Goal: Task Accomplishment & Management: Manage account settings

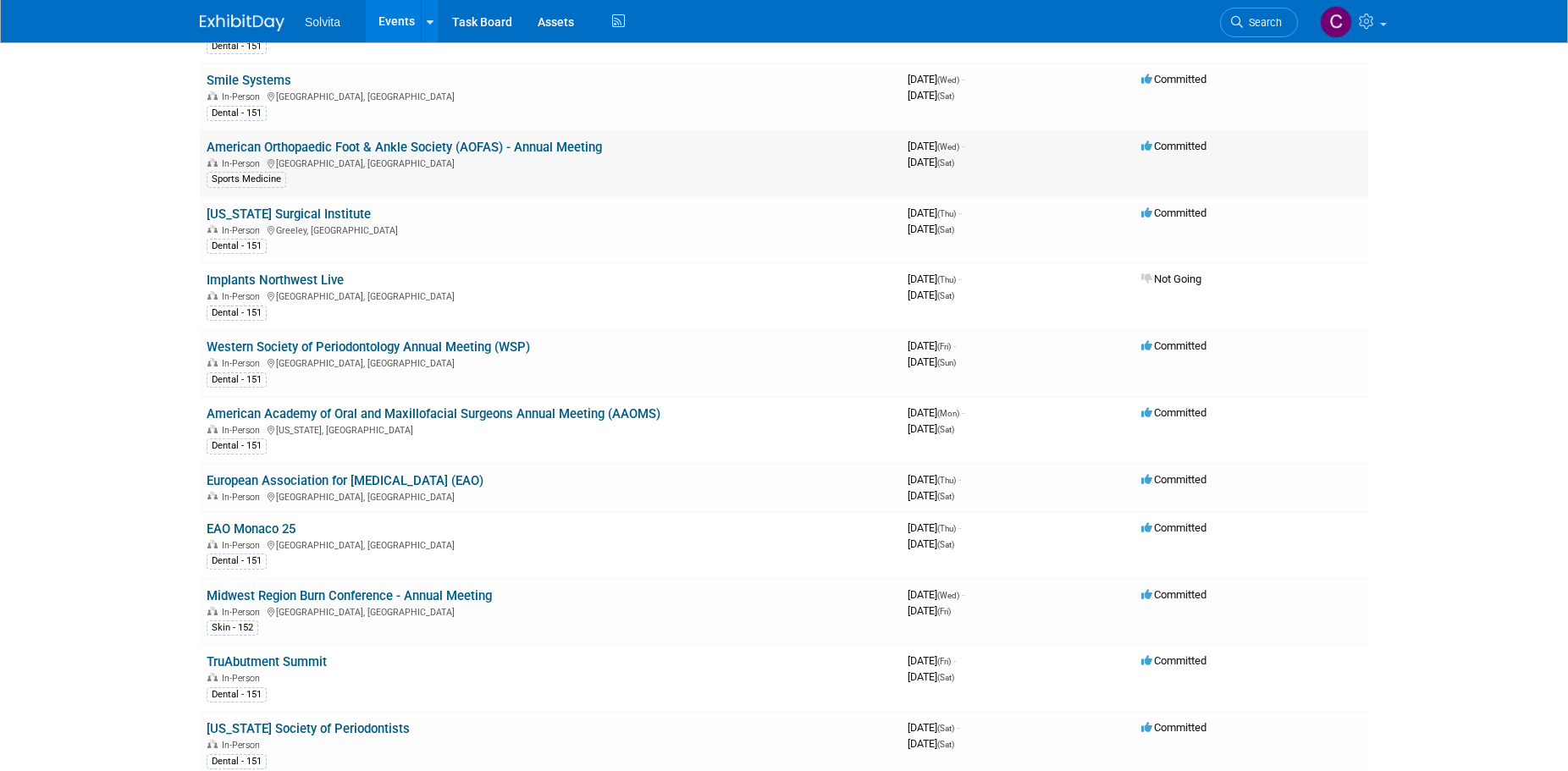
scroll to position [254, 0]
click at [376, 481] on link "European Association for [MEDICAL_DATA] (EAO)" at bounding box center [344, 480] width 277 height 16
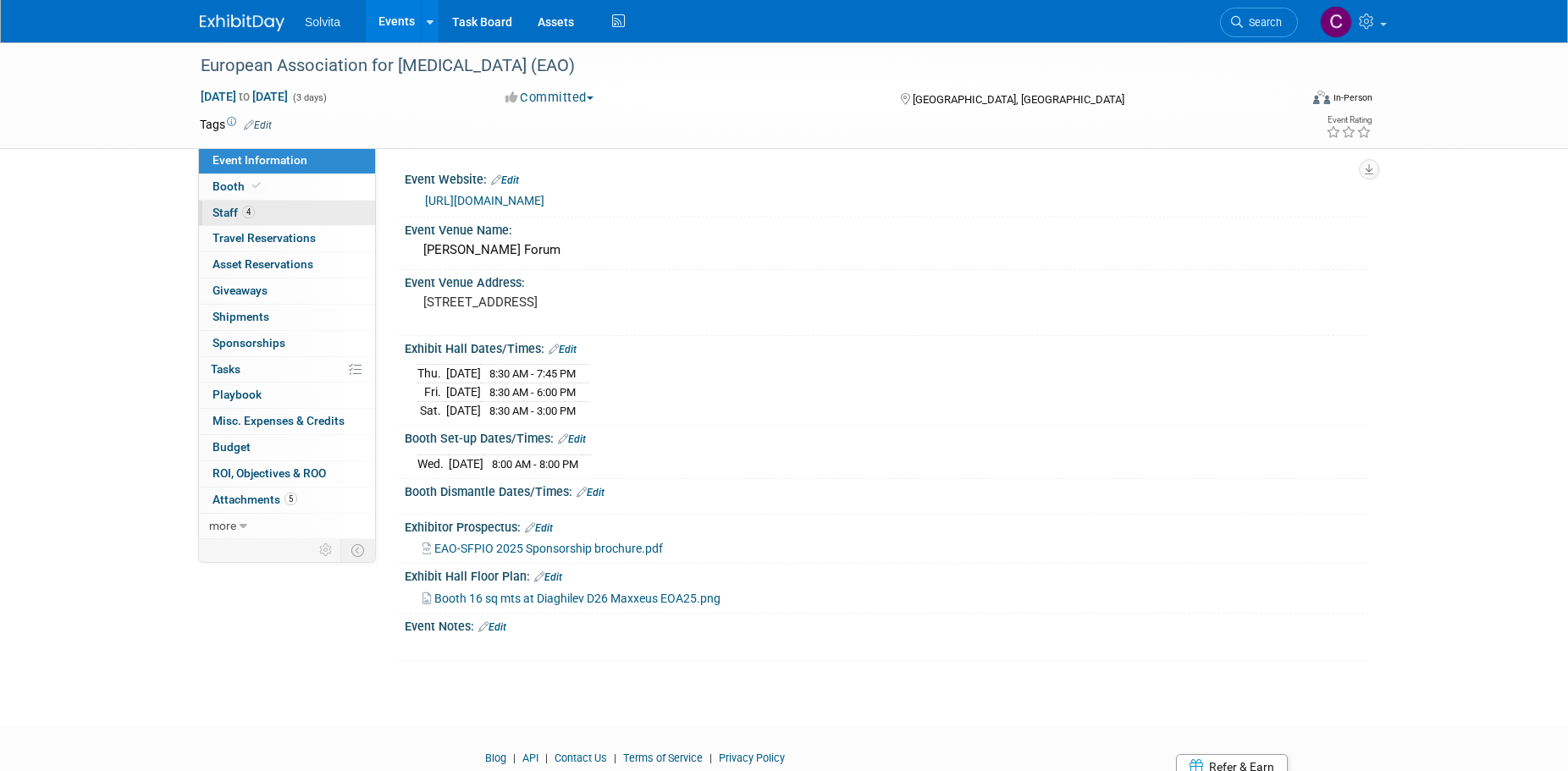
click at [223, 205] on link "4 Staff 4" at bounding box center [287, 213] width 177 height 25
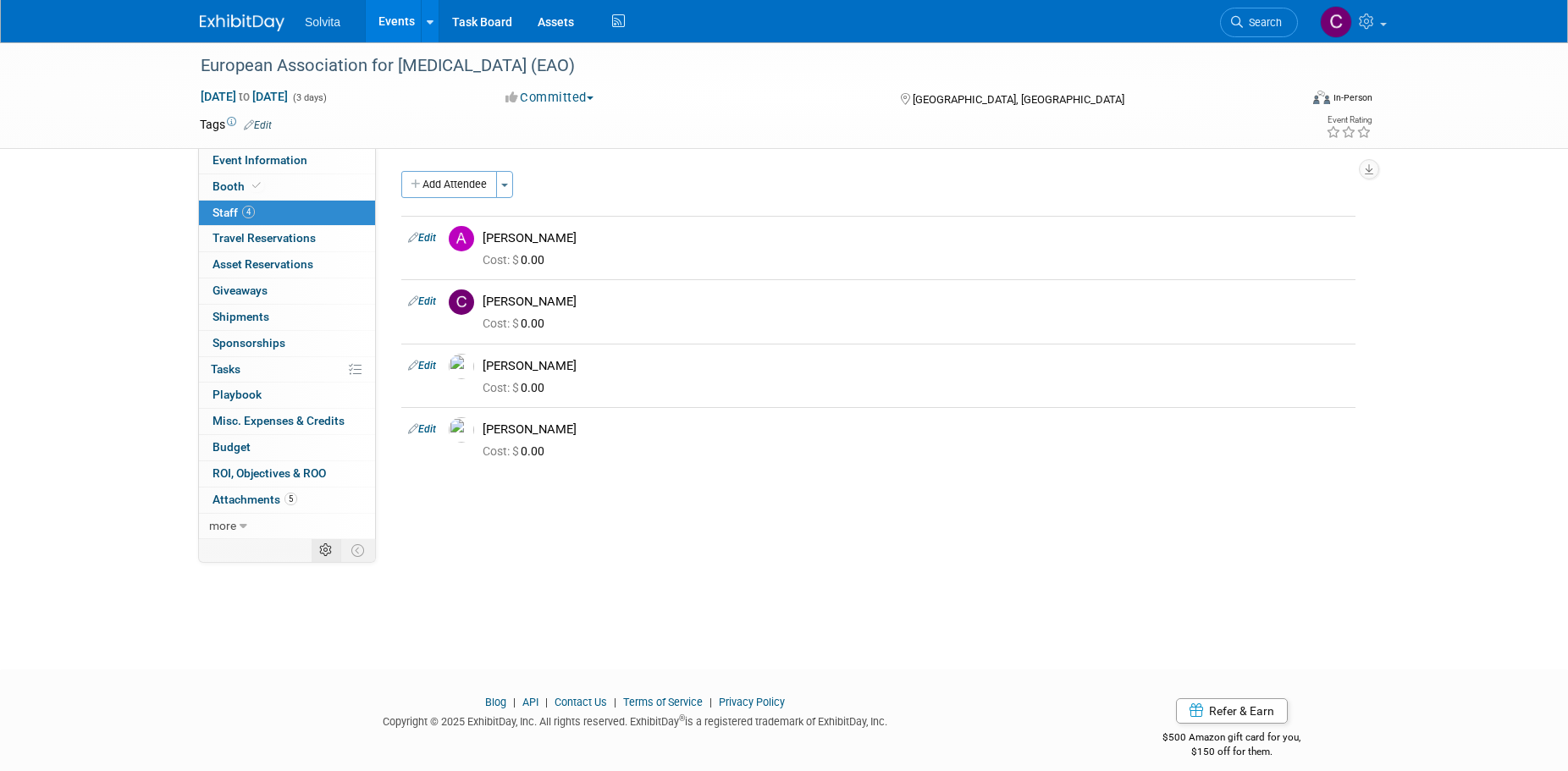
click at [321, 545] on icon at bounding box center [325, 550] width 13 height 13
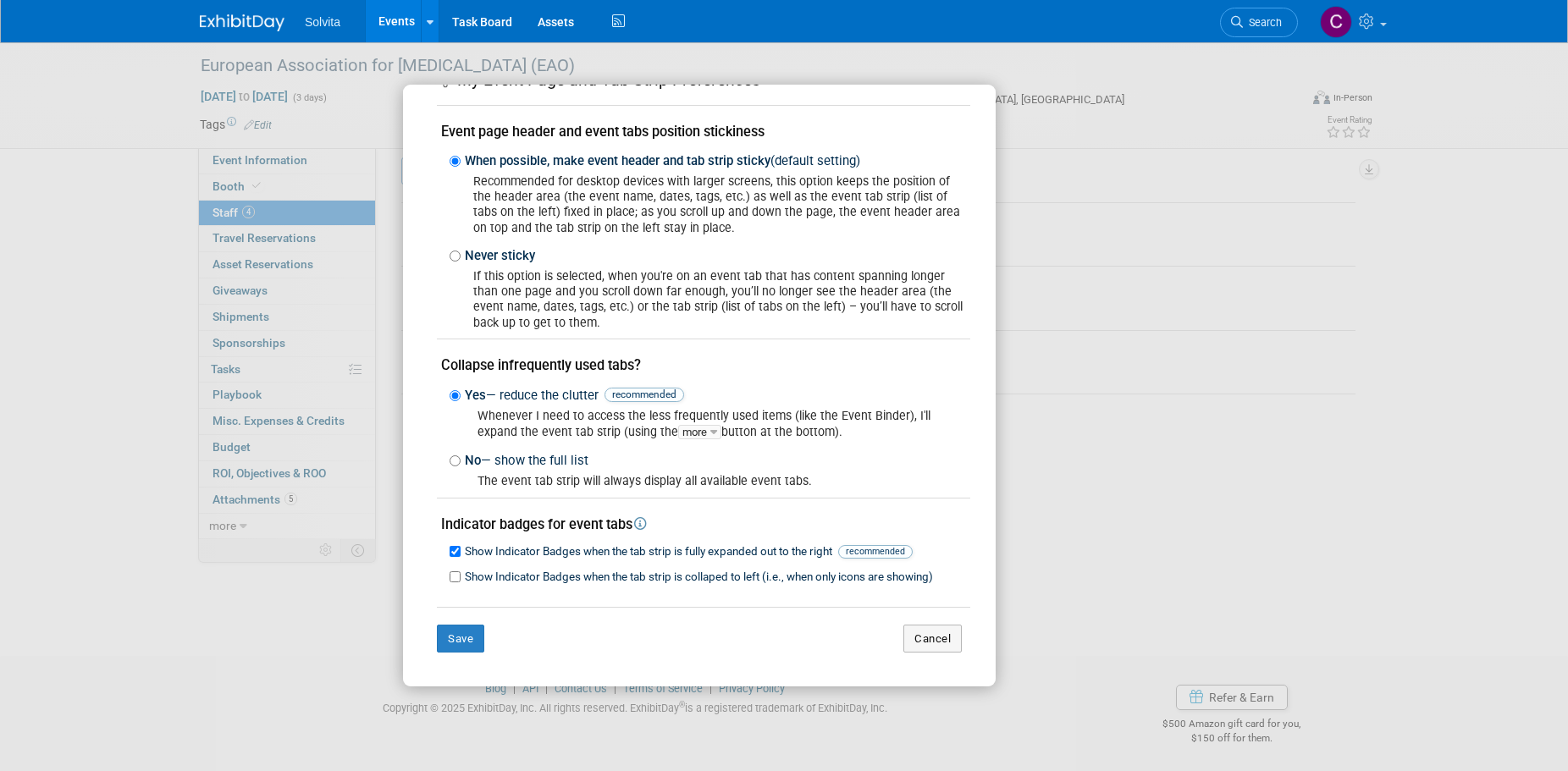
scroll to position [16, 0]
click at [942, 653] on button "Cancel" at bounding box center [932, 639] width 58 height 29
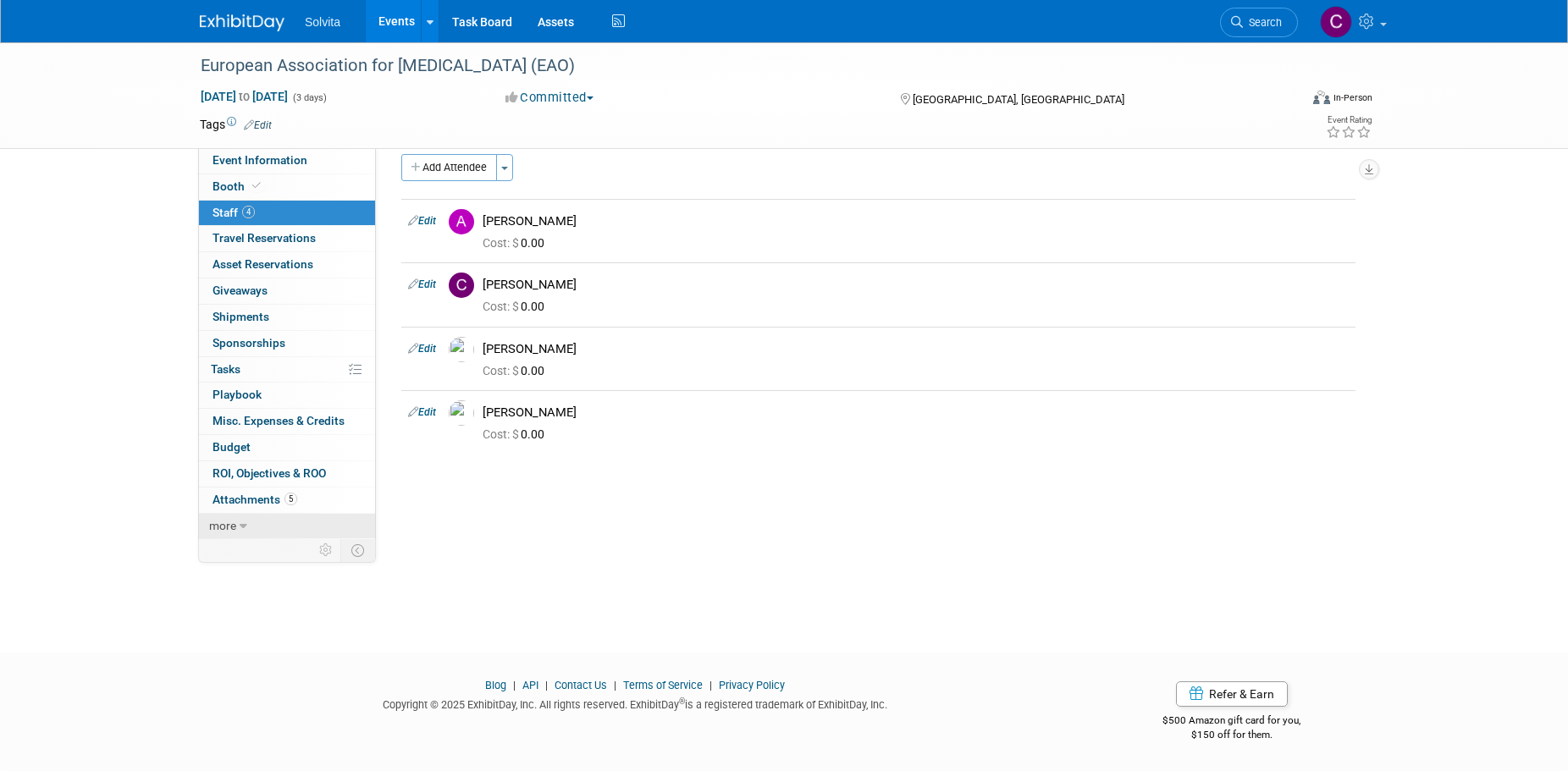
click at [245, 527] on icon at bounding box center [244, 527] width 8 height 12
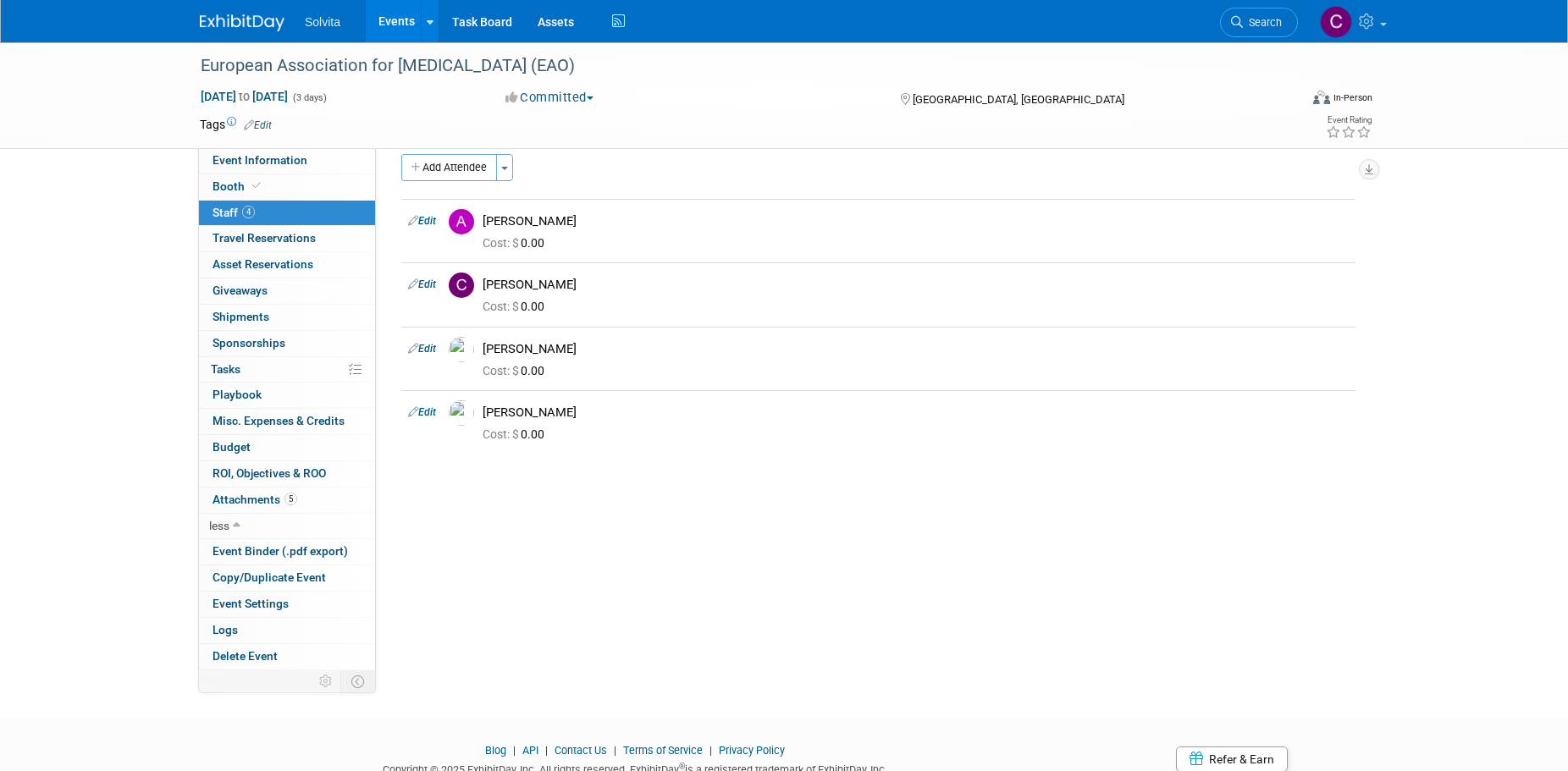
click at [637, 547] on div "Event Website: Edit https://congress.eao.org/en/congress/general-information Ev…" at bounding box center [871, 392] width 993 height 522
click at [223, 211] on span "Staff 4" at bounding box center [234, 212] width 43 height 14
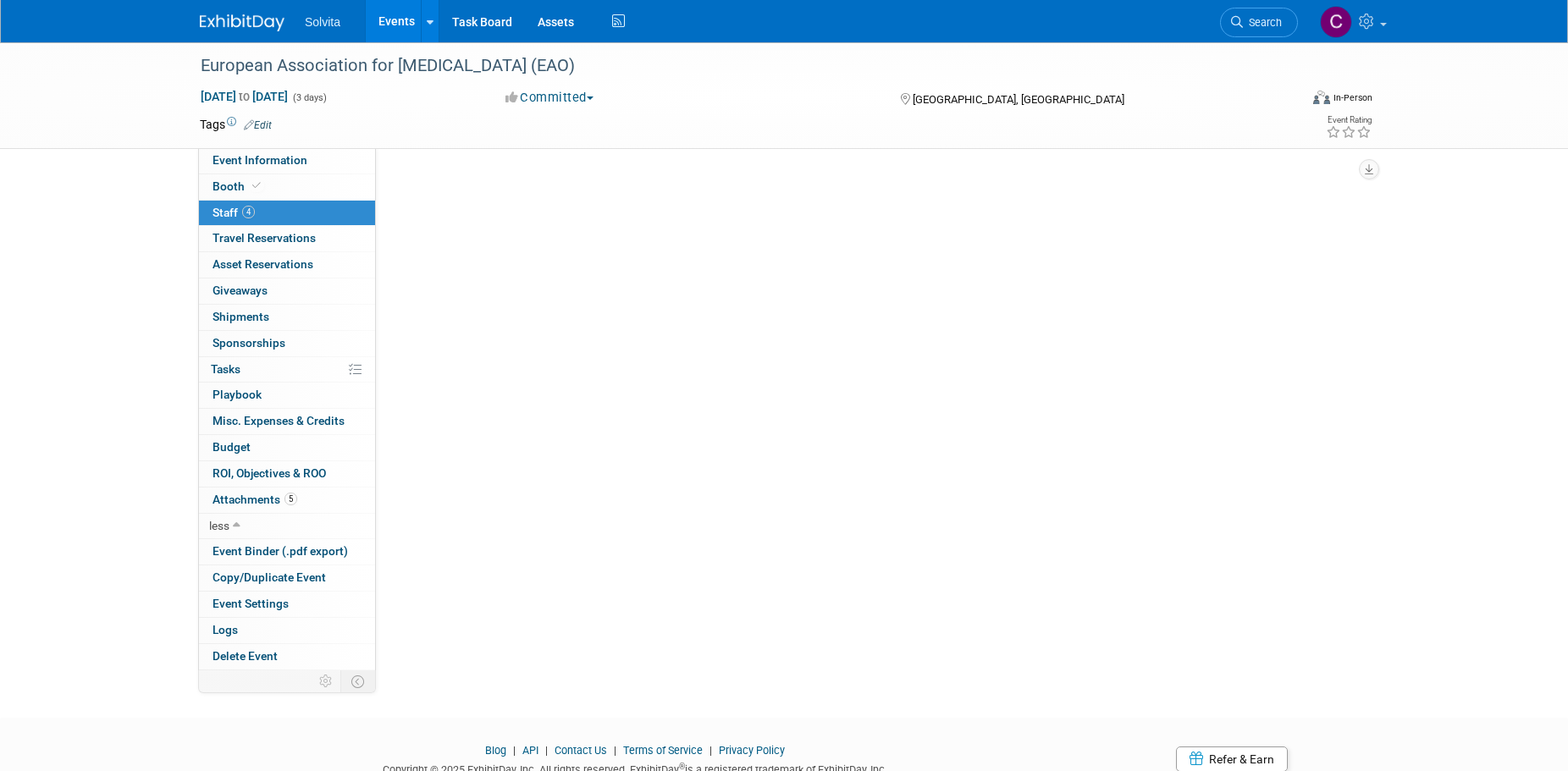
scroll to position [0, 0]
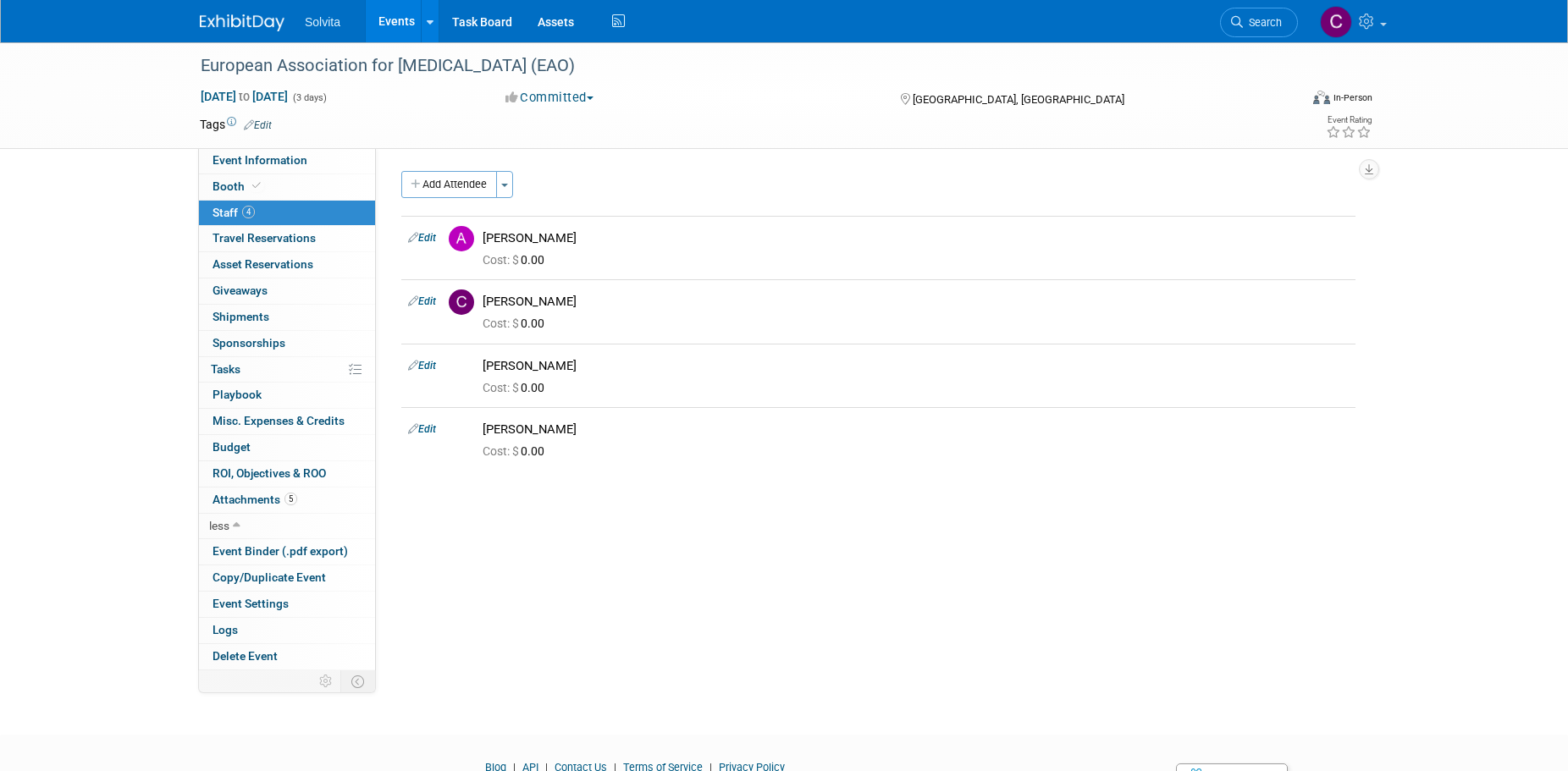
click at [408, 23] on link "Events" at bounding box center [397, 21] width 62 height 43
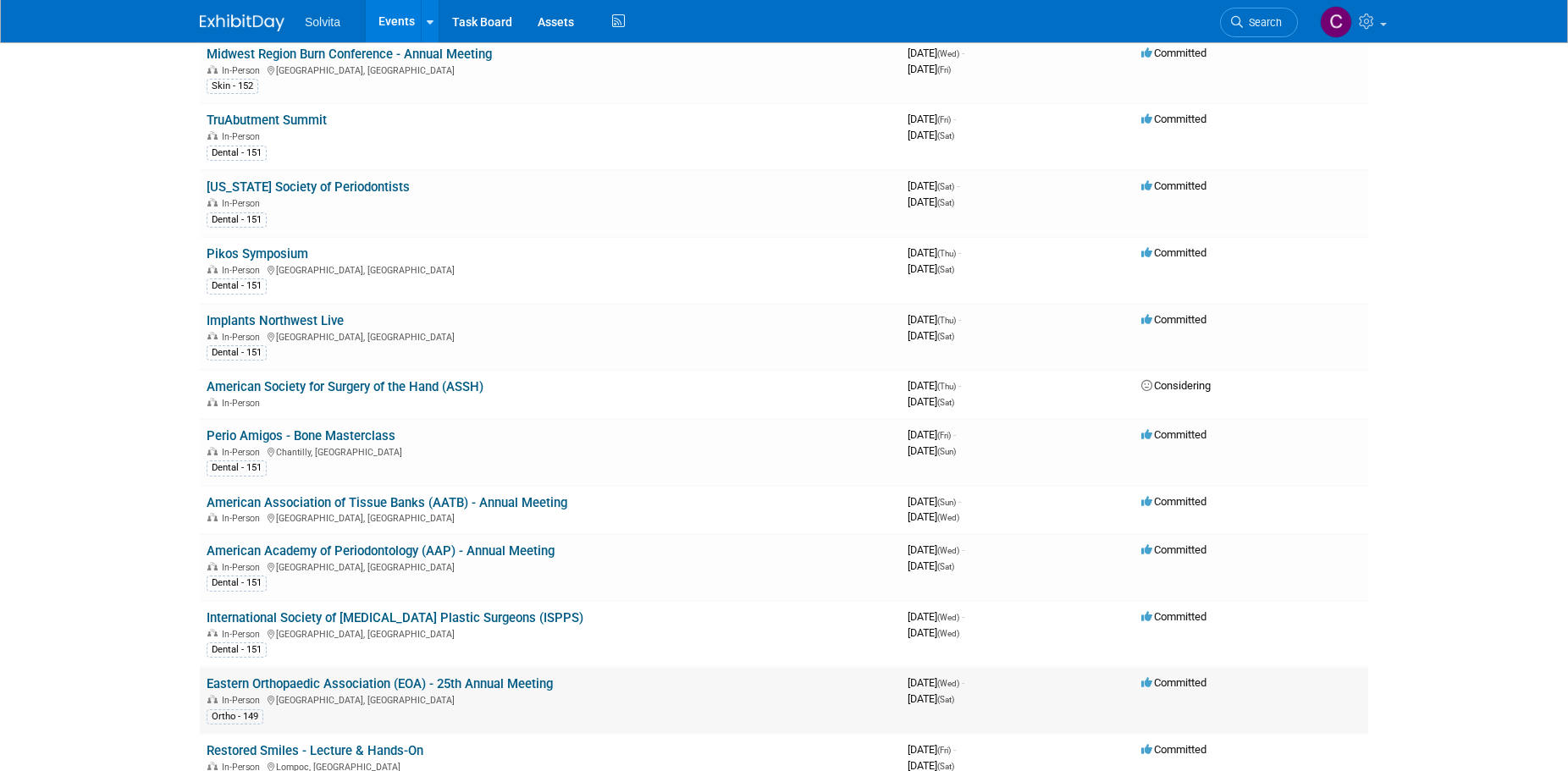
scroll to position [338, 0]
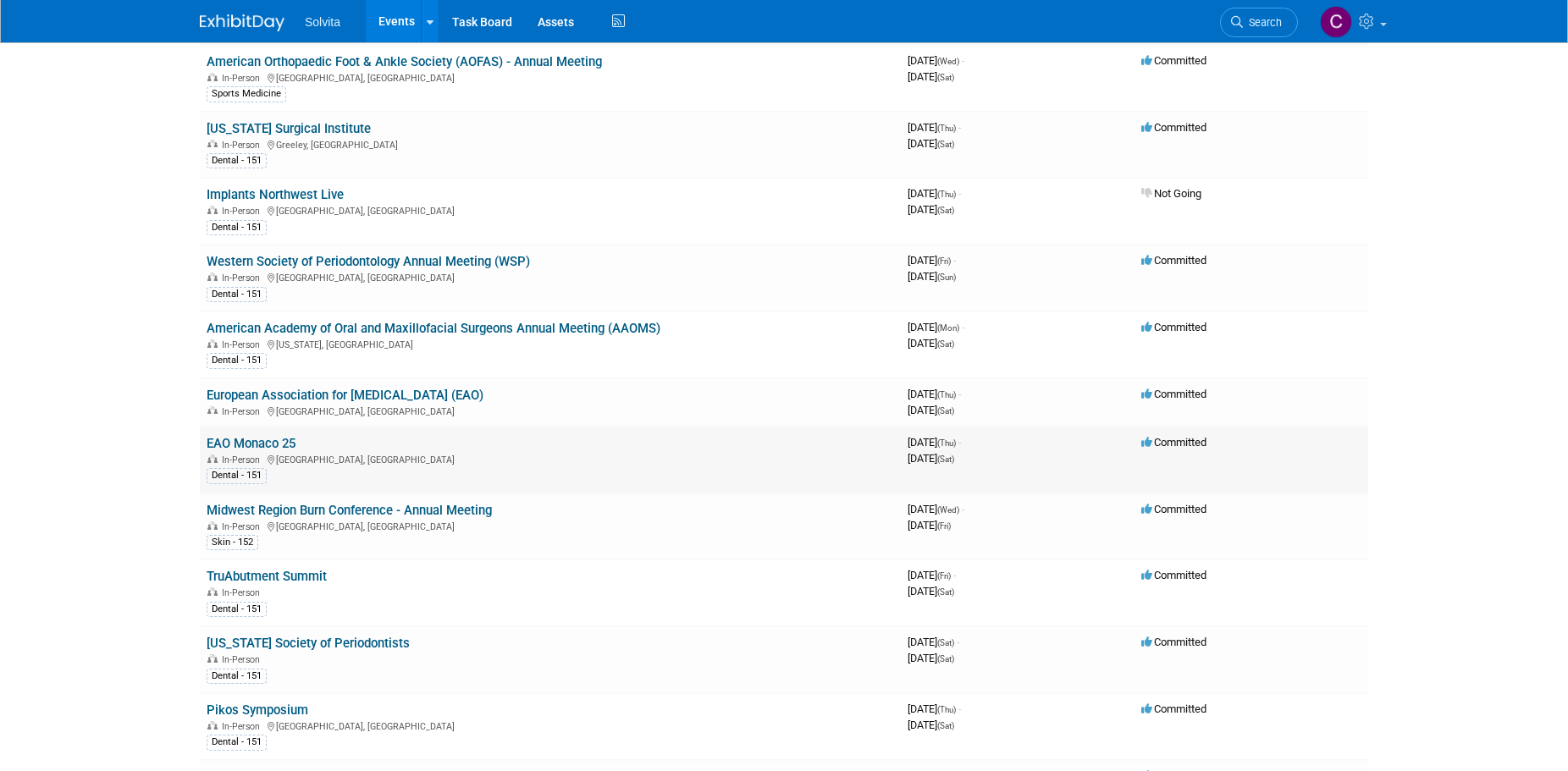
click at [275, 444] on link "EAO Monaco 25" at bounding box center [251, 443] width 89 height 16
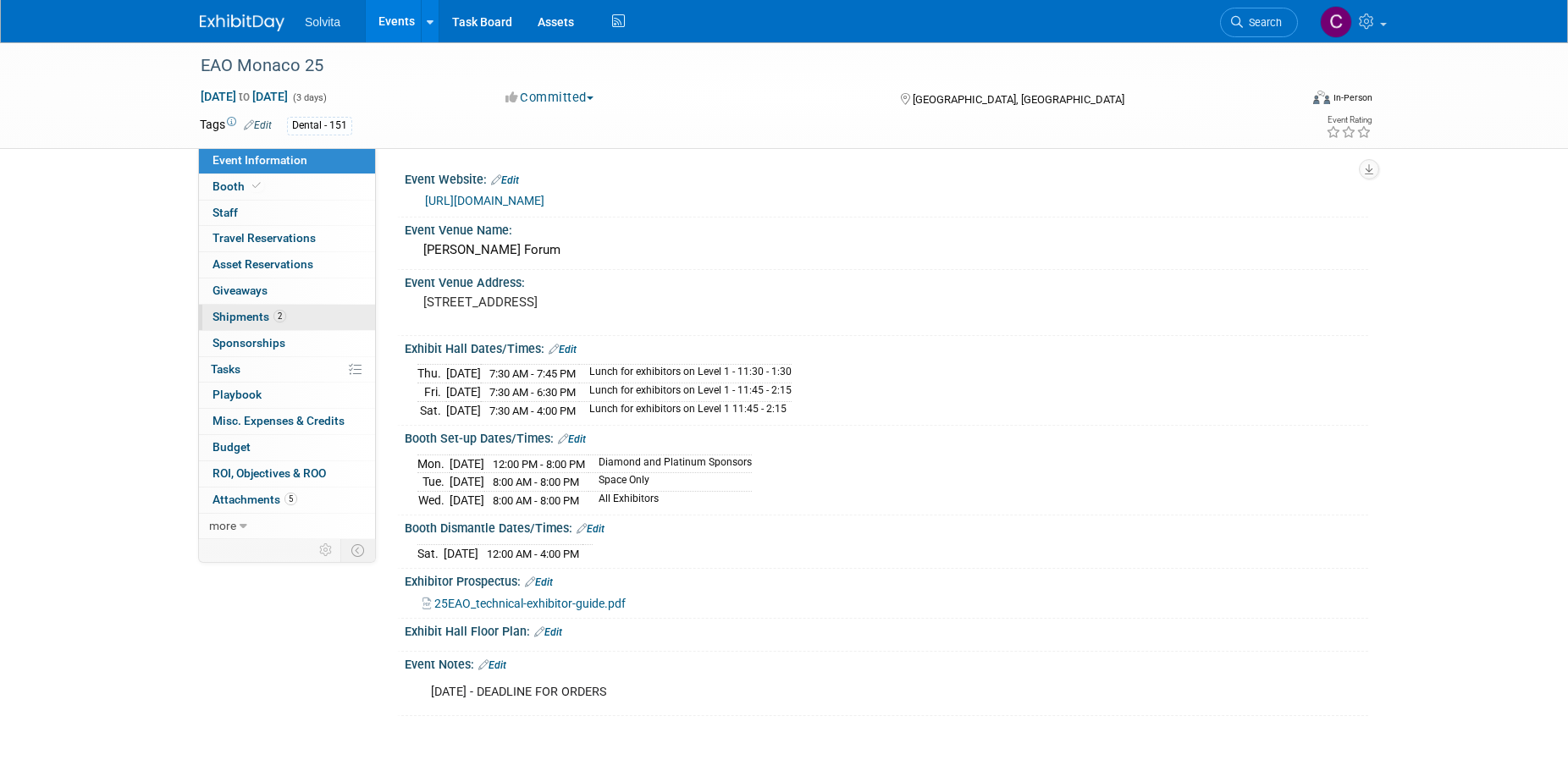
click at [244, 318] on span "Shipments 2" at bounding box center [249, 316] width 74 height 14
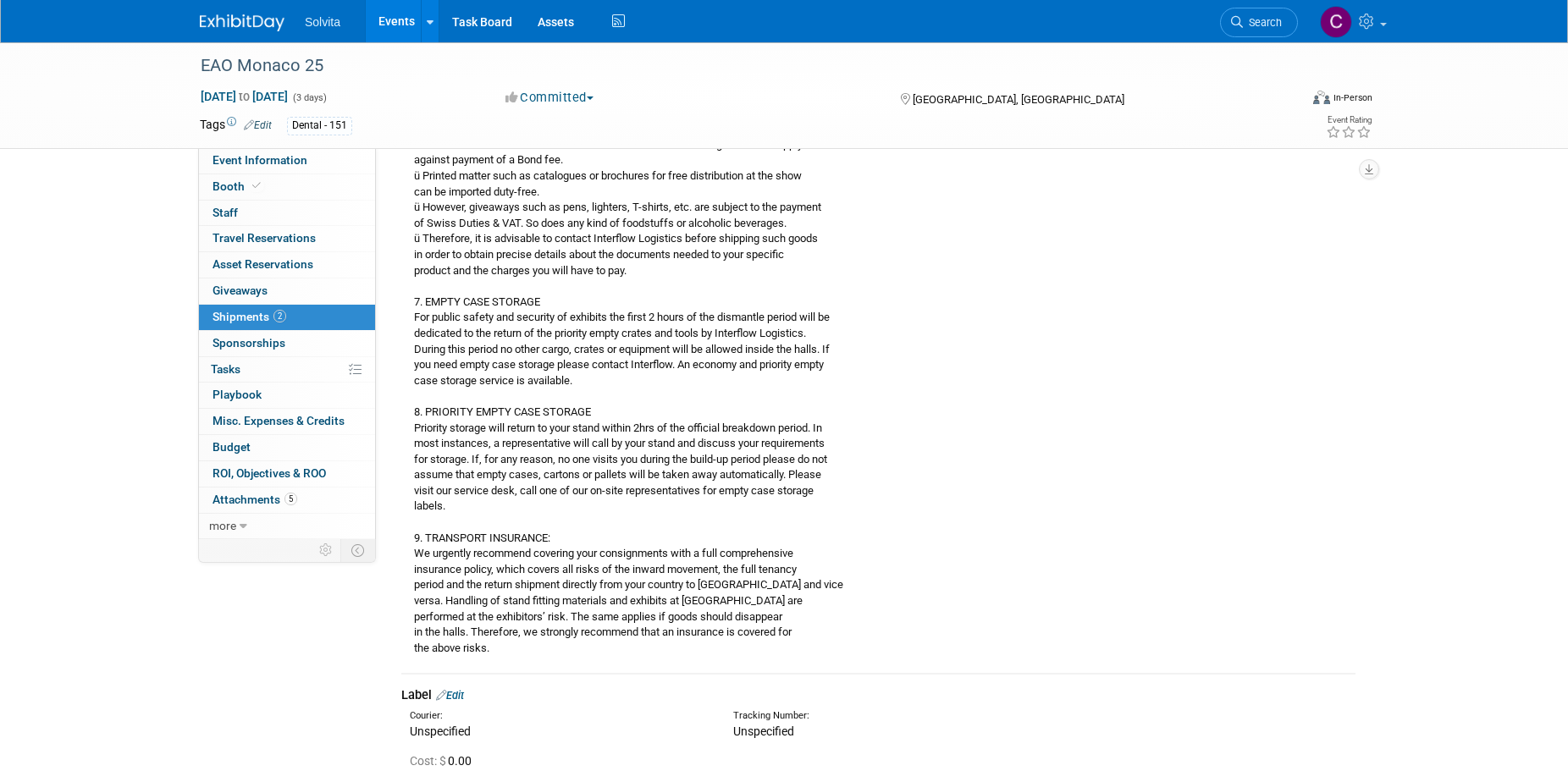
scroll to position [1342, 0]
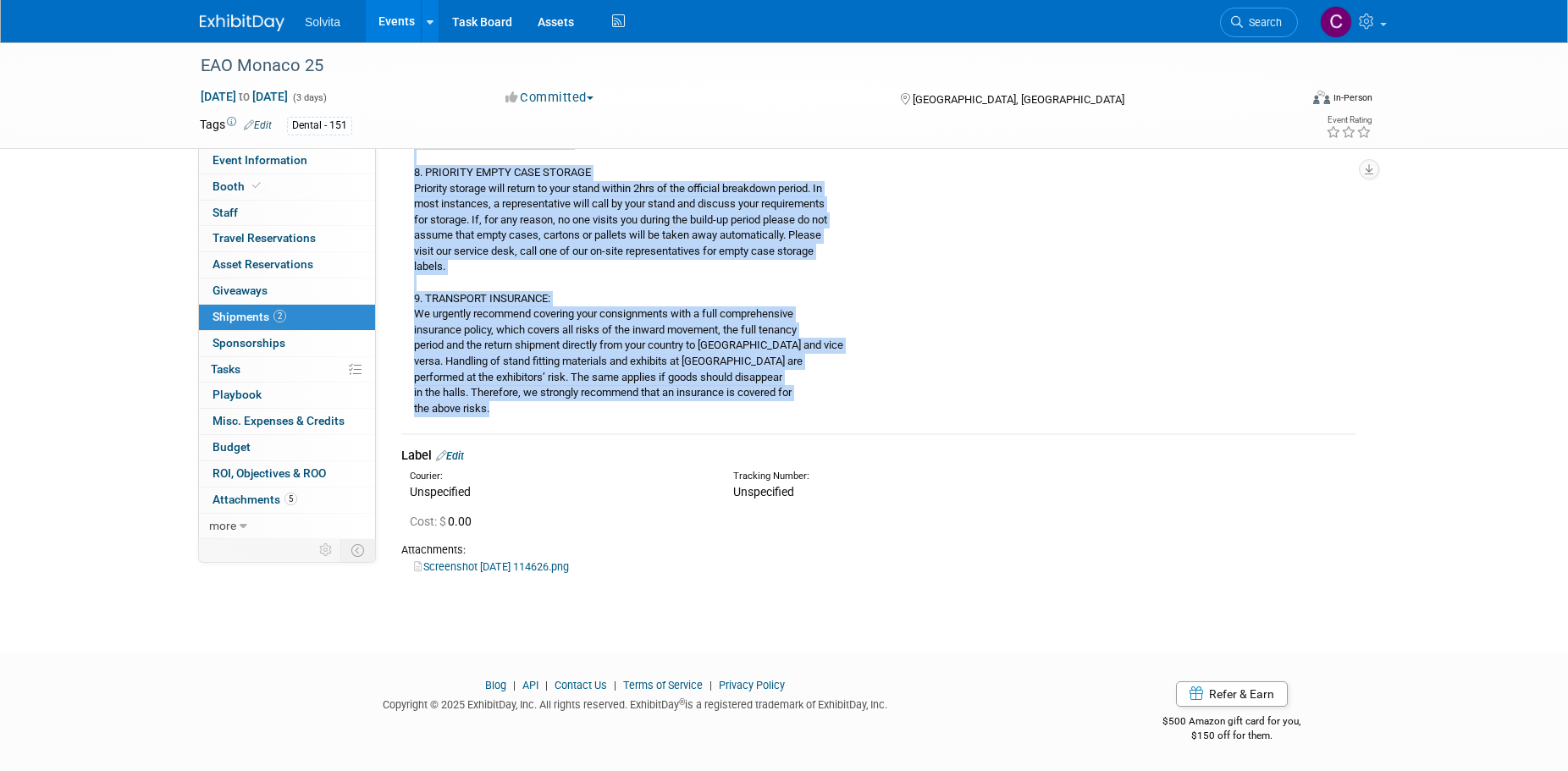
drag, startPoint x: 414, startPoint y: 350, endPoint x: 897, endPoint y: 424, distance: 488.6
copy div "ARRIVAL DEADLINES port/airport/terminal goods must be received by Airfreight NI…"
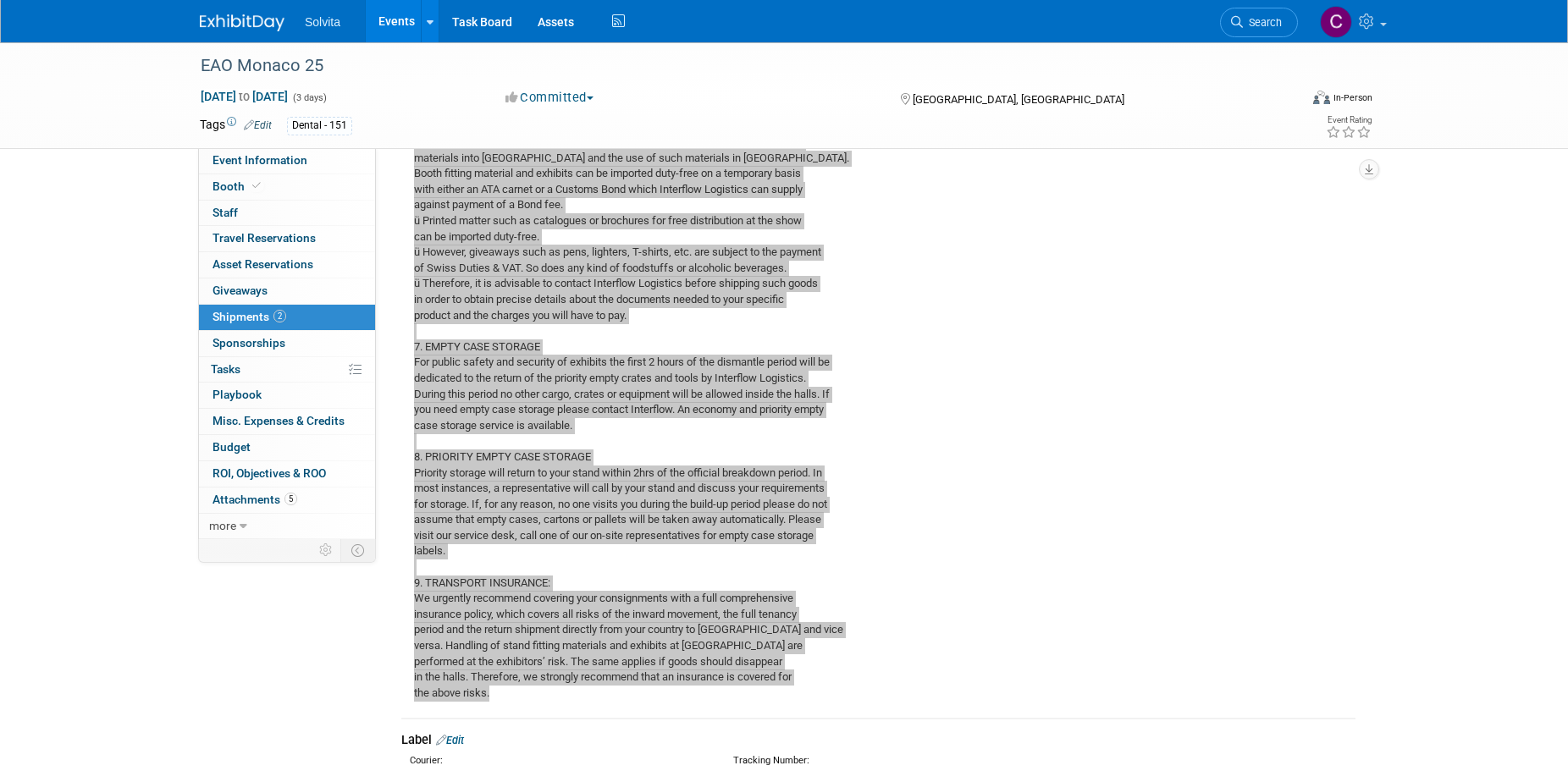
scroll to position [1269, 0]
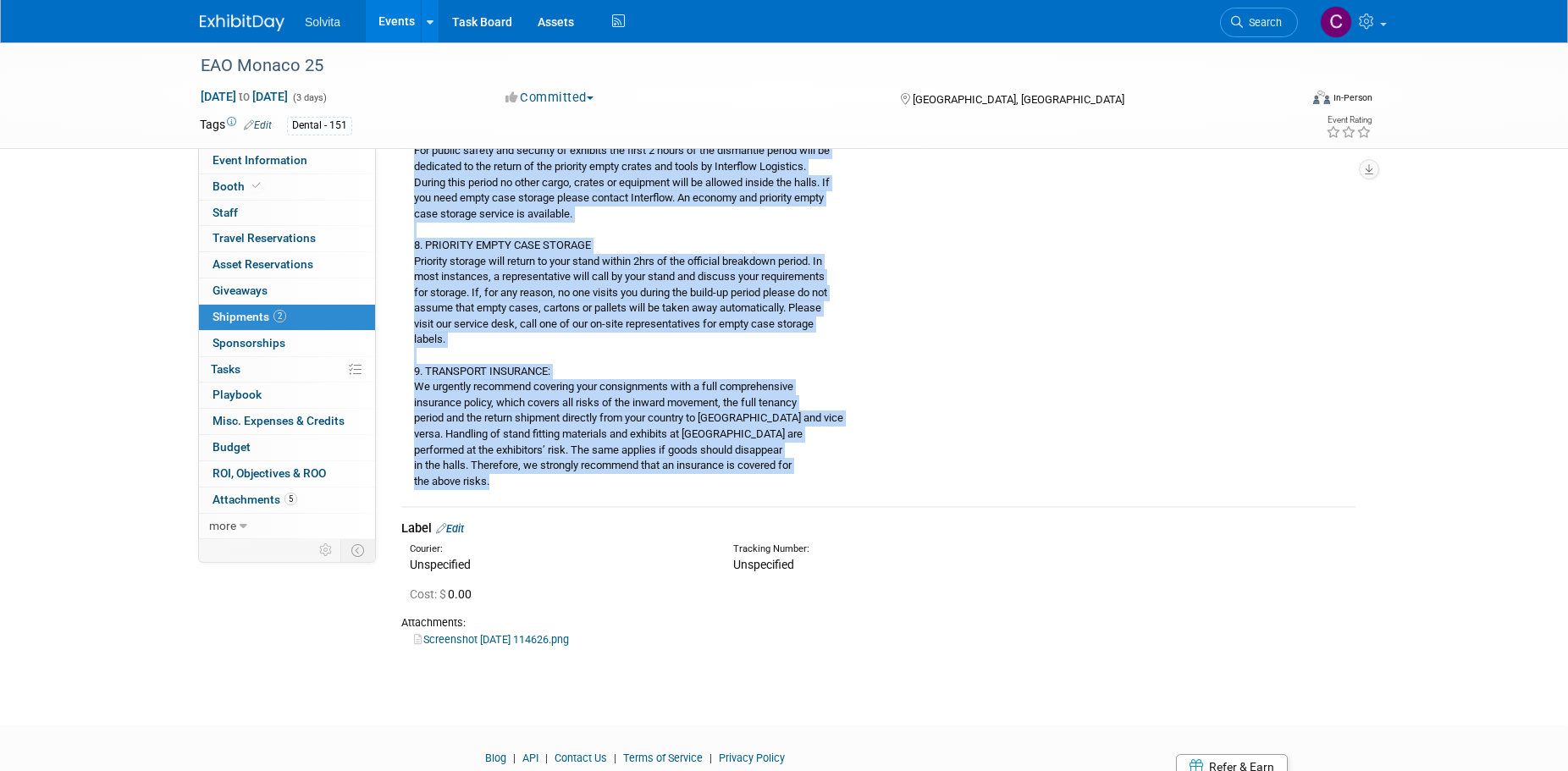
click at [502, 636] on link "Screenshot 2025-06-25 114626.png" at bounding box center [492, 639] width 155 height 13
drag, startPoint x: 454, startPoint y: 524, endPoint x: 467, endPoint y: 529, distance: 13.9
click at [454, 524] on link "Edit" at bounding box center [449, 528] width 28 height 13
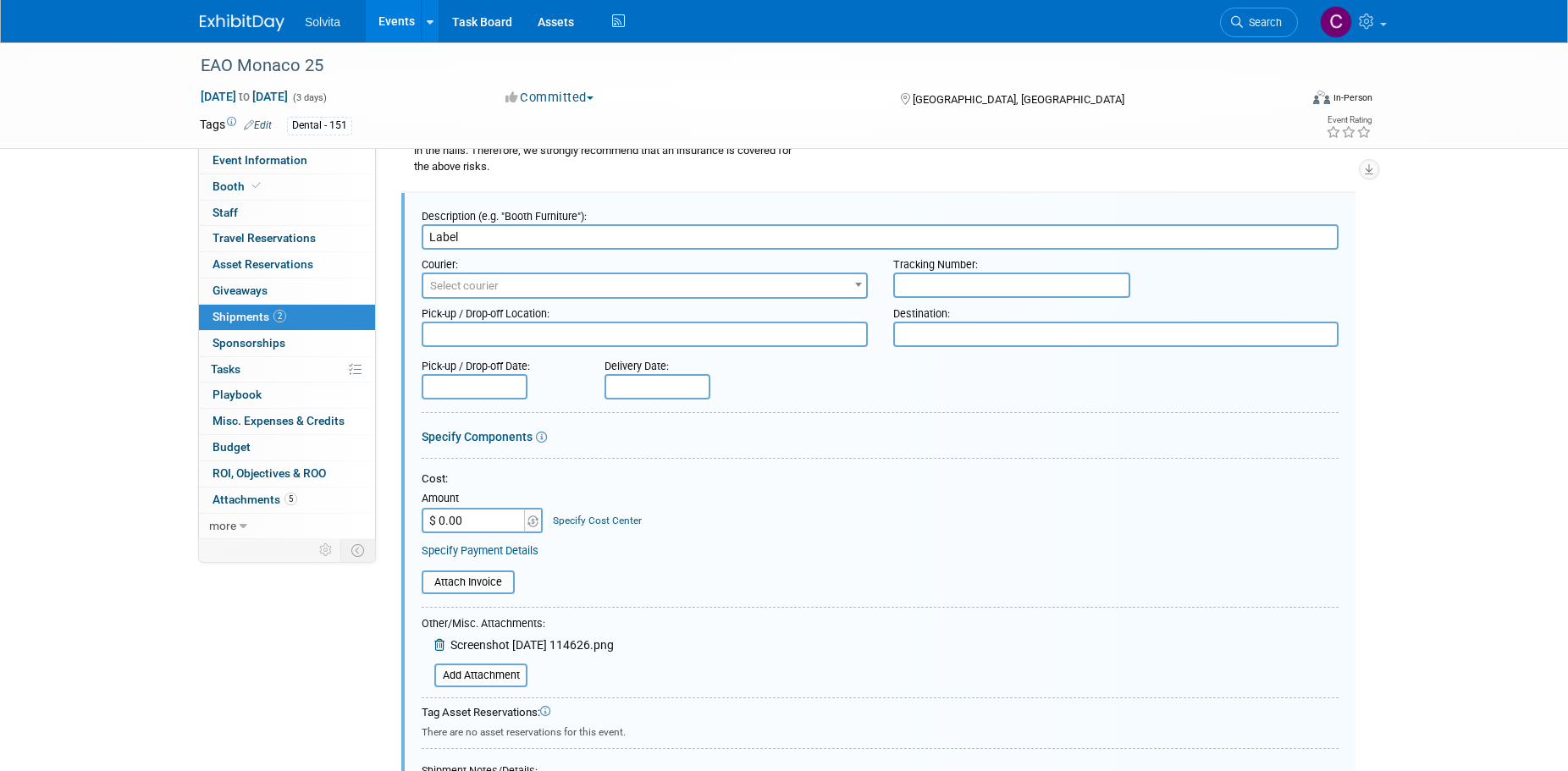
scroll to position [0, 0]
click at [567, 641] on span "Screenshot 2025-06-25 114626.png" at bounding box center [532, 645] width 163 height 14
click at [498, 638] on span "Screenshot 2025-06-25 114626.png" at bounding box center [532, 645] width 163 height 14
click at [529, 644] on span "Screenshot 2025-06-25 114626.png" at bounding box center [532, 645] width 163 height 14
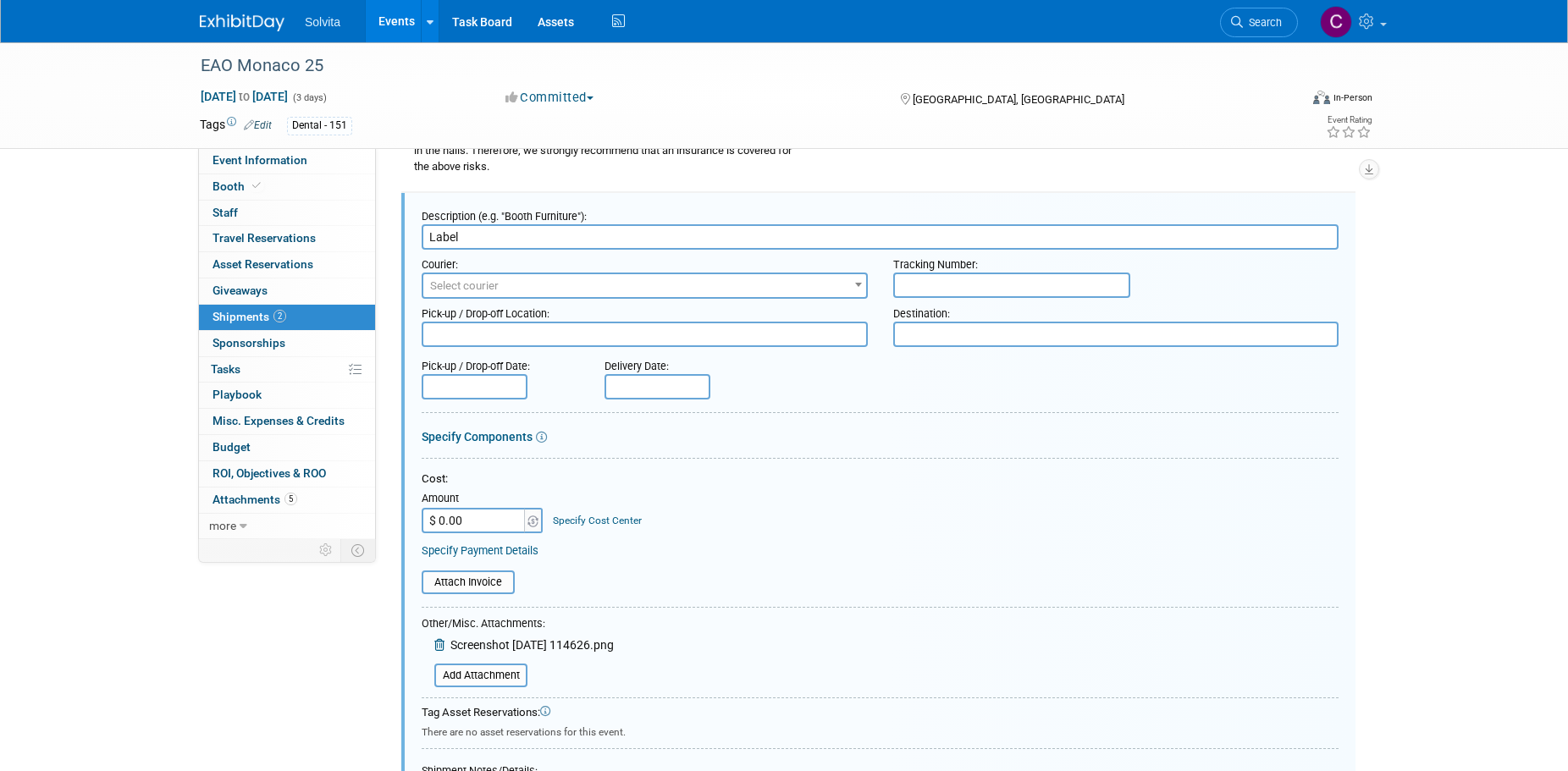
click at [529, 644] on span "Screenshot 2025-06-25 114626.png" at bounding box center [532, 645] width 163 height 14
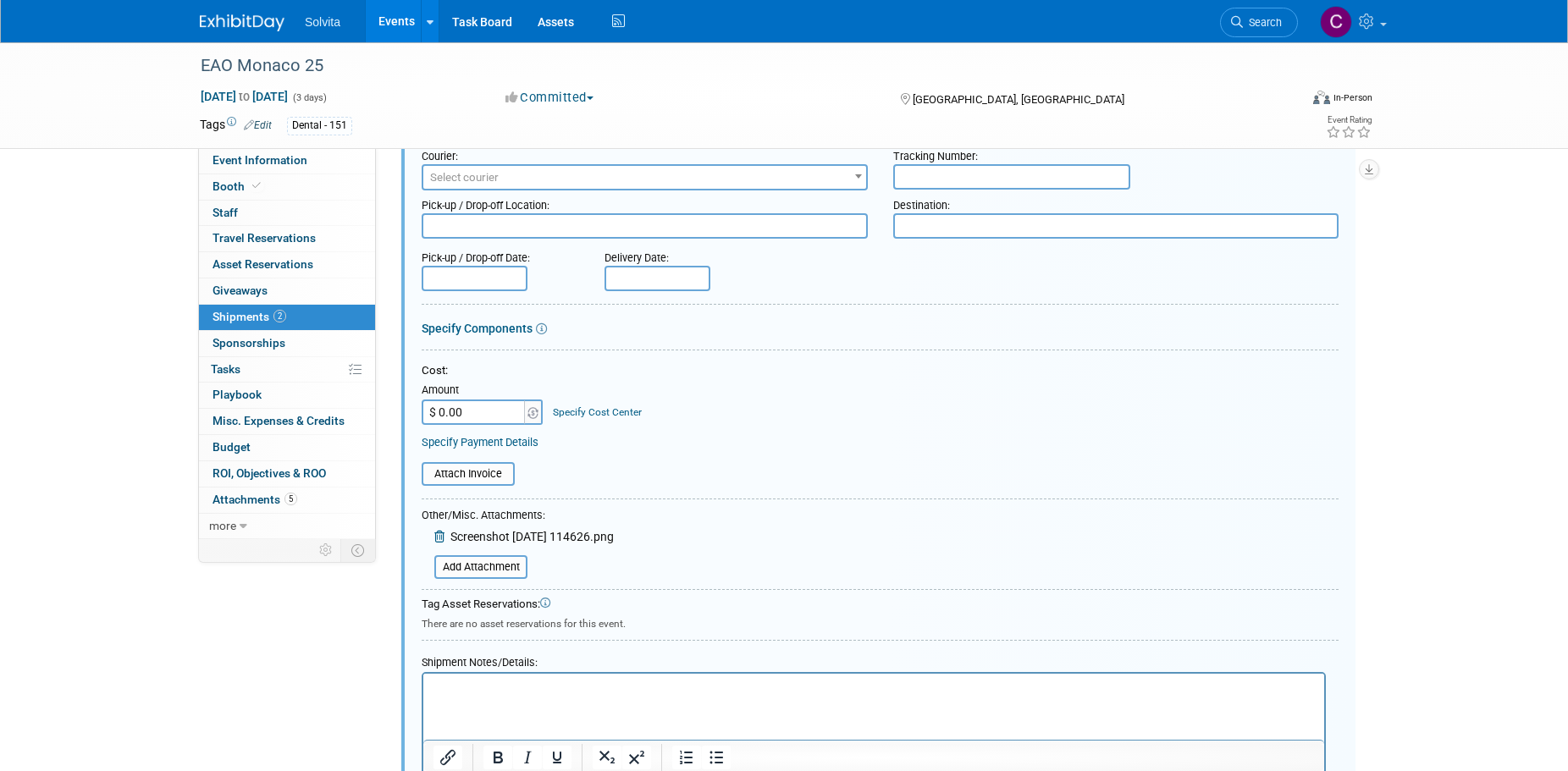
scroll to position [1838, 0]
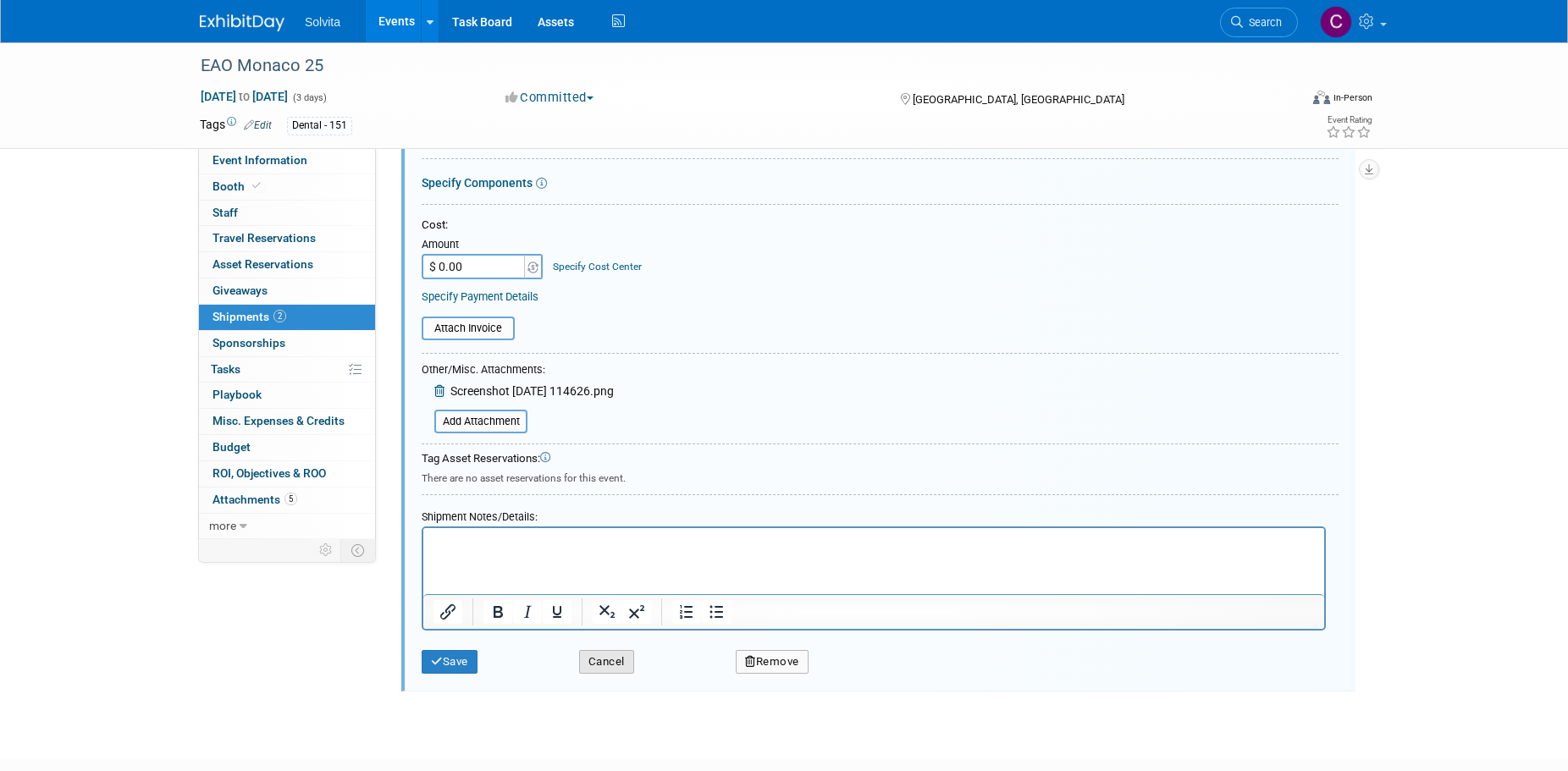
click at [611, 659] on button "Cancel" at bounding box center [606, 661] width 55 height 23
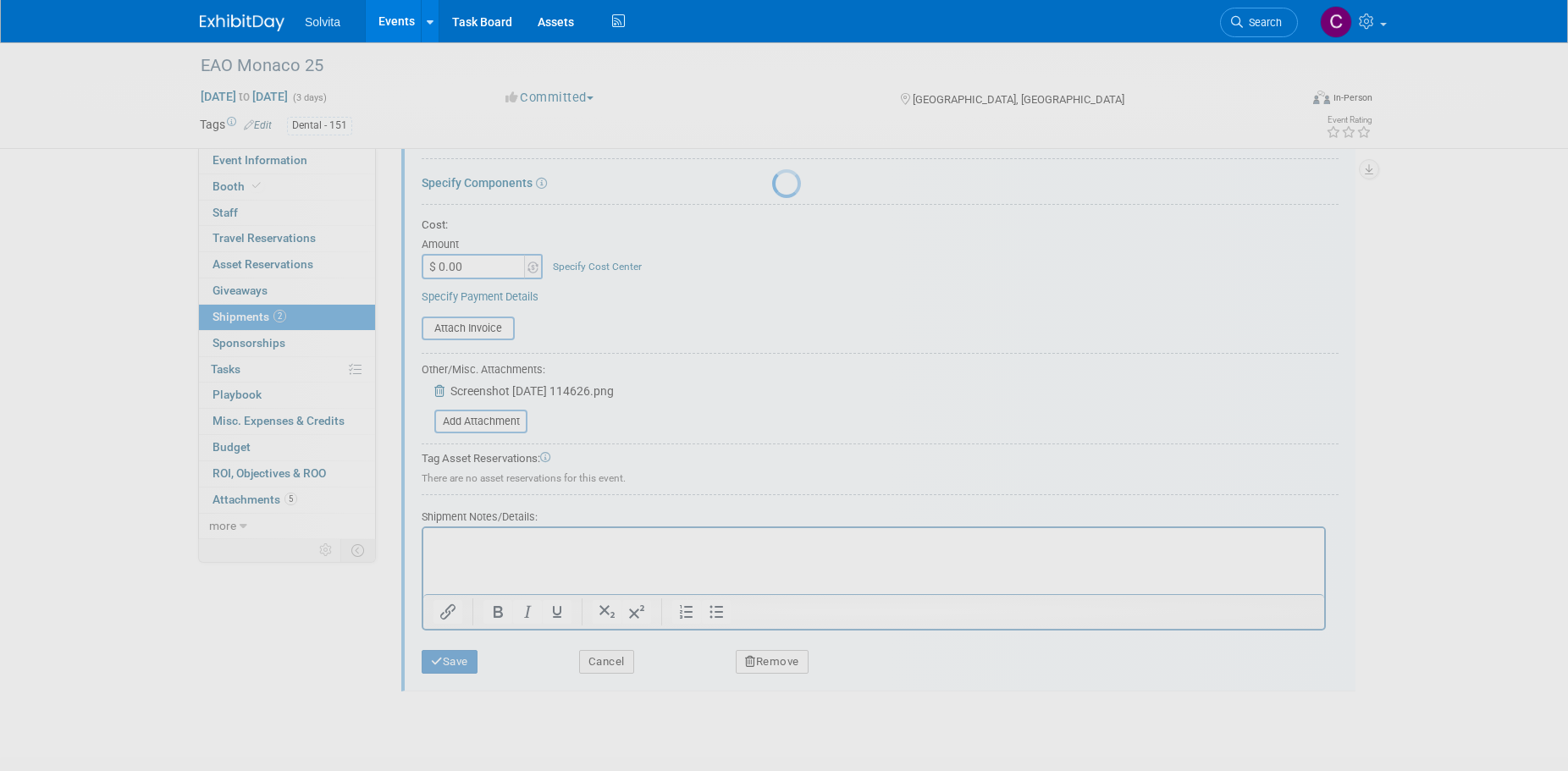
scroll to position [1342, 0]
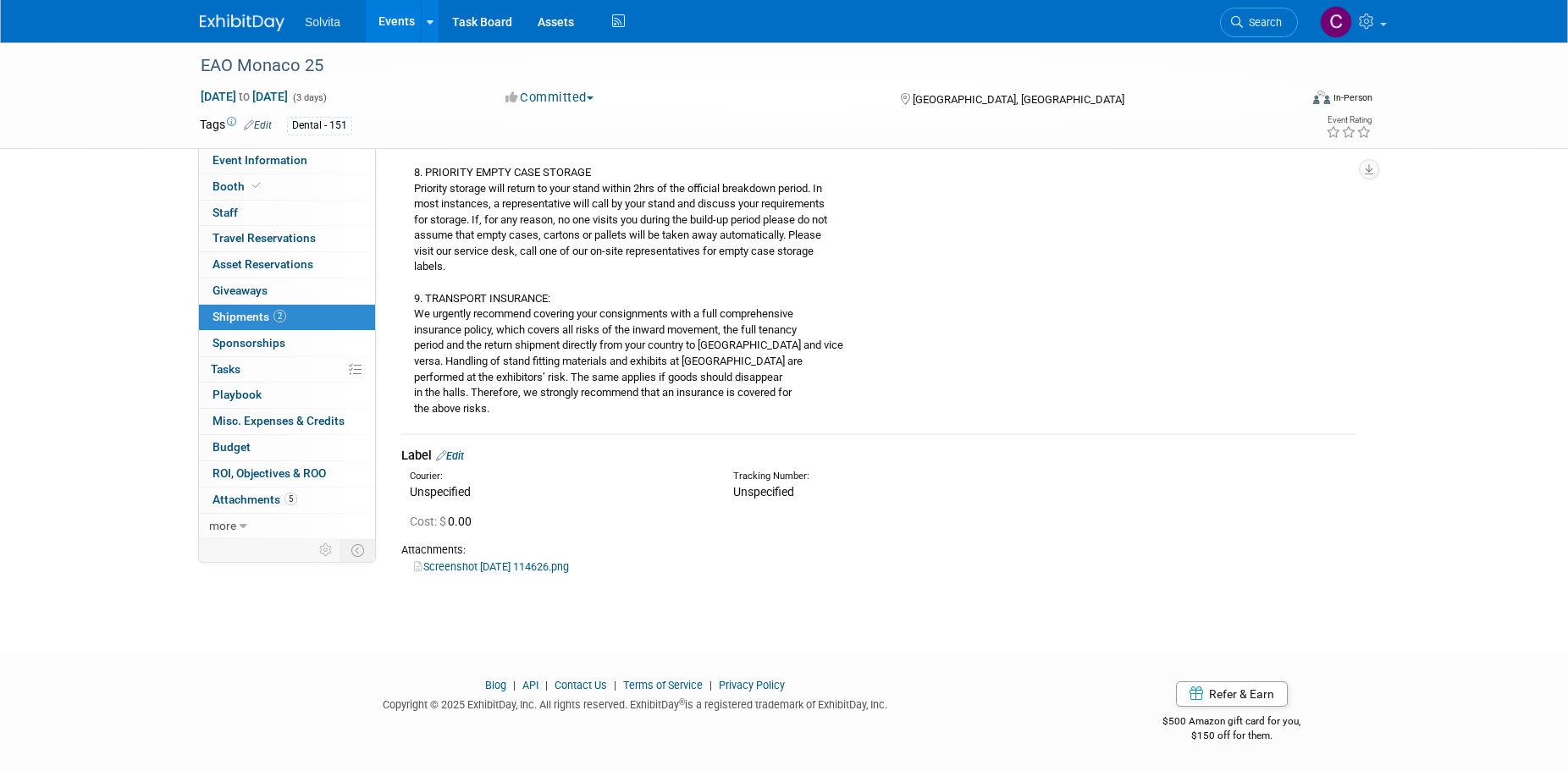
click at [534, 566] on link "Screenshot 2025-06-25 114626.png" at bounding box center [492, 566] width 155 height 13
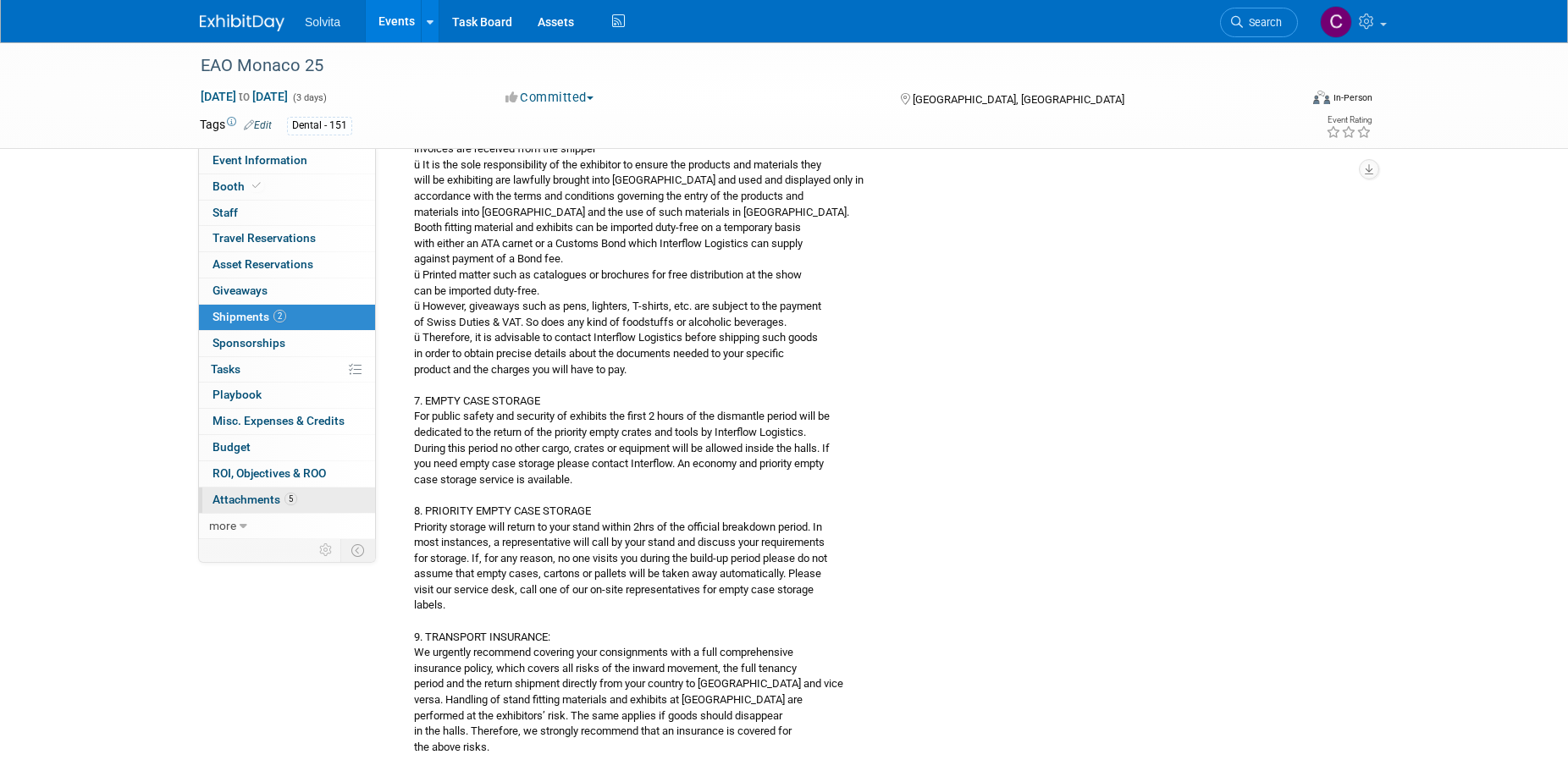
click at [250, 498] on span "Attachments 5" at bounding box center [254, 499] width 84 height 14
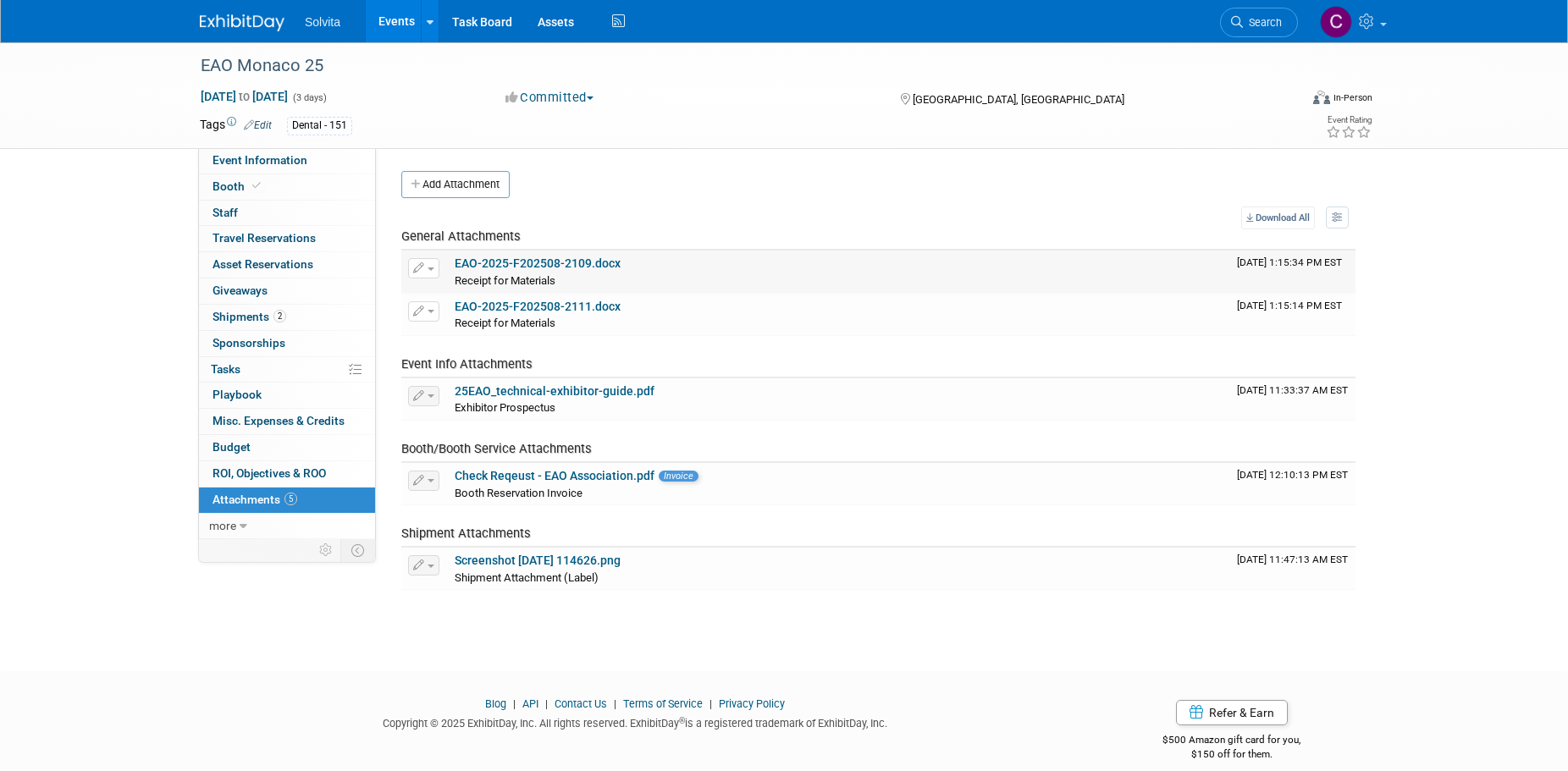
click at [429, 269] on span "button" at bounding box center [431, 269] width 7 height 3
click at [450, 293] on link "Download" at bounding box center [483, 294] width 149 height 23
click at [433, 313] on span "button" at bounding box center [431, 310] width 7 height 3
click at [445, 338] on link "Download" at bounding box center [483, 337] width 149 height 23
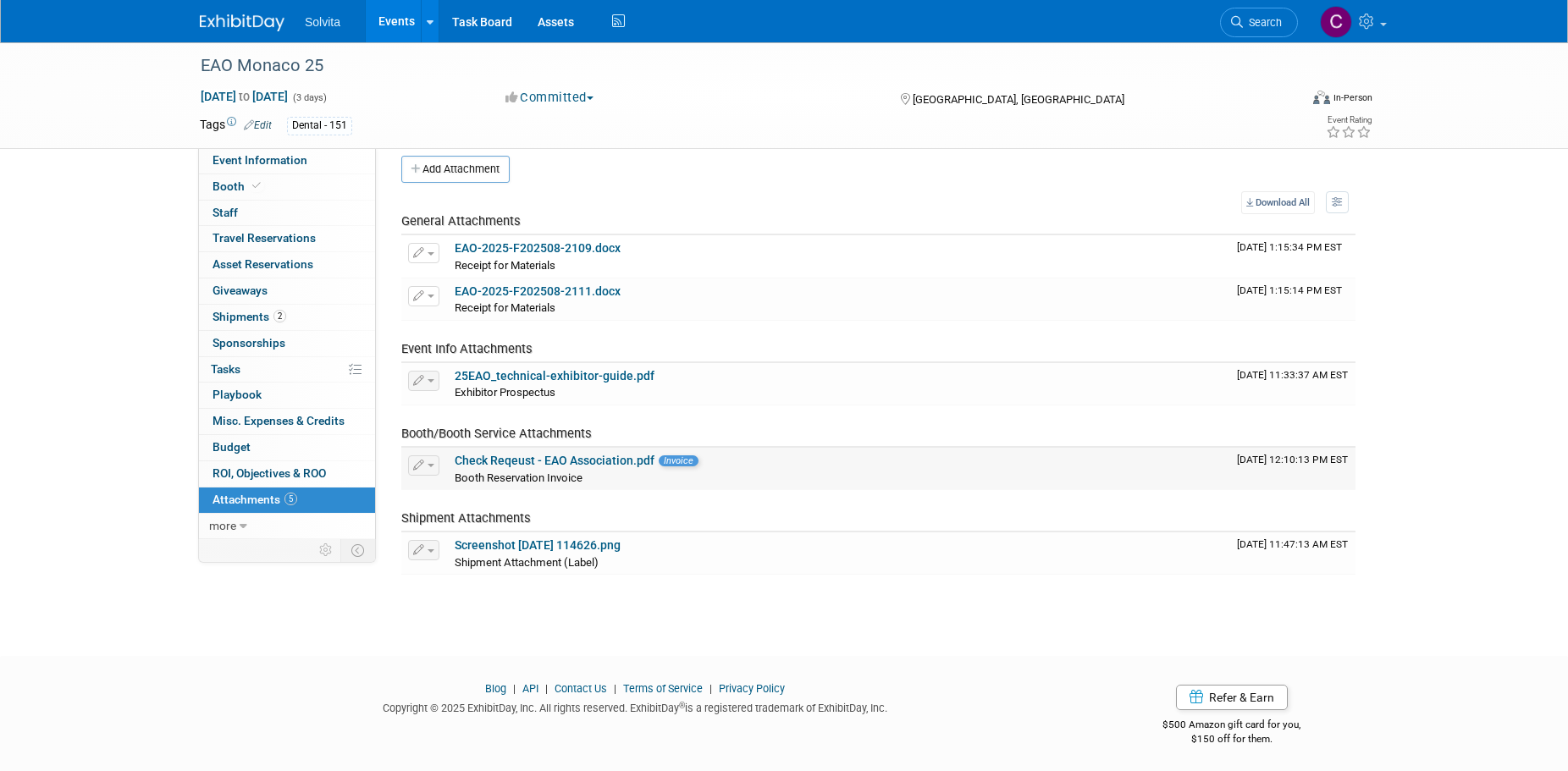
scroll to position [18, 0]
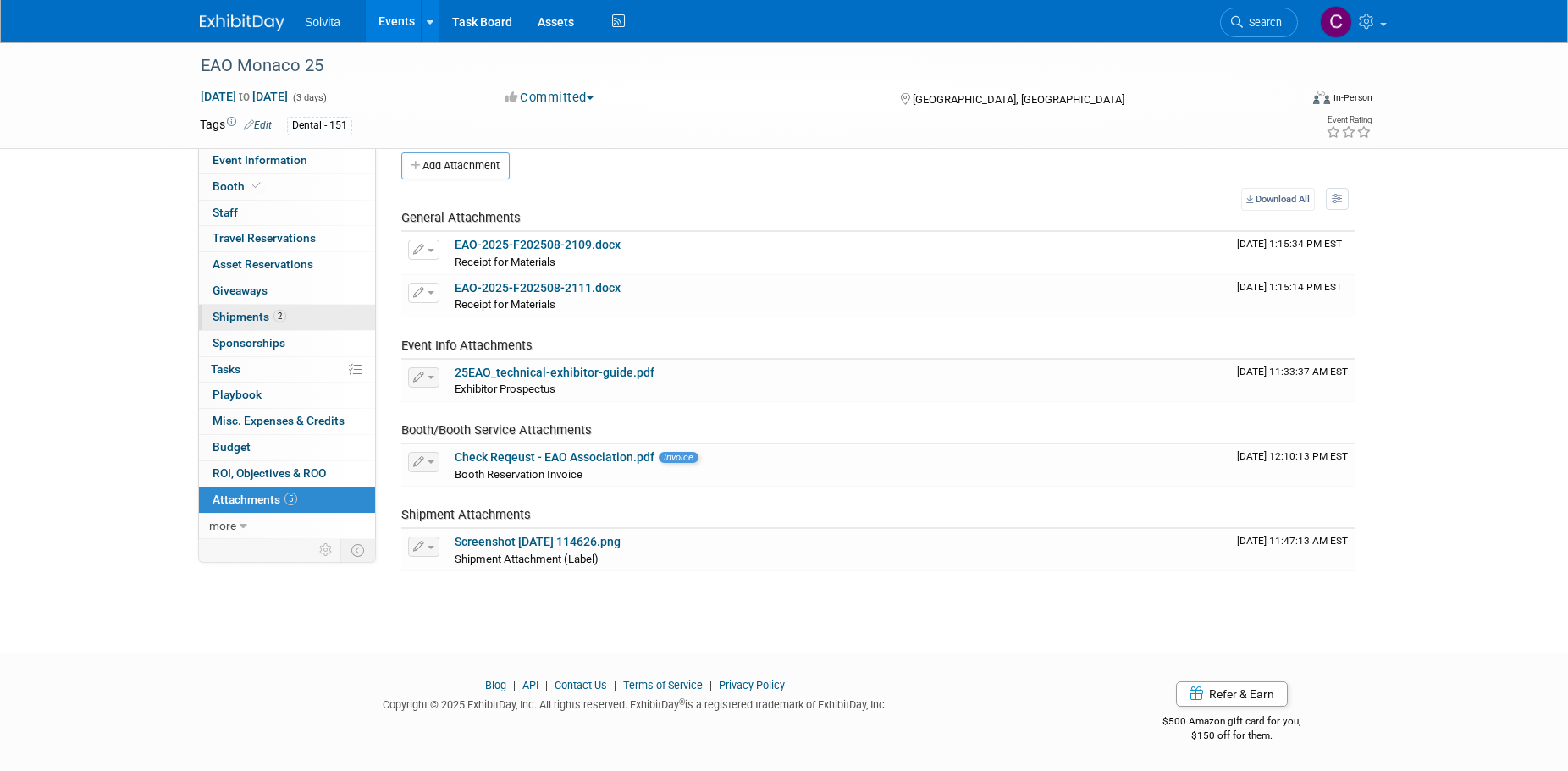
click at [245, 317] on span "Shipments 2" at bounding box center [249, 316] width 74 height 14
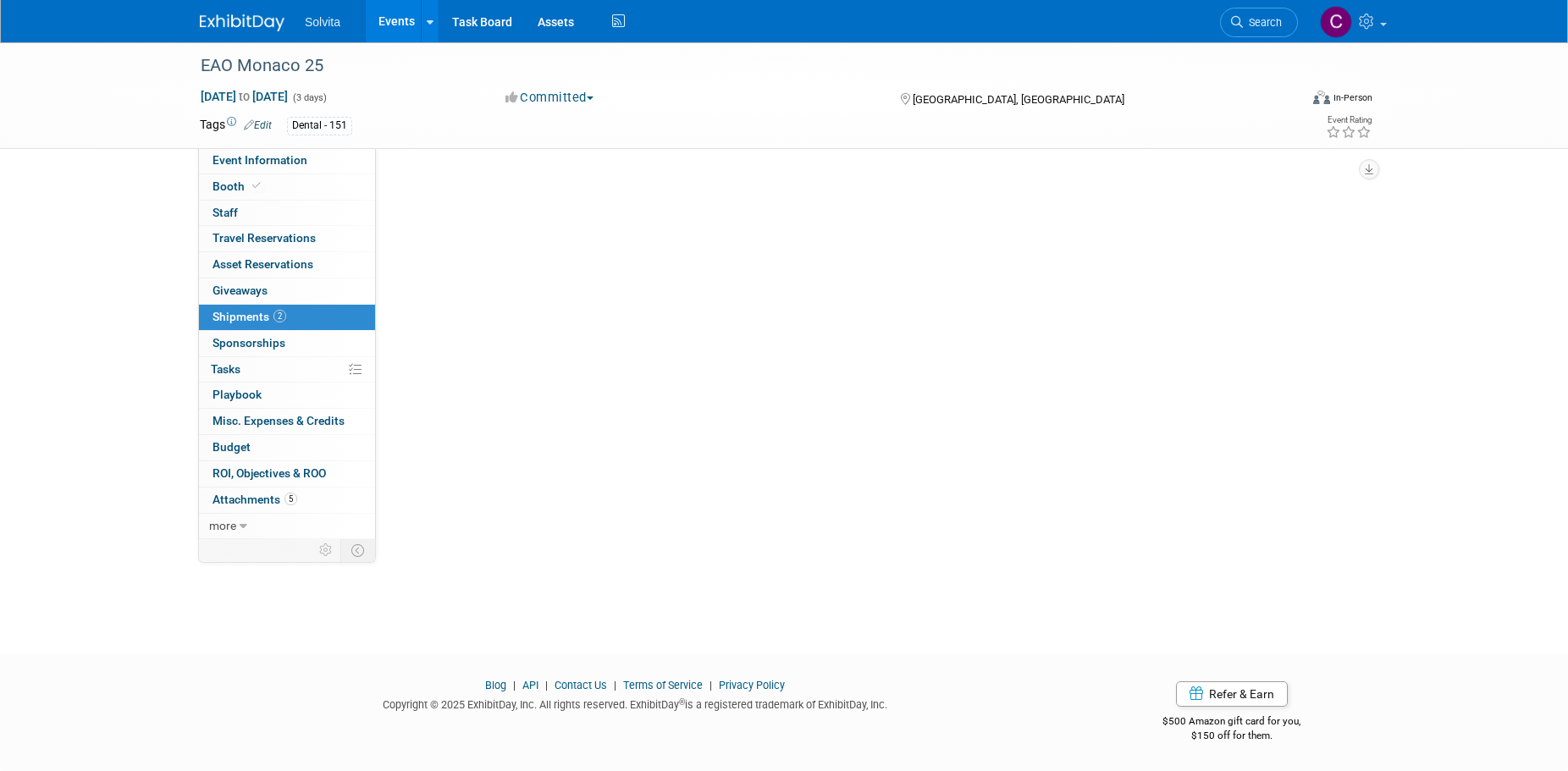
scroll to position [0, 0]
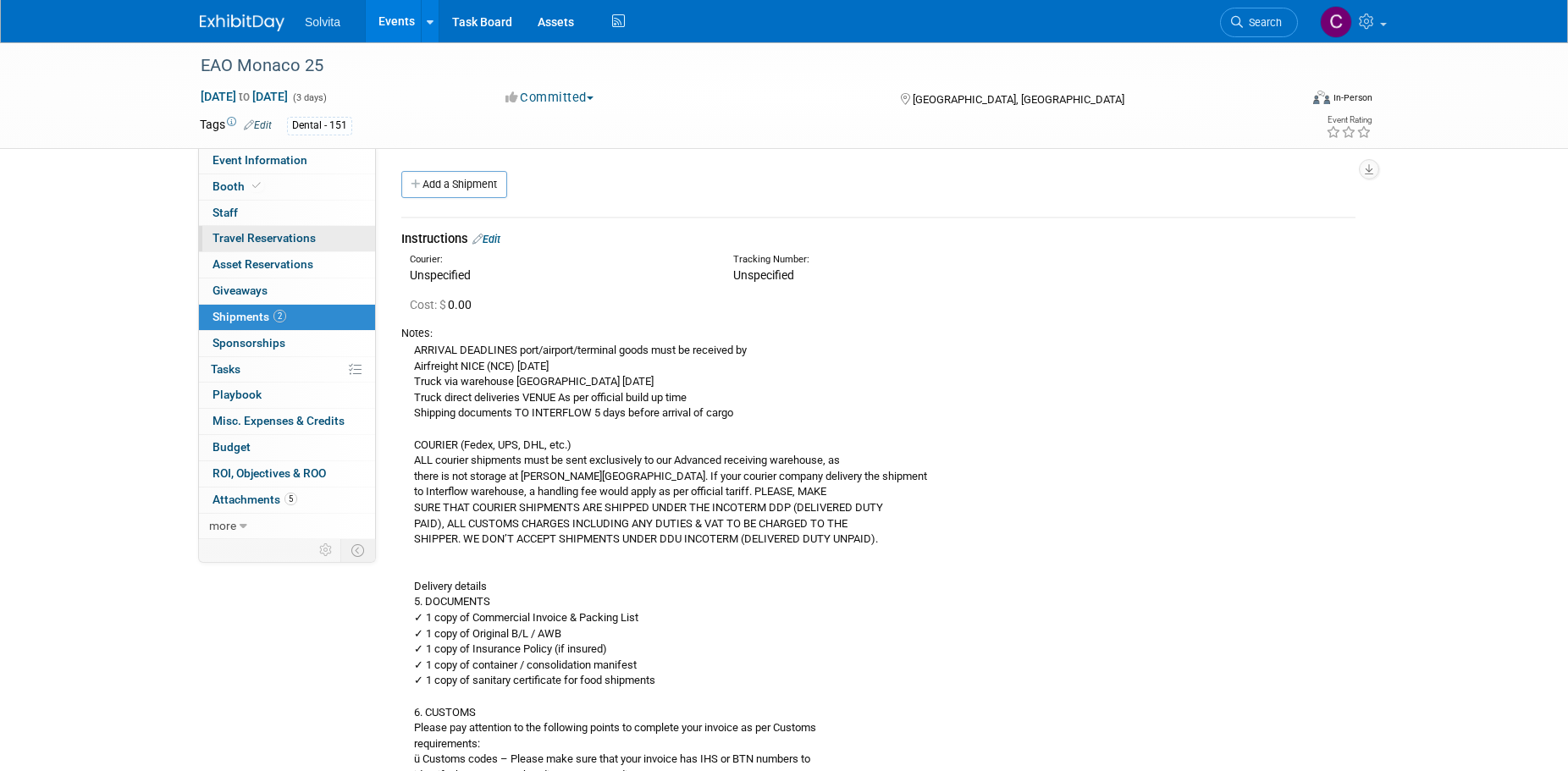
click at [242, 233] on span "Travel Reservations 0" at bounding box center [264, 238] width 103 height 14
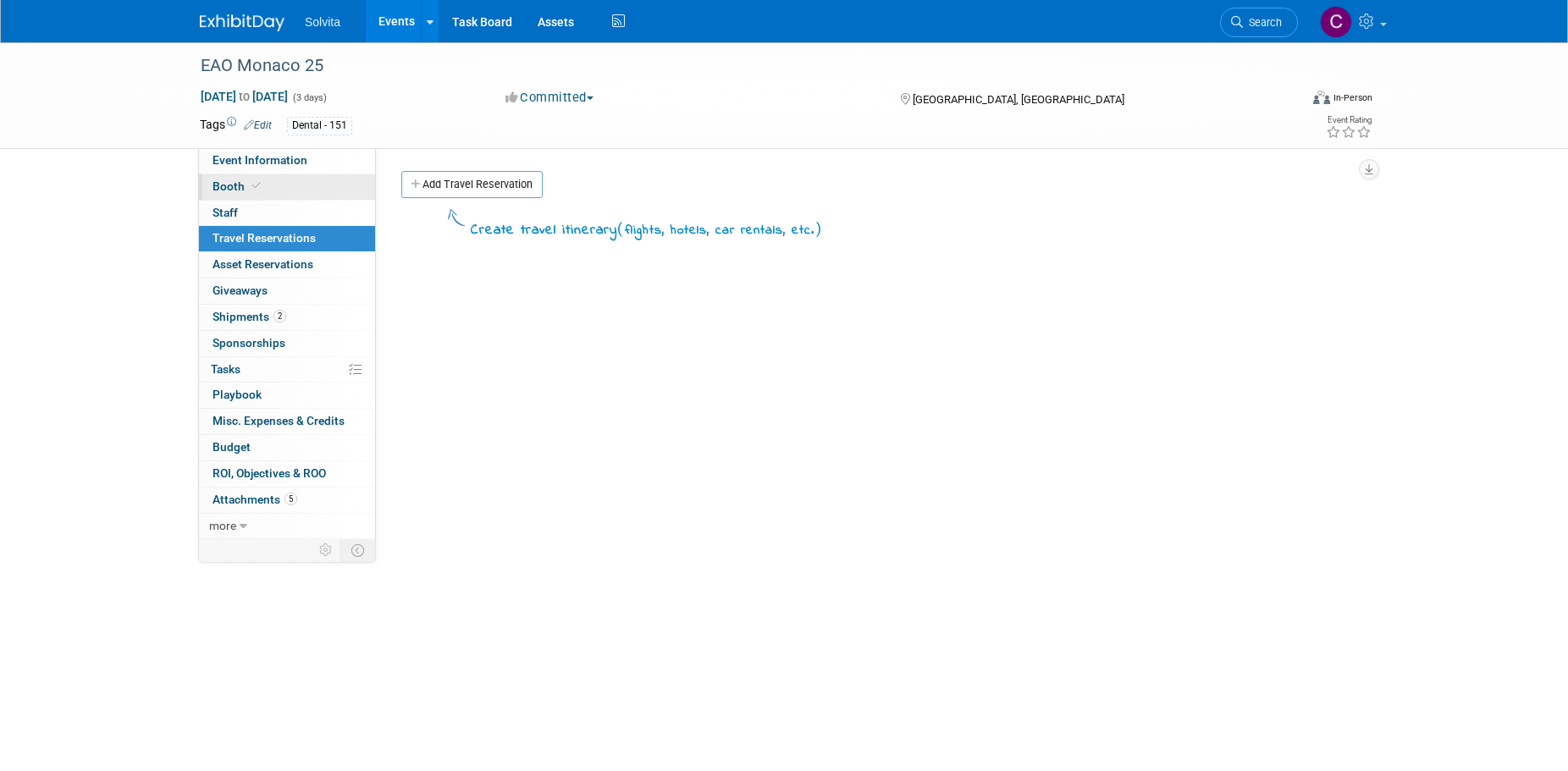
click at [226, 186] on span "Booth" at bounding box center [238, 186] width 51 height 14
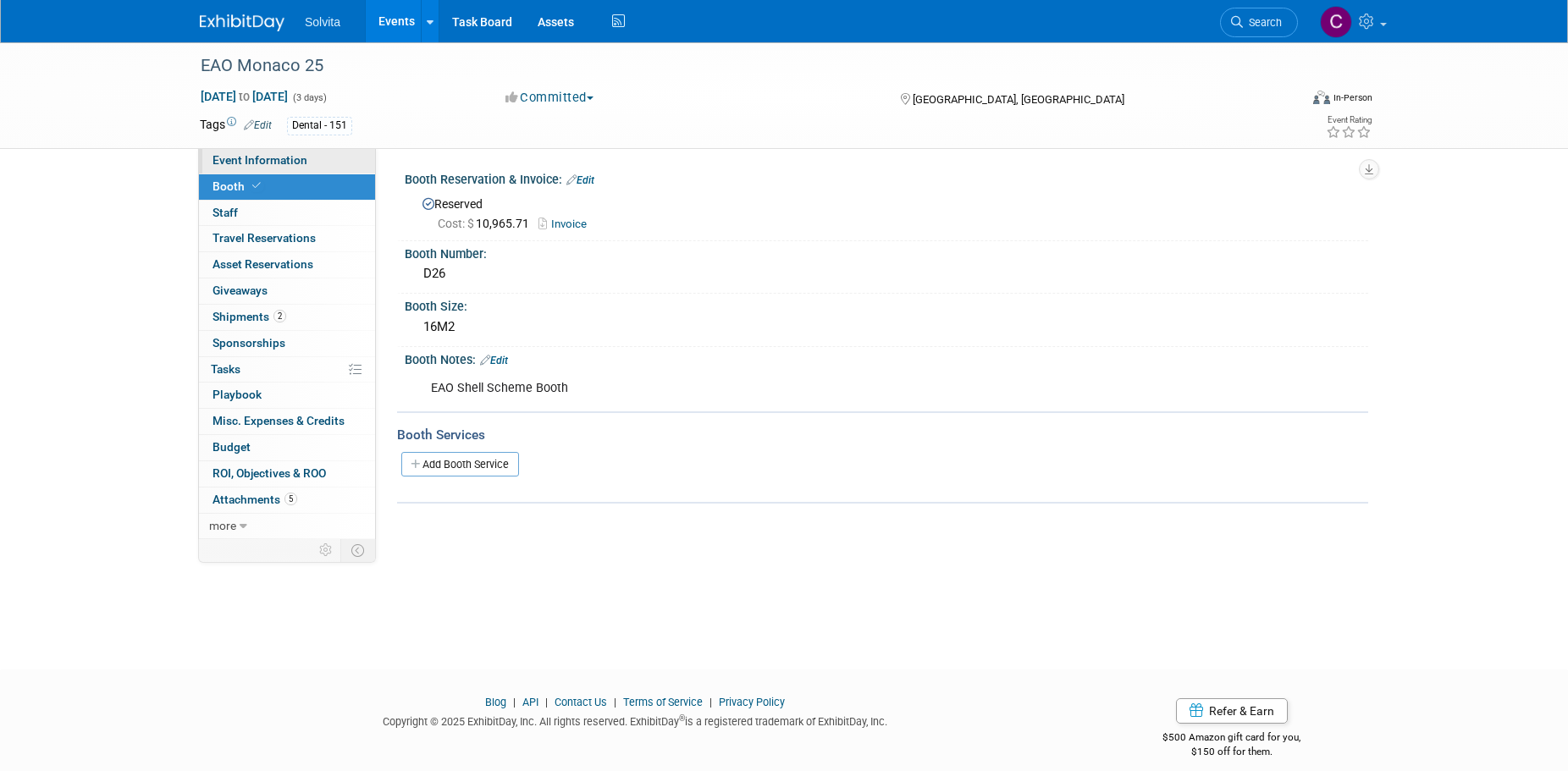
click at [240, 158] on span "Event Information" at bounding box center [260, 160] width 95 height 14
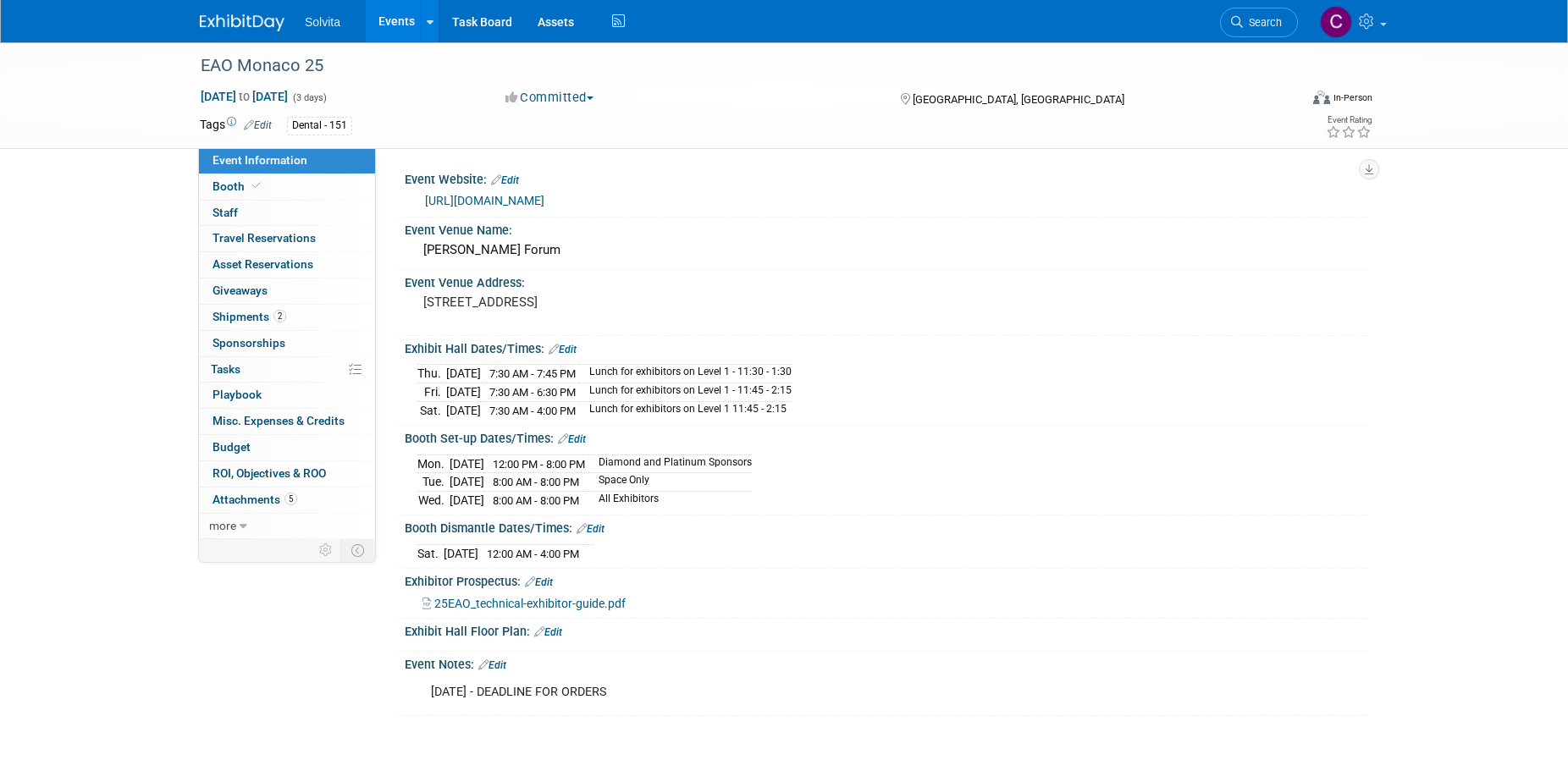
click at [544, 202] on link "https://congress.eao.org/en/" at bounding box center [484, 201] width 119 height 14
click at [517, 596] on span "25EAO_technical-exhibitor-guide.pdf" at bounding box center [530, 603] width 191 height 14
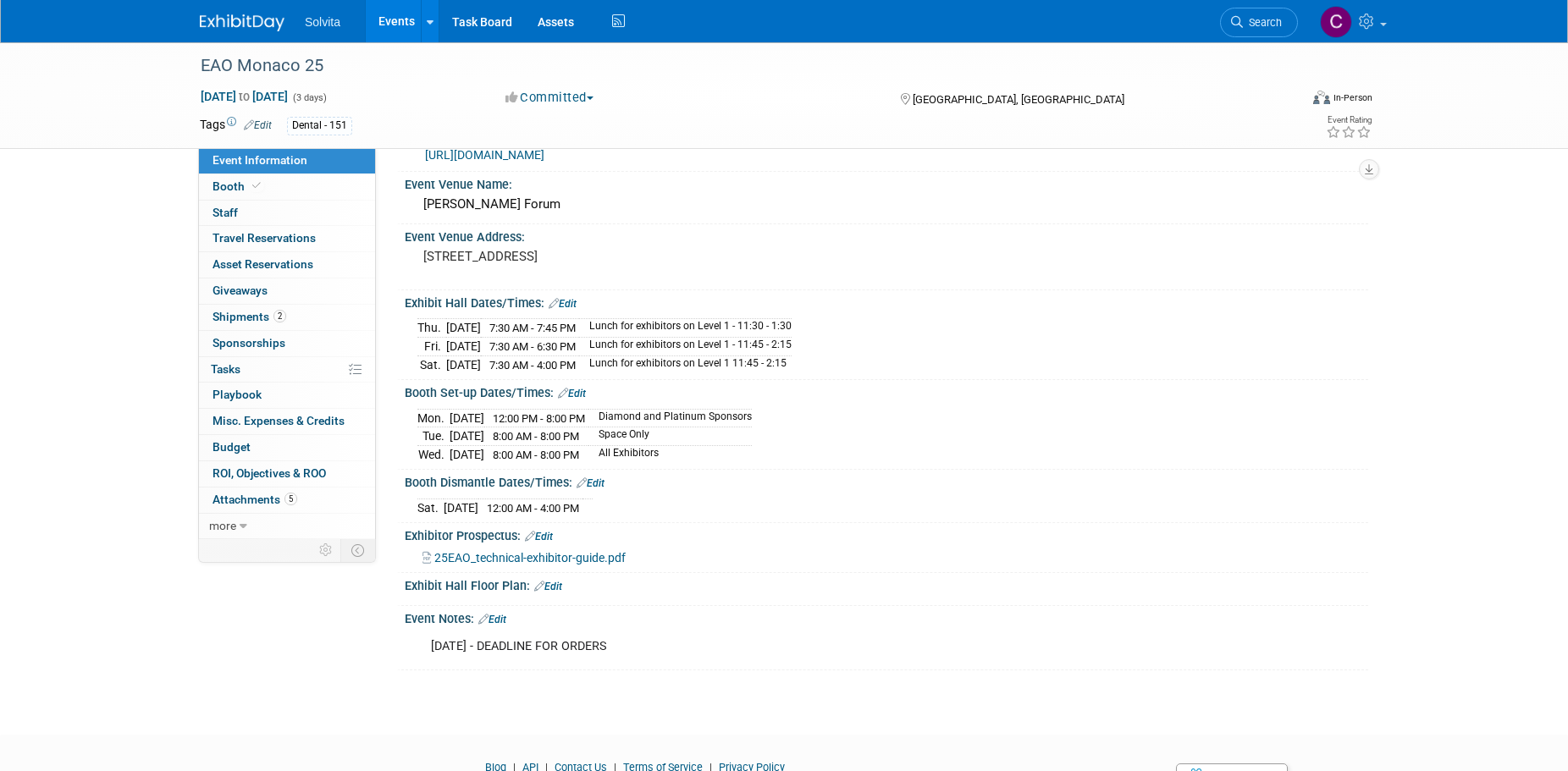
scroll to position [84, 0]
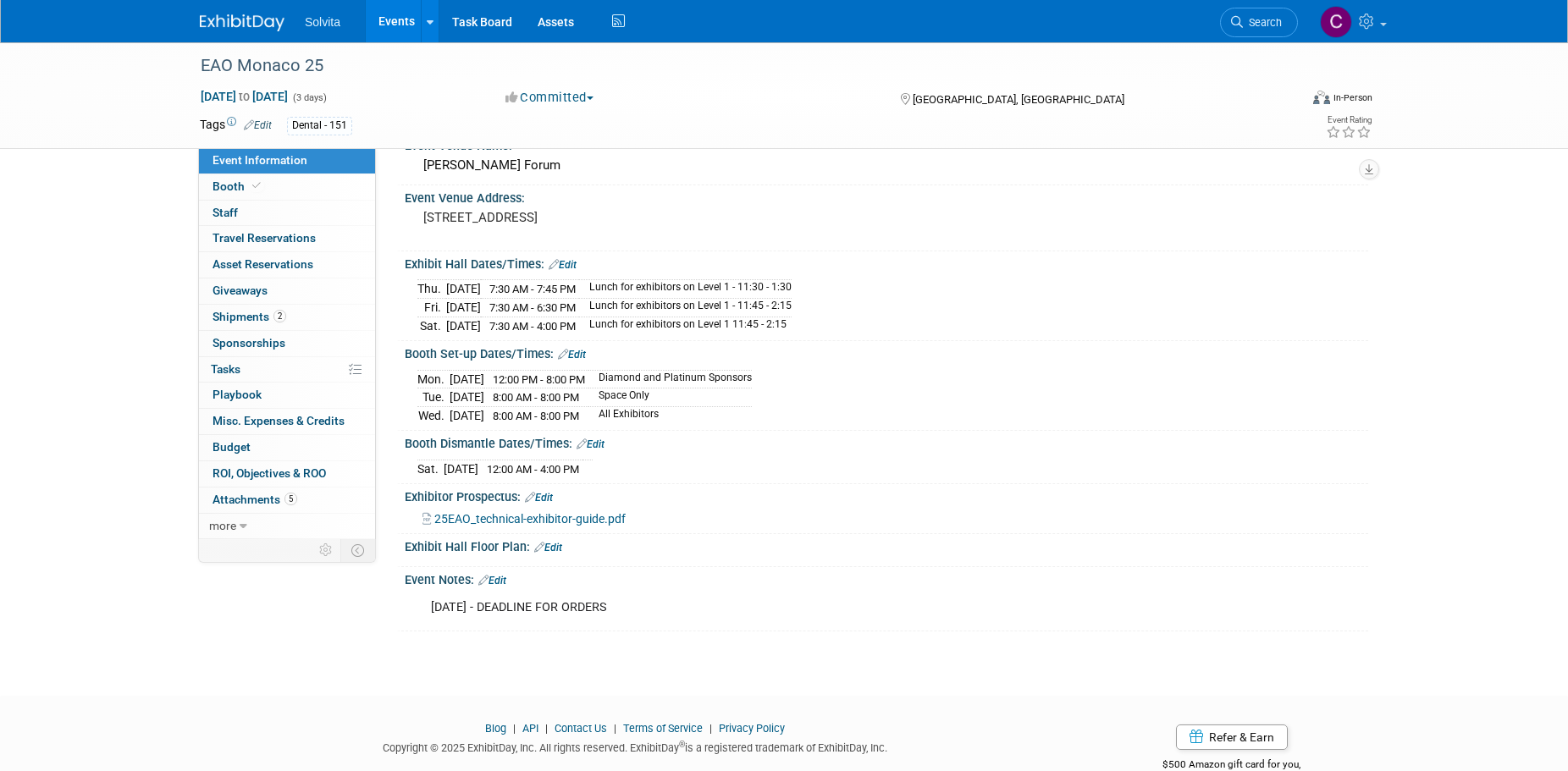
click at [511, 512] on span "25EAO_technical-exhibitor-guide.pdf" at bounding box center [530, 519] width 191 height 14
drag, startPoint x: 639, startPoint y: 607, endPoint x: 422, endPoint y: 606, distance: 217.0
click at [422, 606] on div "09/05/25 - DEADLINE FOR ORDERS" at bounding box center [800, 607] width 763 height 34
copy div "09/05/25 - DEADLINE FOR ORDERS"
click at [608, 515] on span "25EAO_technical-exhibitor-guide.pdf" at bounding box center [530, 519] width 191 height 14
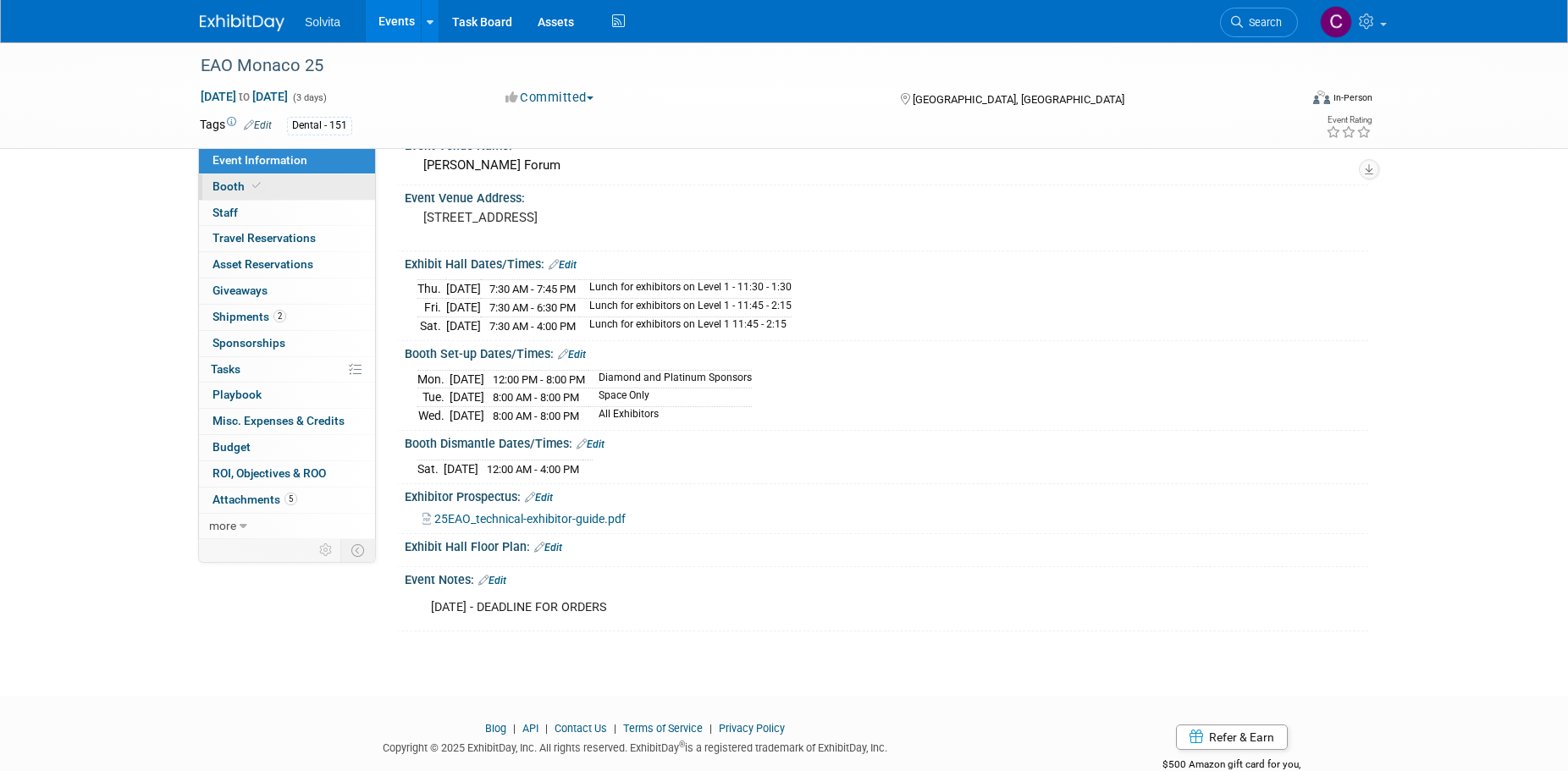
click at [233, 185] on span "Booth" at bounding box center [238, 186] width 51 height 14
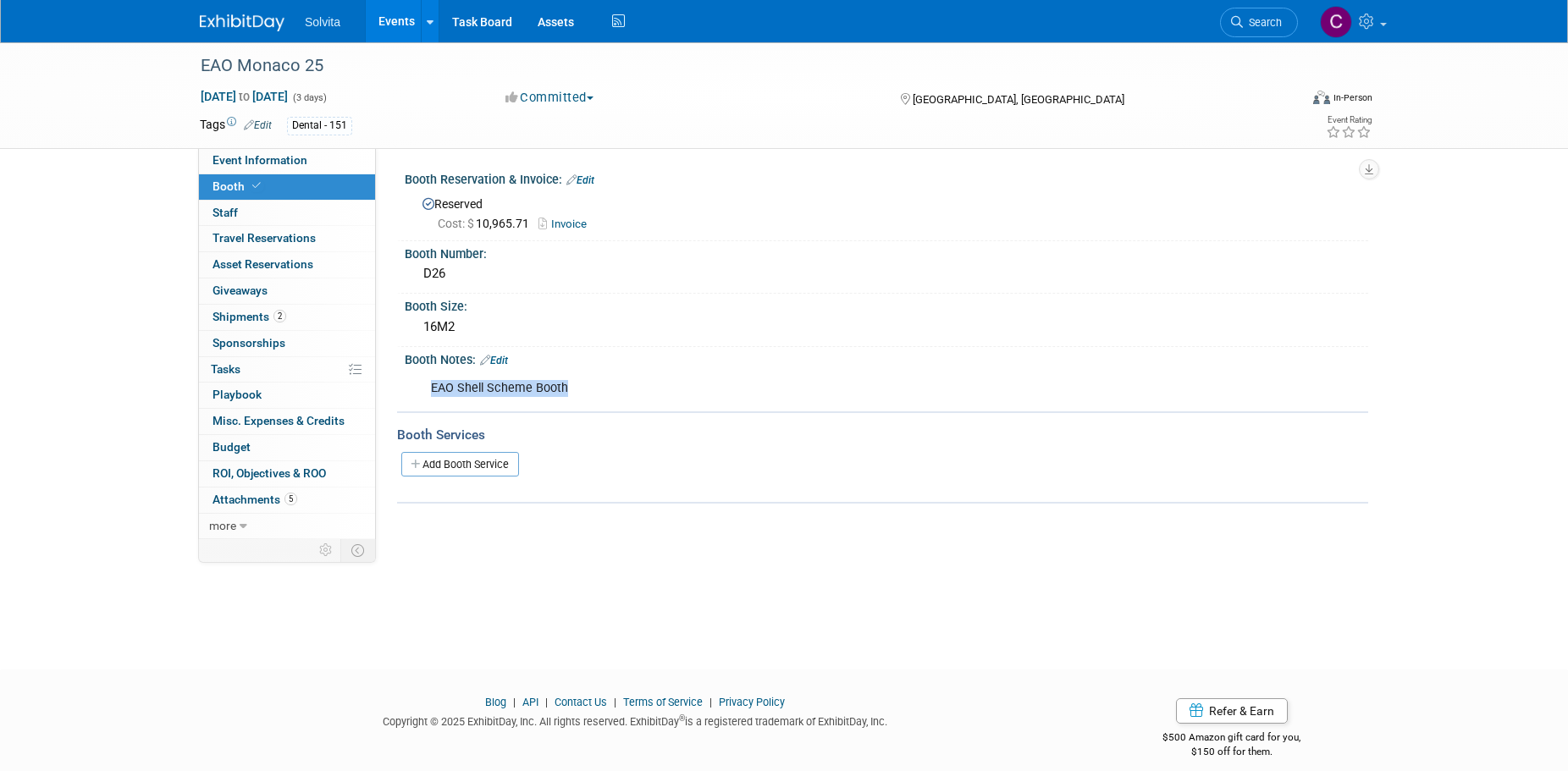
drag, startPoint x: 572, startPoint y: 394, endPoint x: 430, endPoint y: 389, distance: 142.1
click at [430, 389] on div "EAO Shell Scheme Booth" at bounding box center [800, 388] width 763 height 34
copy div "EAO Shell Scheme Booth"
click at [331, 549] on icon at bounding box center [325, 550] width 13 height 13
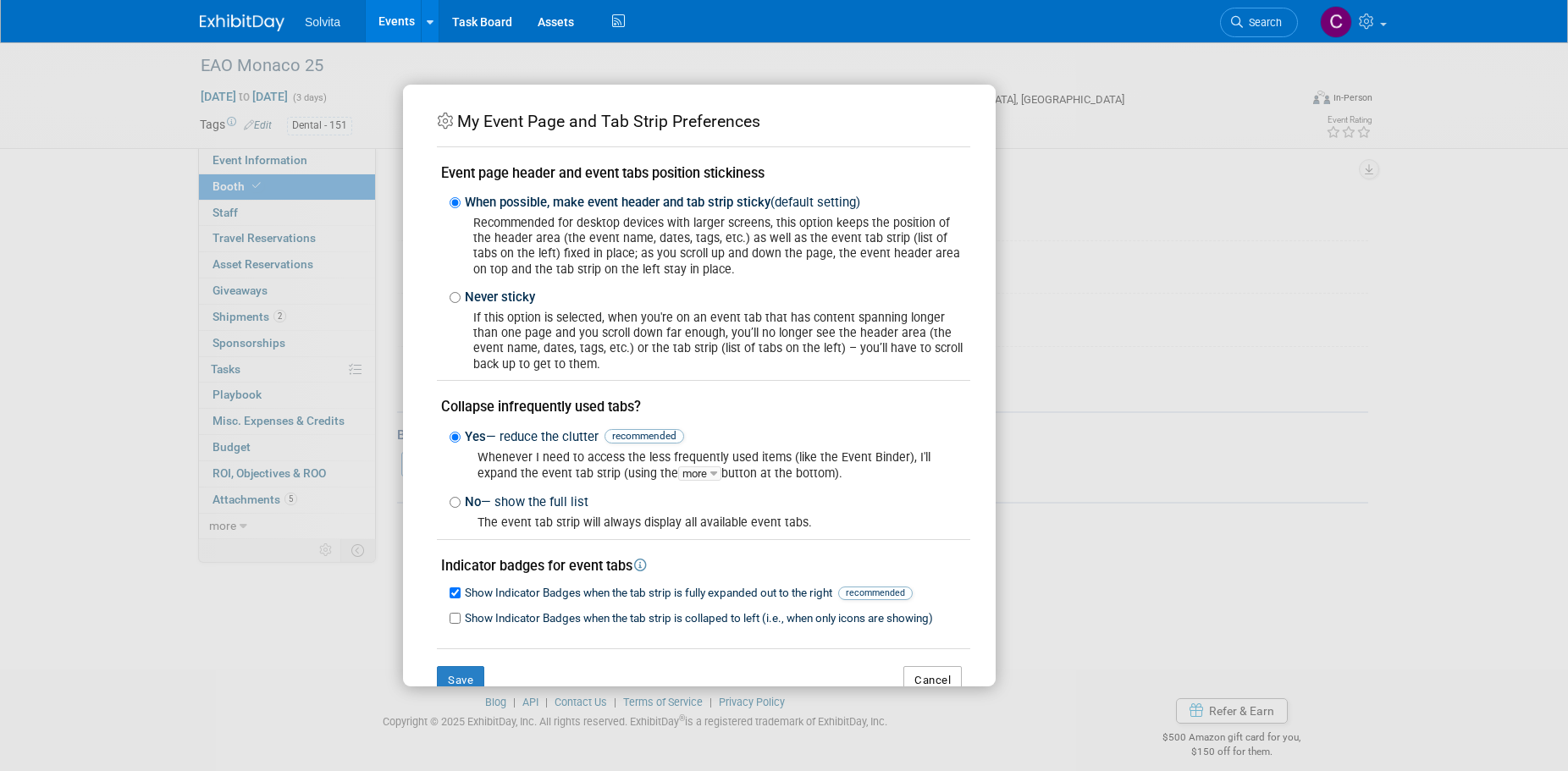
click at [903, 675] on button "Cancel" at bounding box center [932, 681] width 58 height 29
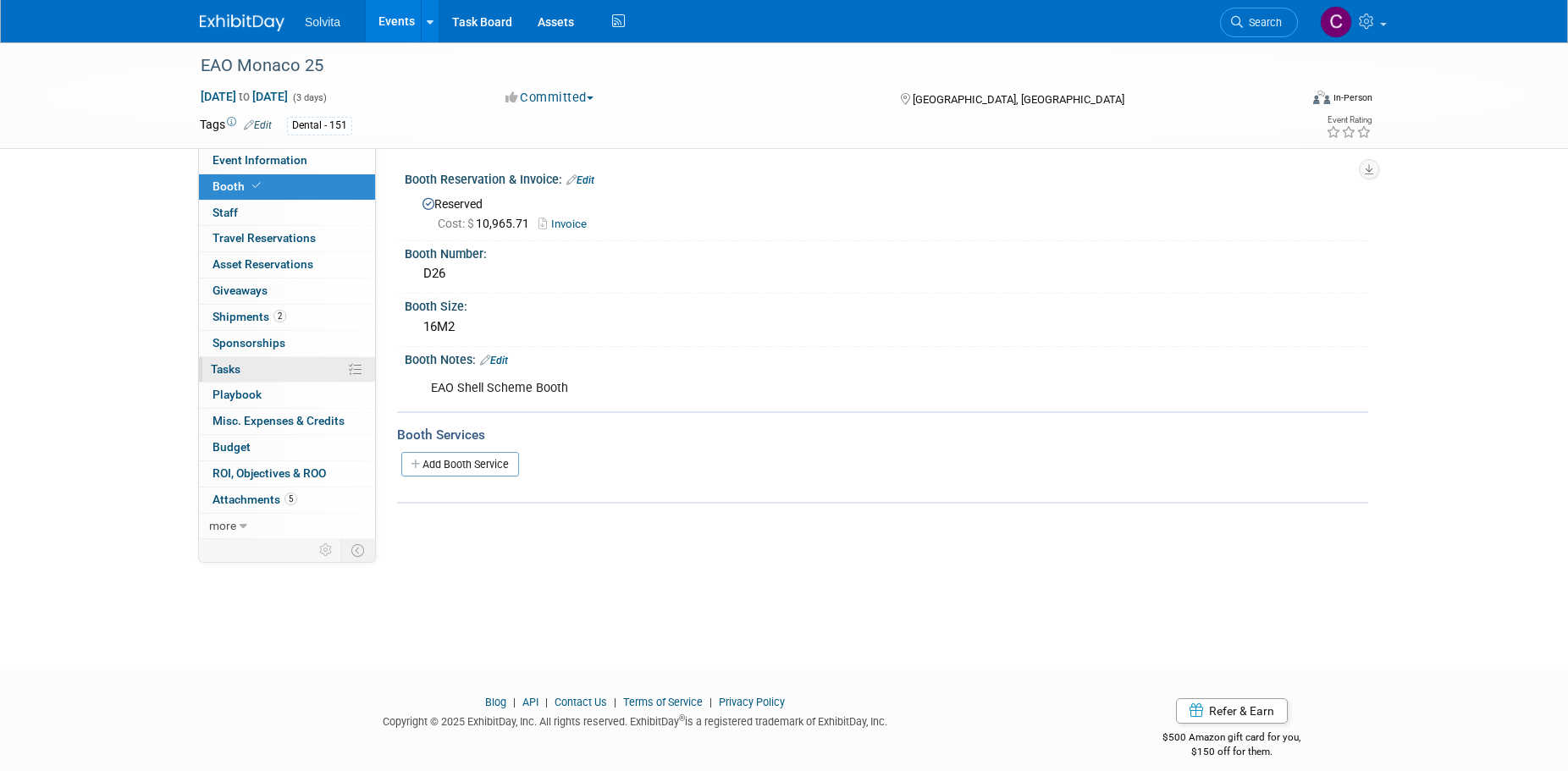
scroll to position [16, 0]
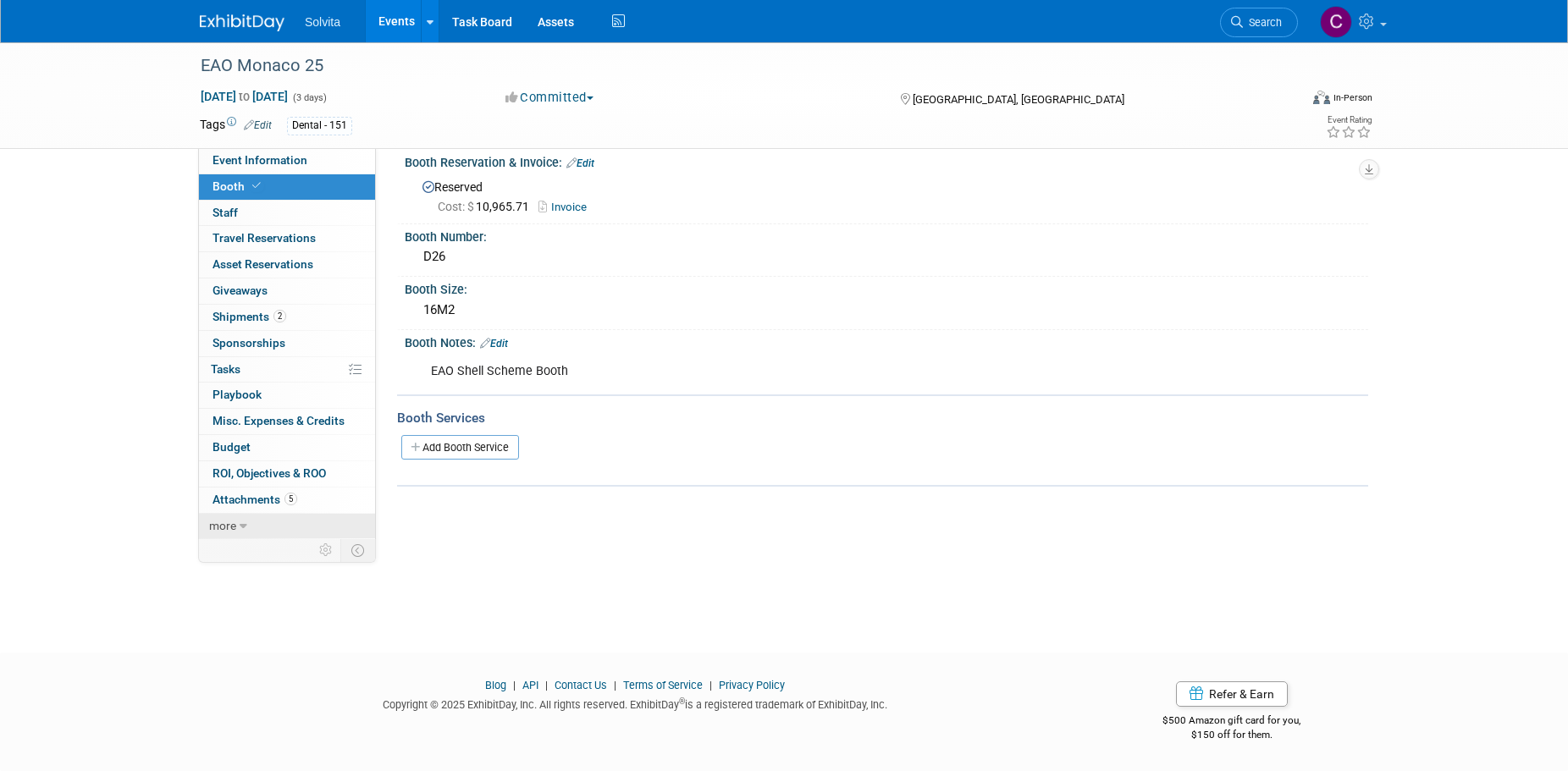
click at [240, 522] on icon at bounding box center [244, 527] width 8 height 12
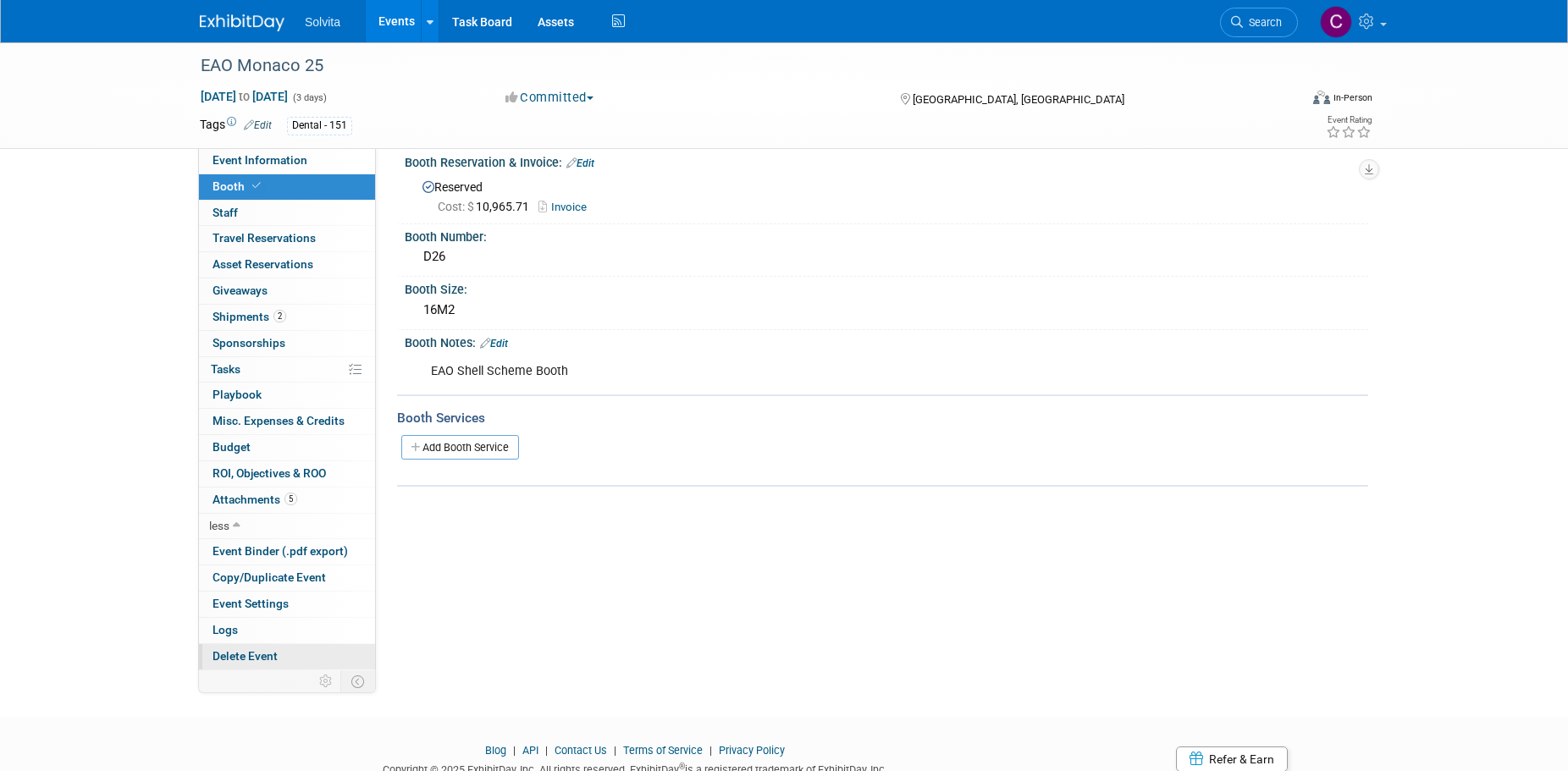
click at [245, 659] on span "Delete Event" at bounding box center [245, 656] width 65 height 14
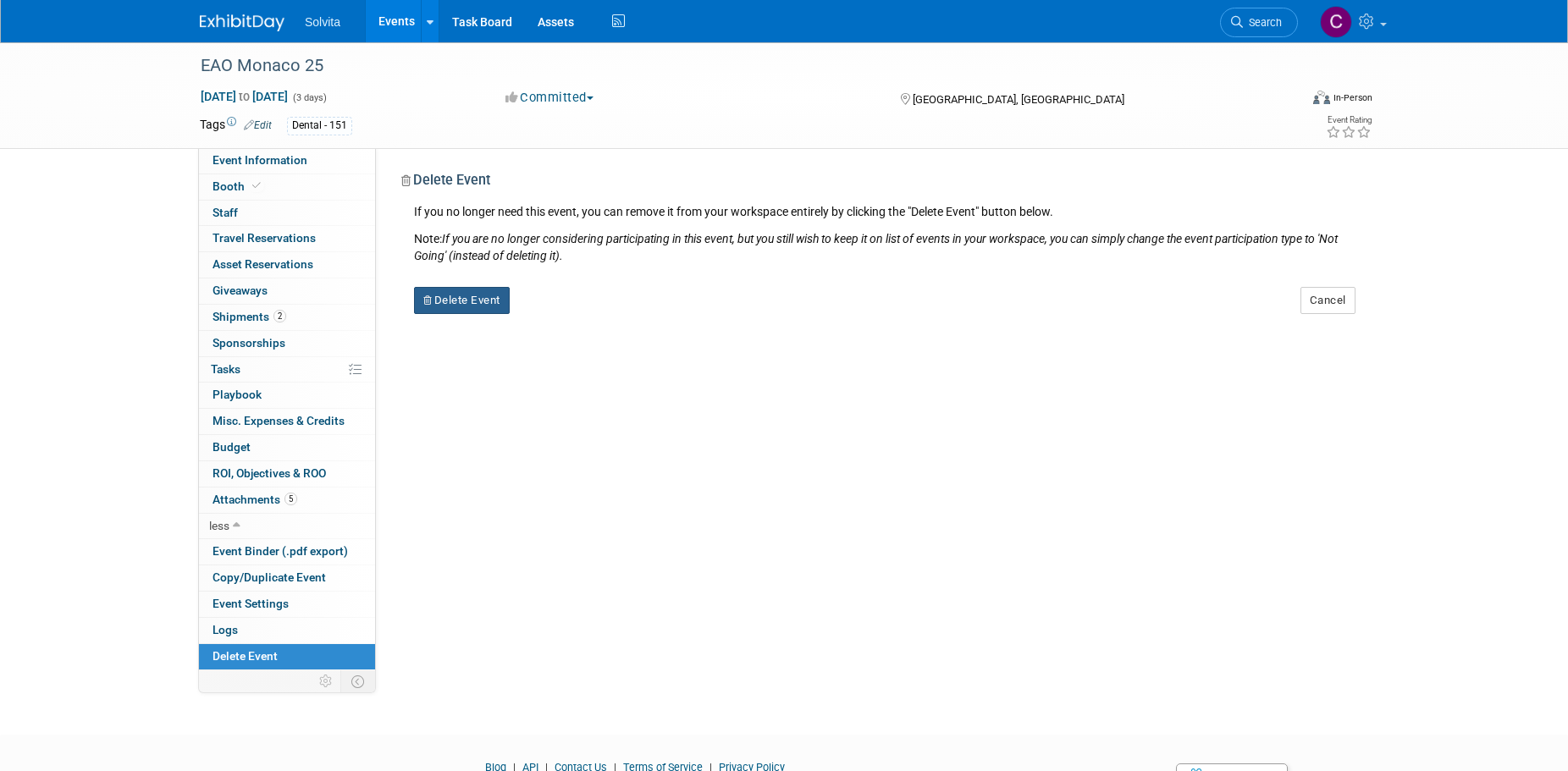
click at [475, 305] on button "Delete Event" at bounding box center [462, 301] width 96 height 27
click at [580, 315] on link "Yes" at bounding box center [569, 314] width 49 height 27
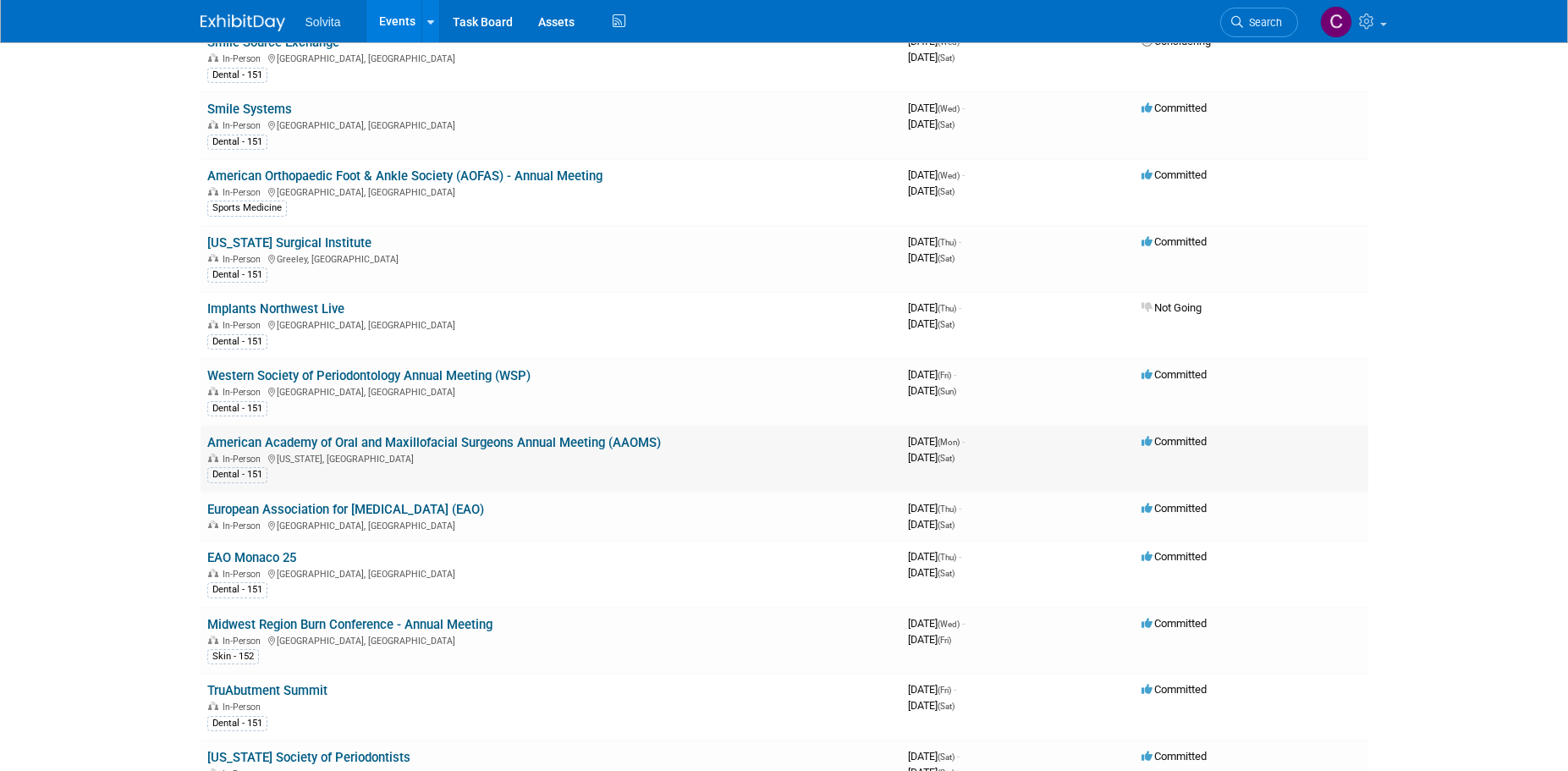
scroll to position [254, 0]
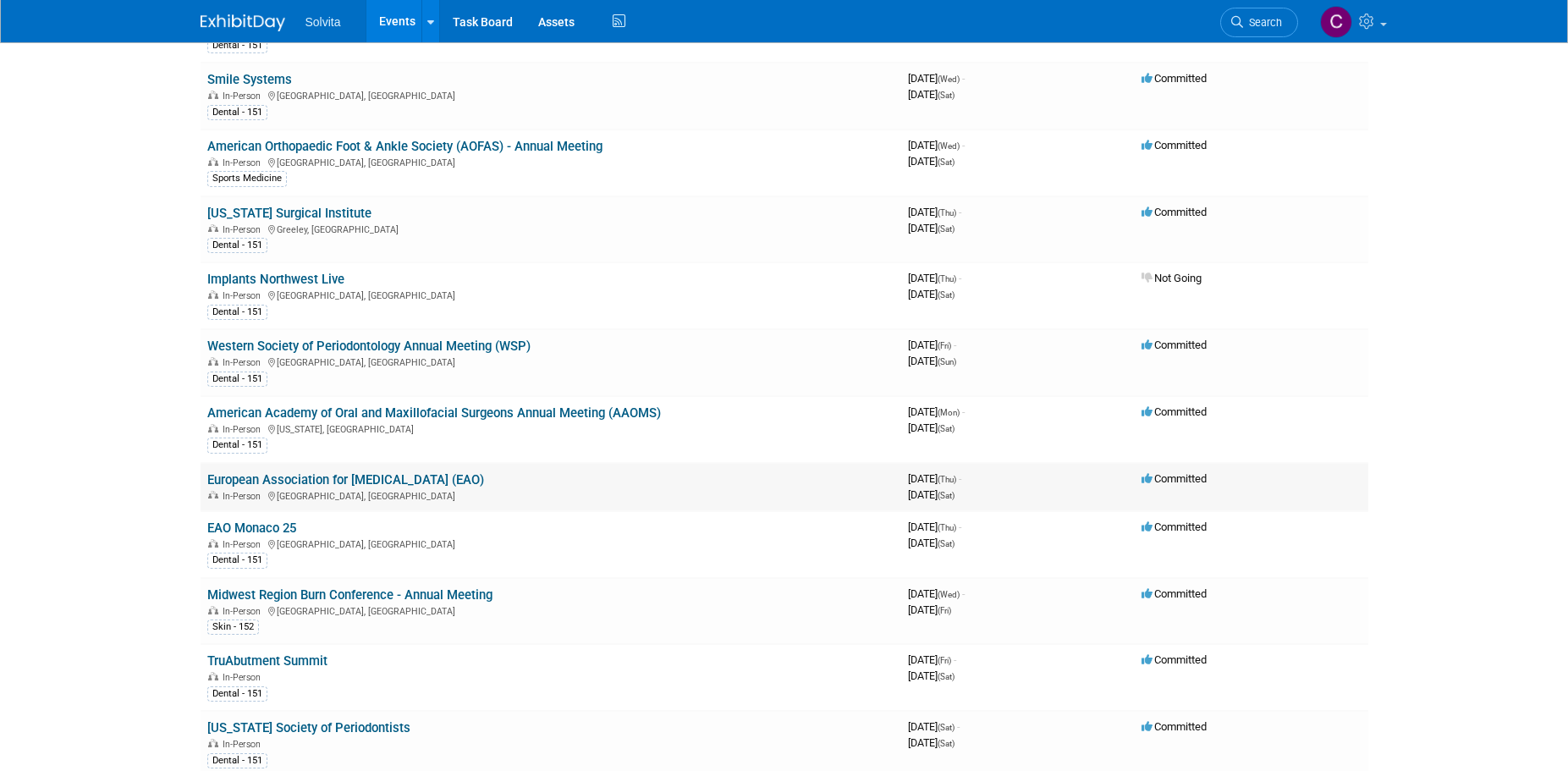
click at [387, 476] on link "European Association for [MEDICAL_DATA] (EAO)" at bounding box center [345, 480] width 276 height 16
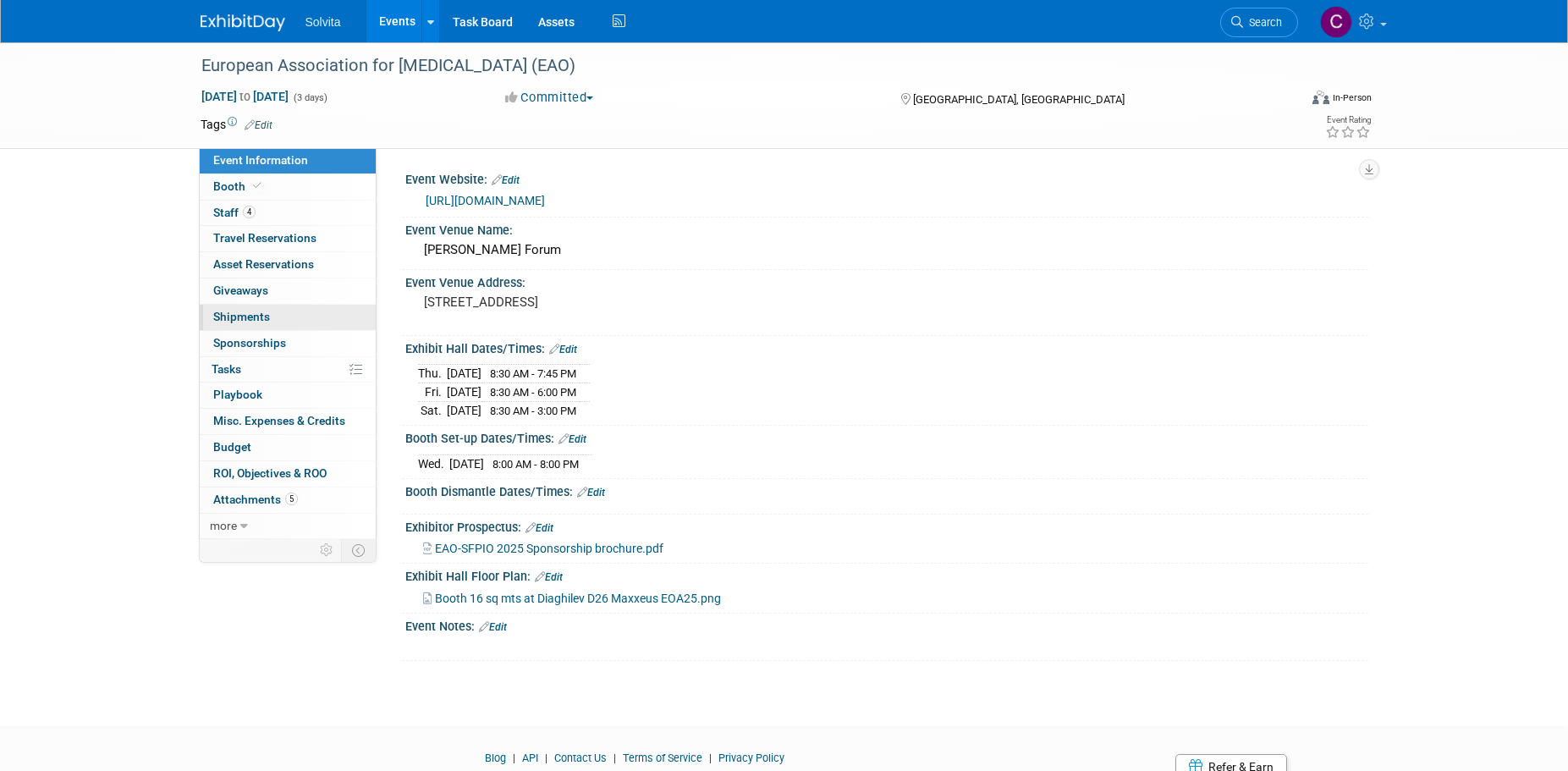
click at [260, 311] on span "Shipments 0" at bounding box center [241, 316] width 56 height 14
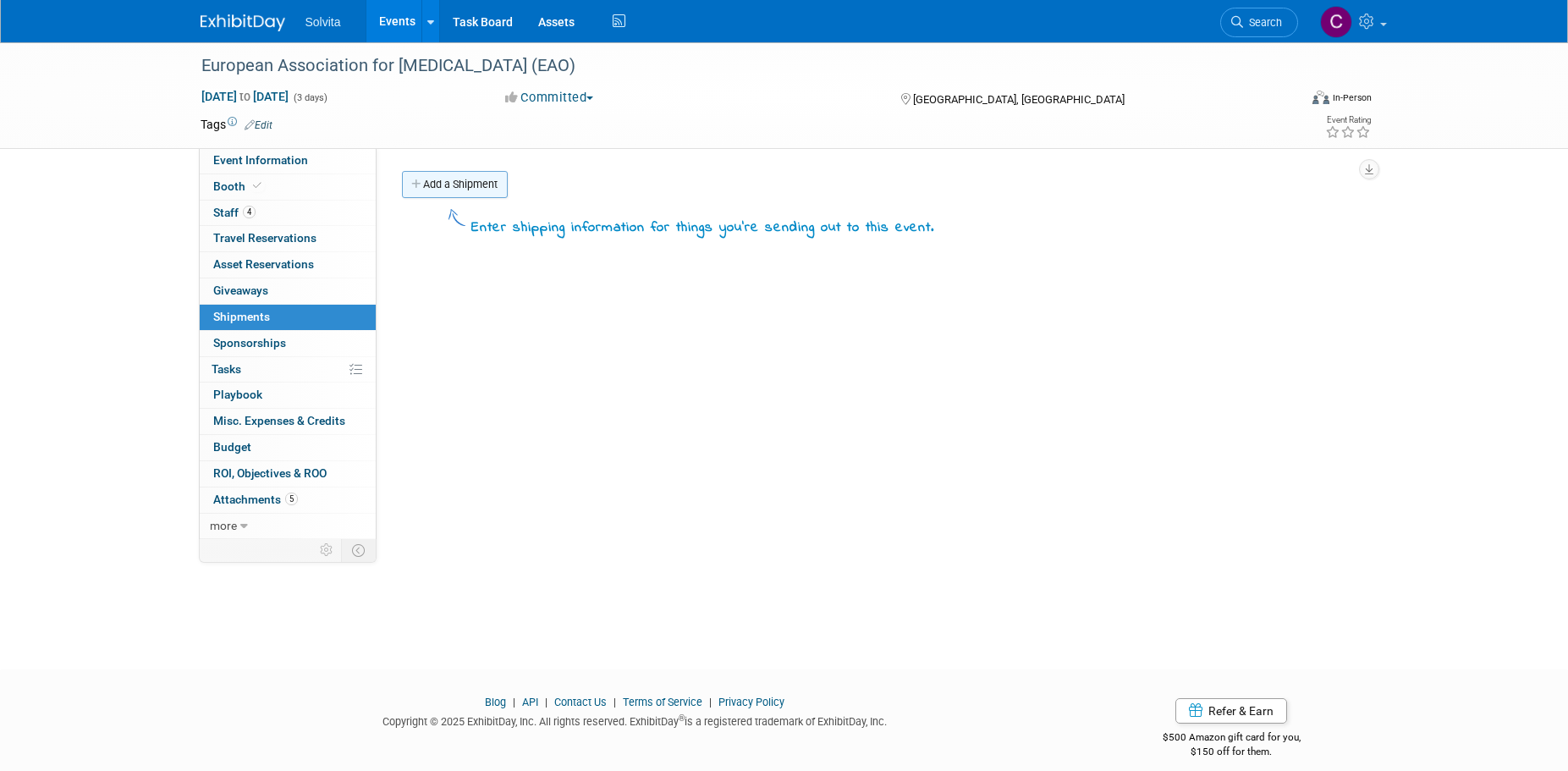
click at [467, 182] on link "Add a Shipment" at bounding box center [454, 184] width 106 height 27
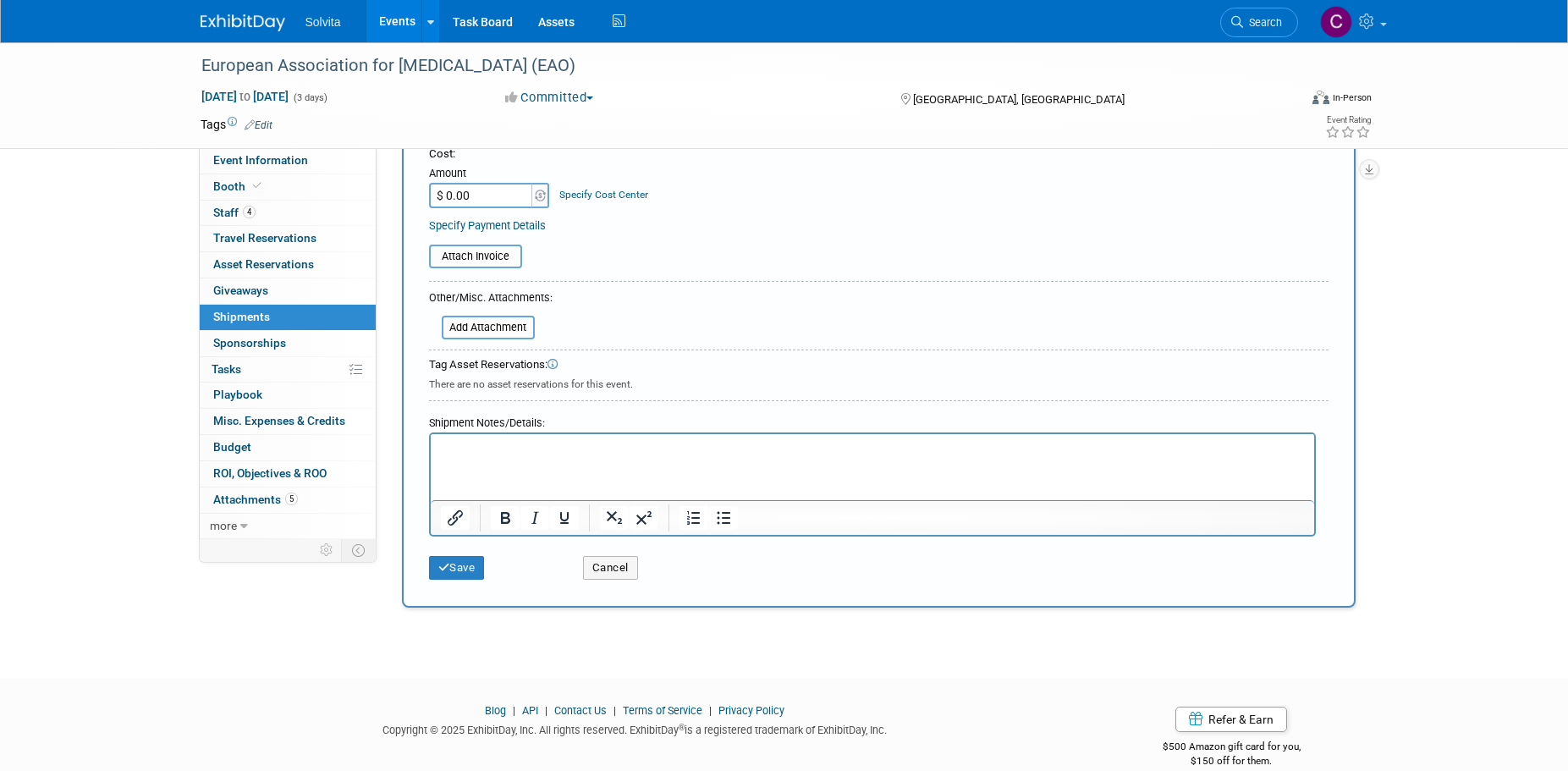
click at [565, 458] on html at bounding box center [871, 446] width 883 height 23
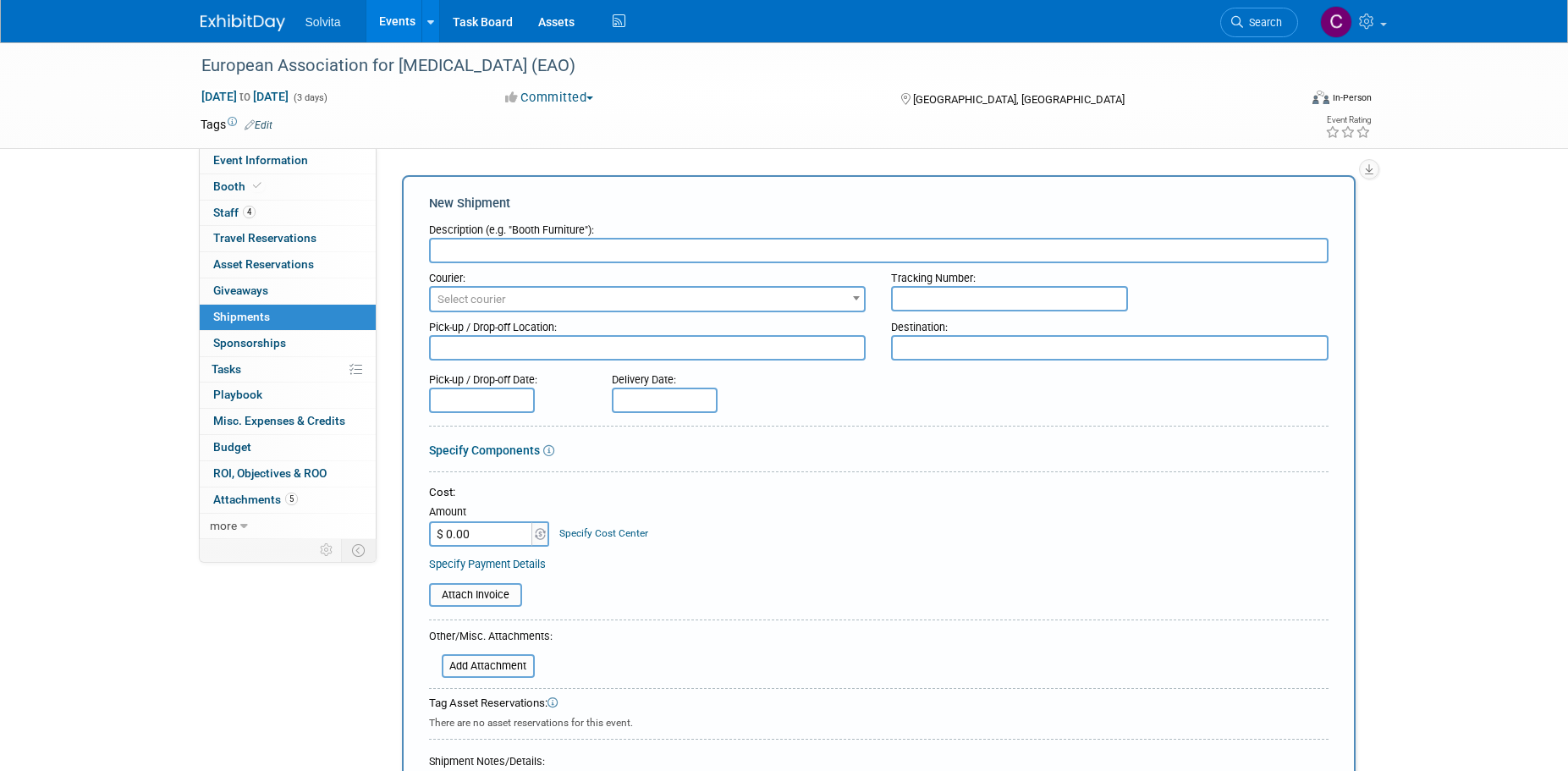
click at [525, 249] on input "text" at bounding box center [879, 250] width 900 height 25
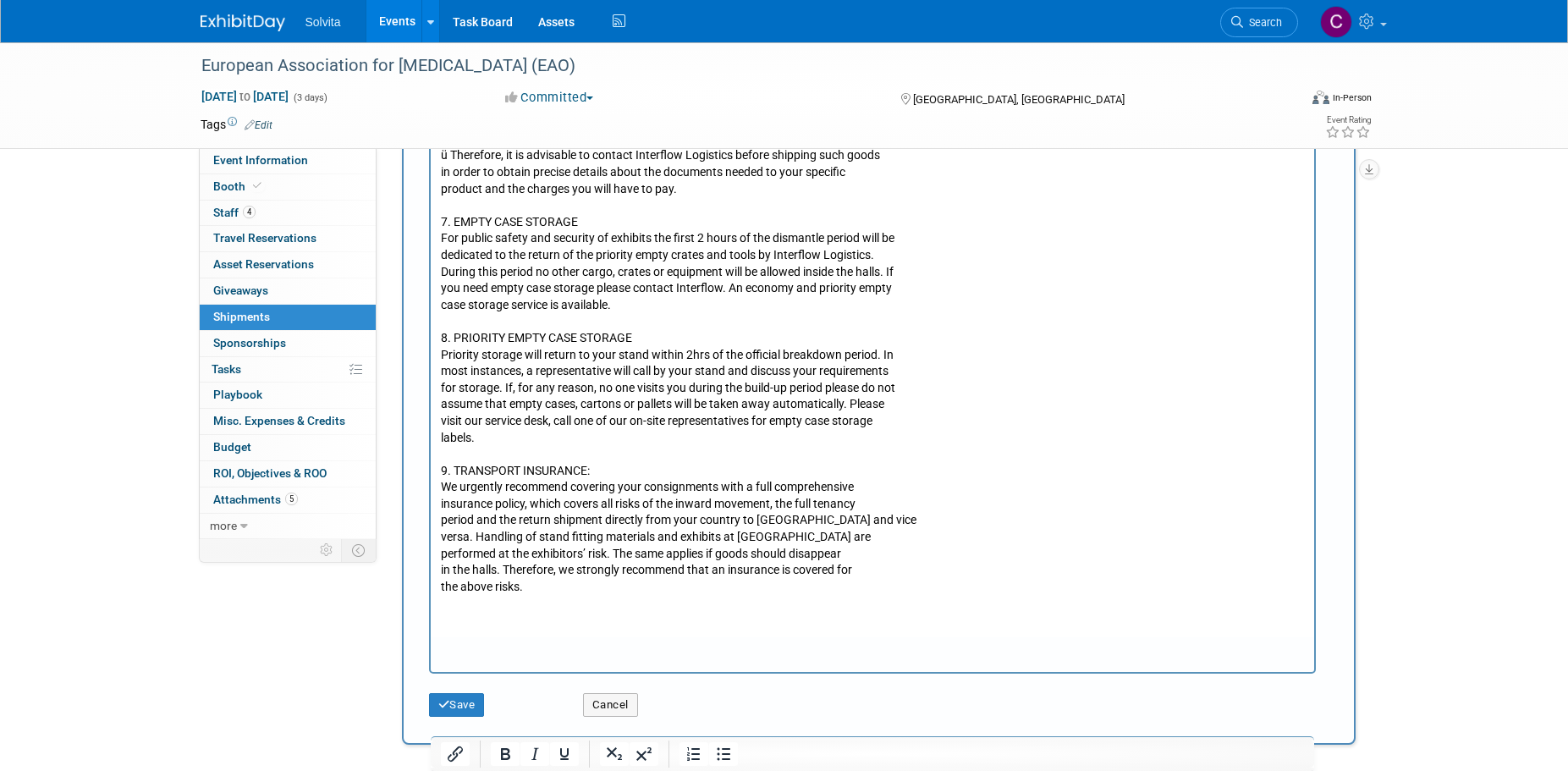
scroll to position [1839, 0]
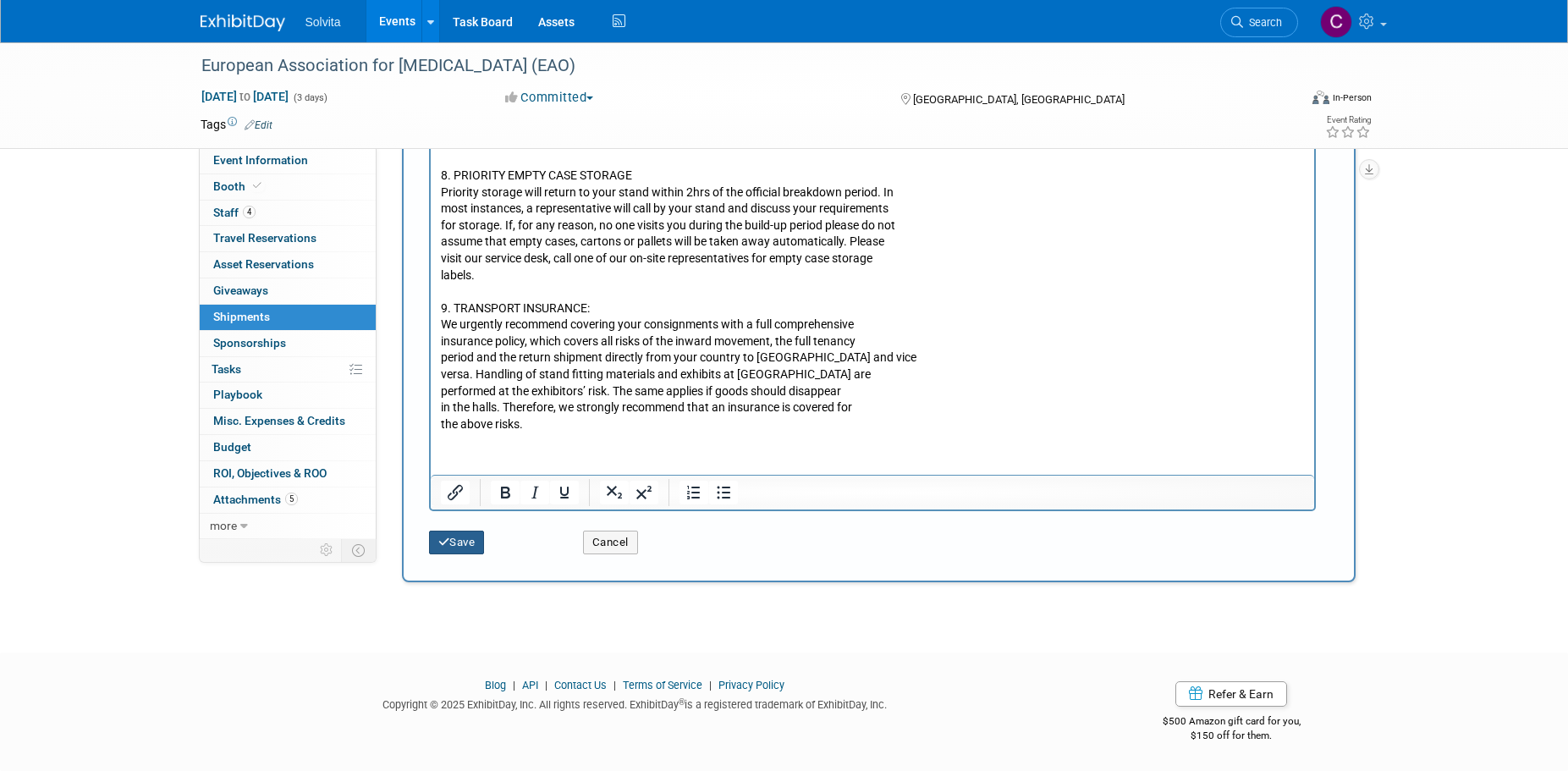
type input "Instructions"
click at [462, 538] on button "Save" at bounding box center [457, 542] width 56 height 23
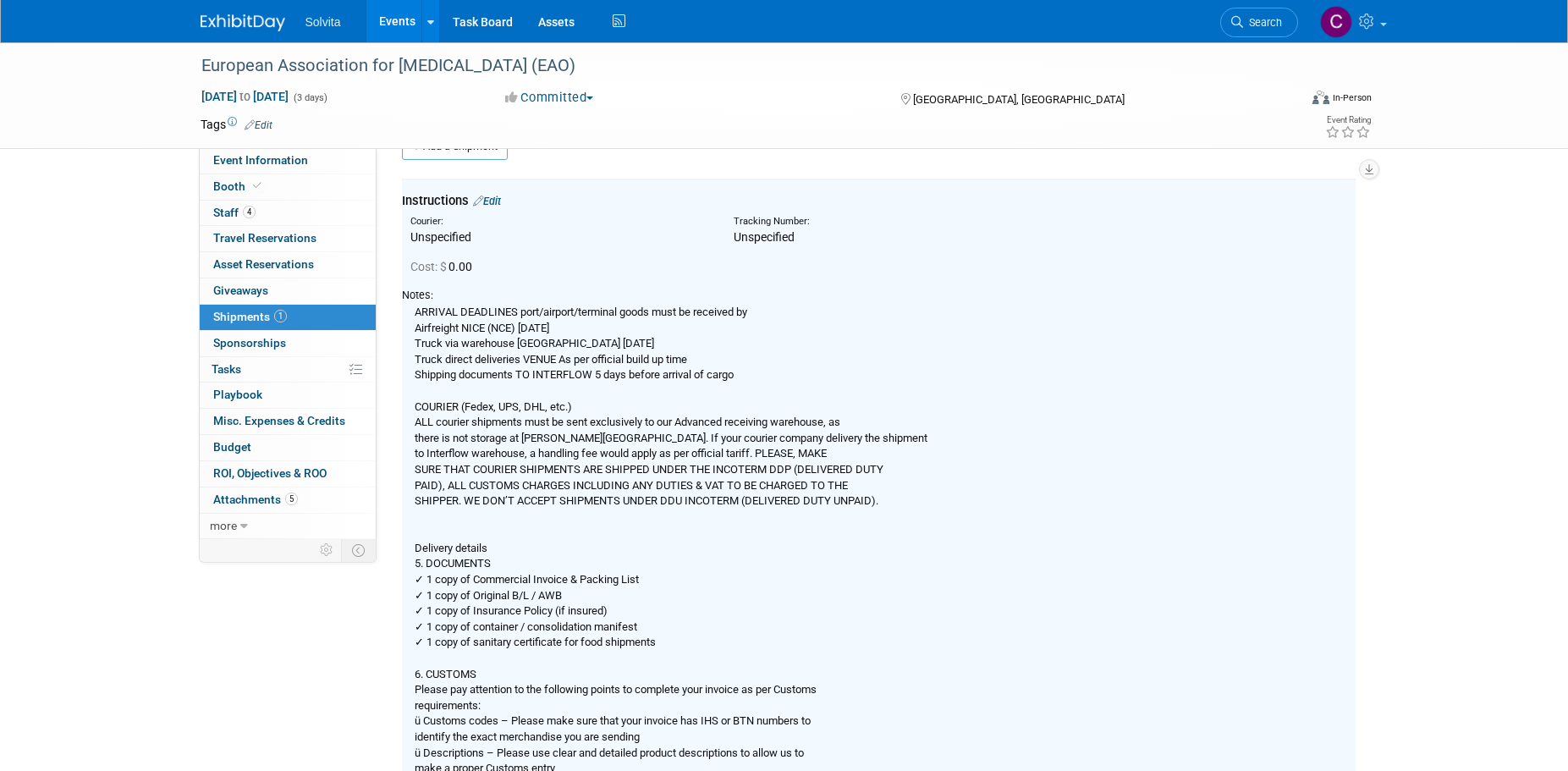
scroll to position [37, 0]
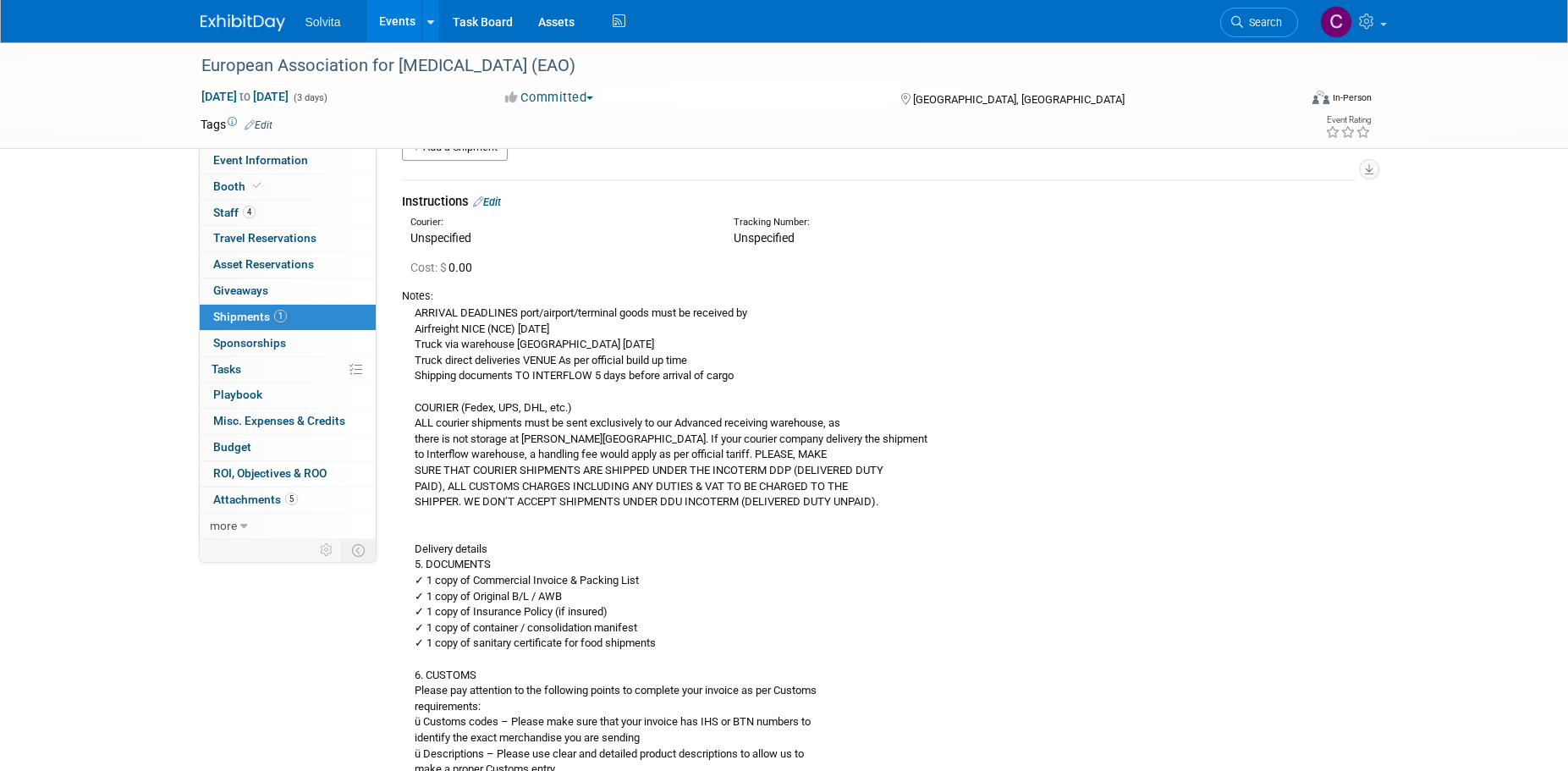
drag, startPoint x: 220, startPoint y: 663, endPoint x: 254, endPoint y: 653, distance: 35.4
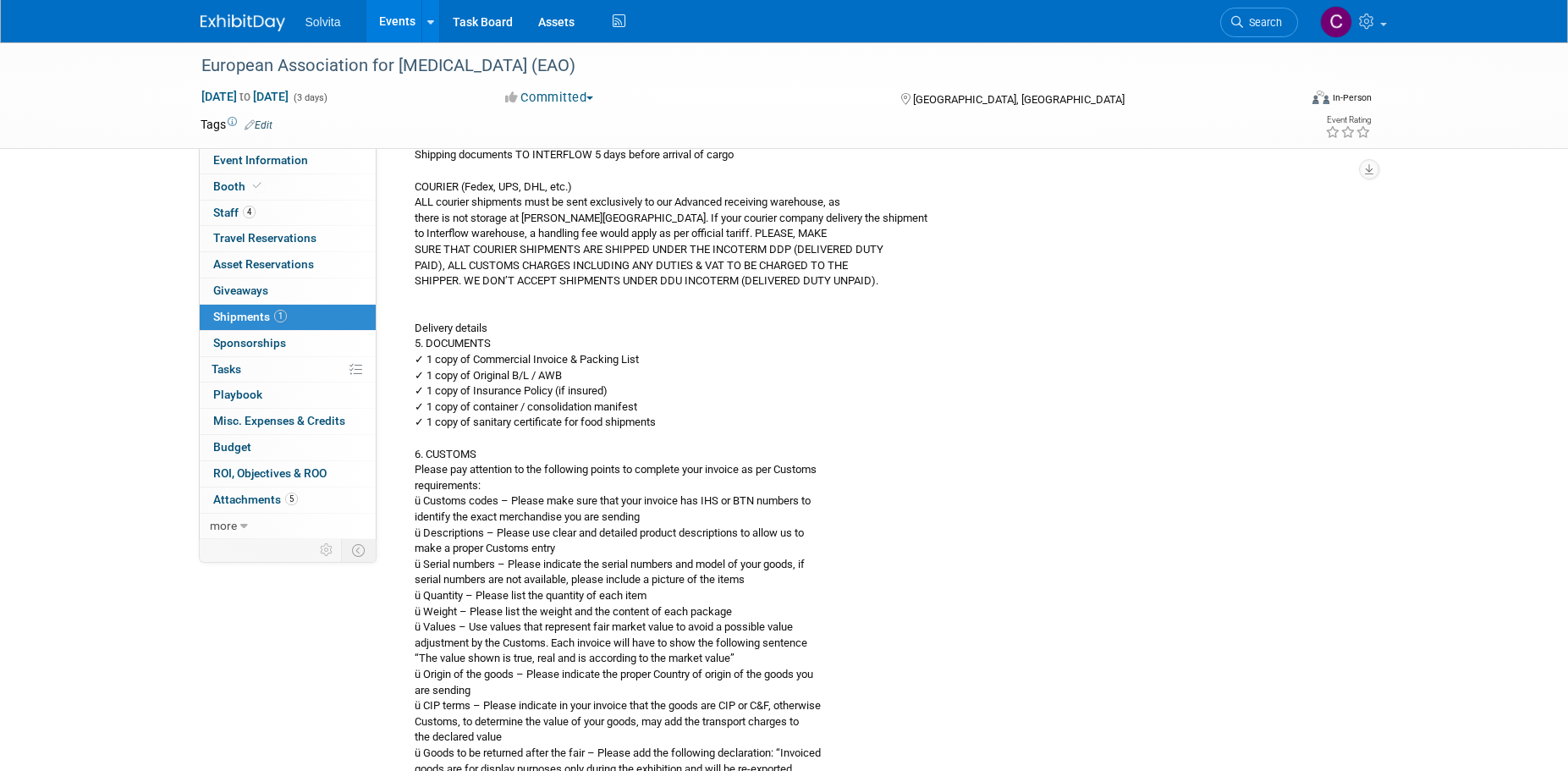
scroll to position [0, 0]
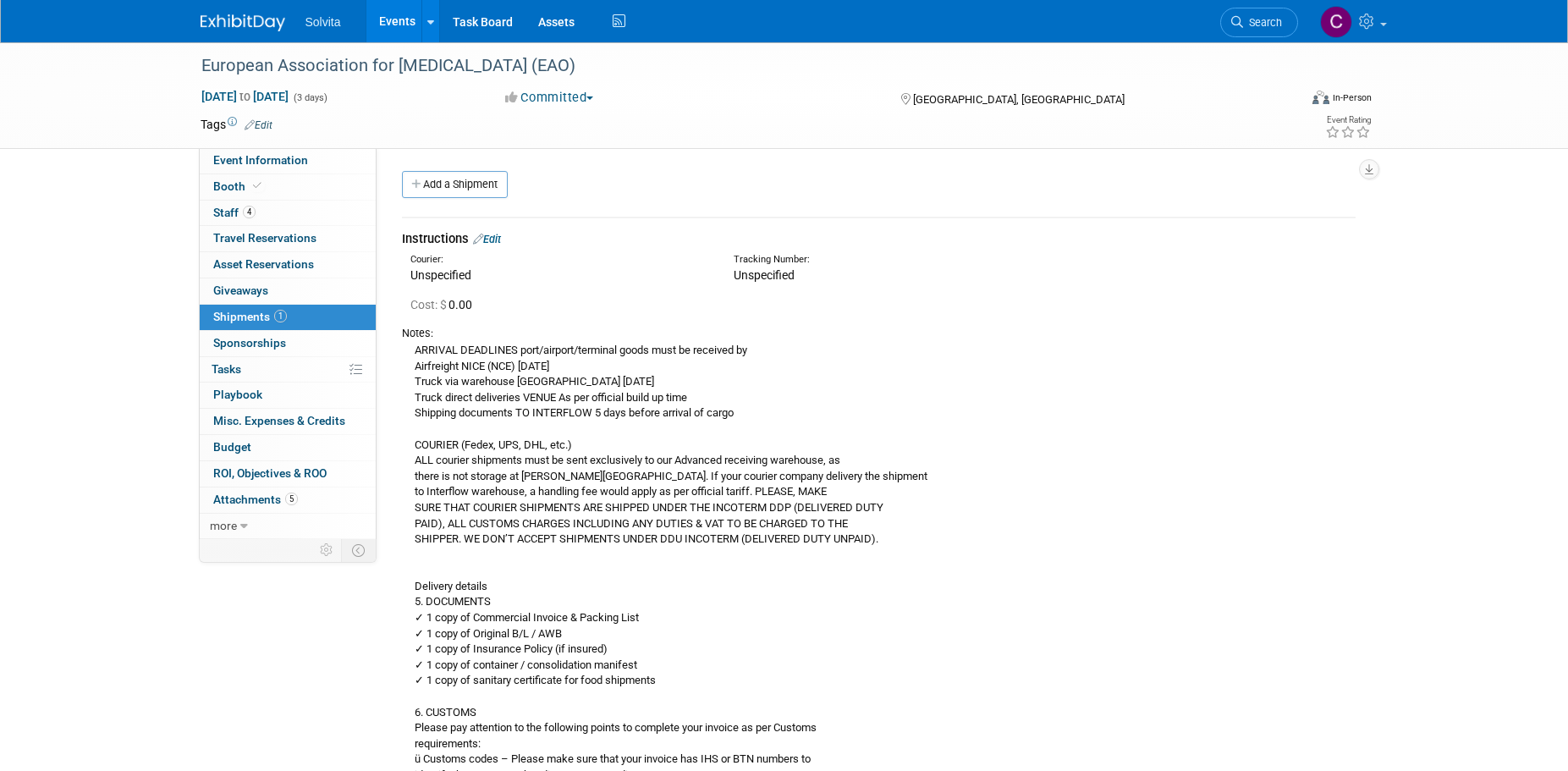
drag, startPoint x: 465, startPoint y: 177, endPoint x: 494, endPoint y: 236, distance: 65.7
click at [465, 177] on link "Add a Shipment" at bounding box center [454, 184] width 106 height 27
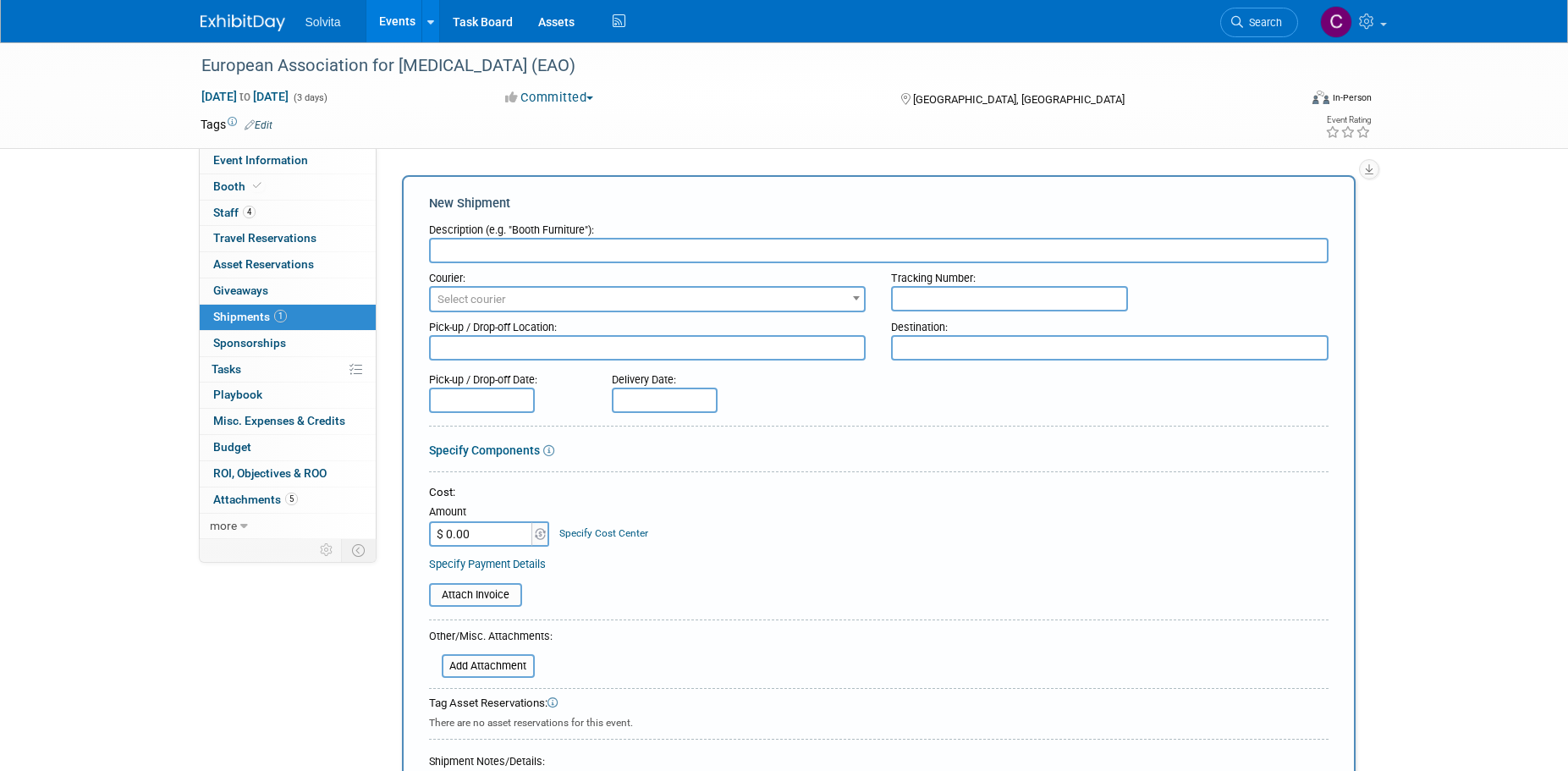
click at [527, 252] on input "text" at bounding box center [879, 250] width 900 height 25
type input "Label"
drag, startPoint x: 488, startPoint y: 594, endPoint x: 632, endPoint y: 605, distance: 144.4
click at [632, 605] on table "Attach Invoice" at bounding box center [879, 594] width 900 height 23
click at [517, 659] on input "file" at bounding box center [432, 665] width 202 height 20
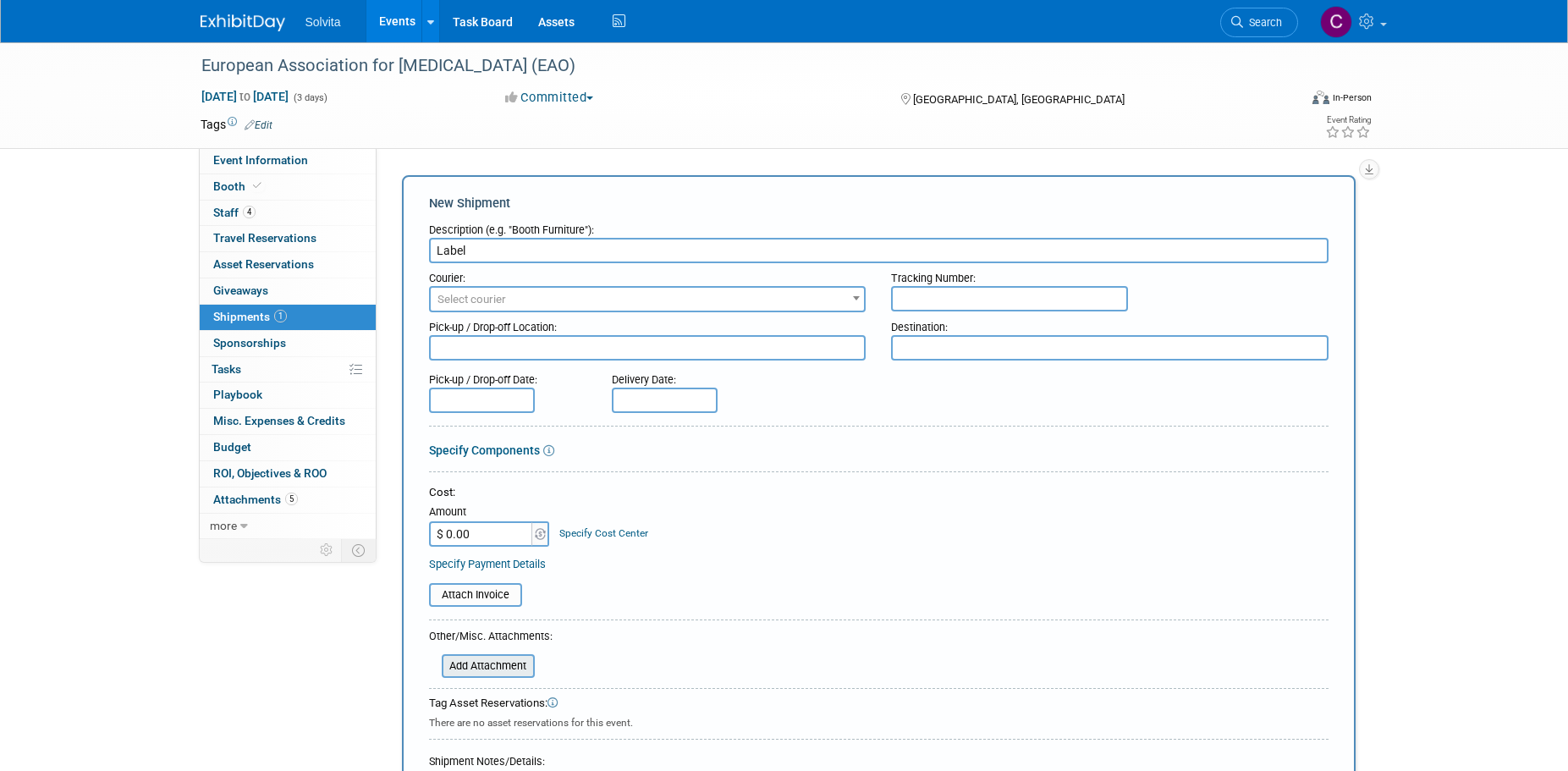
click at [489, 669] on input "file" at bounding box center [432, 665] width 202 height 20
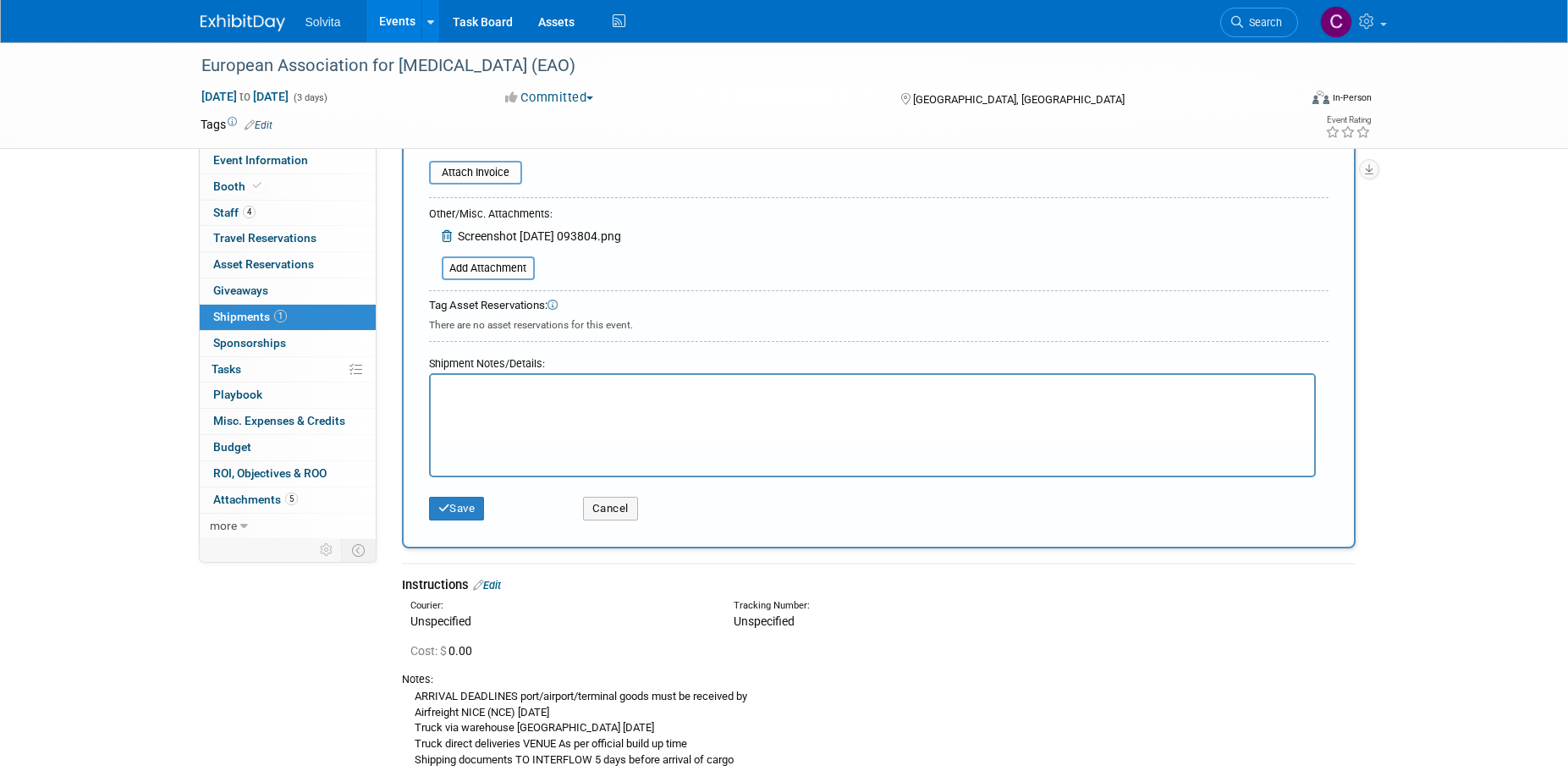
scroll to position [423, 0]
click at [475, 512] on button "Save" at bounding box center [457, 507] width 56 height 23
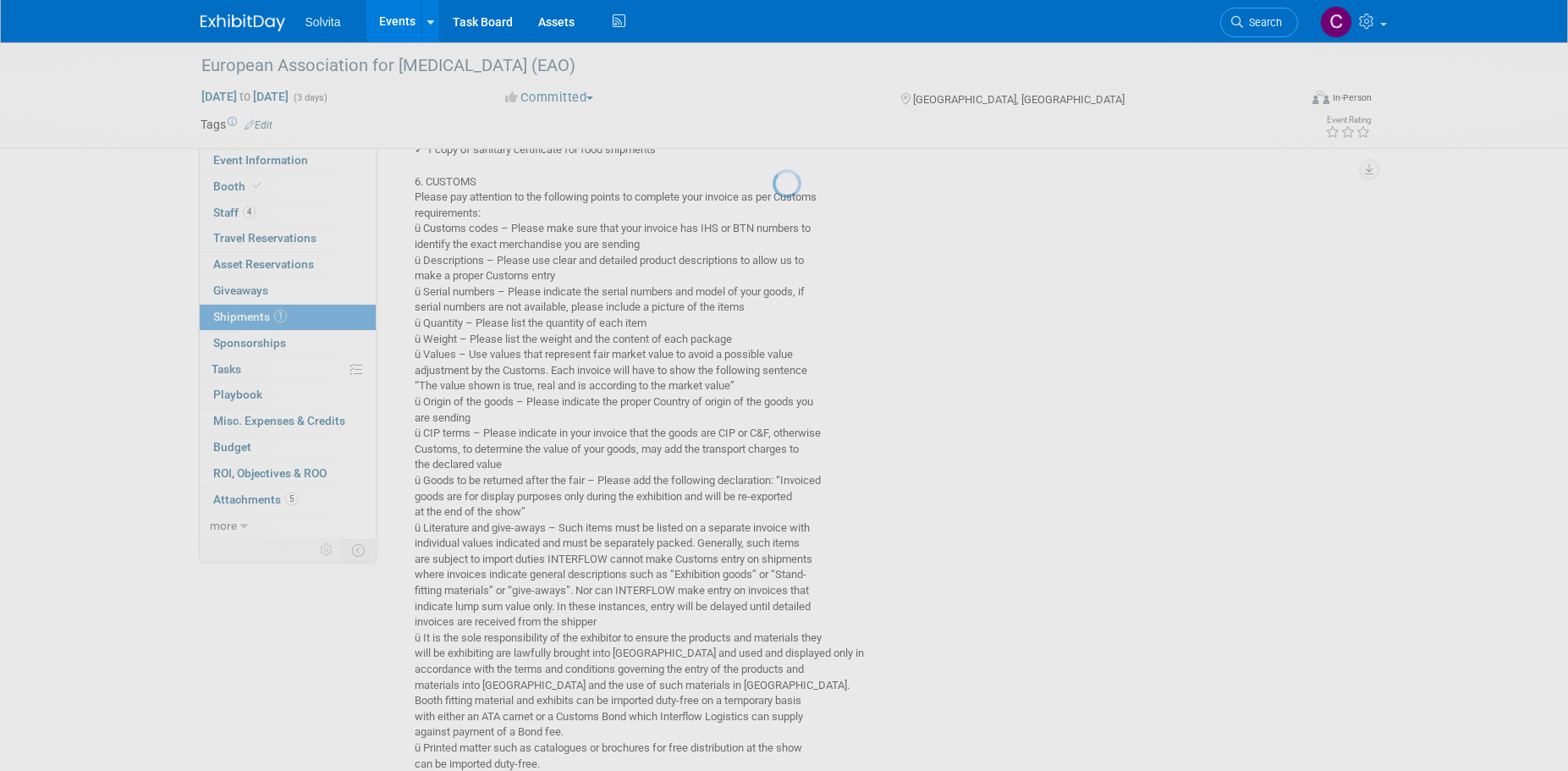
scroll to position [1342, 0]
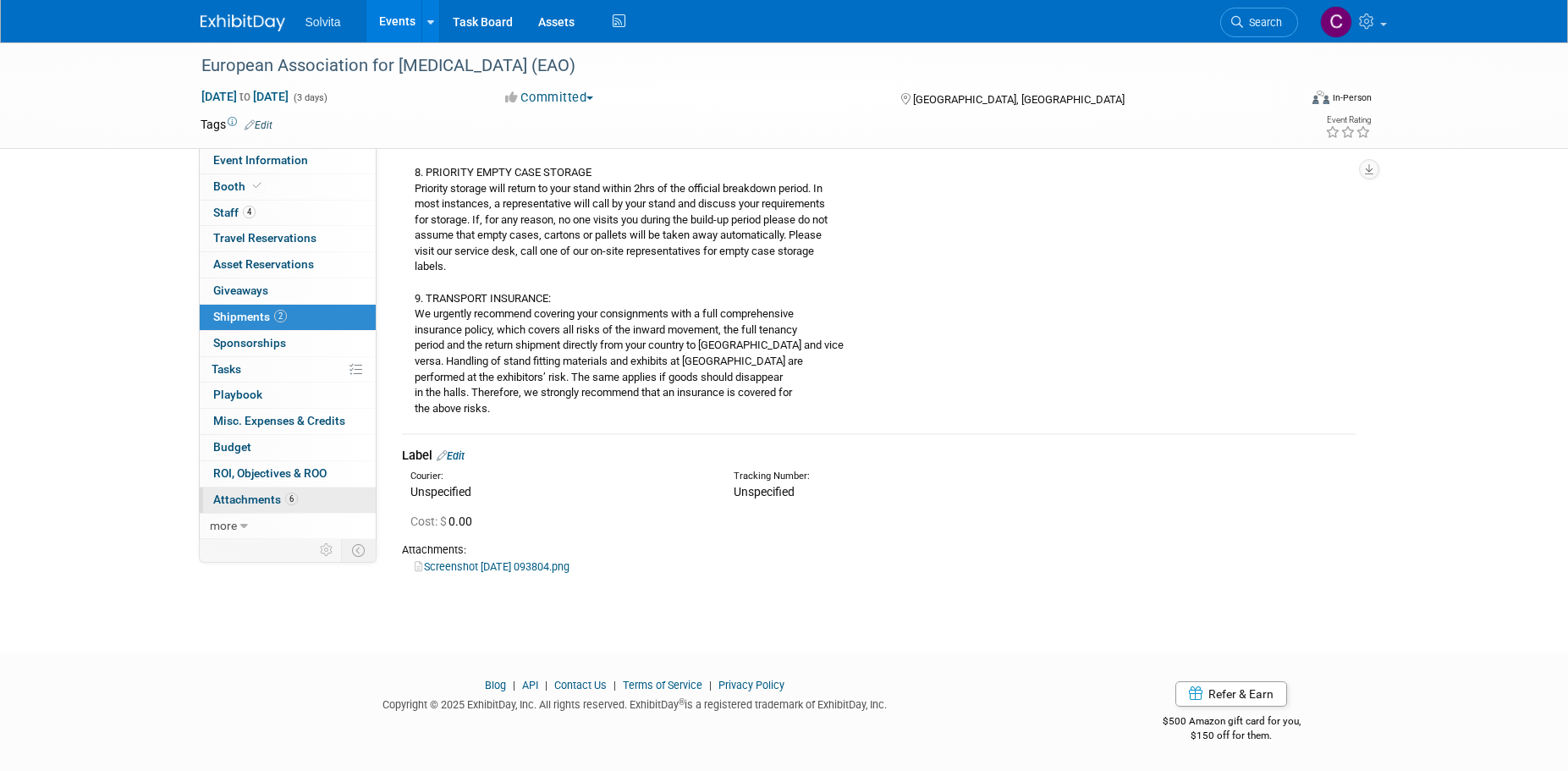
click at [249, 498] on span "Attachments 6" at bounding box center [255, 499] width 84 height 14
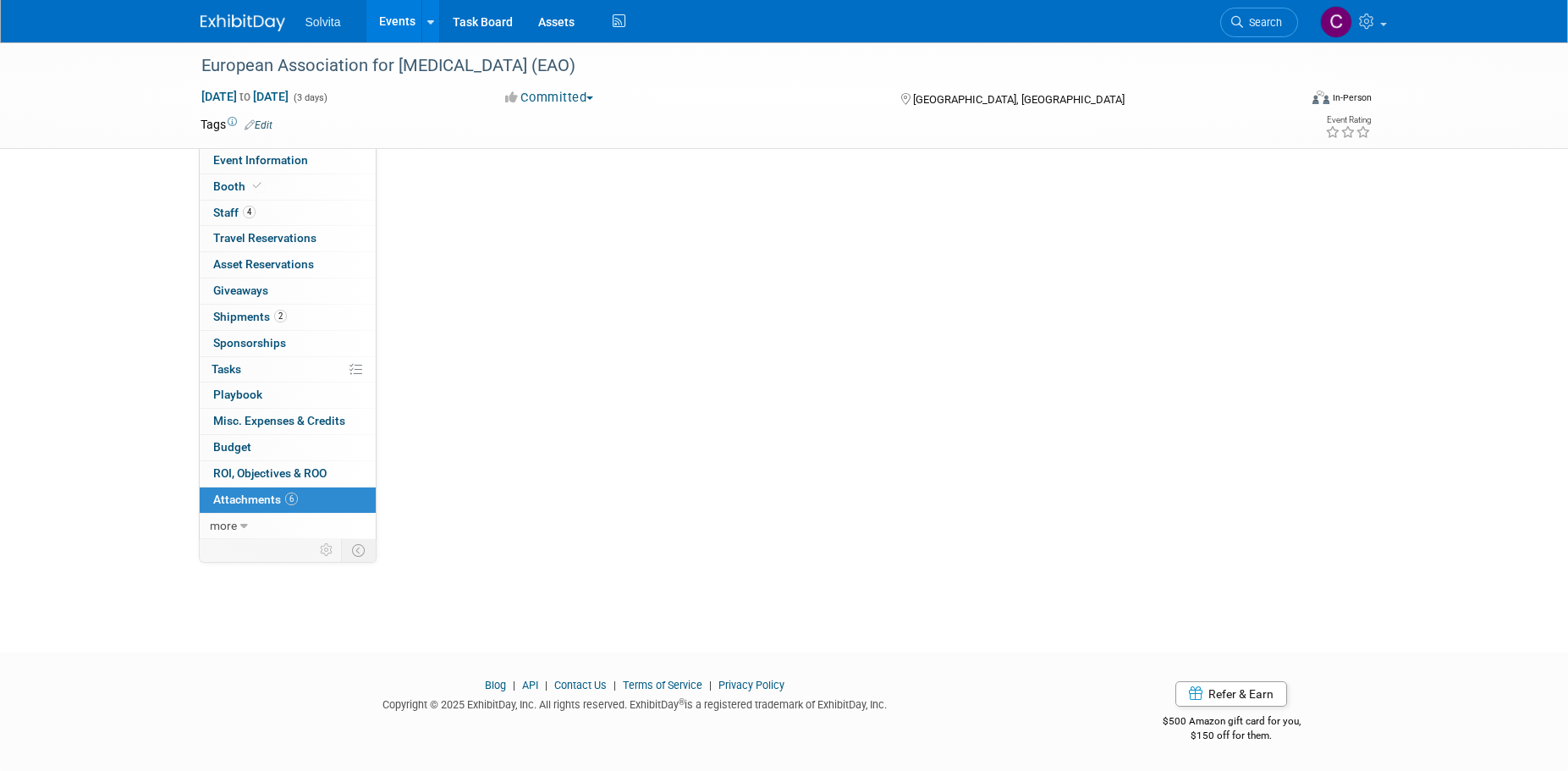
scroll to position [0, 0]
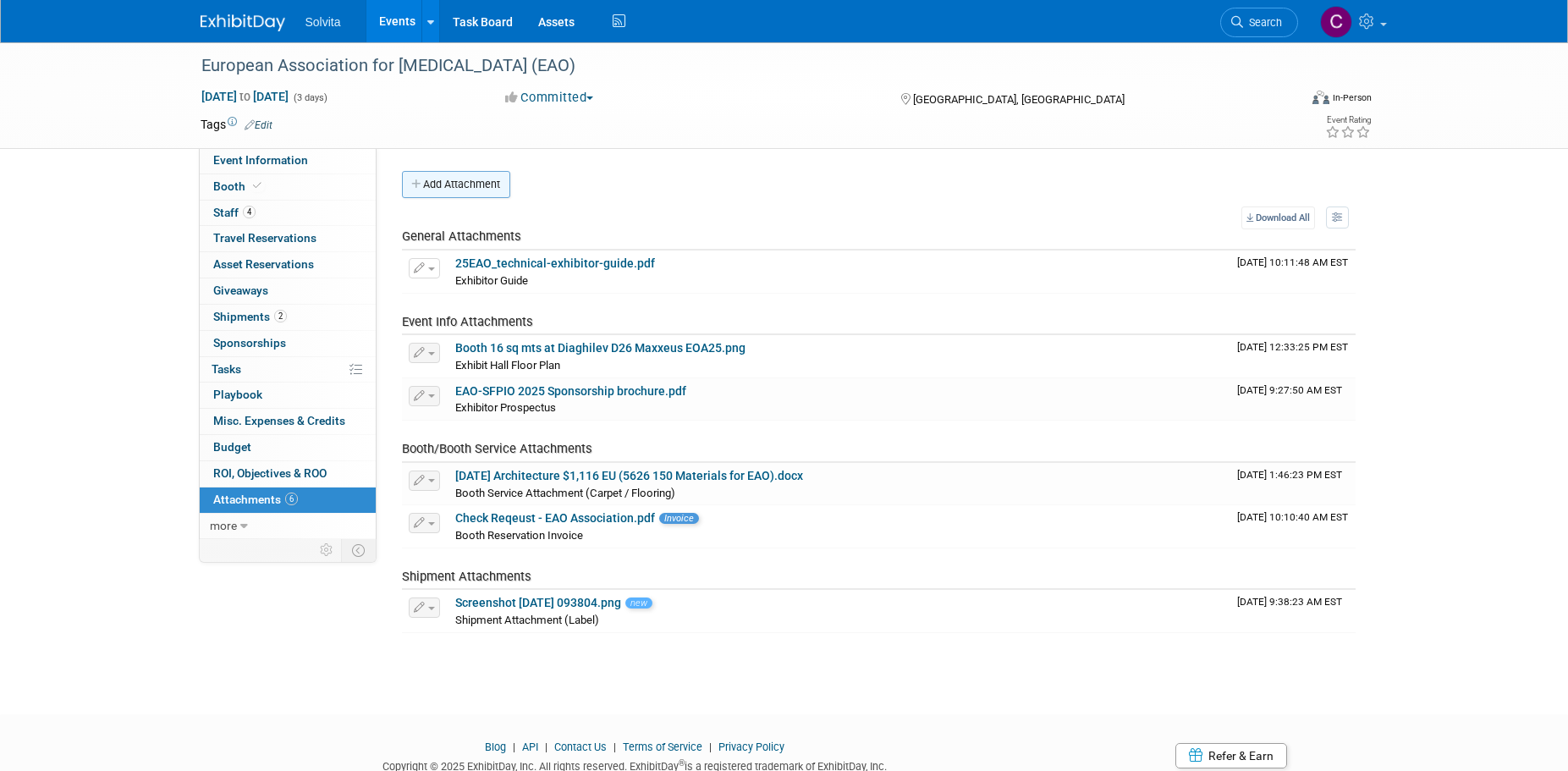
click at [455, 185] on button "Add Attachment" at bounding box center [456, 184] width 109 height 27
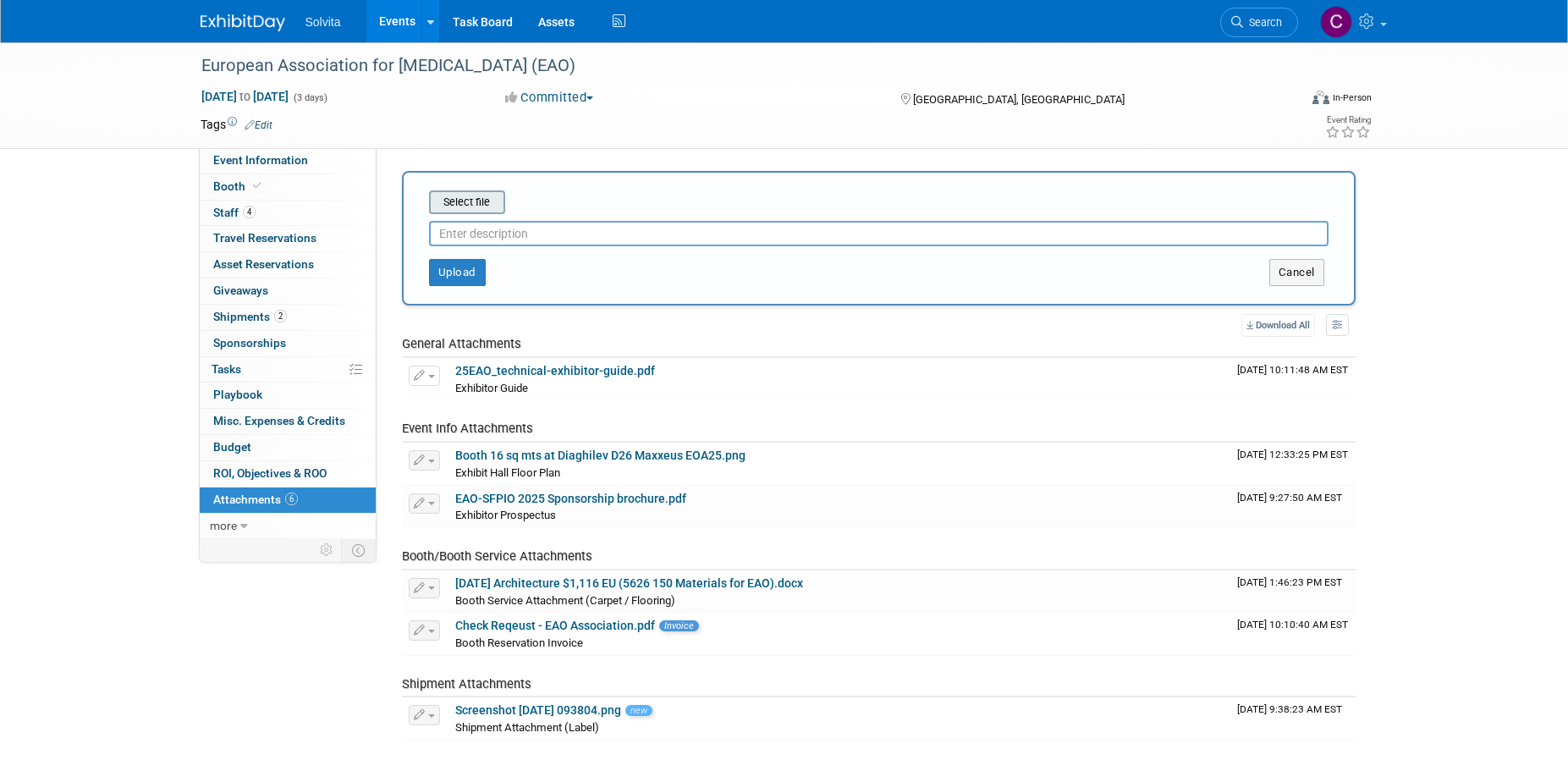
click at [491, 202] on input "file" at bounding box center [403, 202] width 202 height 20
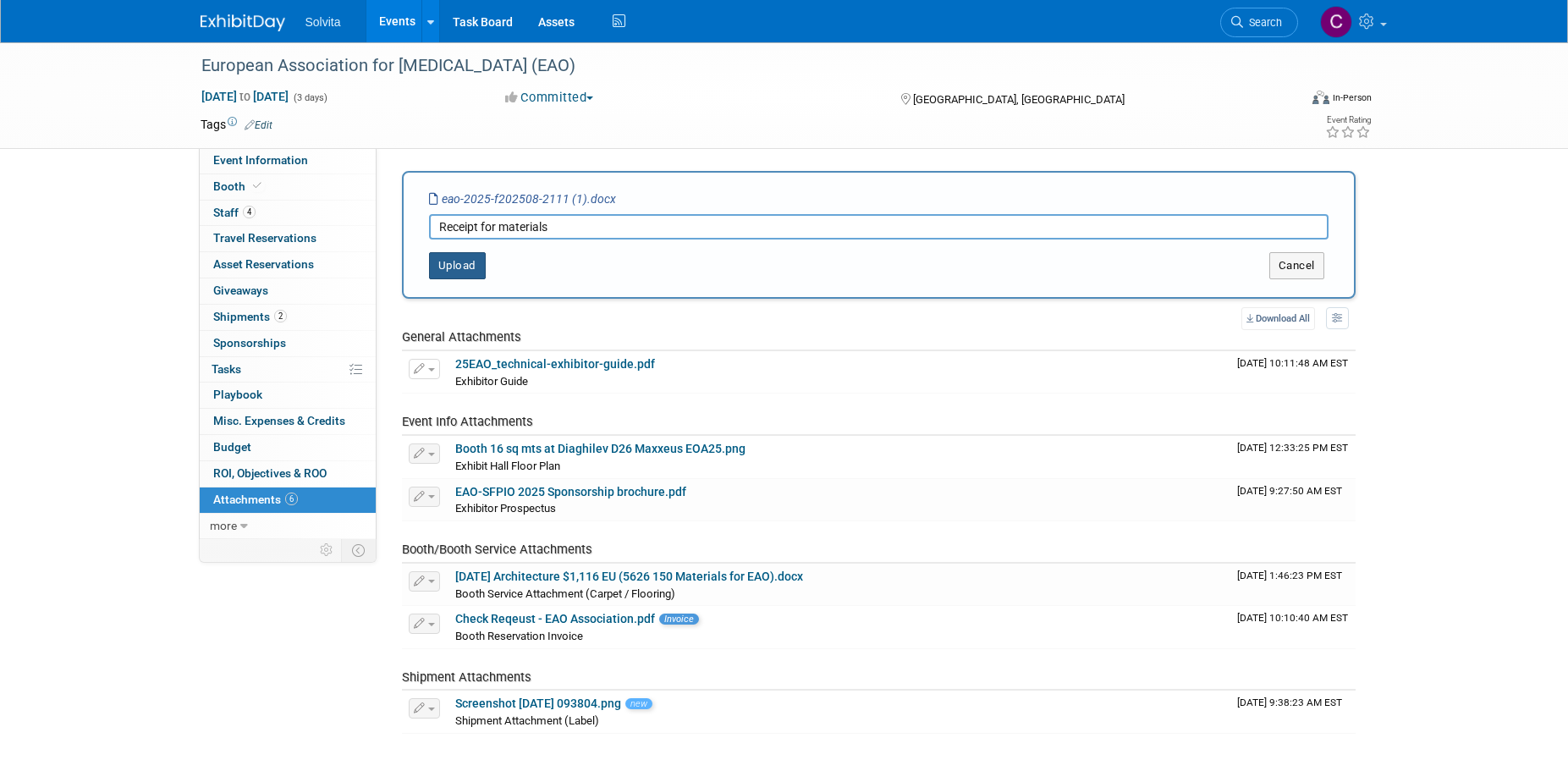
type input "Receipt for materials"
click at [452, 263] on button "Upload" at bounding box center [457, 266] width 56 height 27
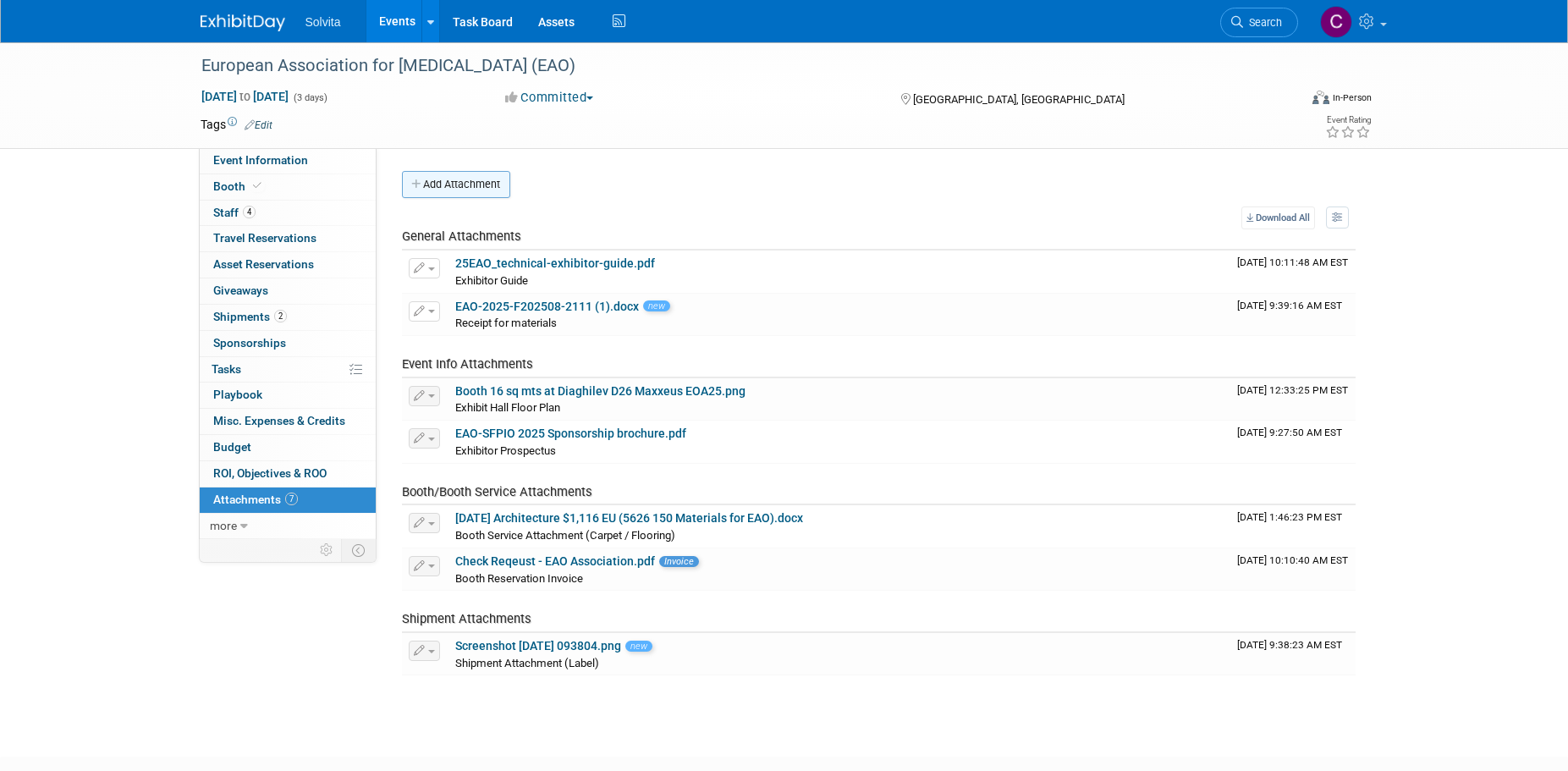
click at [459, 185] on button "Add Attachment" at bounding box center [456, 184] width 109 height 27
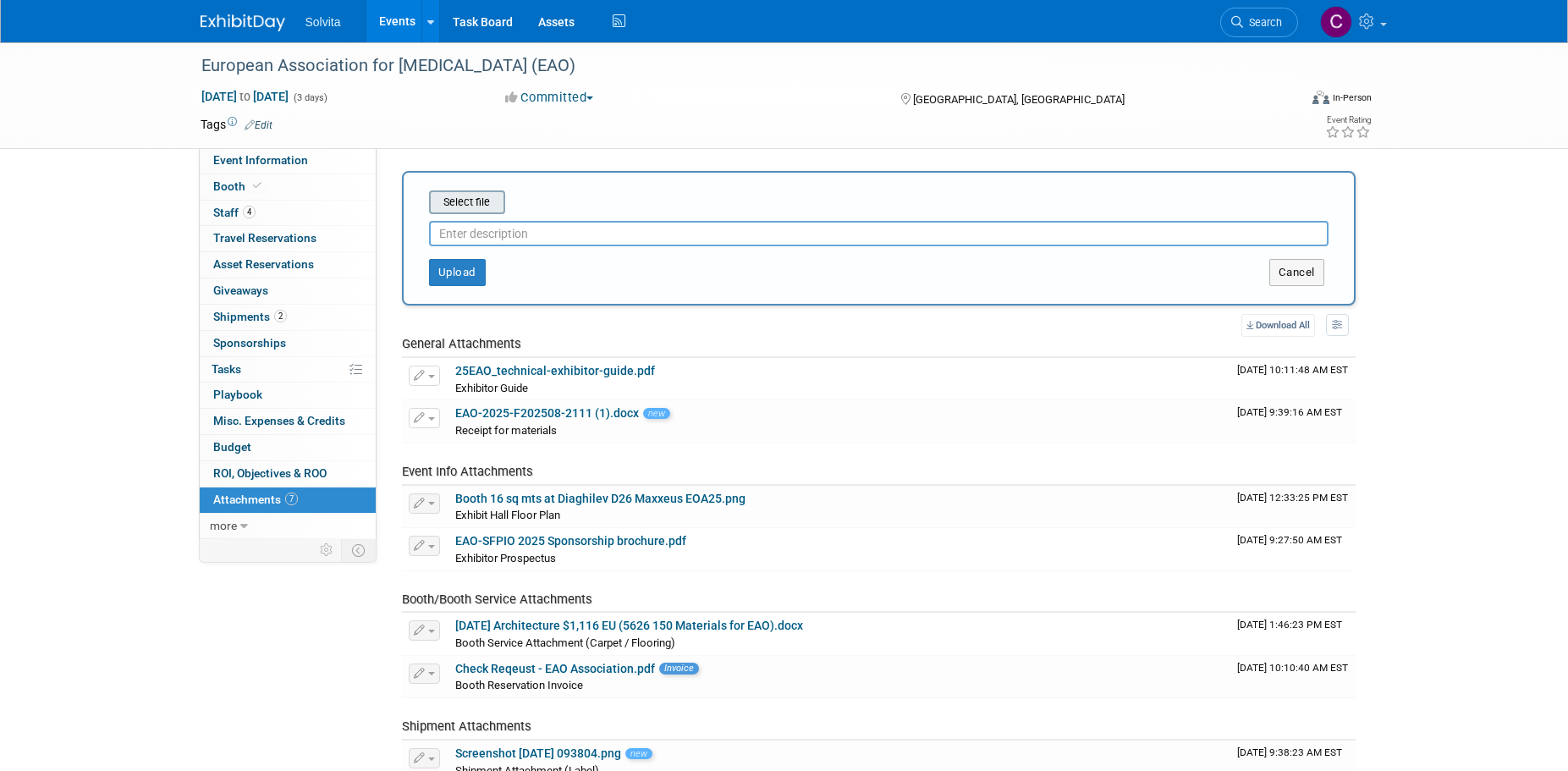
click at [468, 206] on input "file" at bounding box center [403, 202] width 202 height 20
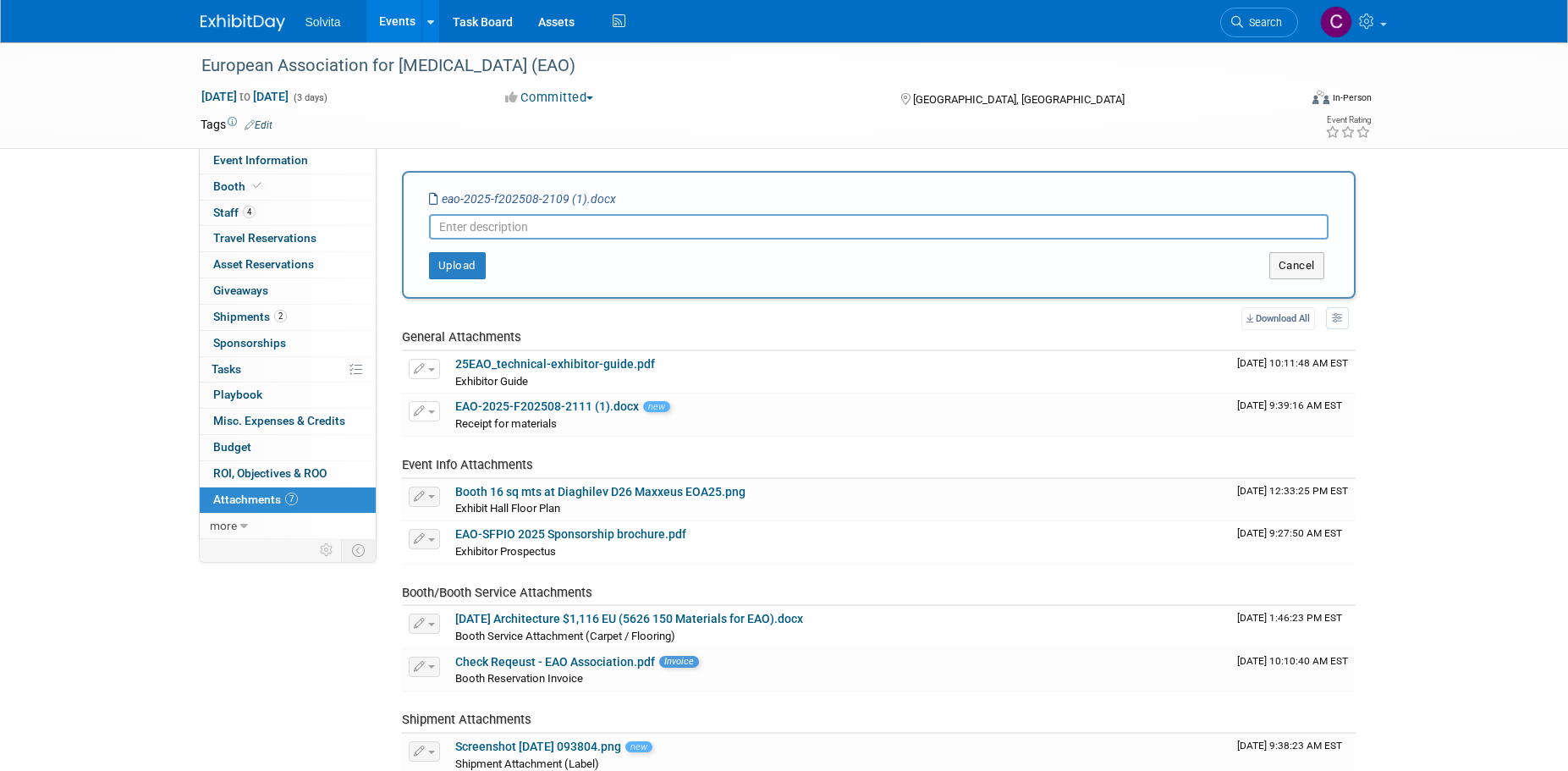
click at [472, 219] on input "text" at bounding box center [879, 227] width 900 height 25
type input "r"
type input "Receipt for materials"
click at [435, 280] on div "Select file eao-2025-f202508-2109 (1).docx Receipt for materials This is an inv…" at bounding box center [878, 235] width 953 height 128
click at [448, 269] on button "Upload" at bounding box center [457, 266] width 56 height 27
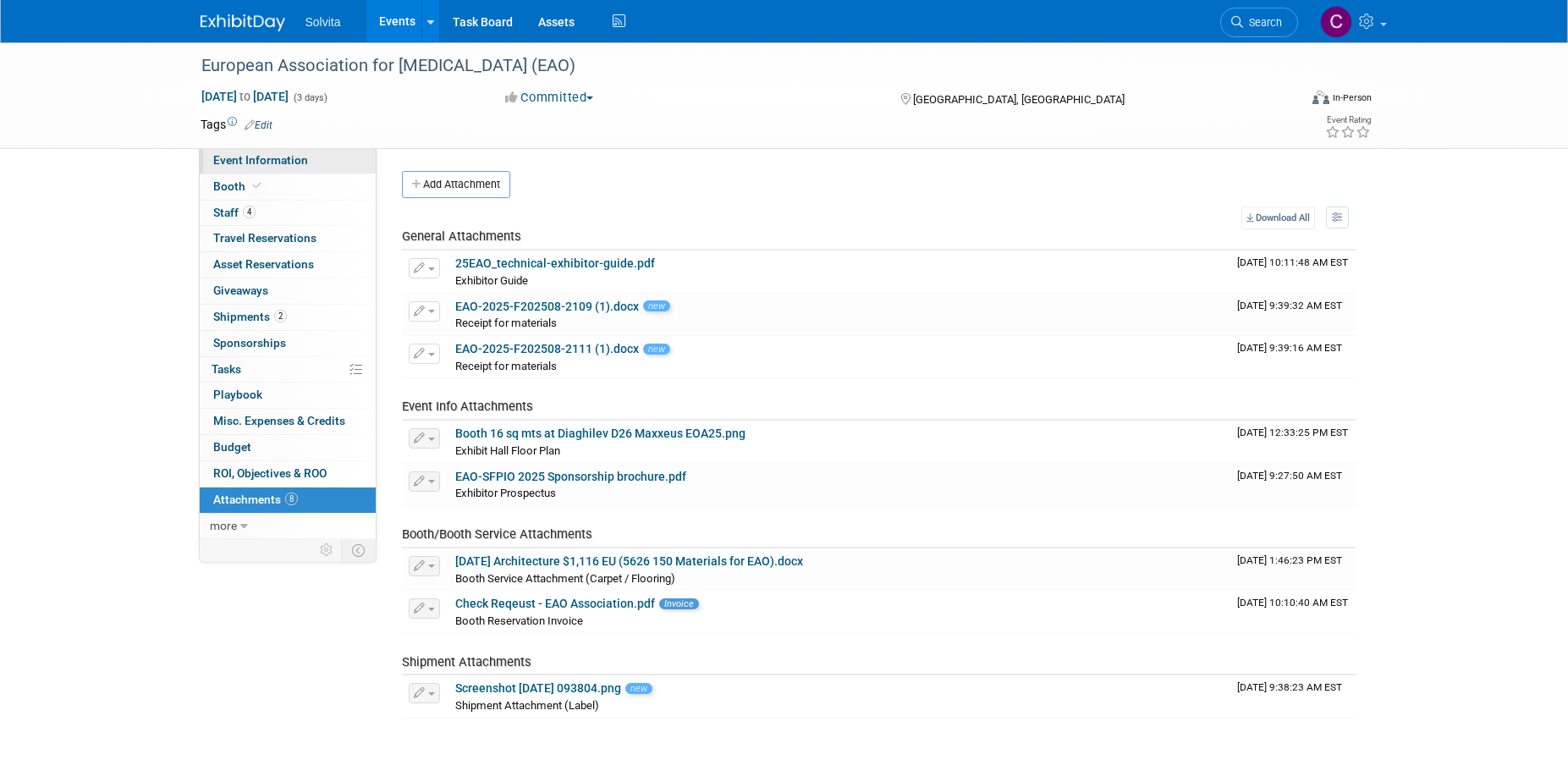
click at [277, 151] on link "Event Information" at bounding box center [288, 161] width 176 height 25
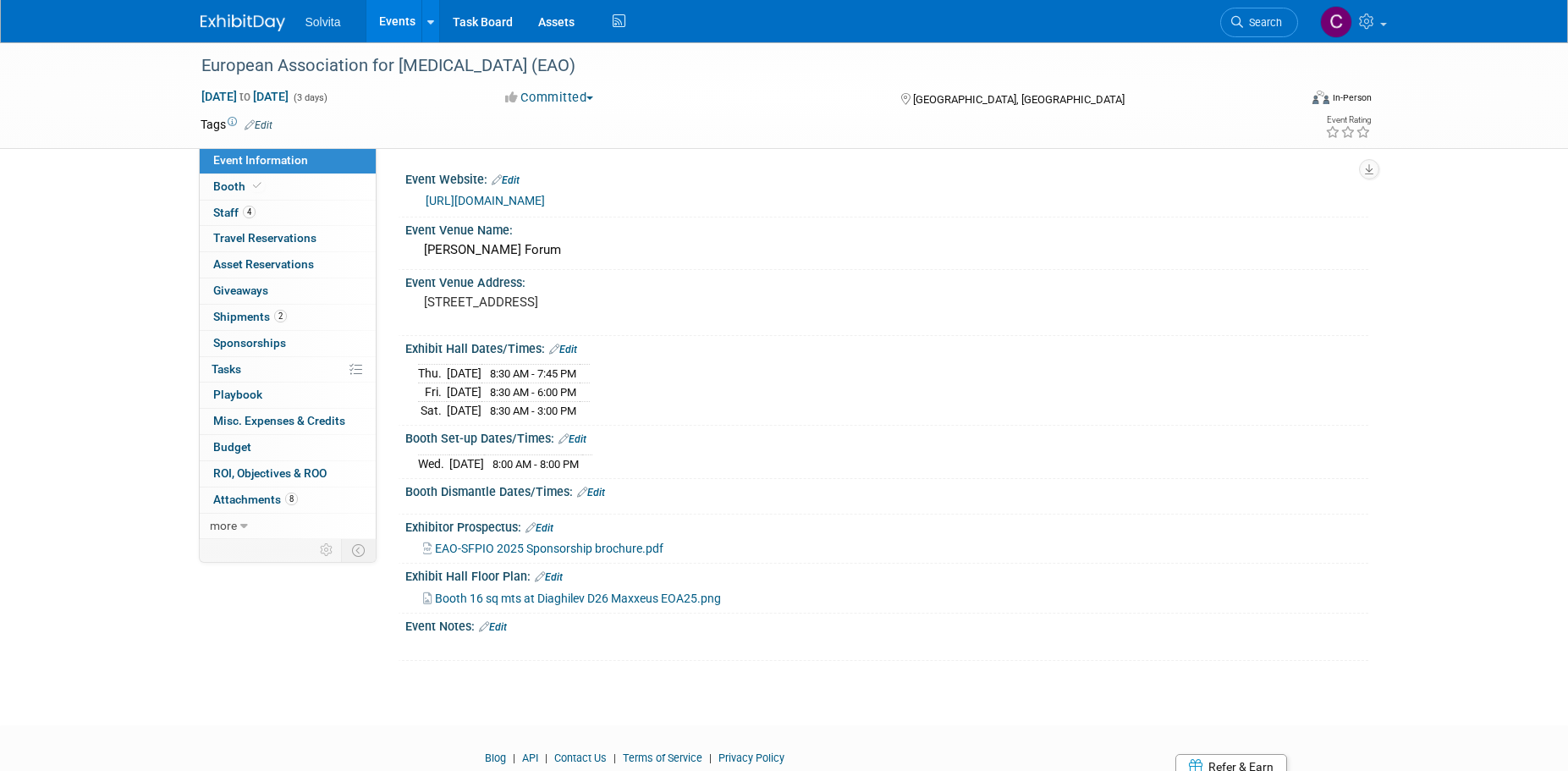
click at [266, 125] on link "Edit" at bounding box center [258, 125] width 28 height 12
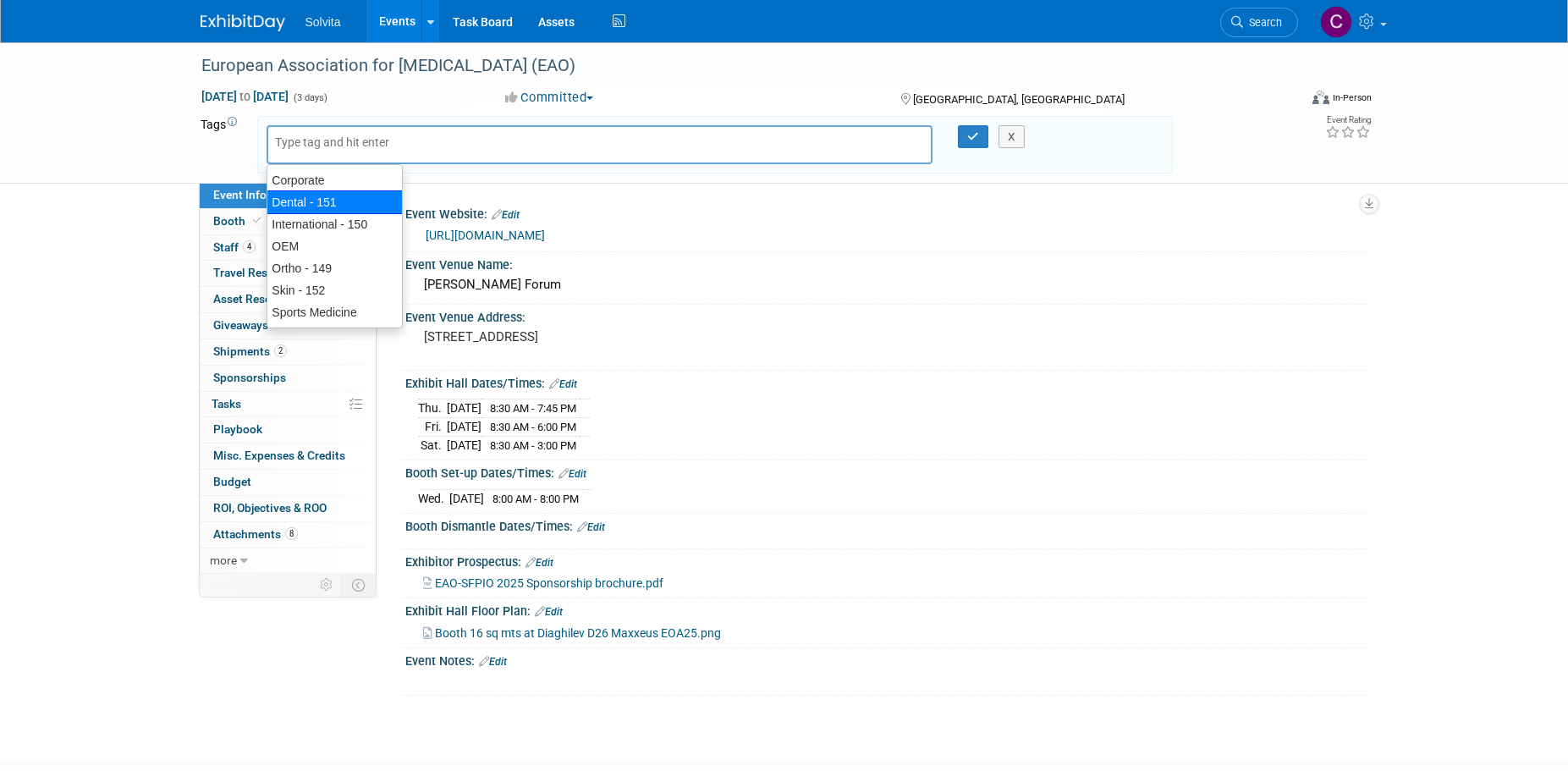
click at [304, 200] on div "Dental - 151" at bounding box center [335, 202] width 136 height 23
type input "Dental - 151"
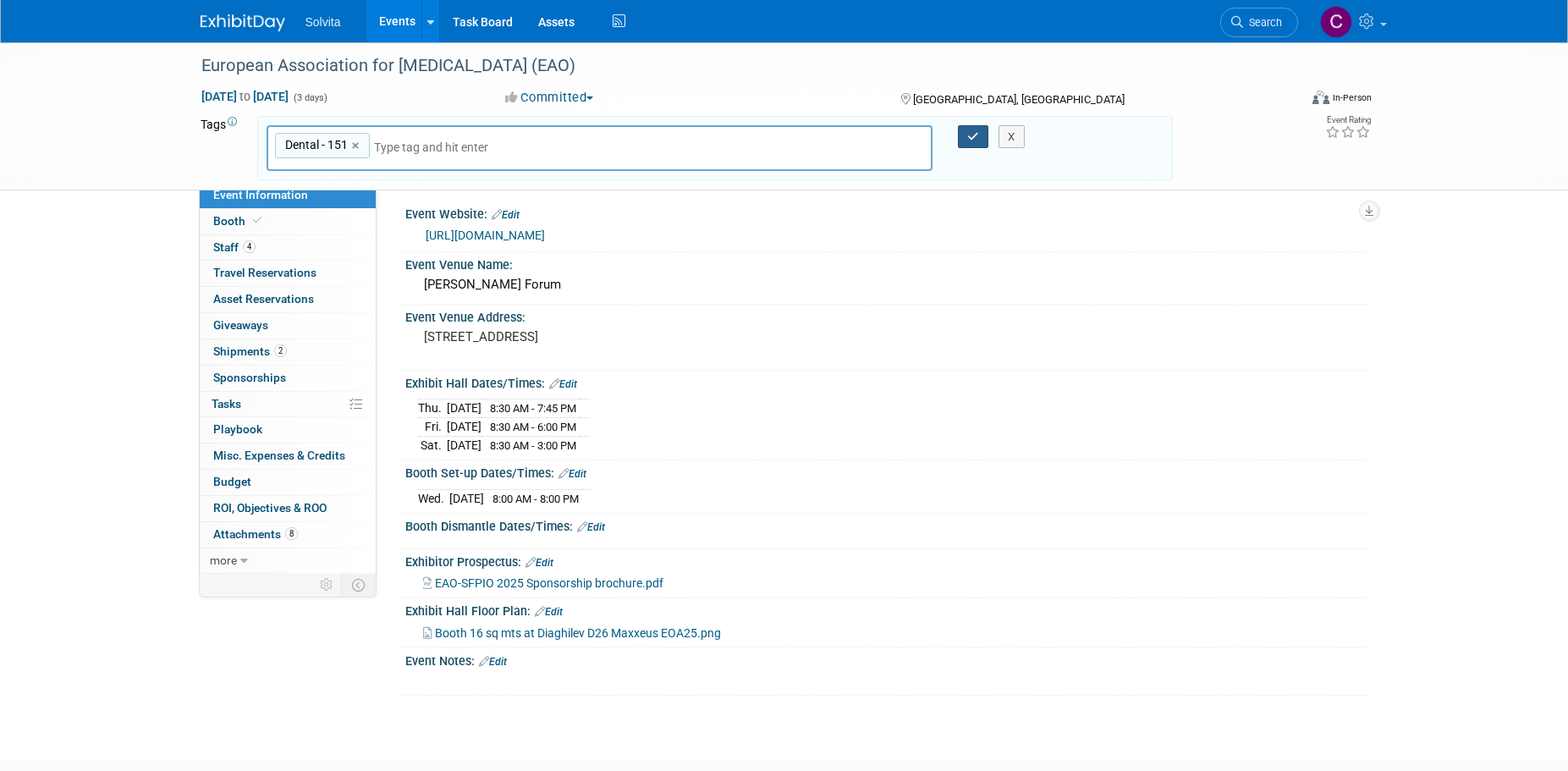
click at [974, 125] on button "button" at bounding box center [973, 137] width 30 height 23
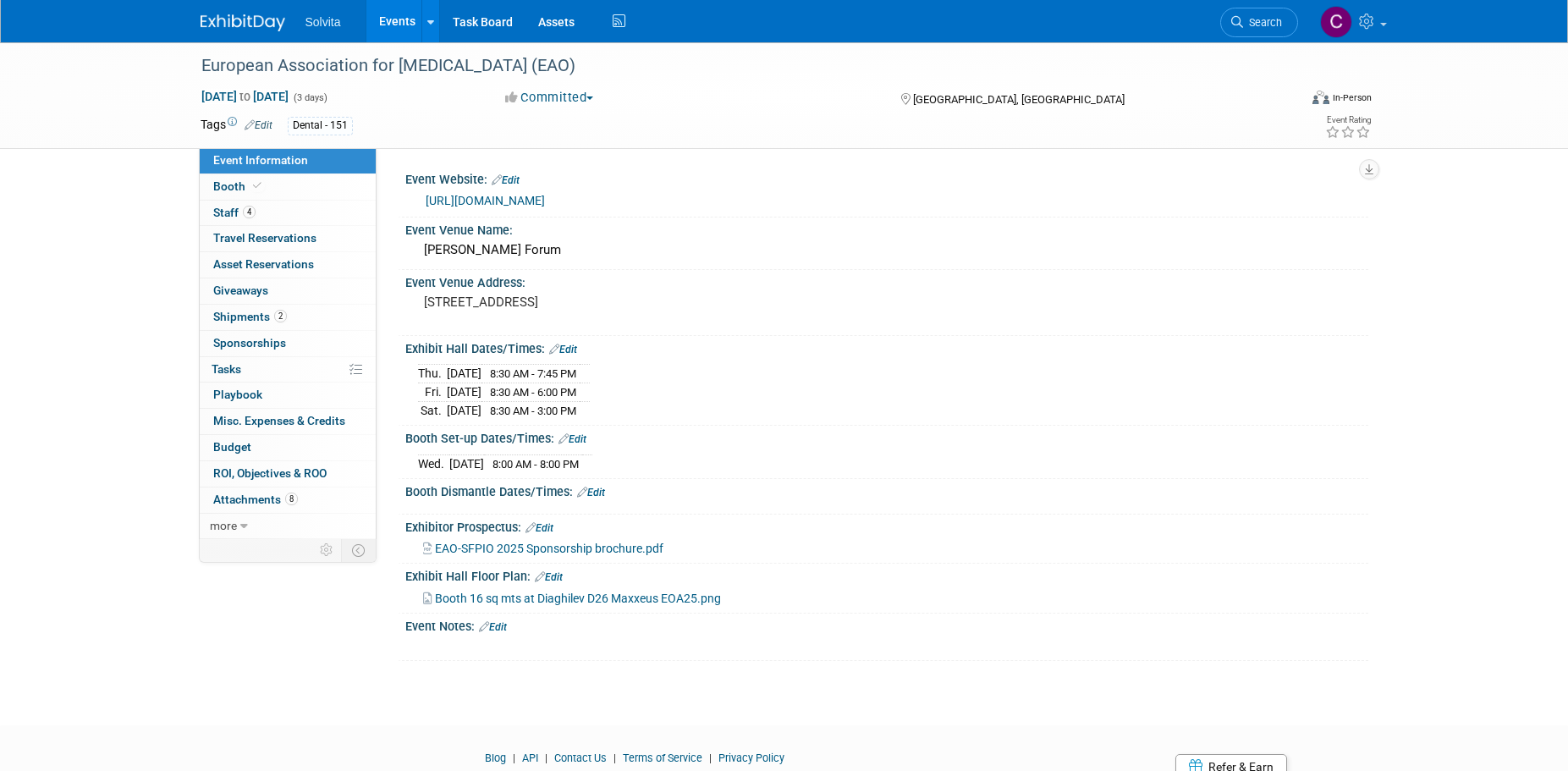
click at [573, 348] on link "Edit" at bounding box center [562, 349] width 28 height 12
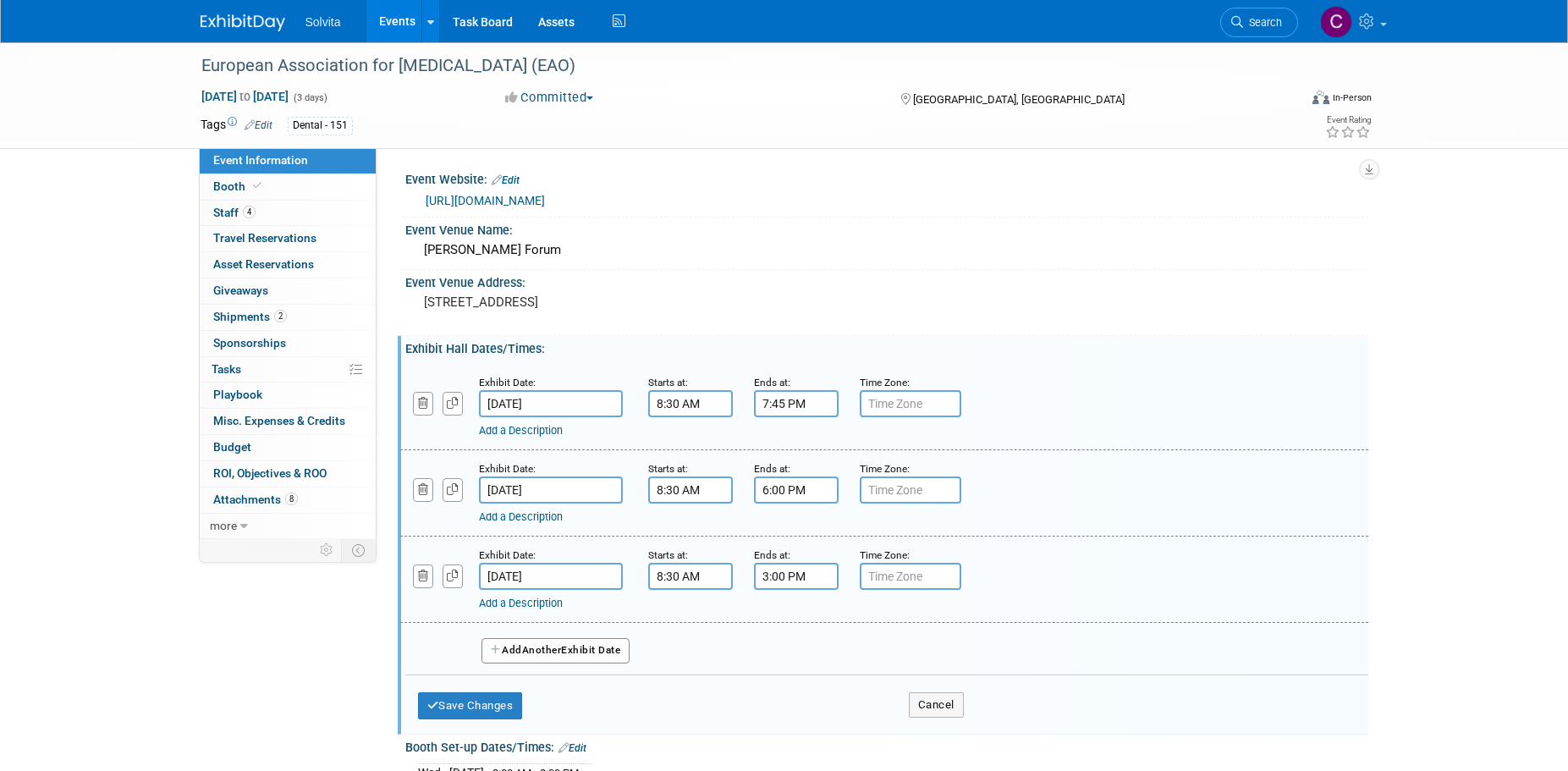
click at [658, 408] on input "8:30 AM" at bounding box center [689, 403] width 84 height 27
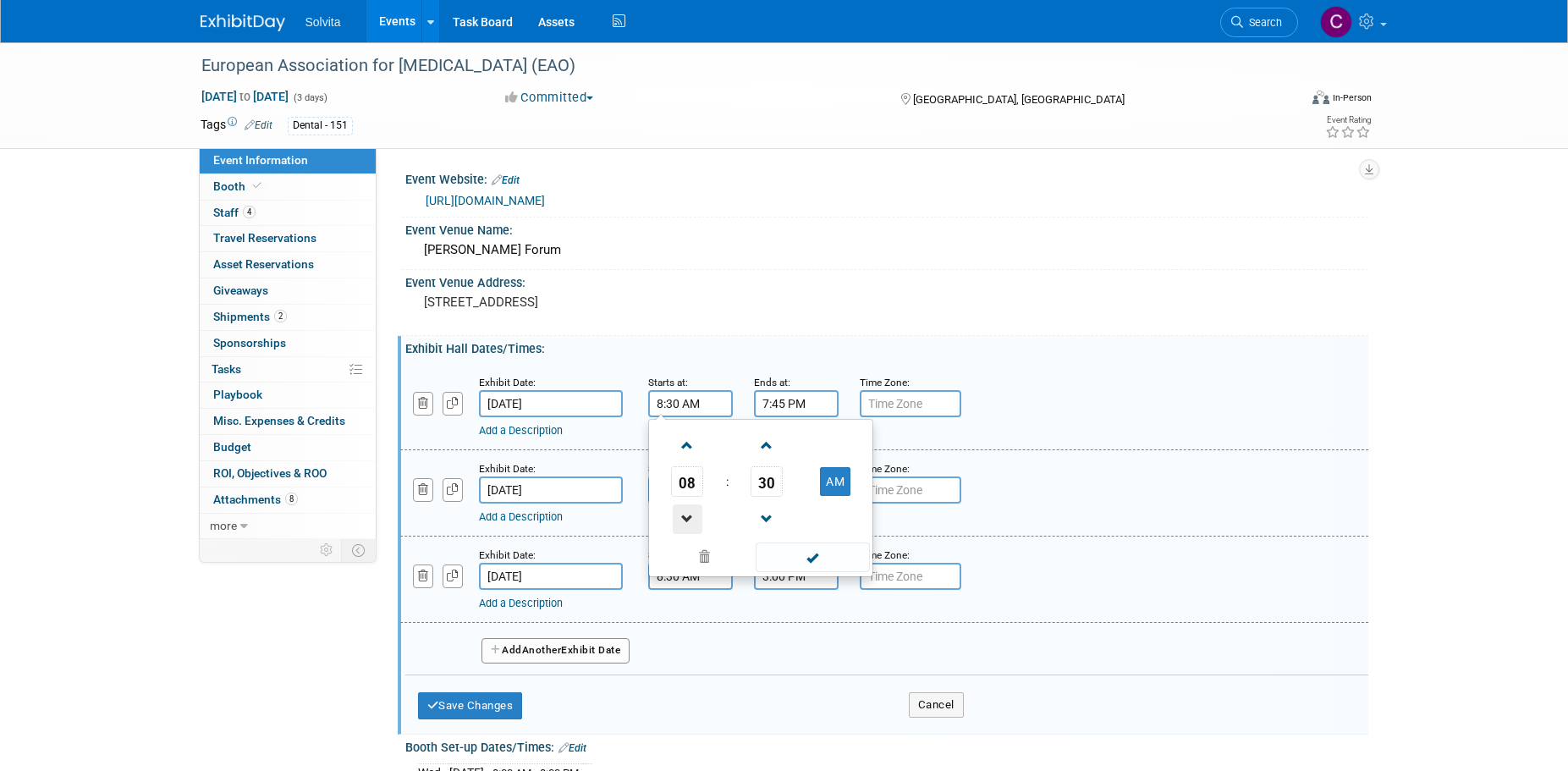
click at [685, 504] on span at bounding box center [688, 519] width 30 height 30
type input "7:30 AM"
click at [534, 429] on link "Add a Description" at bounding box center [521, 430] width 83 height 13
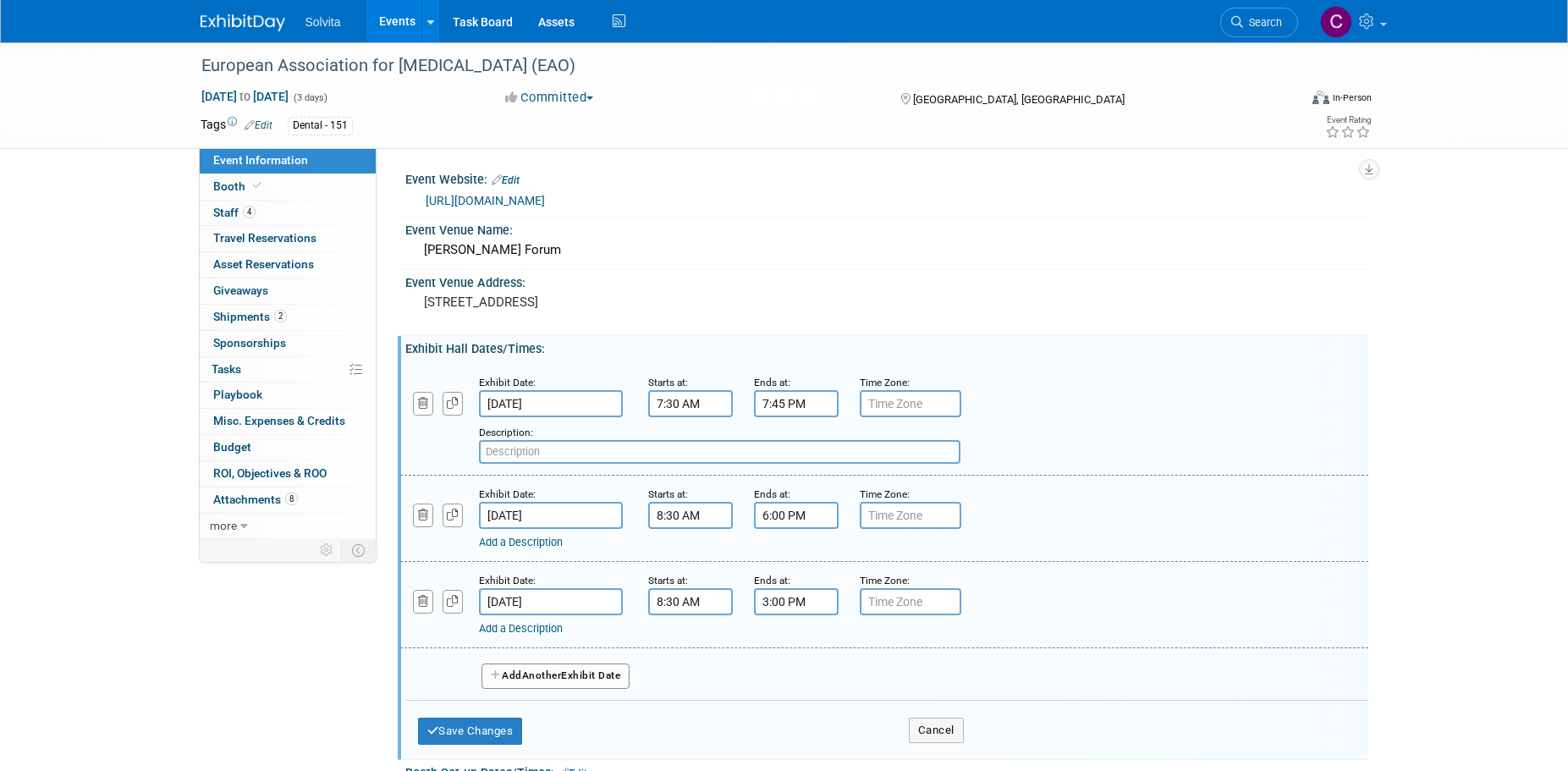
click at [534, 448] on input "text" at bounding box center [720, 452] width 482 height 23
type input "Lunch for exhibitors on Level 1: 11:30 - 1:30"
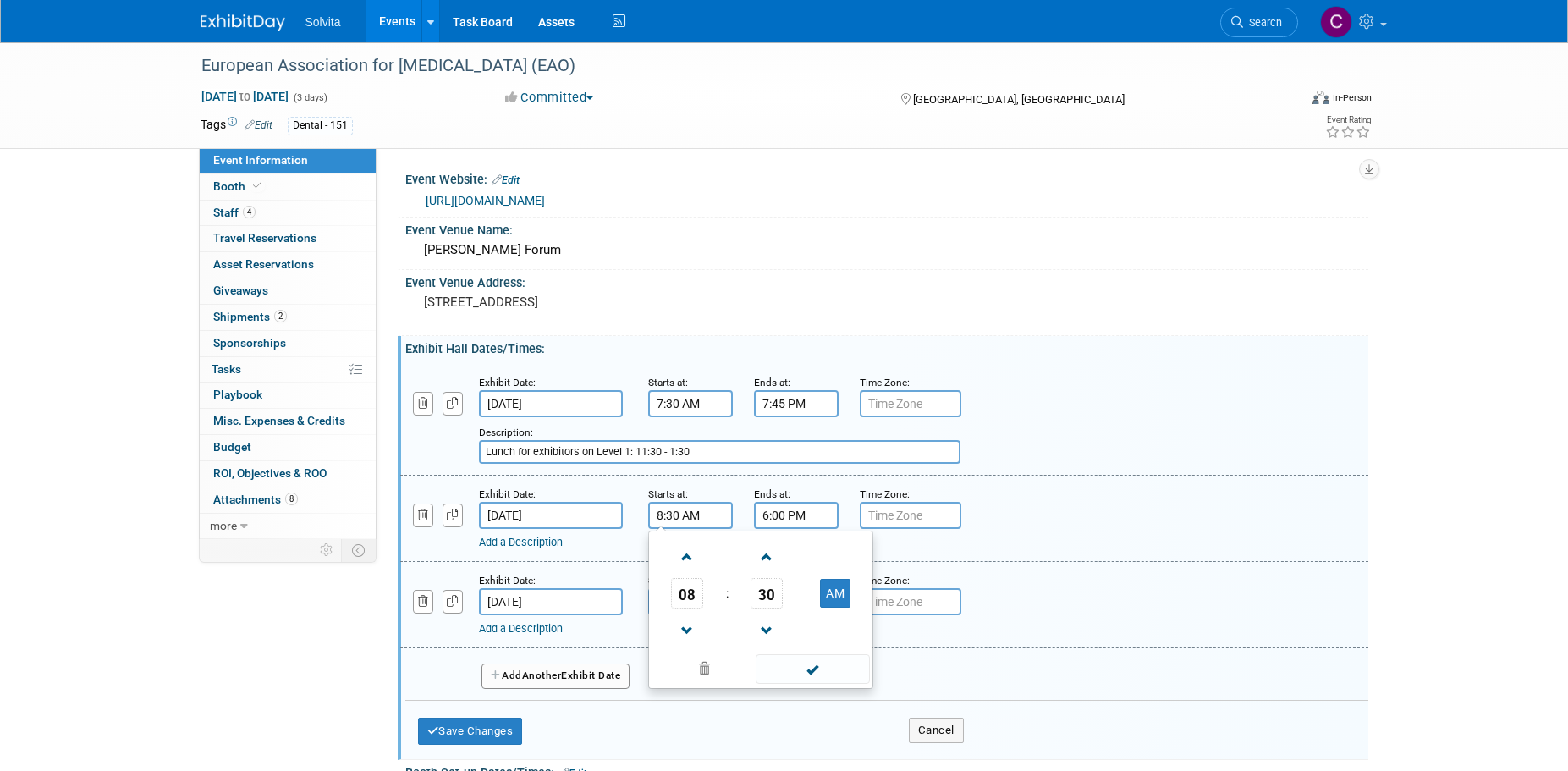
click at [667, 516] on input "8:30 AM" at bounding box center [689, 515] width 84 height 27
click at [688, 627] on span at bounding box center [688, 630] width 30 height 30
type input "7:30 AM"
click at [796, 669] on span at bounding box center [813, 669] width 114 height 30
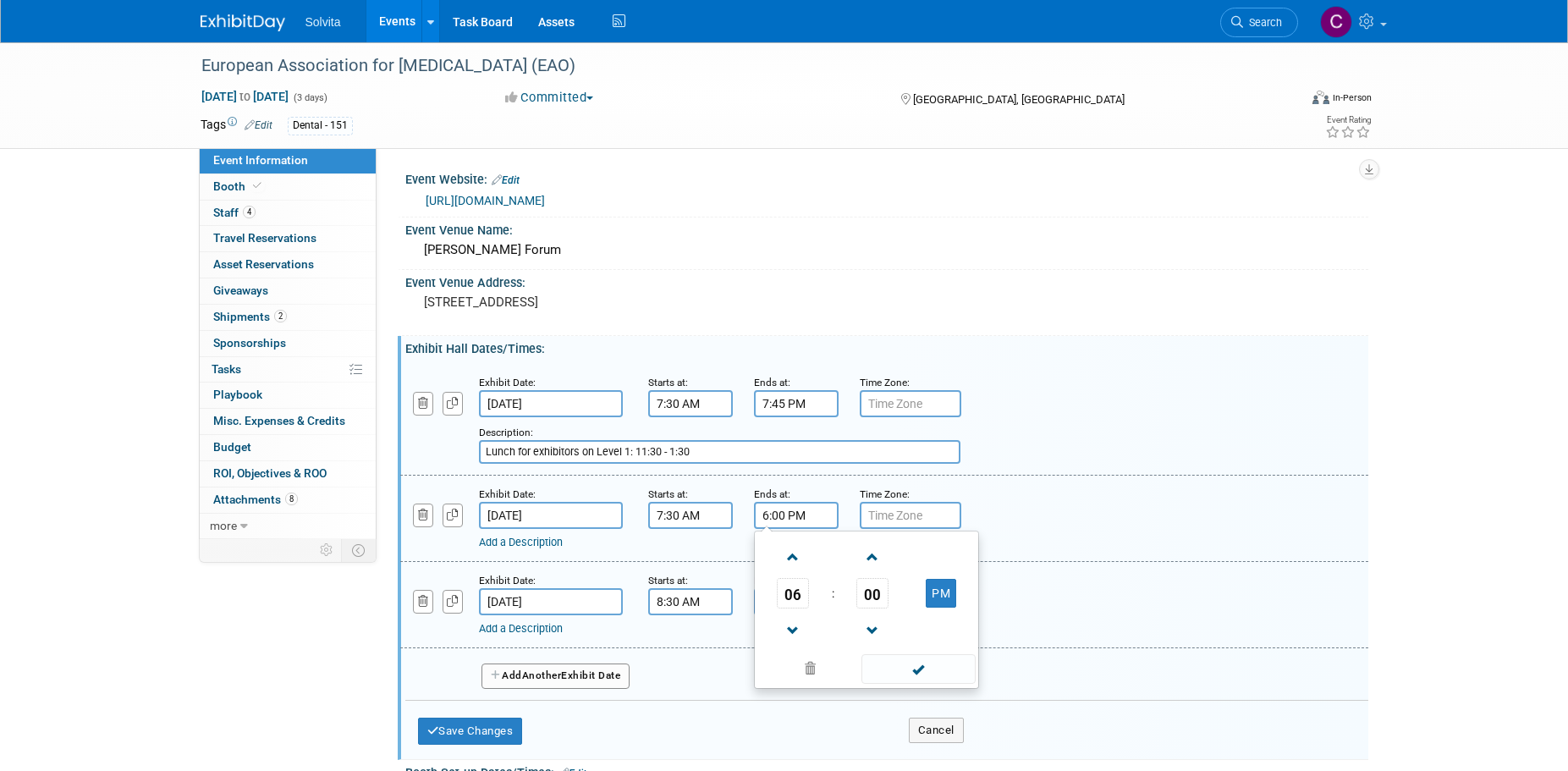
click at [782, 514] on input "6:00 PM" at bounding box center [795, 515] width 84 height 27
click at [865, 556] on span at bounding box center [873, 557] width 30 height 30
click at [867, 629] on span at bounding box center [873, 630] width 30 height 30
click at [872, 551] on span at bounding box center [873, 557] width 30 height 30
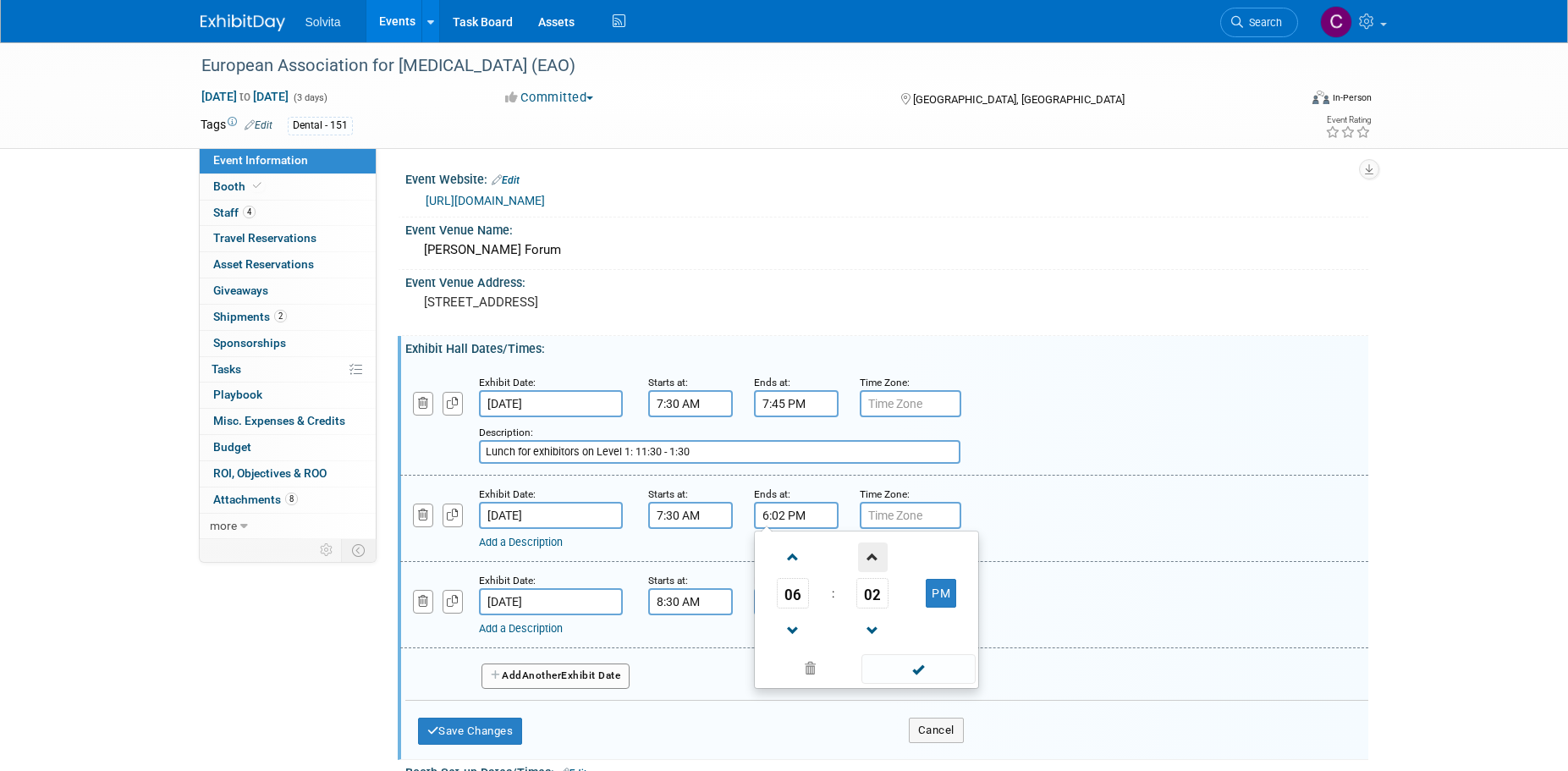
click at [872, 551] on span at bounding box center [873, 557] width 30 height 30
click at [871, 601] on span "06" at bounding box center [872, 593] width 32 height 30
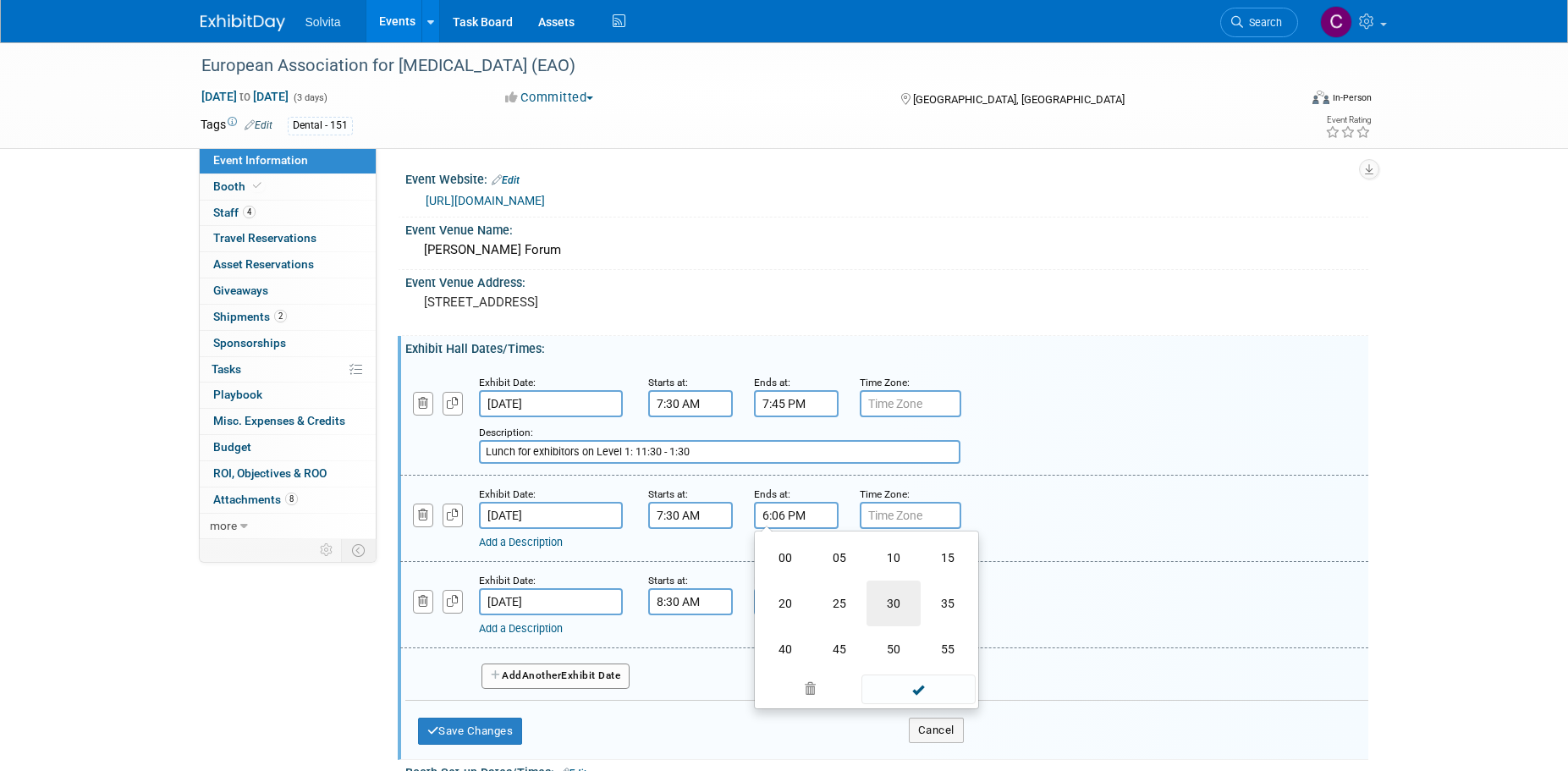
click at [892, 601] on td "30" at bounding box center [894, 603] width 54 height 46
type input "6:30 PM"
click at [538, 541] on link "Add a Description" at bounding box center [521, 541] width 83 height 13
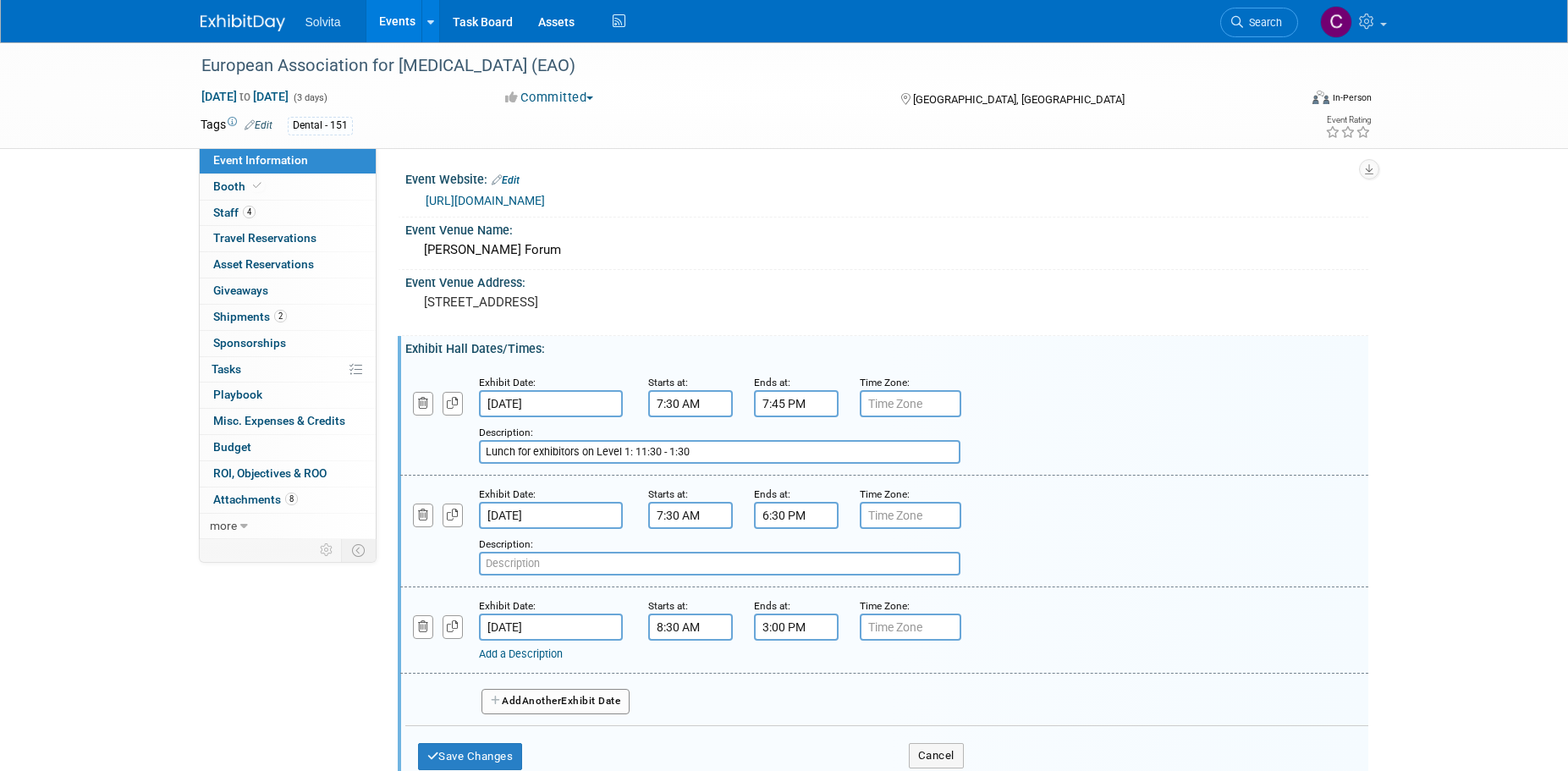
click at [552, 556] on input "text" at bounding box center [720, 563] width 482 height 23
type input "Lunch for exhibitors on Level 1: 11:45 - 2:15"
click at [687, 628] on input "8:30 AM" at bounding box center [689, 627] width 84 height 27
click at [689, 730] on span at bounding box center [688, 742] width 30 height 30
type input "7:30 AM"
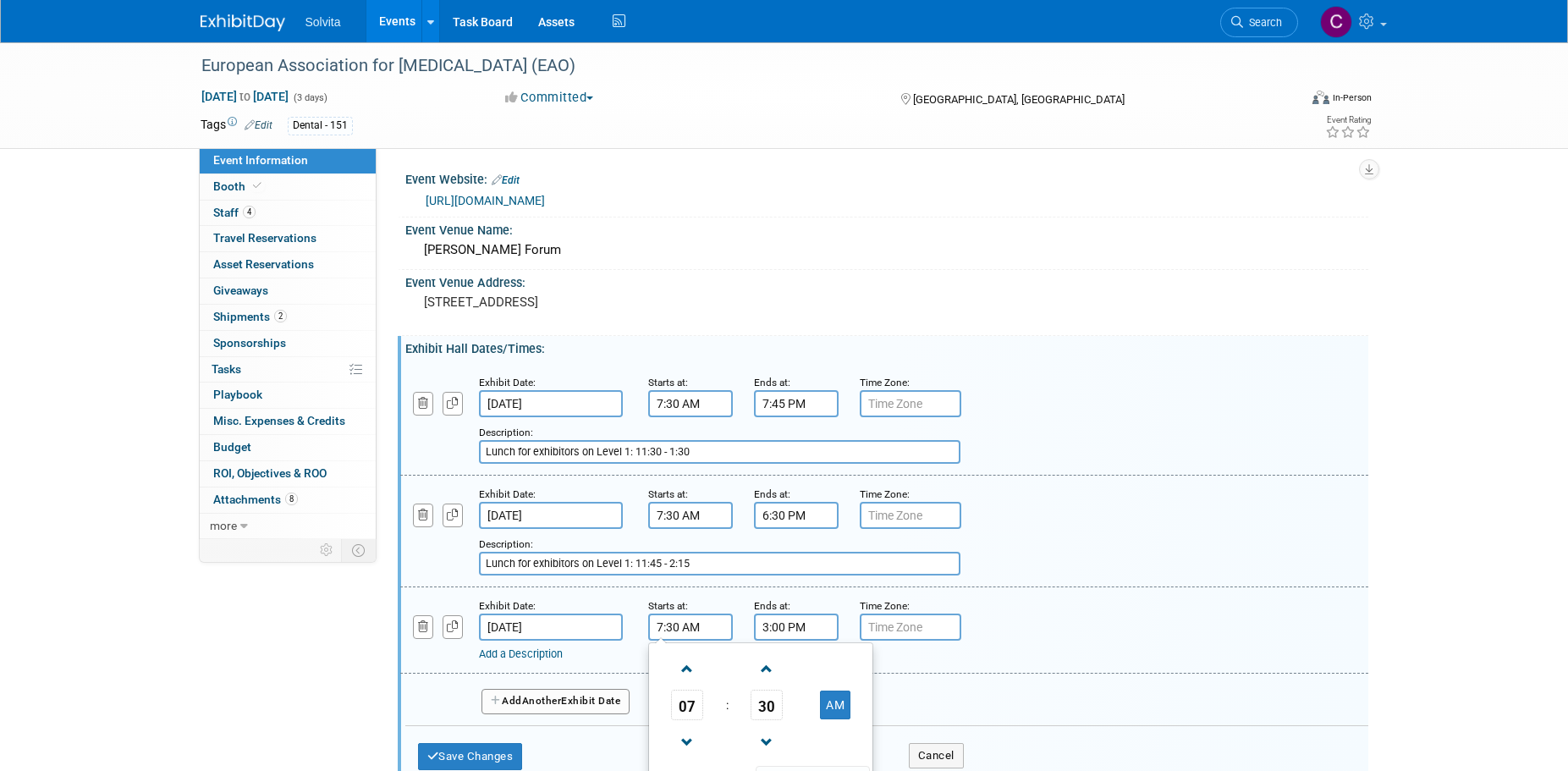
click at [930, 685] on div "Add Another Exhibit Date" at bounding box center [886, 696] width 963 height 45
click at [792, 627] on input "3:00 PM" at bounding box center [795, 627] width 84 height 27
click at [796, 668] on span at bounding box center [793, 669] width 30 height 30
type input "4:00 PM"
click at [1016, 642] on div "Add a Description Description:" at bounding box center [841, 652] width 723 height 21
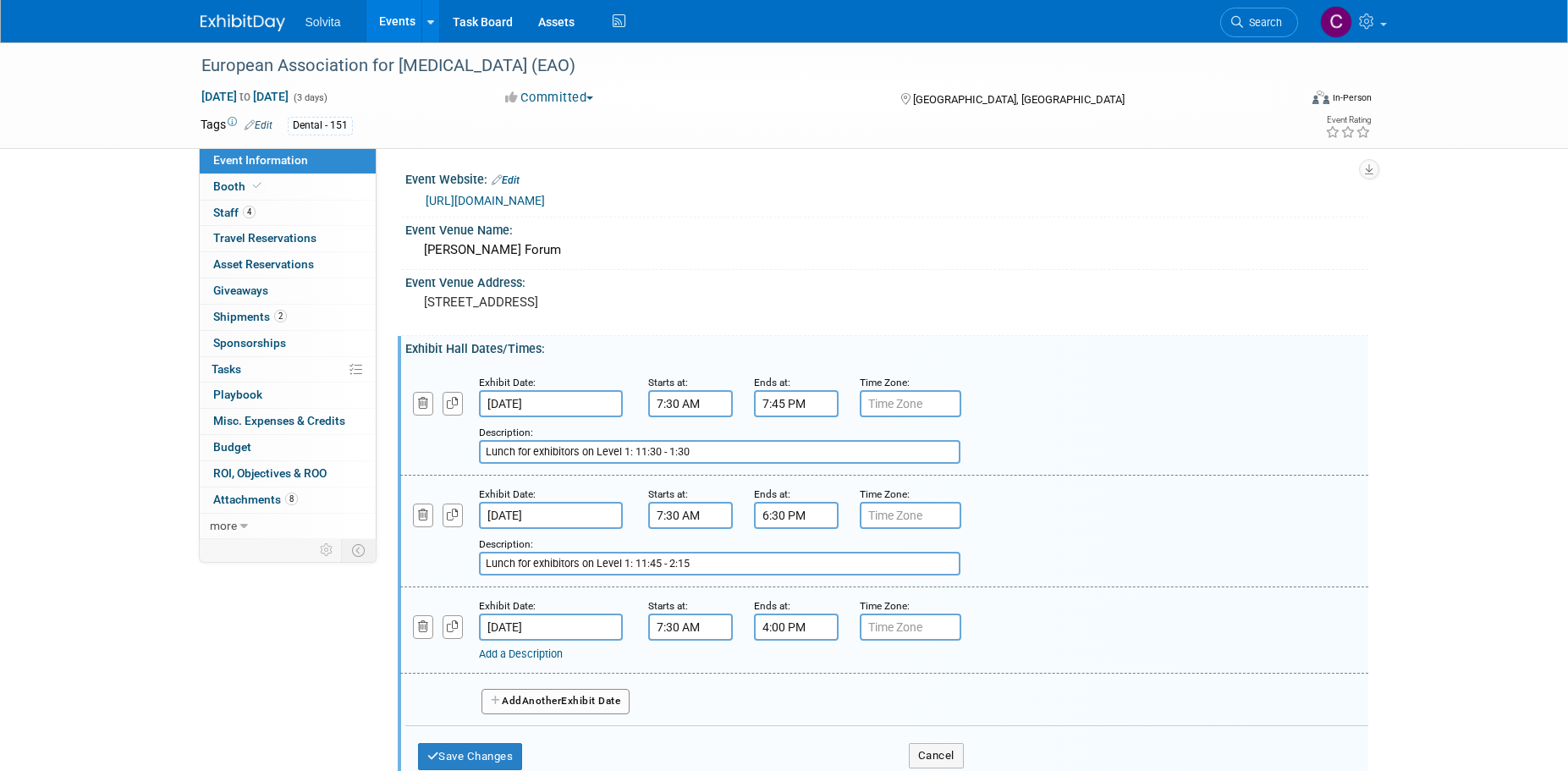
click at [521, 654] on link "Add a Description" at bounding box center [521, 654] width 83 height 13
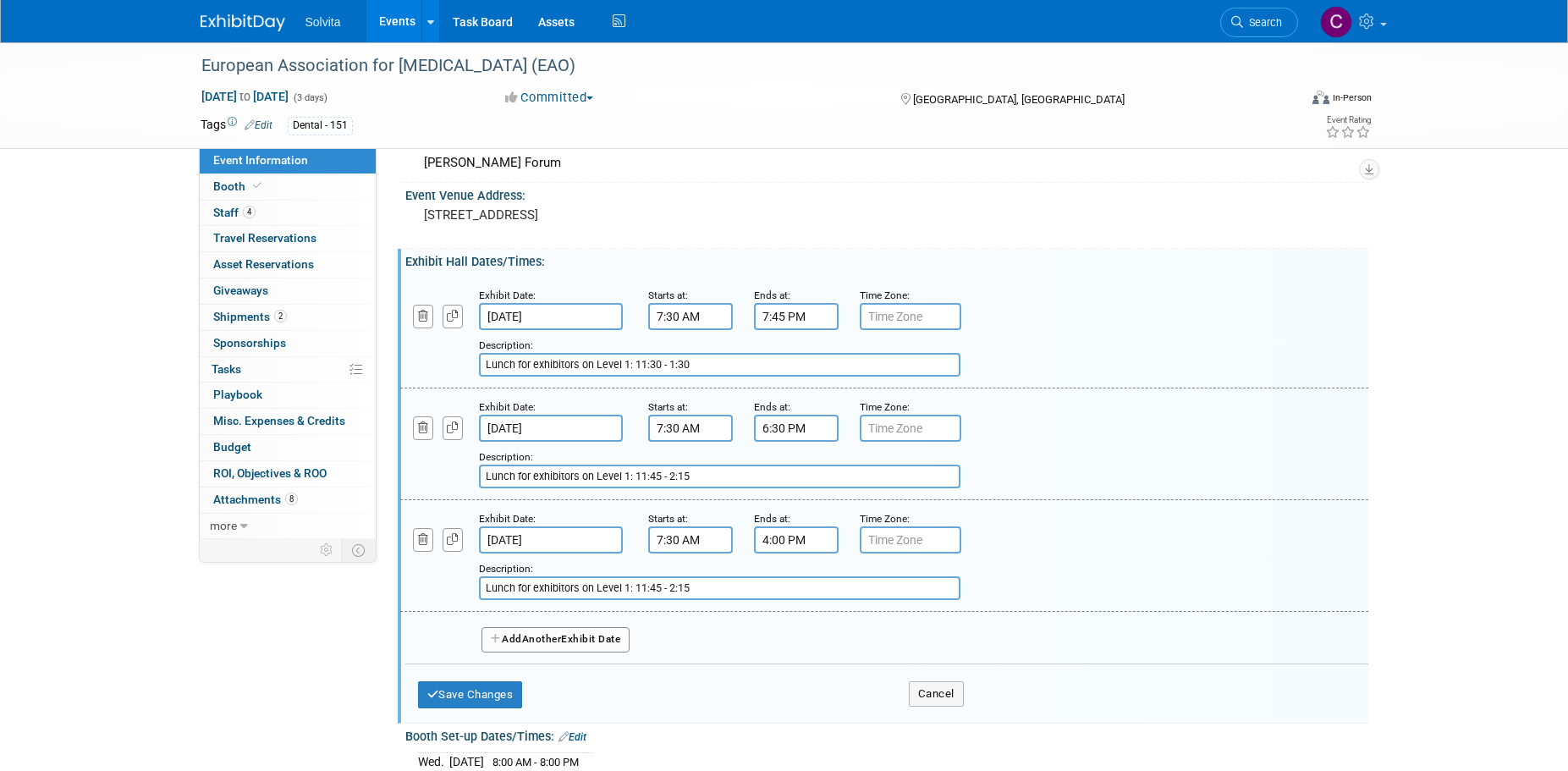
scroll to position [170, 0]
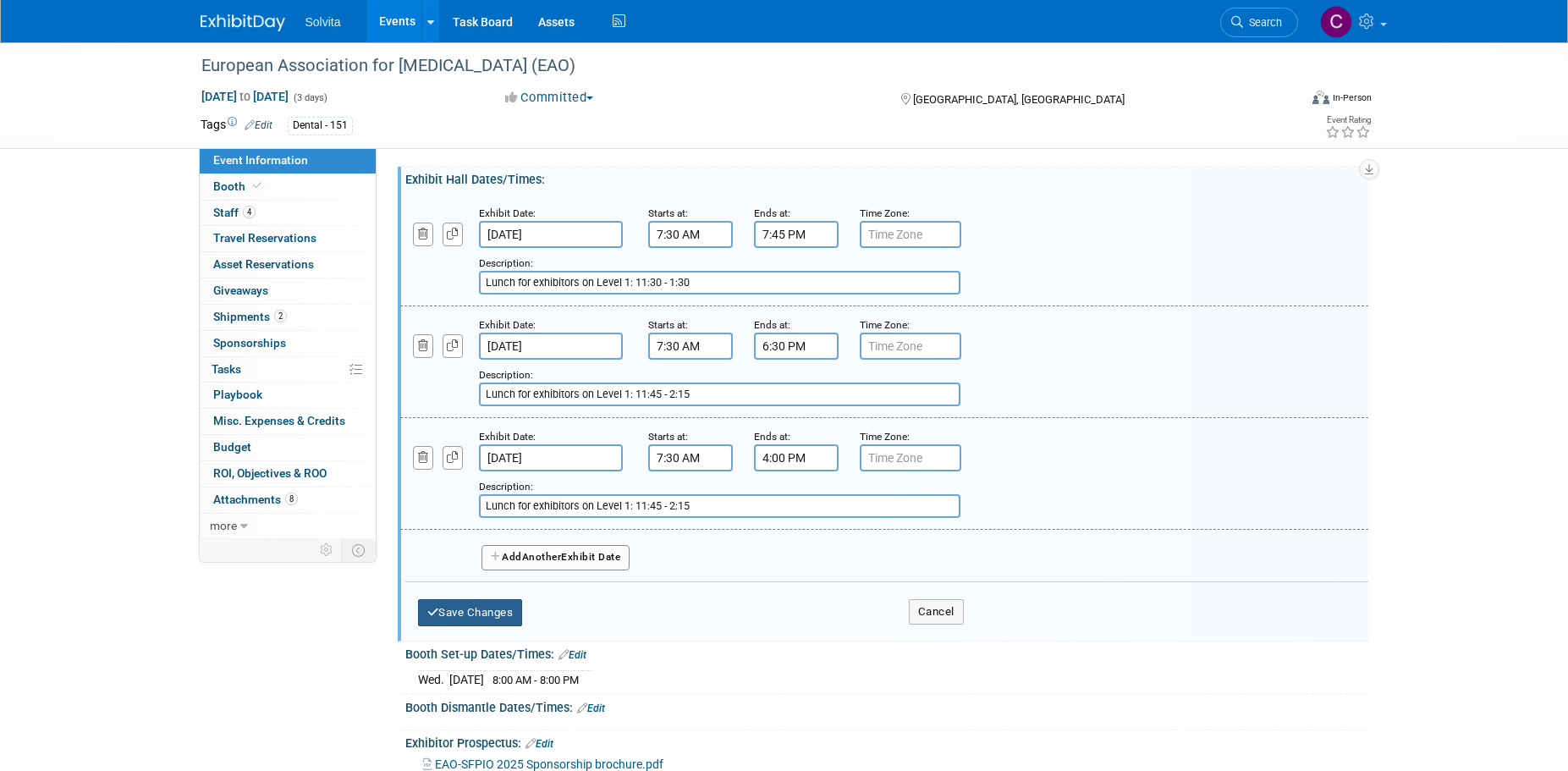
type input "Lunch for exhibitors on Level 1: 11:45 - 2:15"
click at [473, 620] on button "Save Changes" at bounding box center [470, 613] width 105 height 27
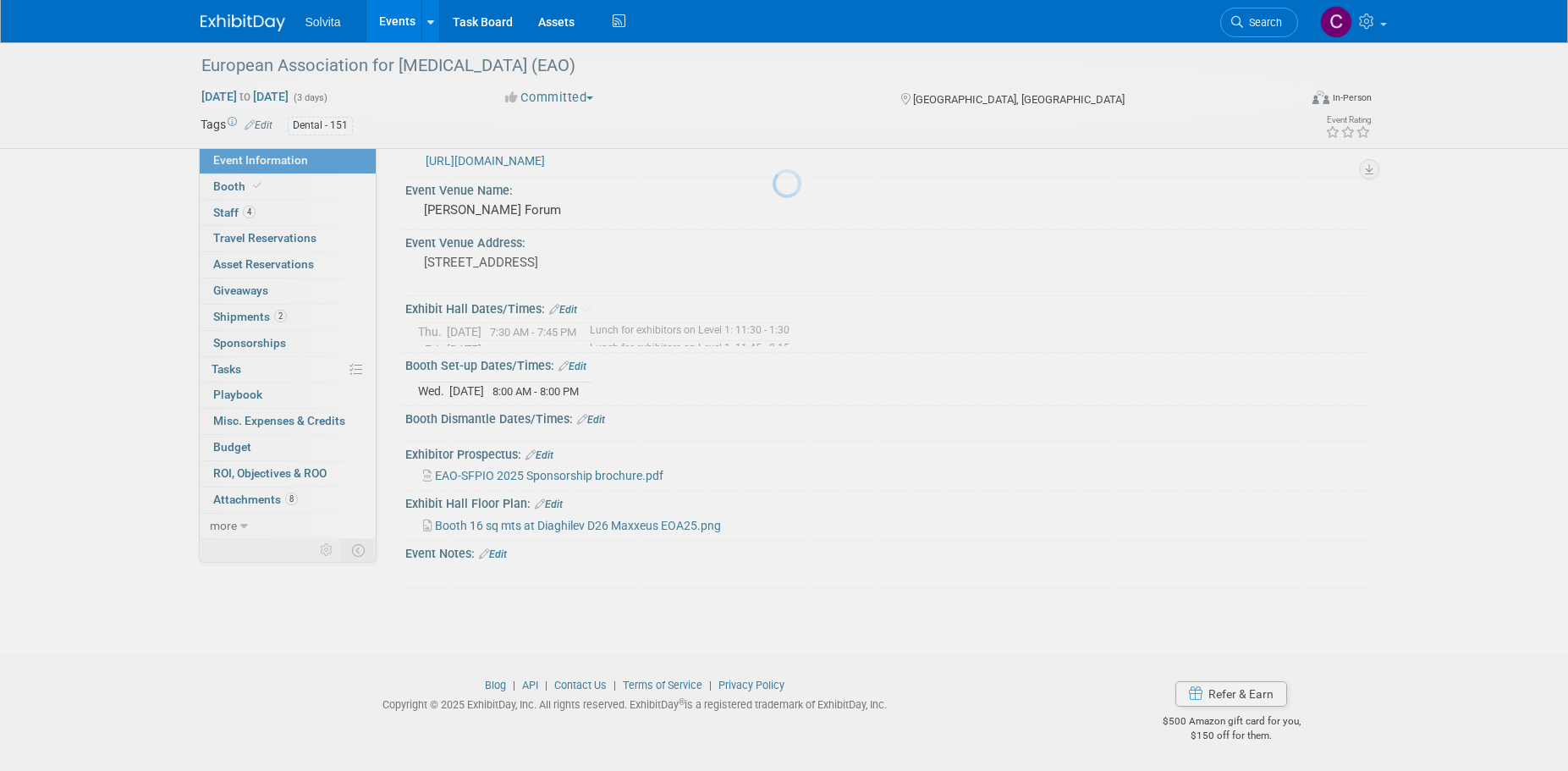
scroll to position [16, 0]
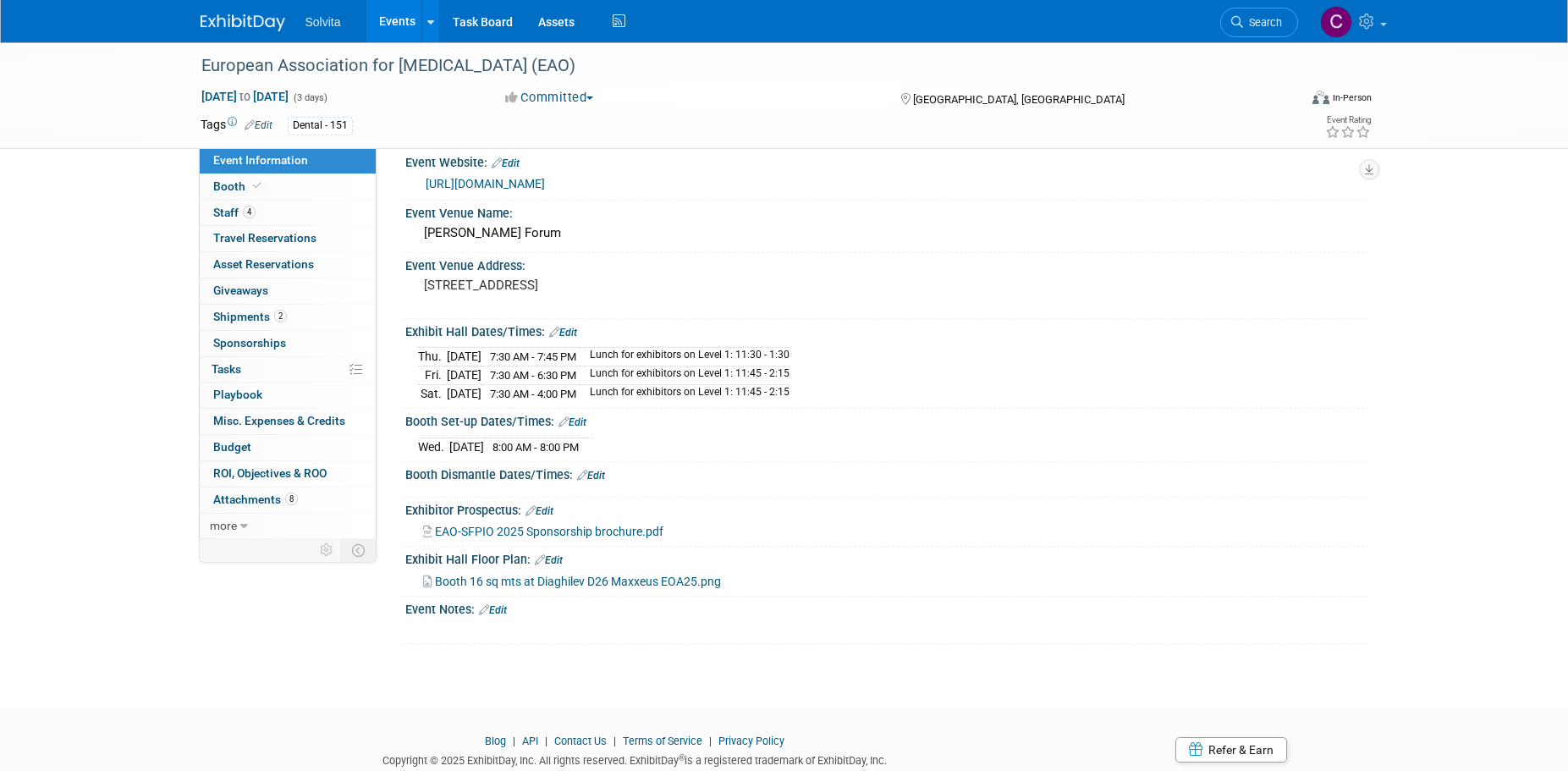
click at [584, 418] on link "Edit" at bounding box center [572, 422] width 28 height 12
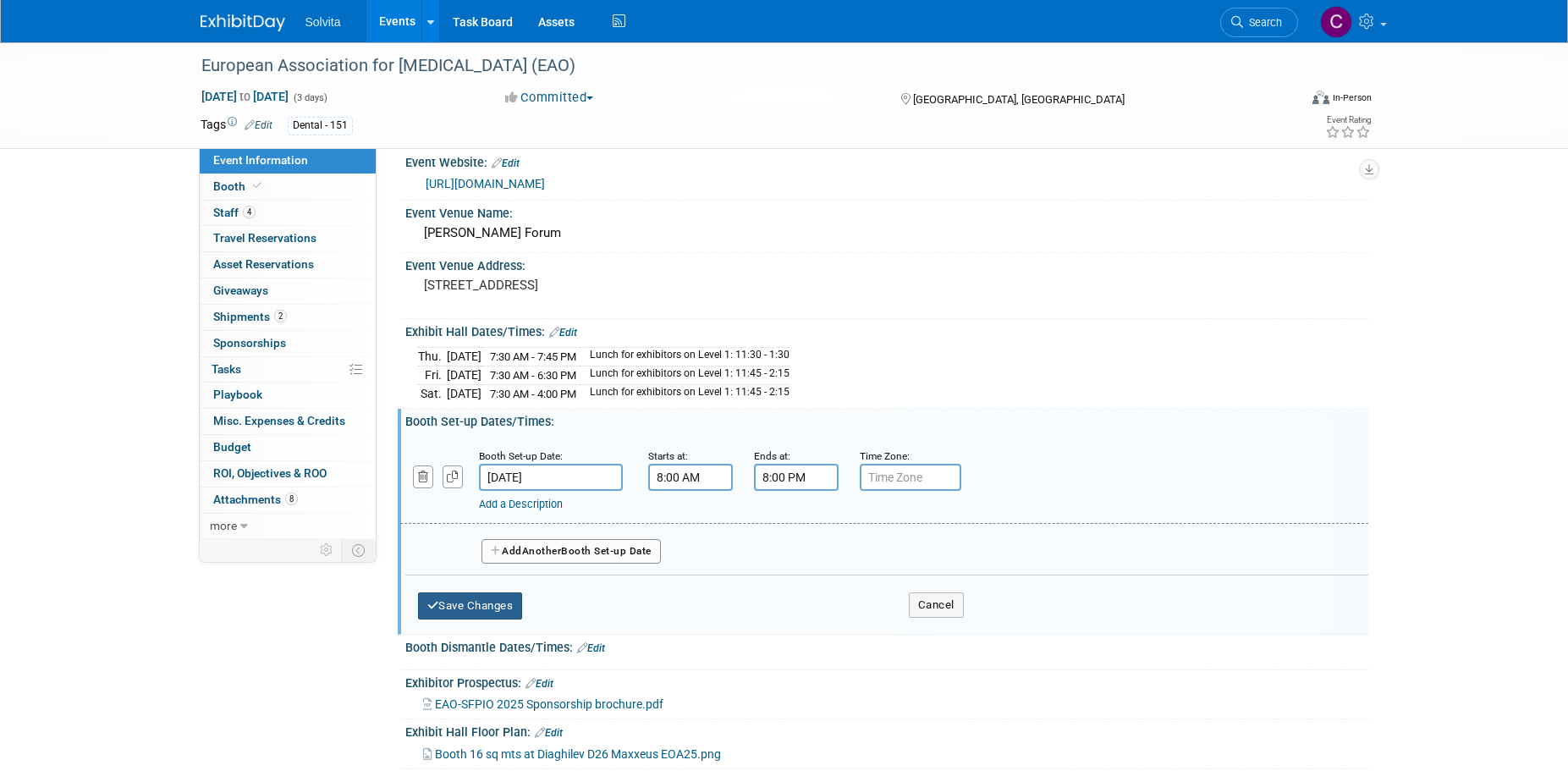
click at [500, 604] on button "Save Changes" at bounding box center [470, 606] width 105 height 27
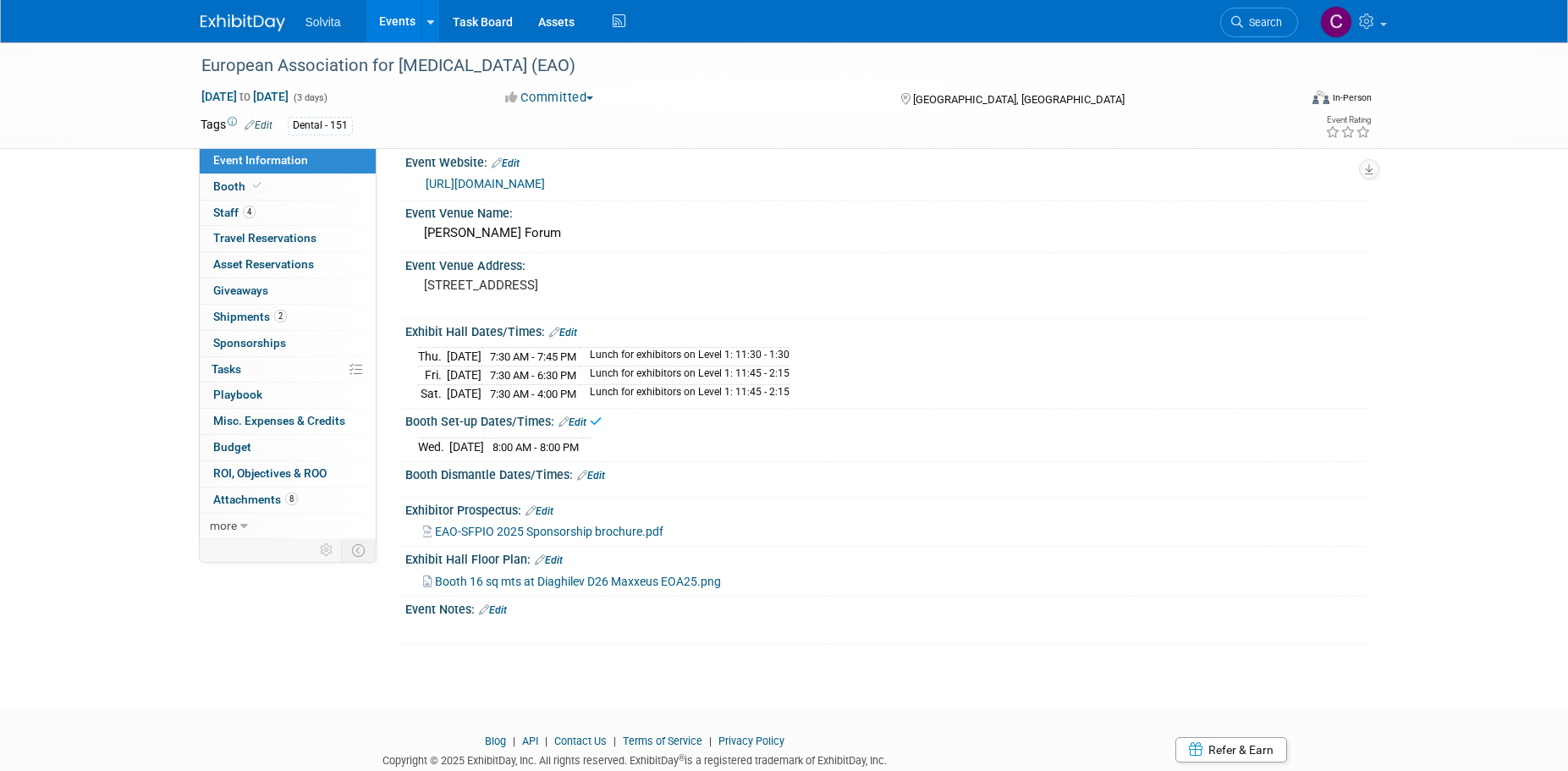
click at [590, 469] on link "Edit" at bounding box center [591, 475] width 28 height 12
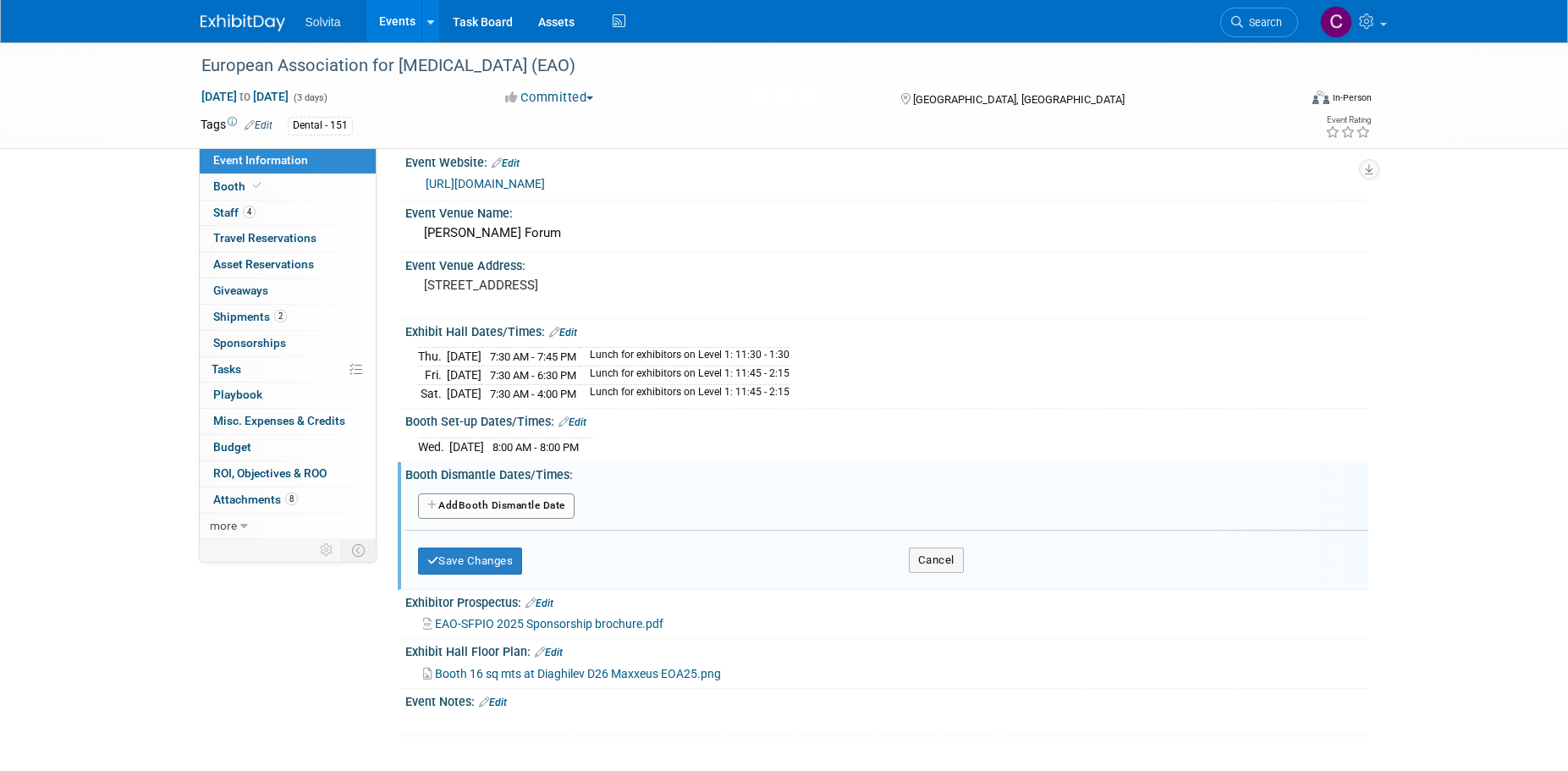
click at [498, 502] on button "Add Another Booth Dismantle Date" at bounding box center [496, 506] width 156 height 25
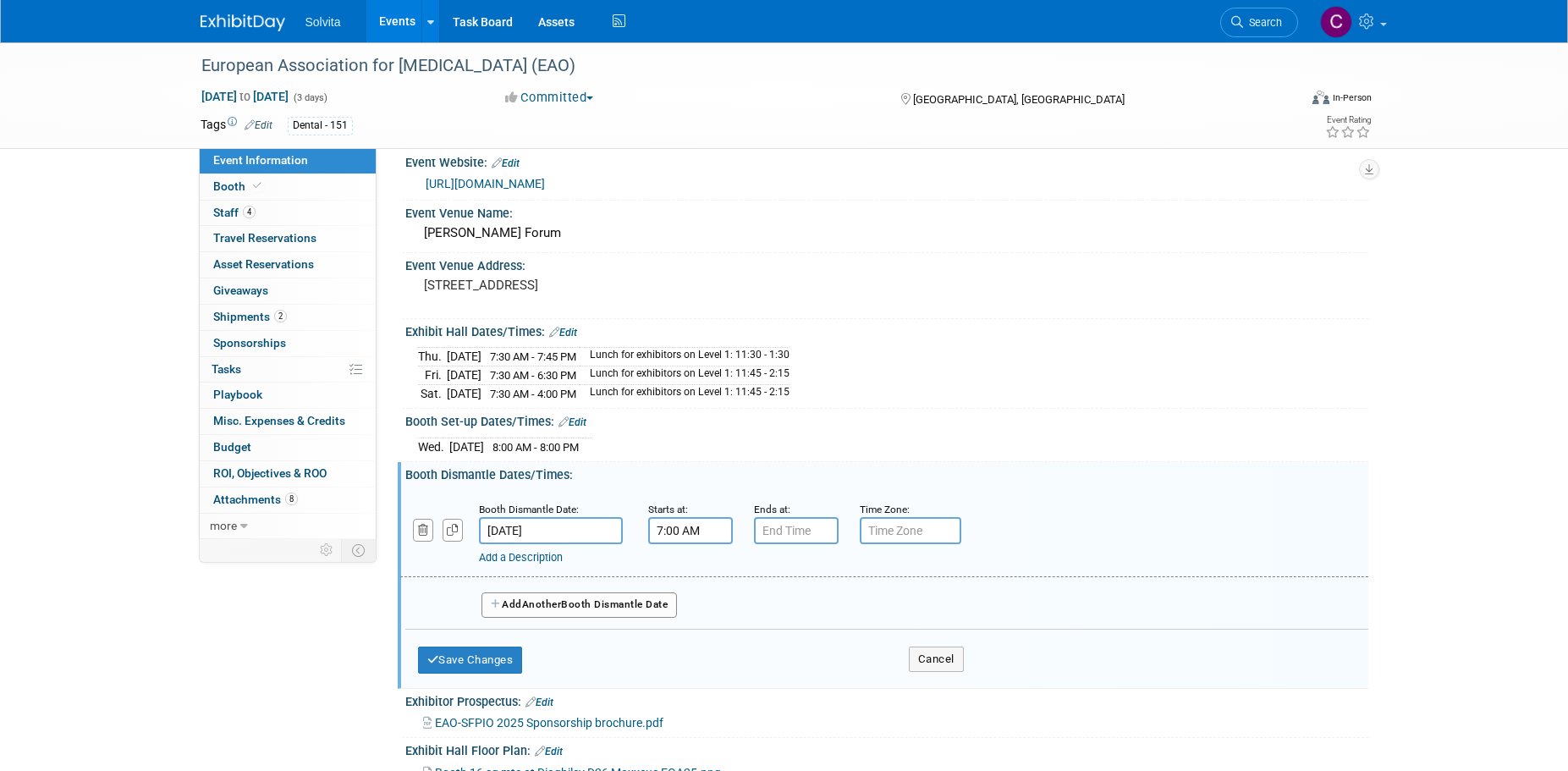
click at [684, 521] on input "7:00 AM" at bounding box center [689, 530] width 84 height 27
click at [688, 610] on span "07" at bounding box center [687, 608] width 32 height 30
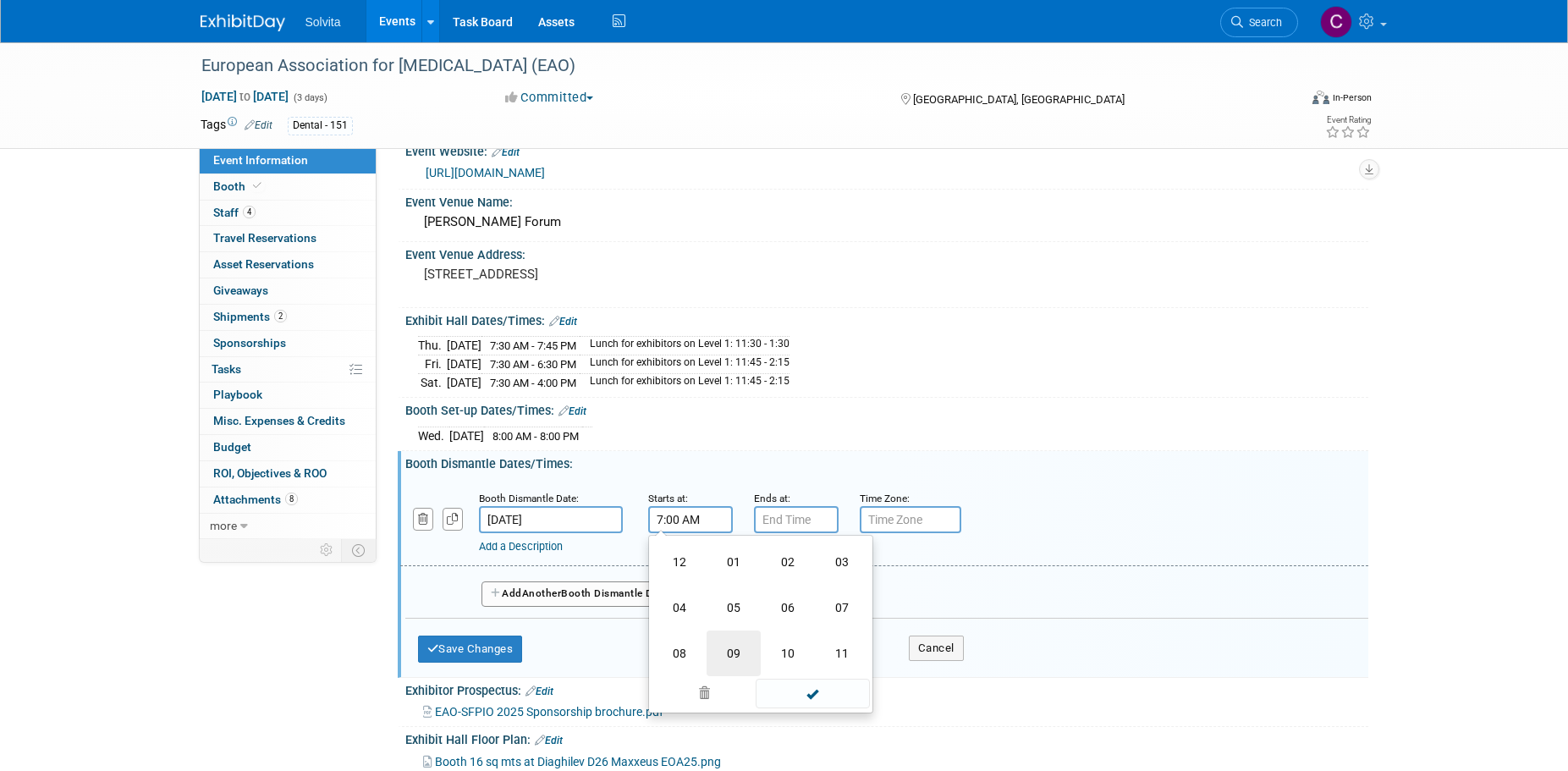
scroll to position [102, 0]
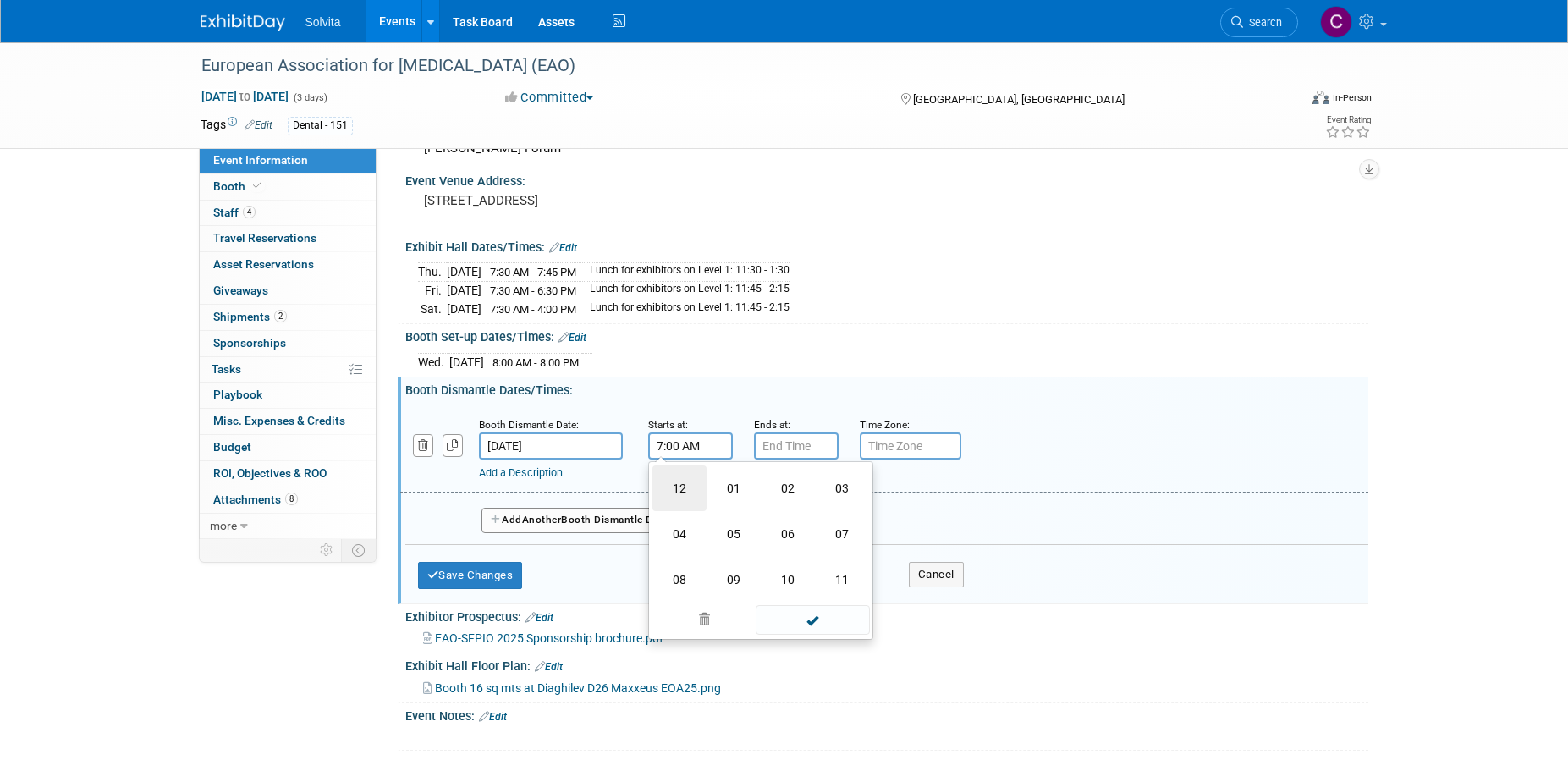
click at [681, 488] on td "12" at bounding box center [680, 488] width 54 height 46
click at [831, 528] on button "AM" at bounding box center [835, 524] width 30 height 29
type input "12:00 PM"
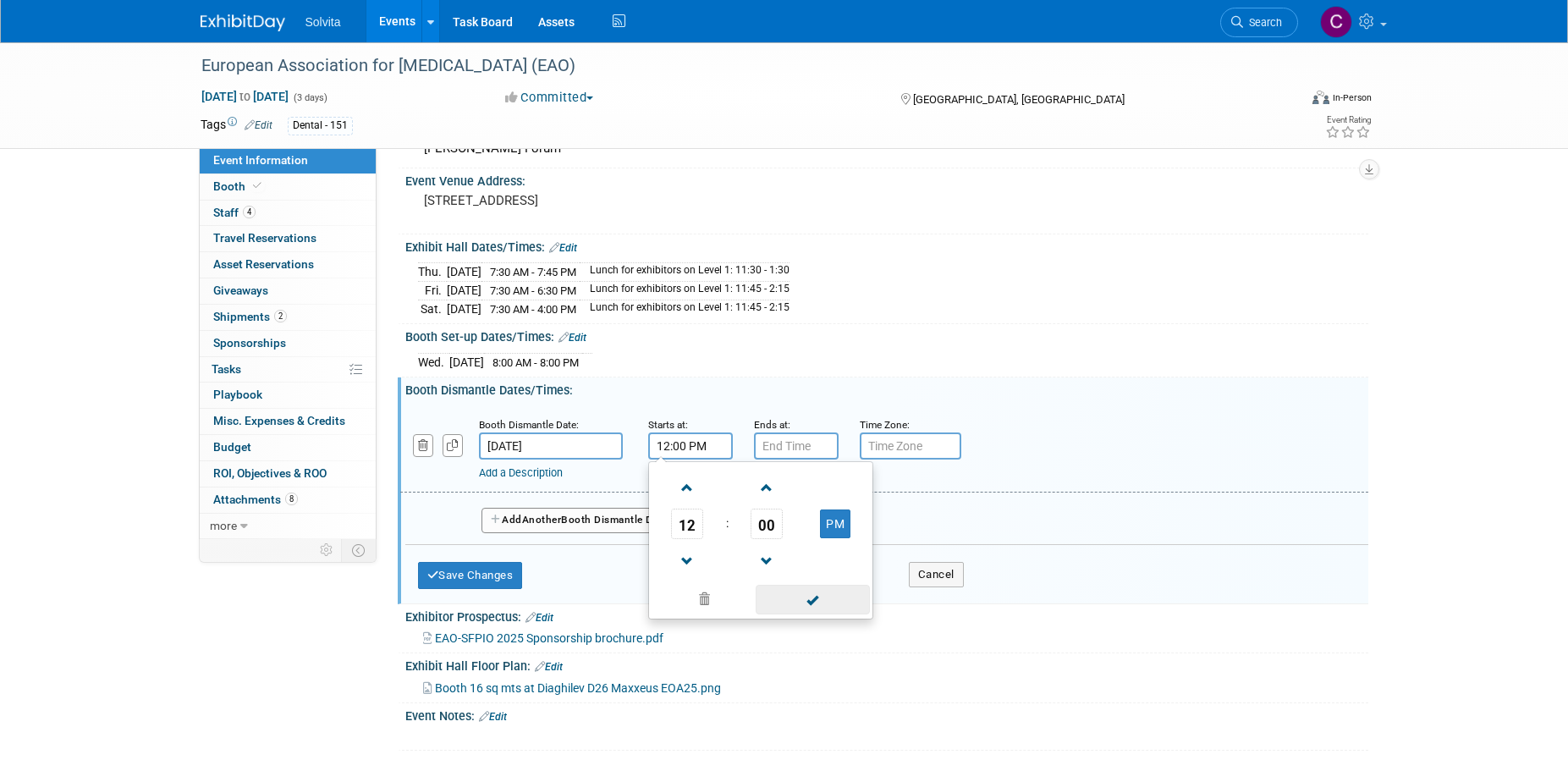
click at [805, 601] on span at bounding box center [813, 599] width 114 height 30
type input "7:00 PM"
click at [789, 442] on input "7:00 PM" at bounding box center [795, 446] width 84 height 27
click at [684, 442] on input "12:00 PM" at bounding box center [689, 446] width 84 height 27
click at [693, 488] on span at bounding box center [688, 488] width 30 height 30
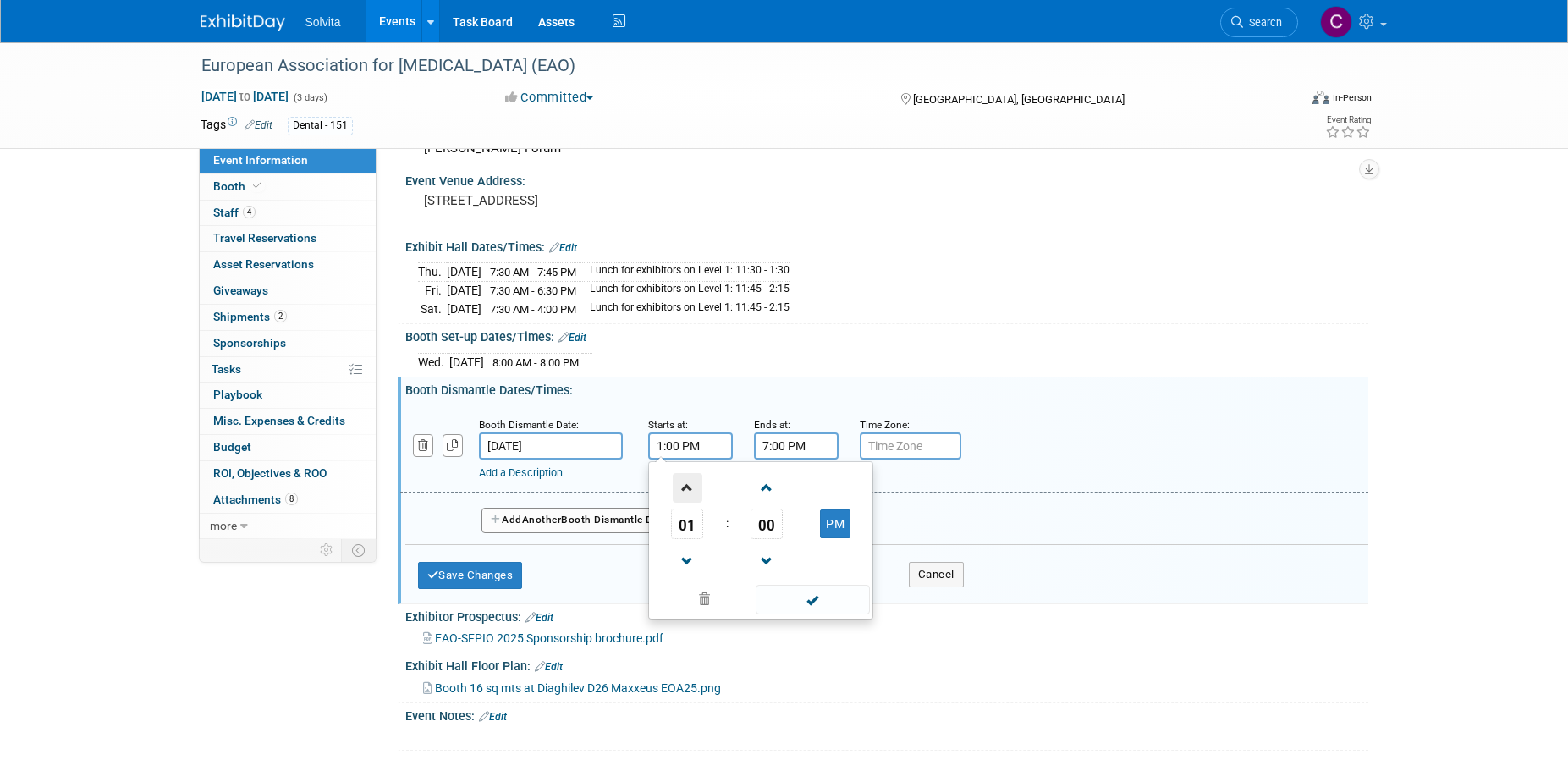
click at [693, 488] on span at bounding box center [688, 488] width 30 height 30
type input "4:00 PM"
click at [815, 594] on span at bounding box center [813, 599] width 114 height 30
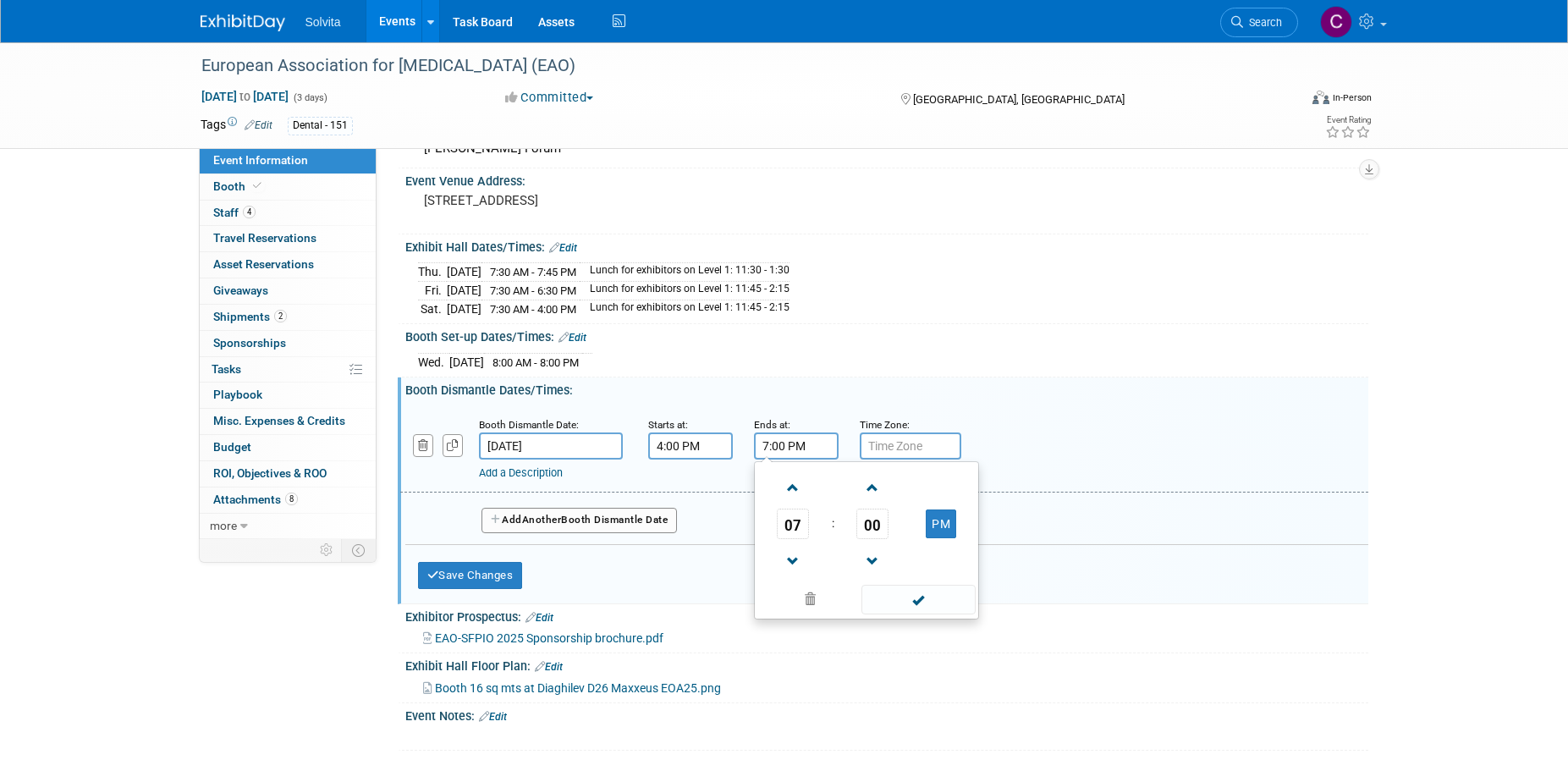
click at [781, 441] on input "7:00 PM" at bounding box center [795, 446] width 84 height 27
click at [791, 522] on span "07" at bounding box center [792, 523] width 32 height 30
click at [781, 492] on td "12" at bounding box center [785, 488] width 54 height 46
click at [931, 517] on button "PM" at bounding box center [941, 524] width 30 height 29
type input "12:00 AM"
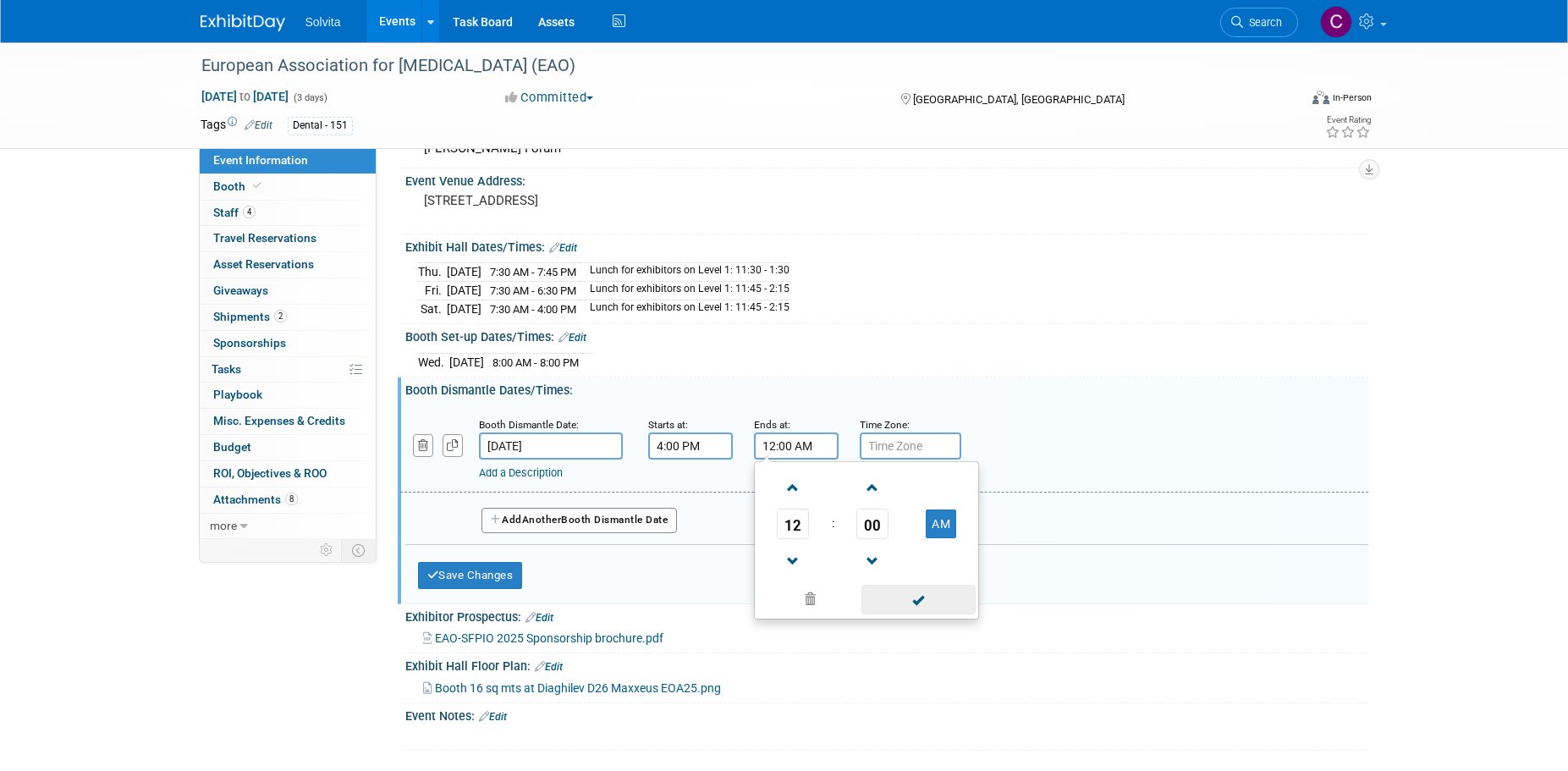
click at [899, 599] on span at bounding box center [918, 599] width 114 height 30
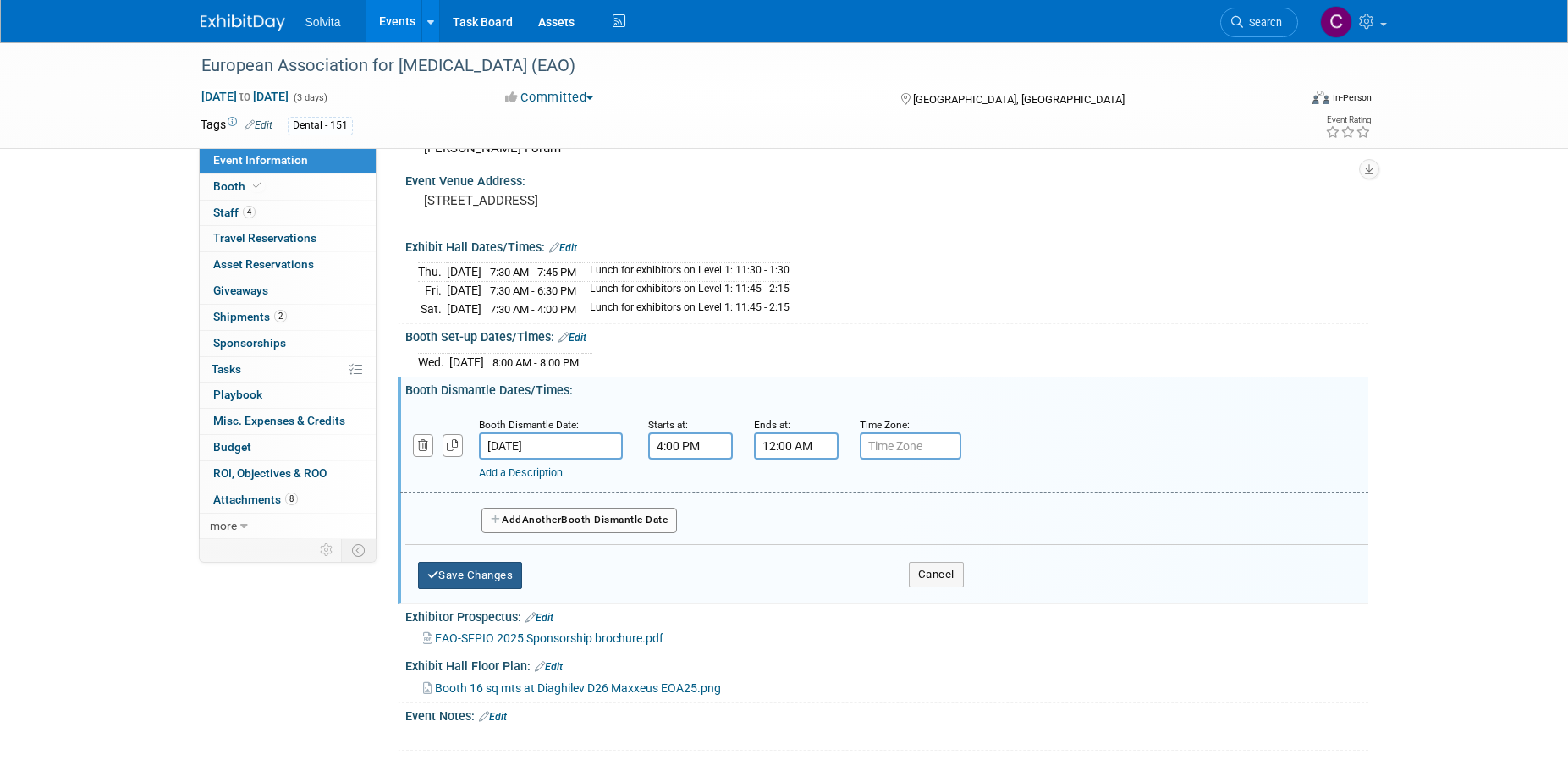
click at [506, 570] on button "Save Changes" at bounding box center [470, 575] width 105 height 27
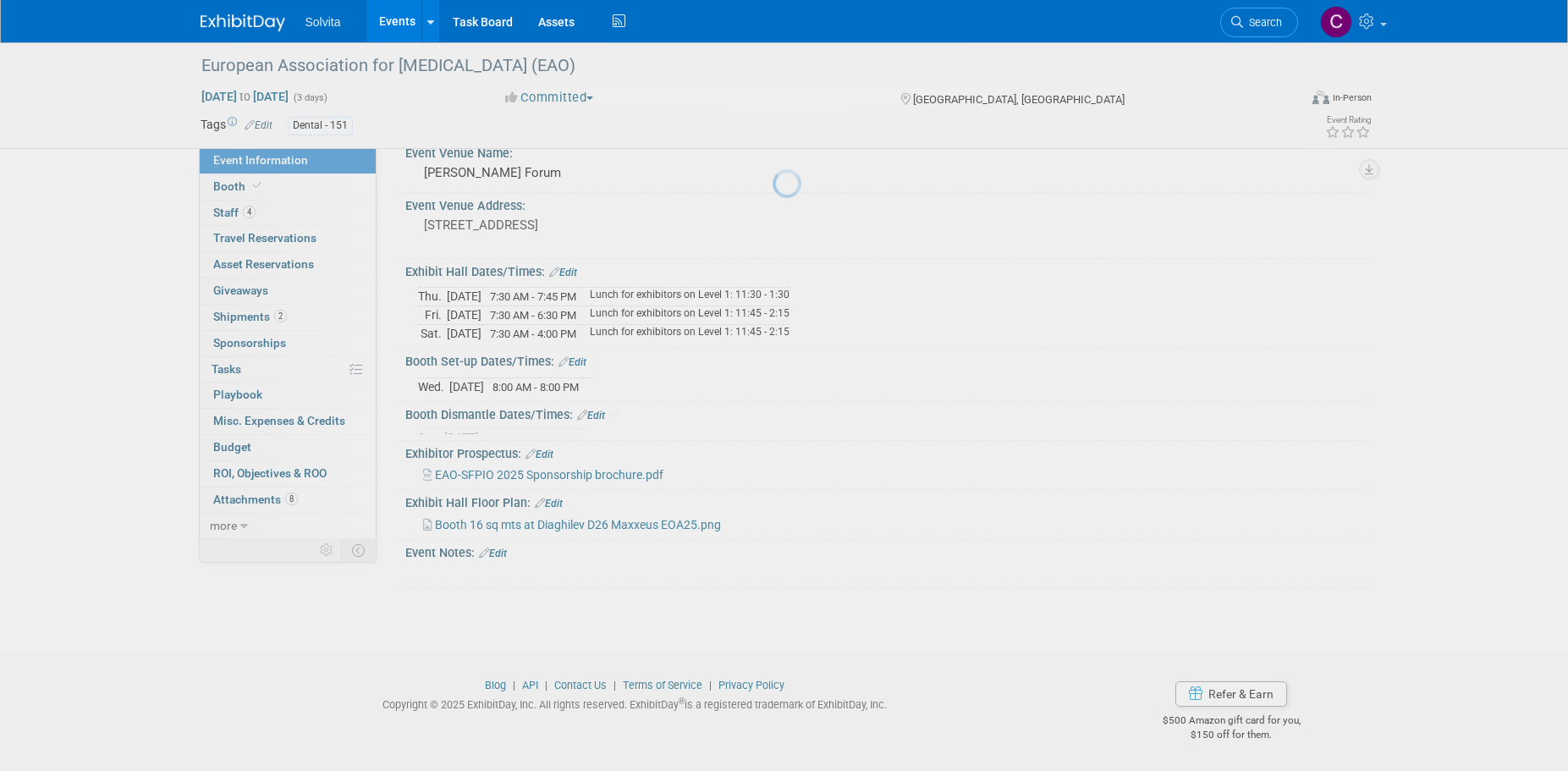
scroll to position [67, 0]
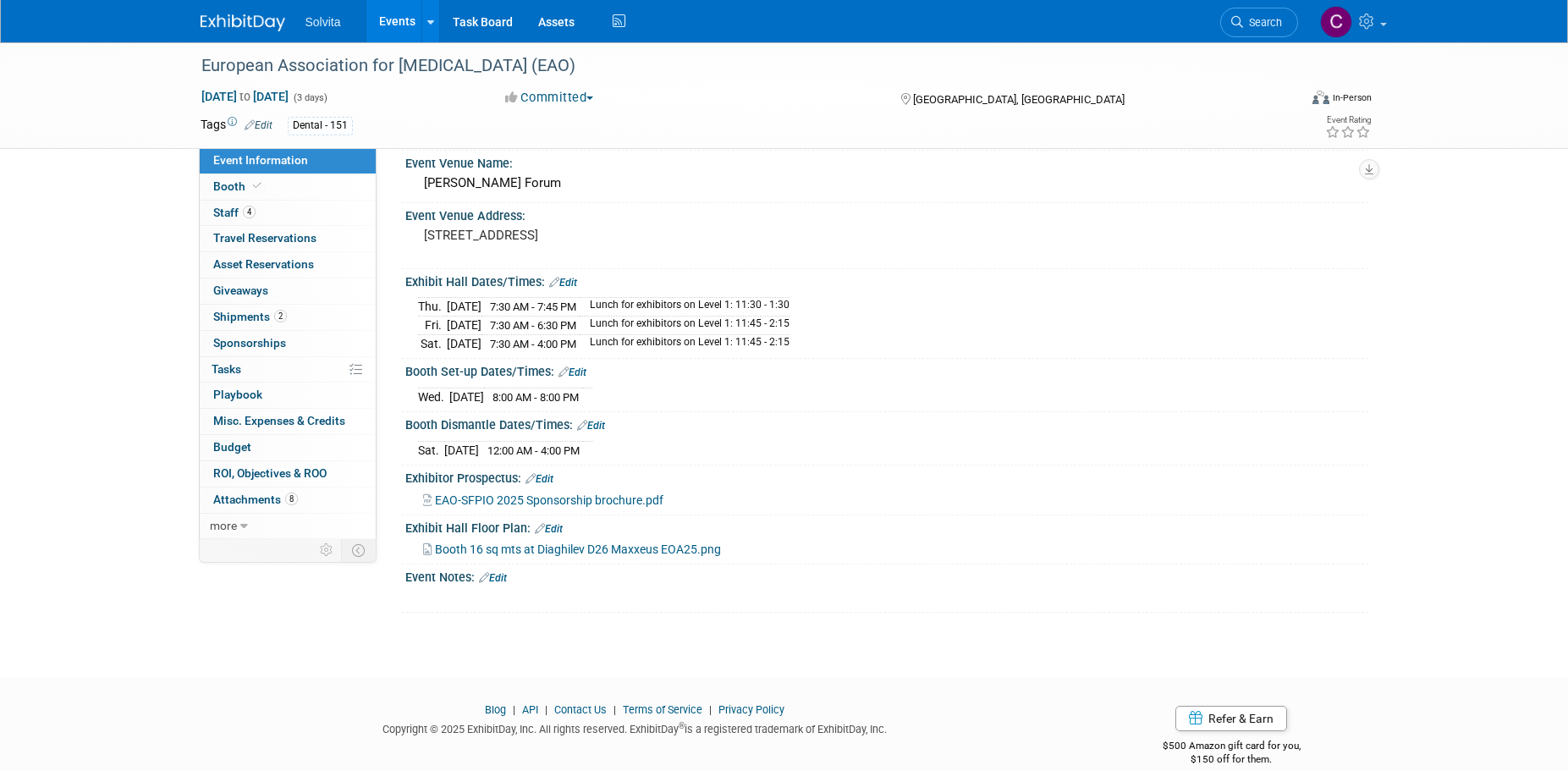
click at [594, 424] on link "Edit" at bounding box center [591, 426] width 28 height 12
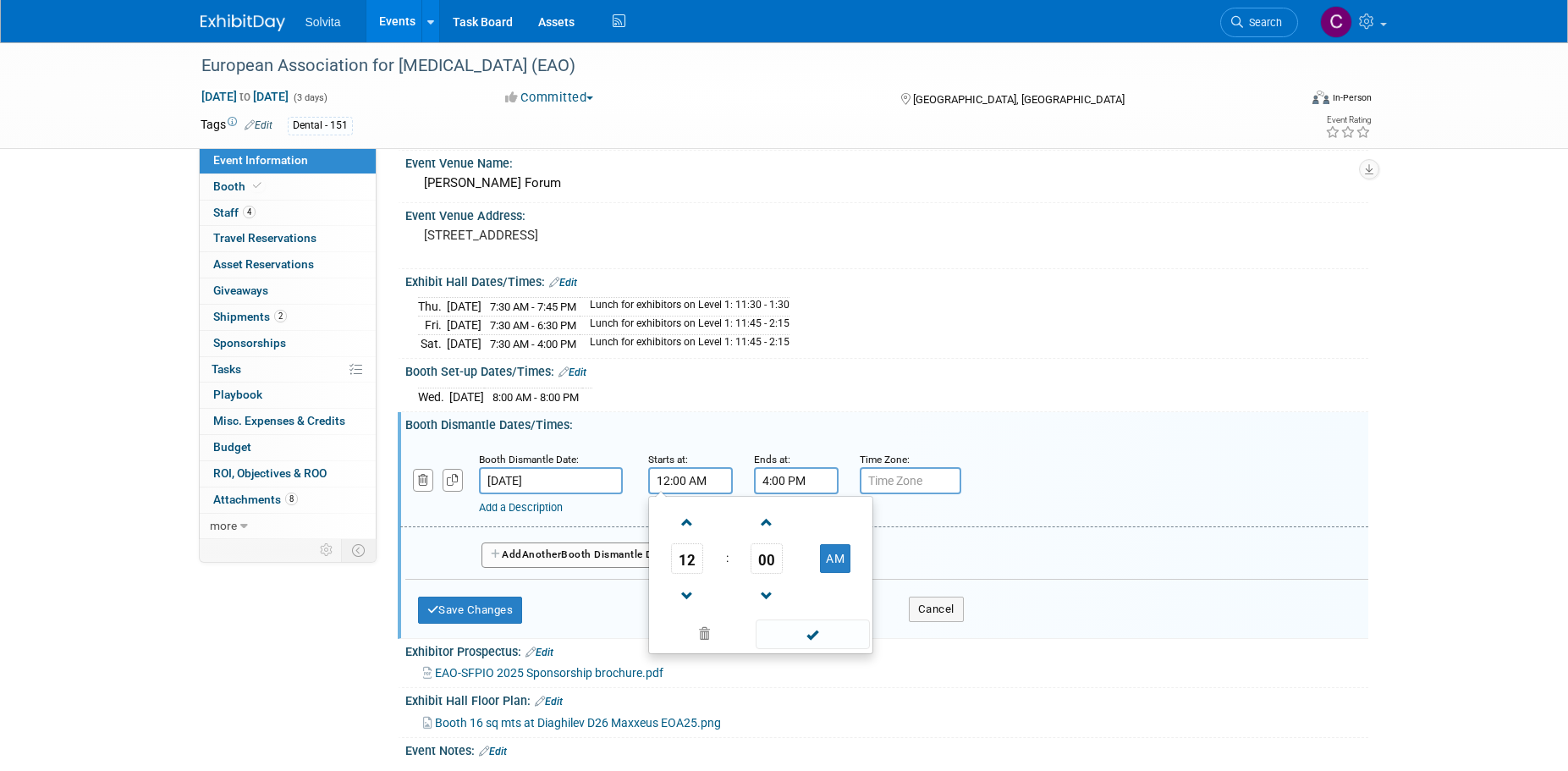
click at [685, 478] on input "12:00 AM" at bounding box center [689, 481] width 84 height 27
click at [688, 552] on span "12" at bounding box center [687, 558] width 32 height 30
click at [677, 565] on td "04" at bounding box center [680, 568] width 54 height 46
click at [842, 555] on button "AM" at bounding box center [835, 559] width 30 height 29
type input "4:00 PM"
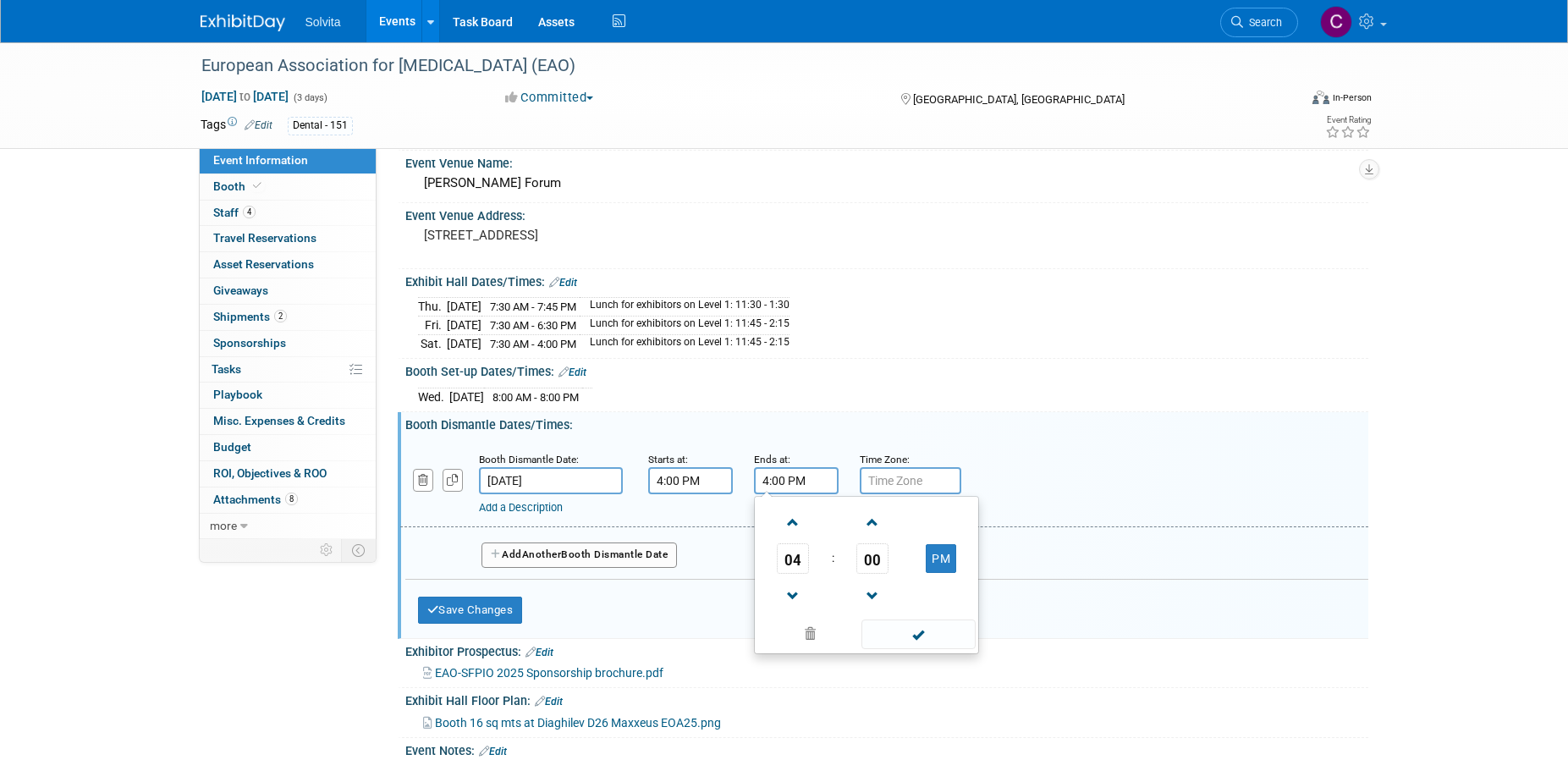
click at [809, 479] on input "4:00 PM" at bounding box center [795, 481] width 84 height 27
click at [792, 549] on span "04" at bounding box center [792, 558] width 32 height 30
click at [943, 611] on td "11" at bounding box center [947, 614] width 54 height 46
type input "11:00 PM"
click at [926, 631] on span at bounding box center [918, 634] width 114 height 30
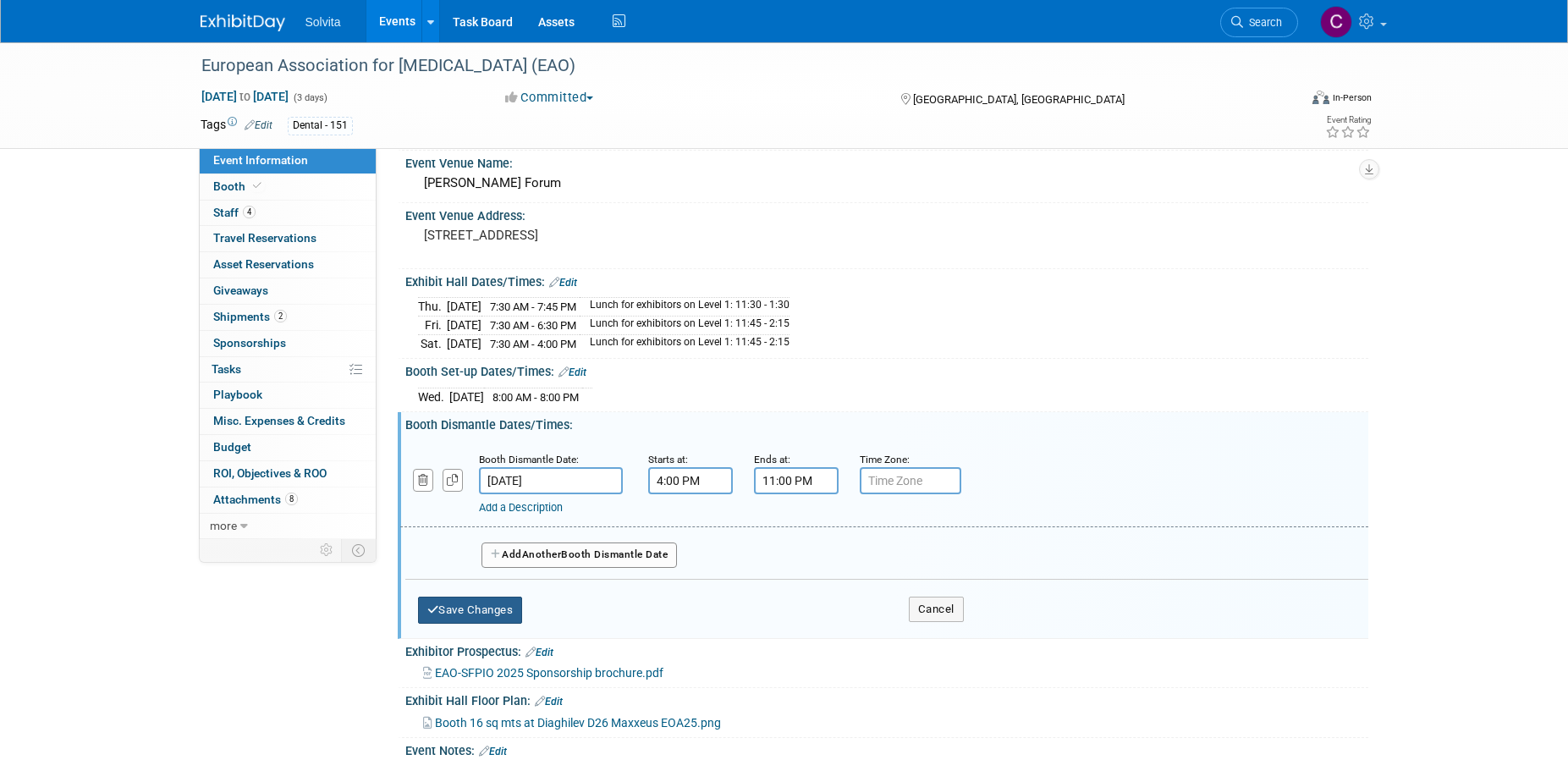
click at [488, 609] on button "Save Changes" at bounding box center [470, 610] width 105 height 27
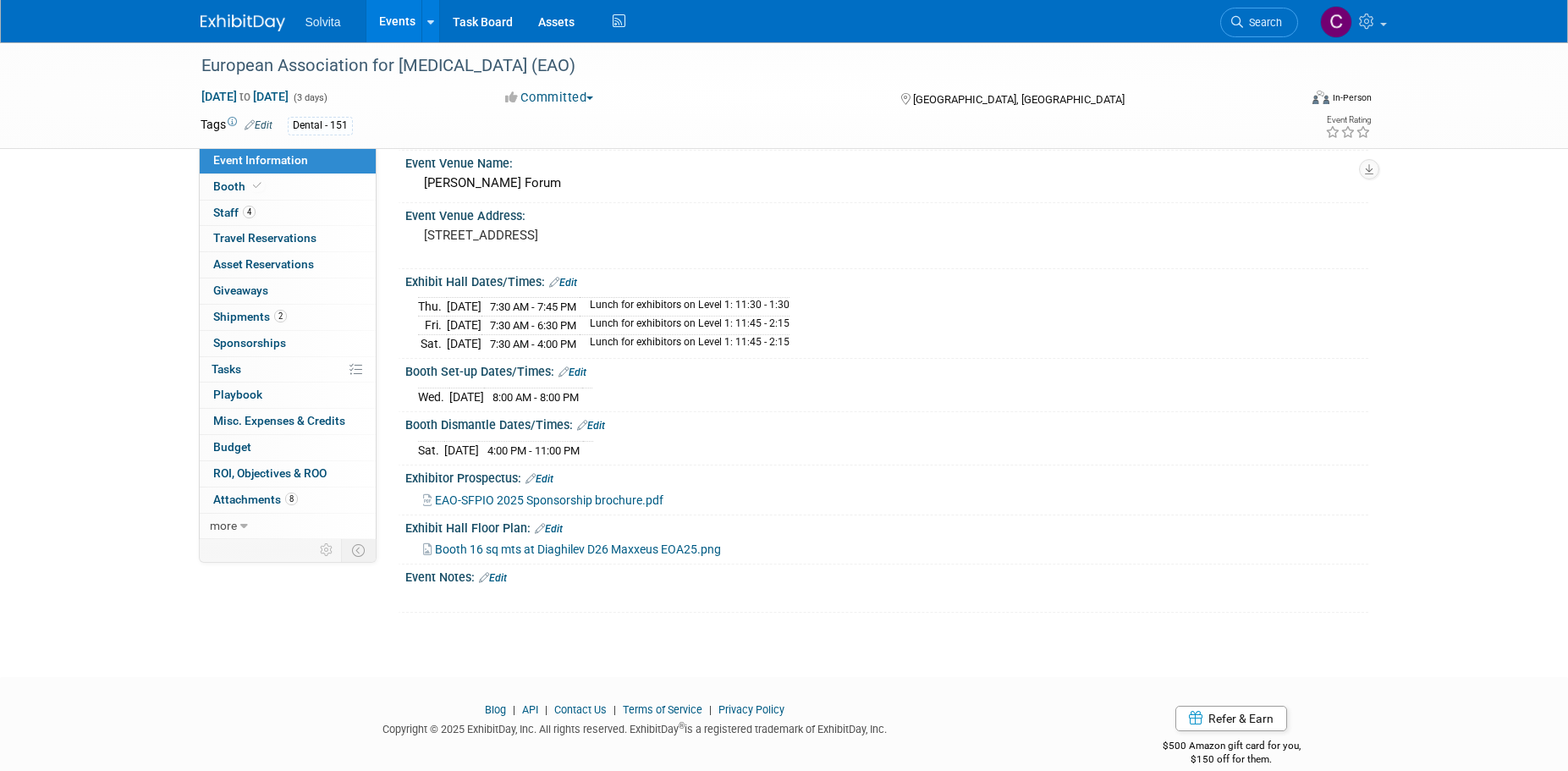
click at [1186, 580] on div "Event Notes: Edit" at bounding box center [886, 575] width 963 height 22
click at [581, 498] on span "EAO-SFPIO 2025 Sponsorship brochure.pdf" at bounding box center [550, 500] width 229 height 14
click at [549, 473] on link "Edit" at bounding box center [539, 479] width 28 height 12
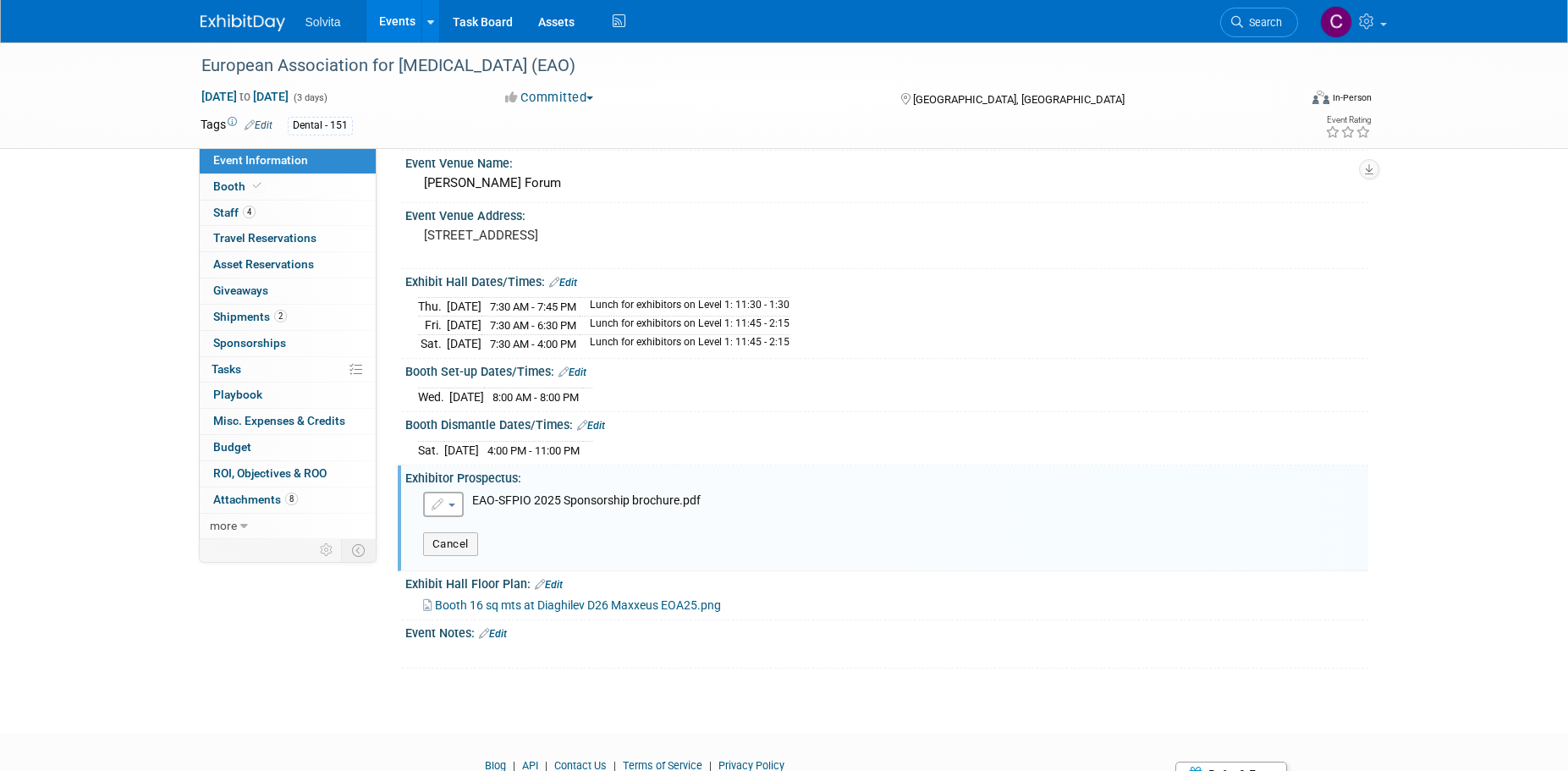
click at [452, 508] on button "button" at bounding box center [443, 504] width 41 height 25
click at [537, 529] on link "Replace with a new file" at bounding box center [516, 533] width 185 height 23
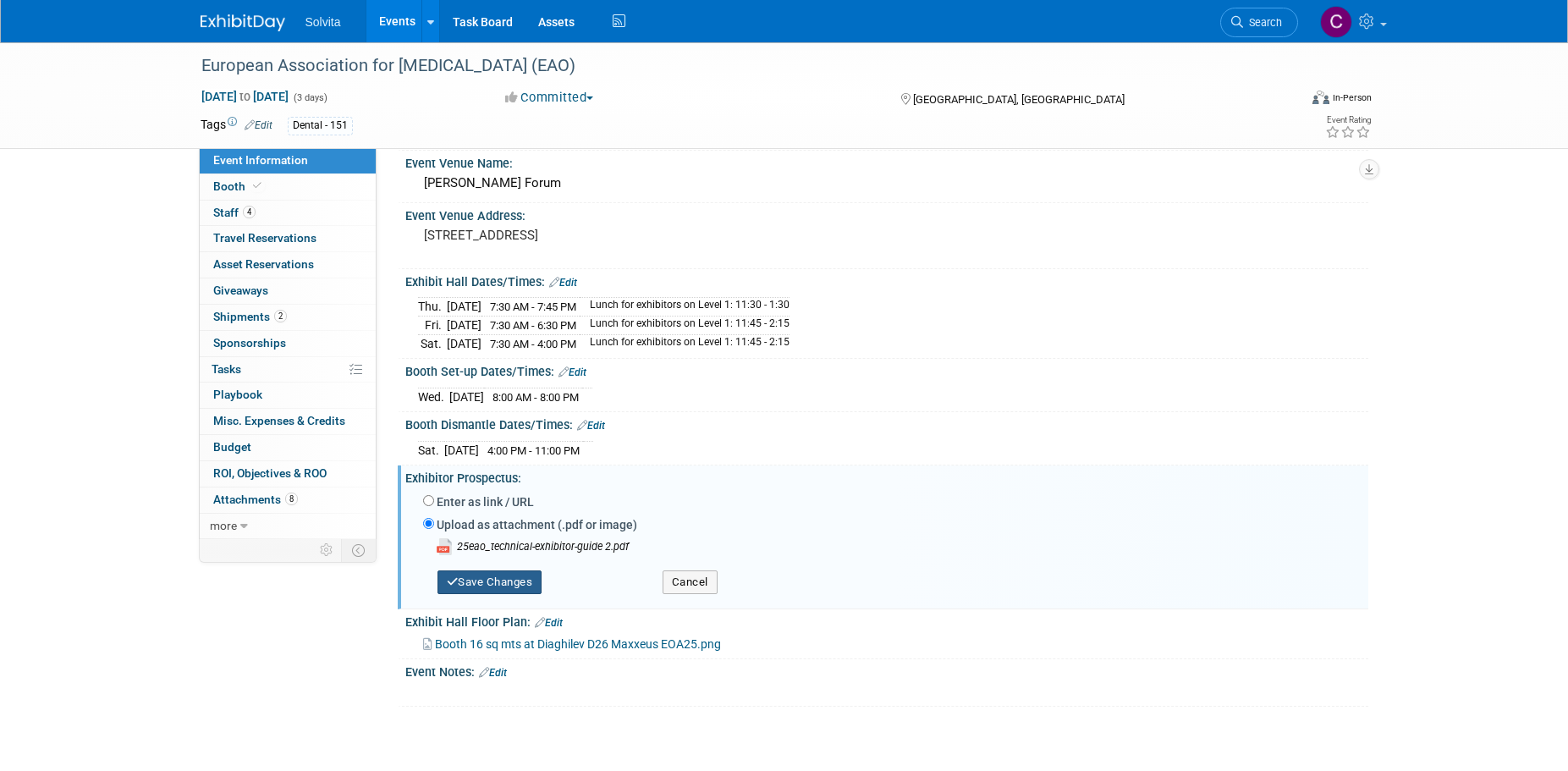
click at [496, 575] on button "Save Changes" at bounding box center [490, 582] width 105 height 23
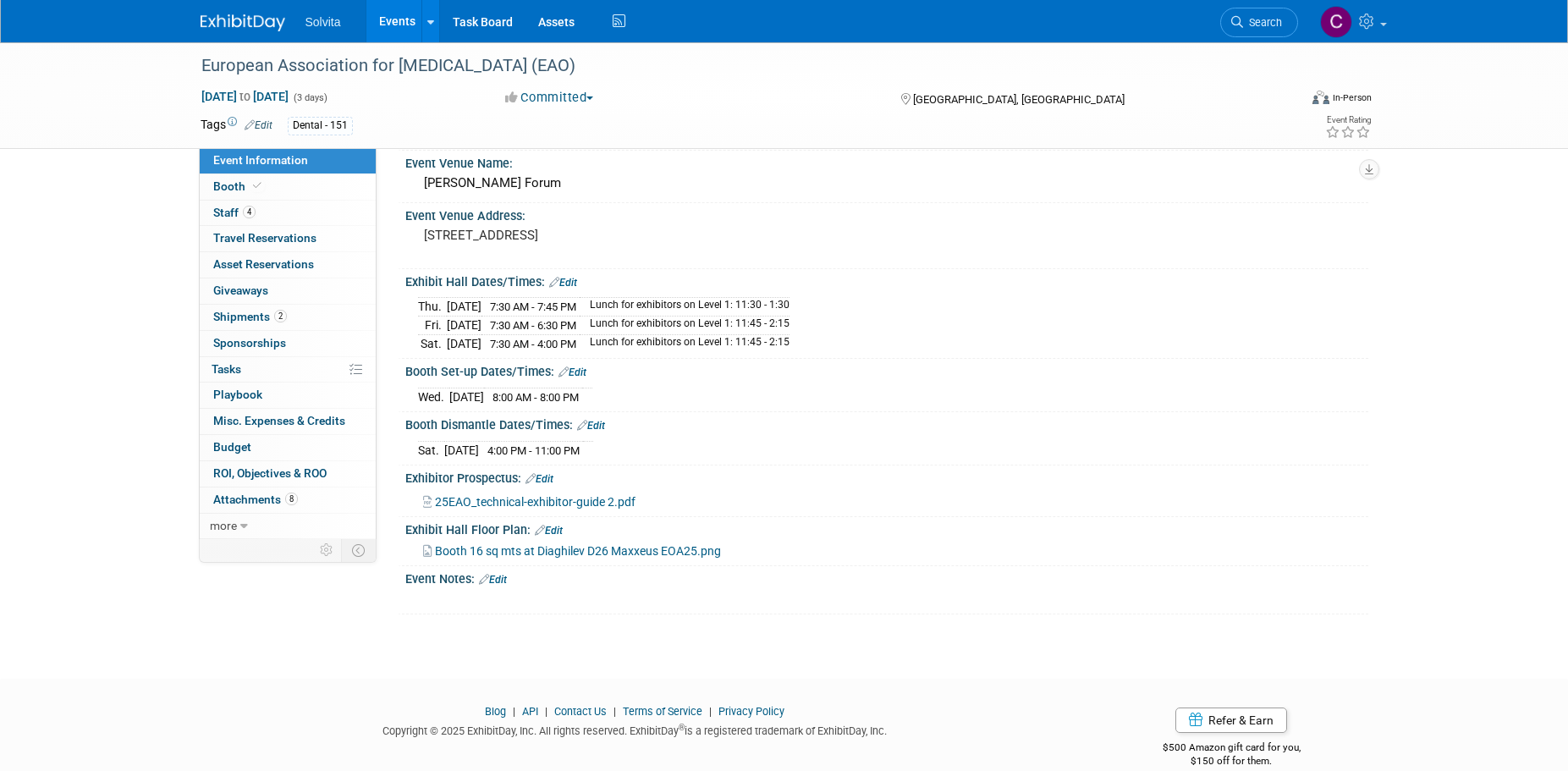
click at [496, 580] on link "Edit" at bounding box center [493, 580] width 28 height 12
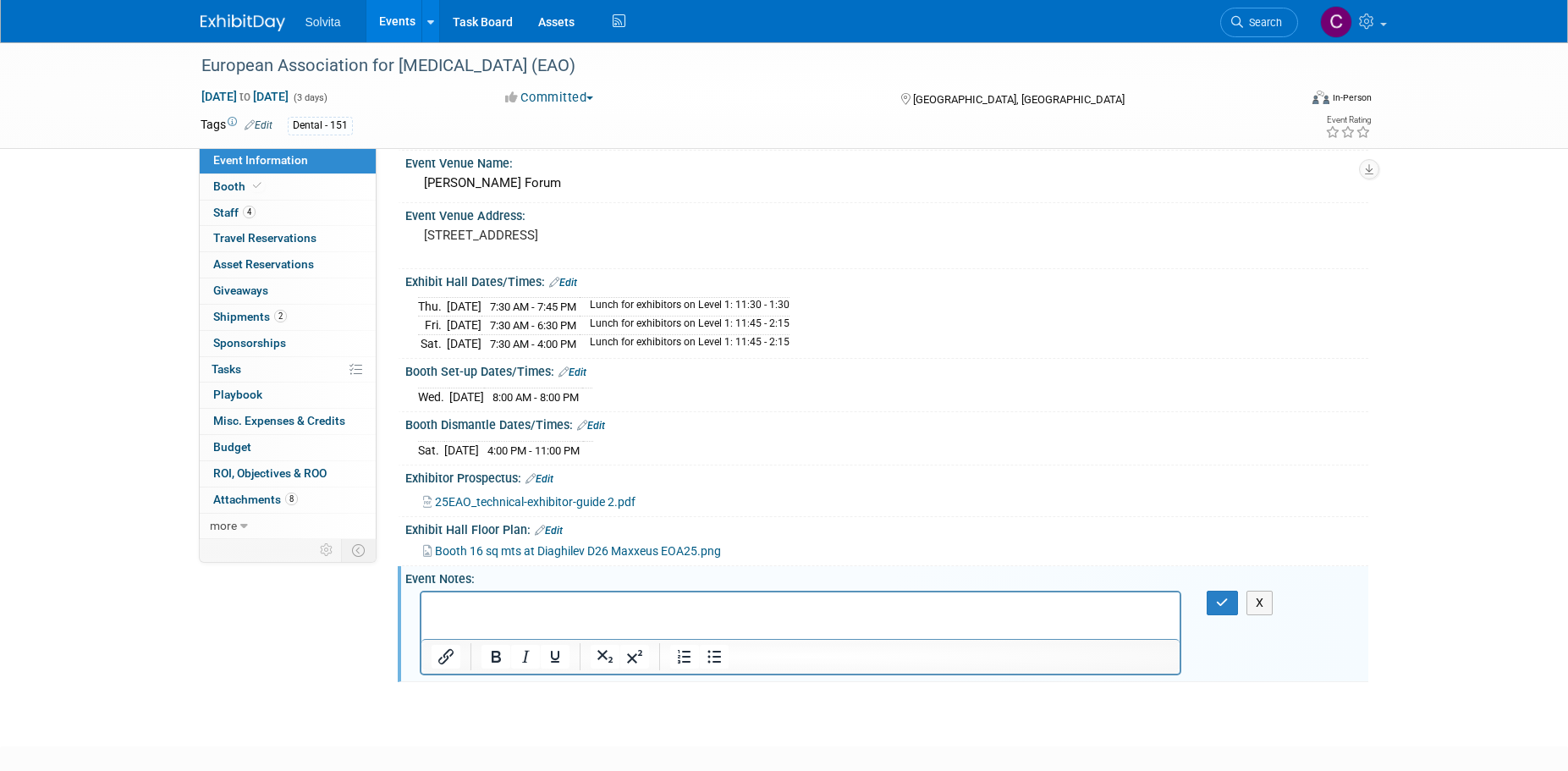
scroll to position [0, 0]
drag, startPoint x: 1212, startPoint y: 602, endPoint x: 755, endPoint y: 26, distance: 735.3
click at [1212, 602] on button "button" at bounding box center [1222, 602] width 31 height 24
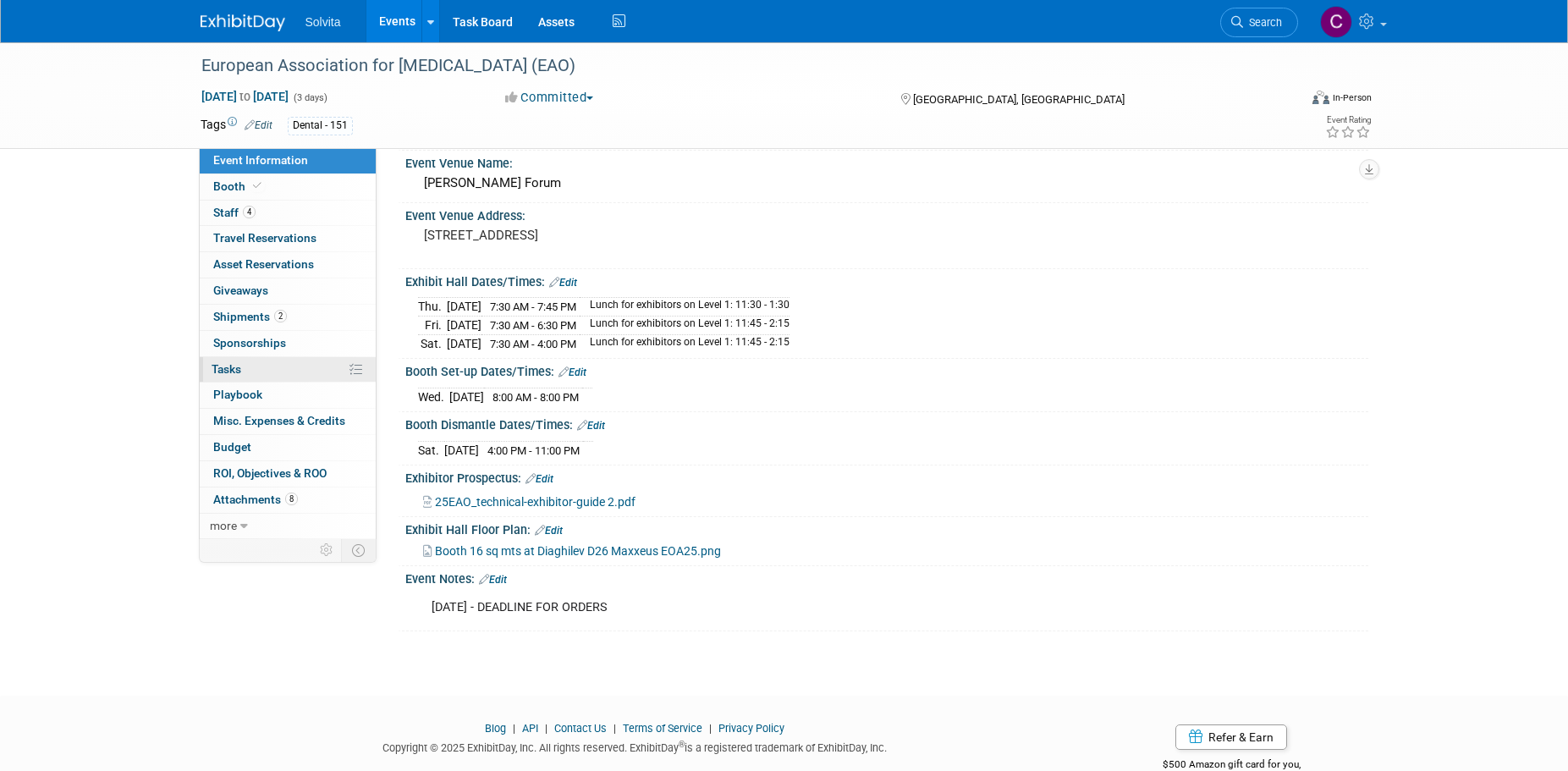
click at [235, 369] on span "Tasks 0%" at bounding box center [226, 369] width 30 height 14
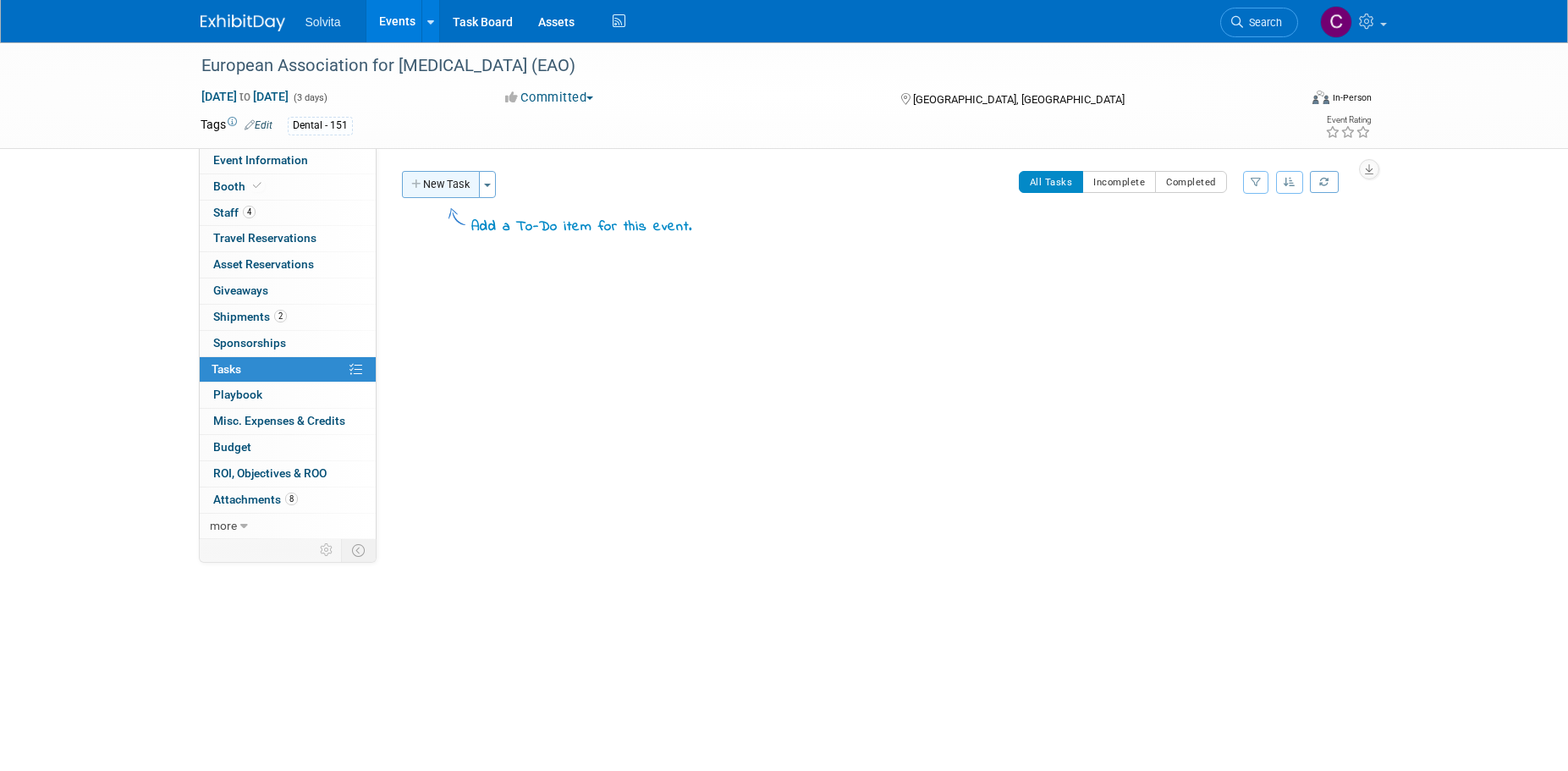
click at [445, 179] on button "New Task" at bounding box center [440, 184] width 78 height 27
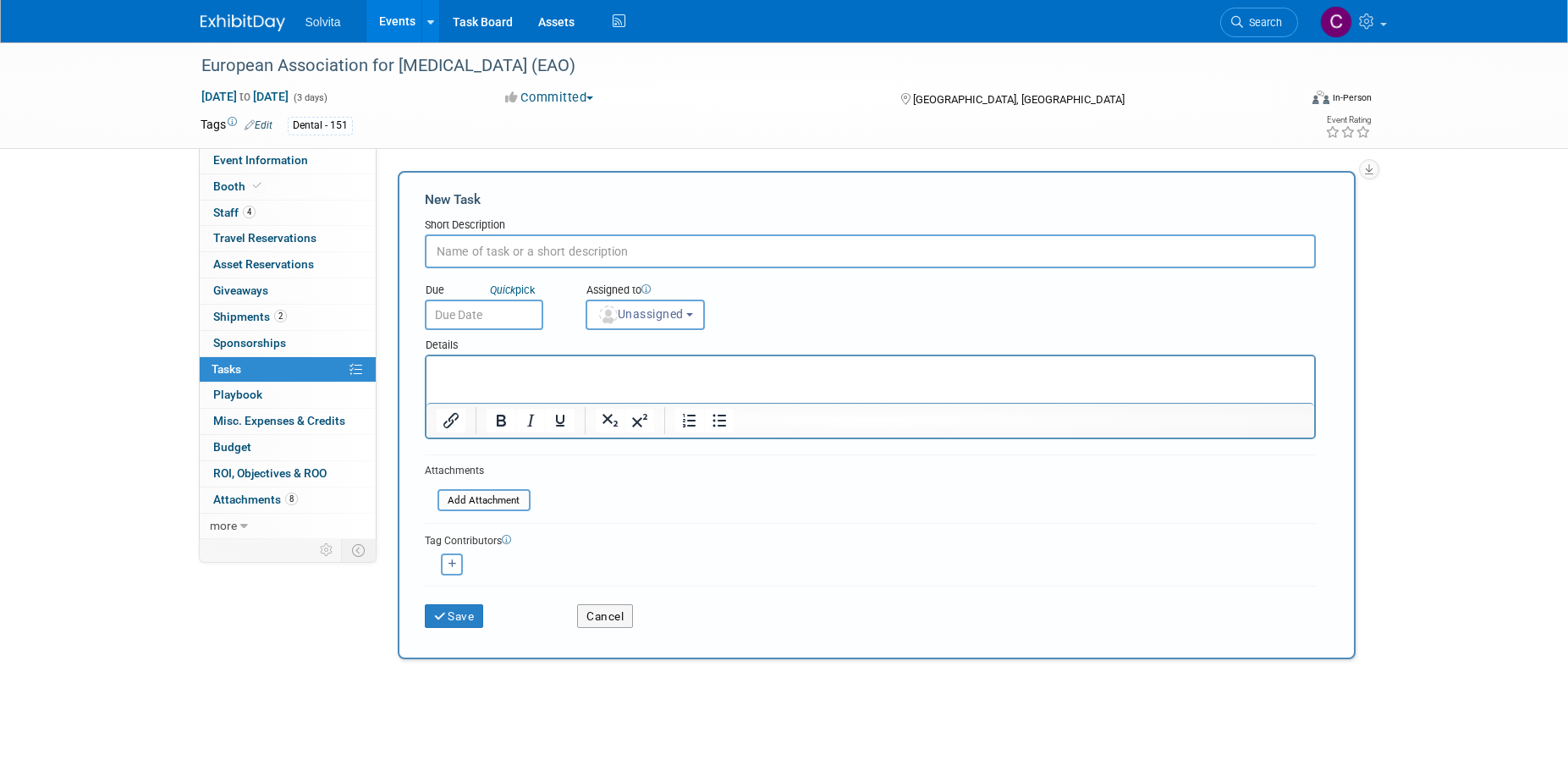
click at [476, 250] on input "text" at bounding box center [870, 251] width 891 height 34
type input "Deadline for Orders"
click at [495, 312] on input "text" at bounding box center [484, 314] width 118 height 30
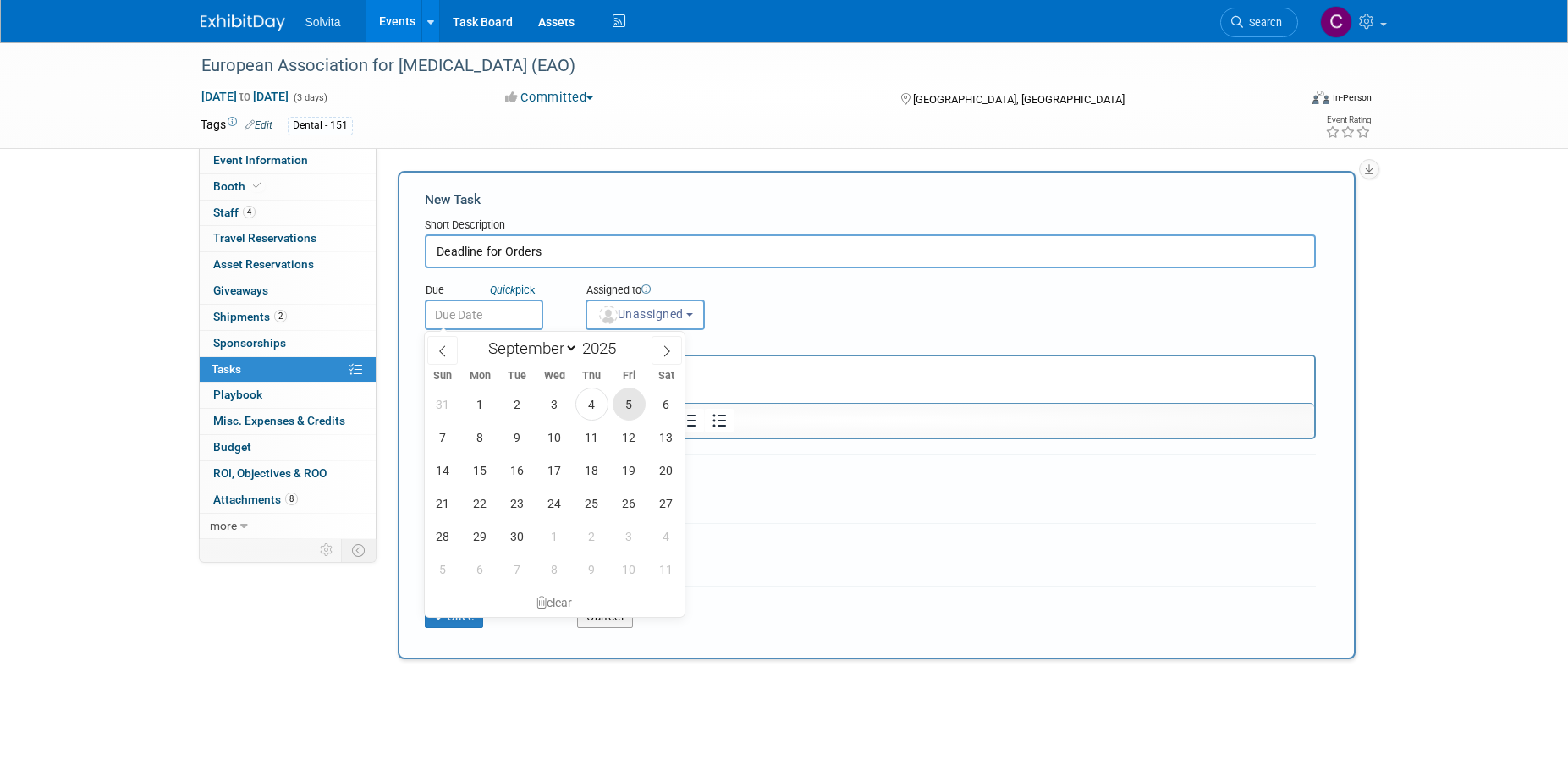
drag, startPoint x: 627, startPoint y: 405, endPoint x: 209, endPoint y: 20, distance: 568.3
click at [627, 405] on span "5" at bounding box center [629, 404] width 33 height 33
type input "Sep 5, 2025"
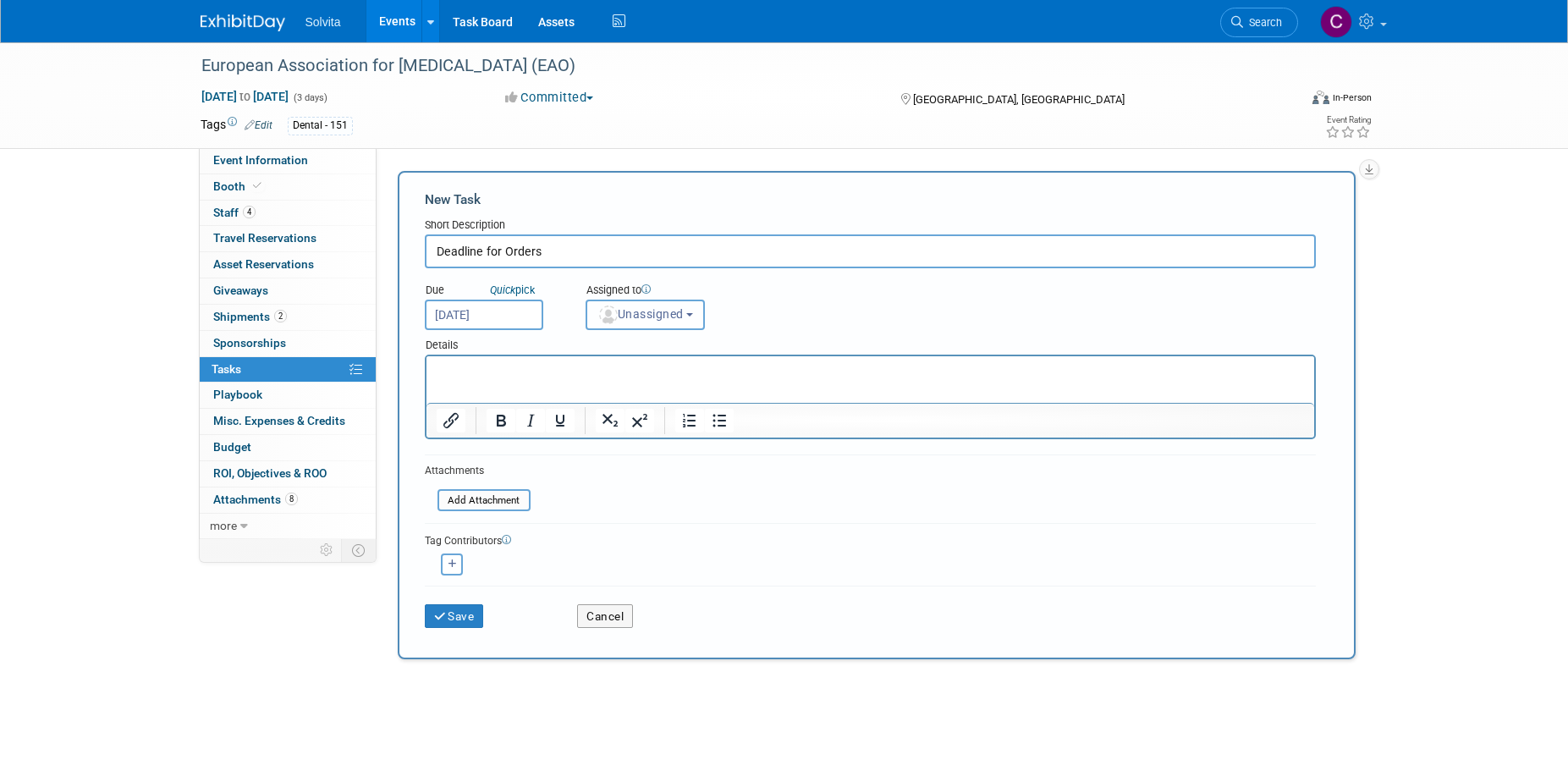
click at [684, 313] on span "Unassigned" at bounding box center [640, 314] width 86 height 14
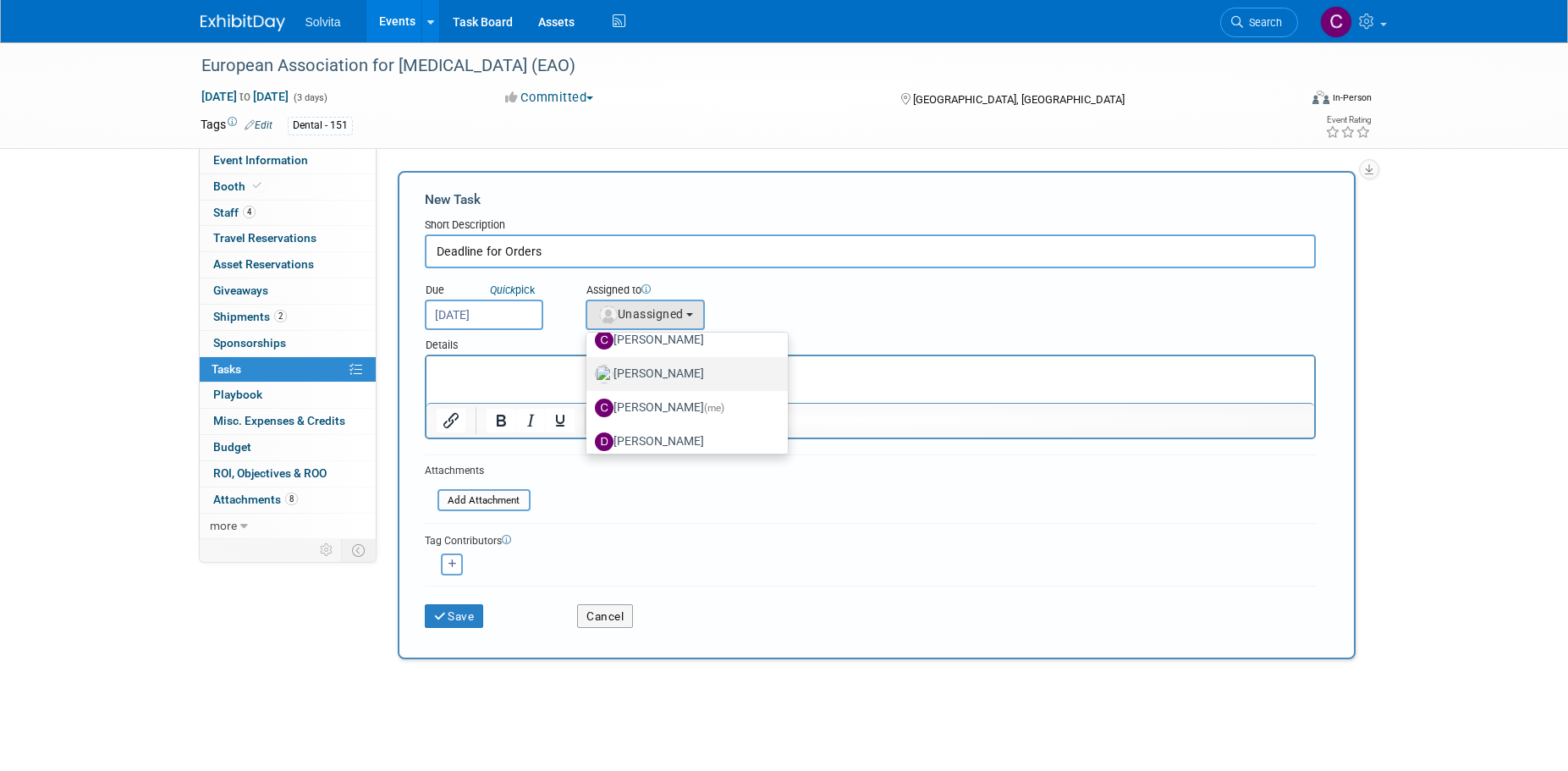
click at [676, 369] on label "Celeste Bombick" at bounding box center [683, 374] width 176 height 27
click at [589, 369] on input "Celeste Bombick" at bounding box center [583, 371] width 11 height 11
select select "8f133320-8e3e-446a-aaca-70e7e6edb290"
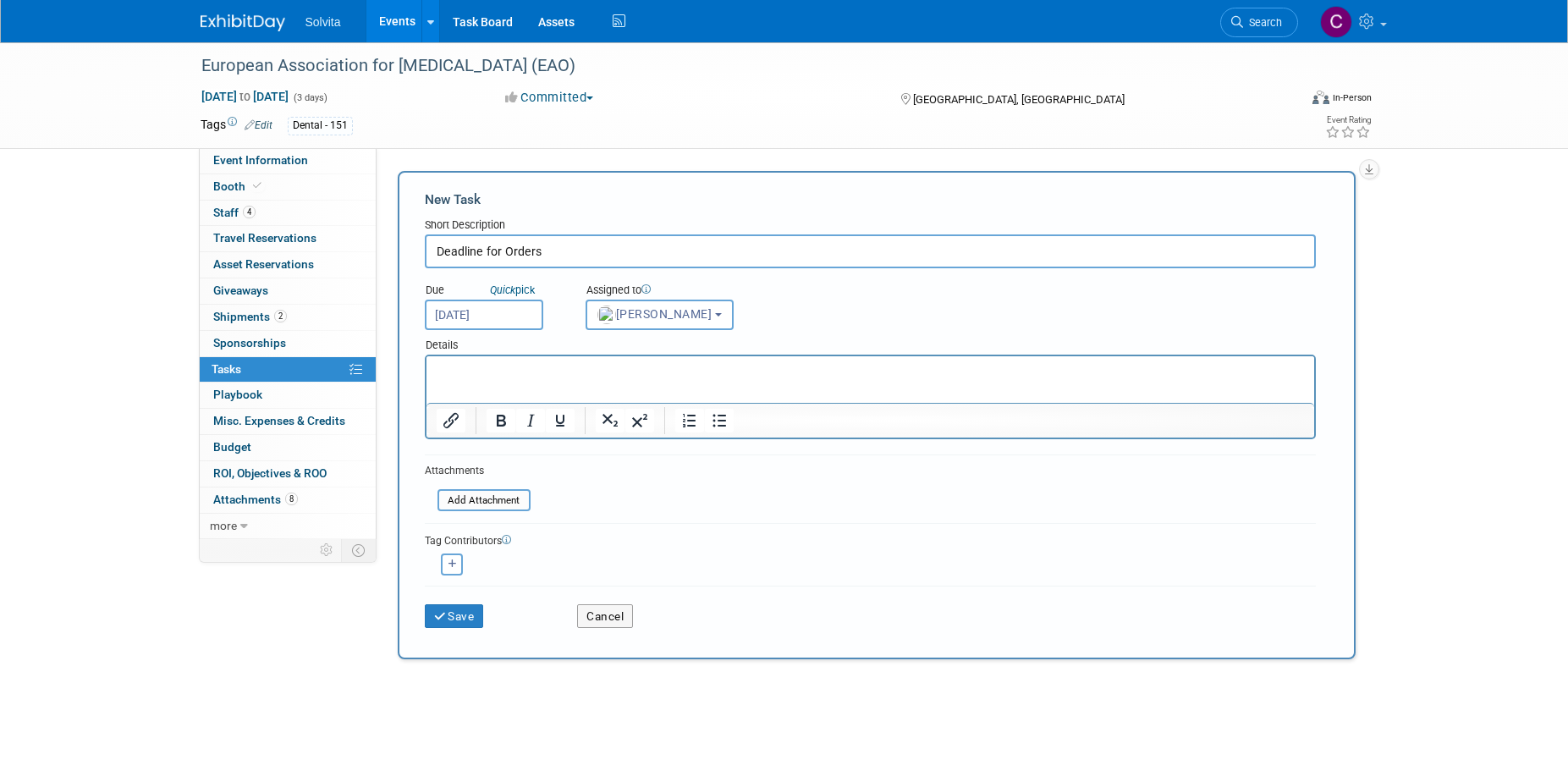
click at [490, 356] on html at bounding box center [869, 368] width 887 height 23
click at [577, 377] on p "May have already been done, but wanted to put this in here just in case." at bounding box center [869, 370] width 868 height 16
drag, startPoint x: 587, startPoint y: 373, endPoint x: 671, endPoint y: 365, distance: 84.4
click at [671, 365] on p "May have already been done, but wanted to put this in here just in case." at bounding box center [869, 370] width 868 height 16
drag, startPoint x: 561, startPoint y: 369, endPoint x: 961, endPoint y: 367, distance: 400.0
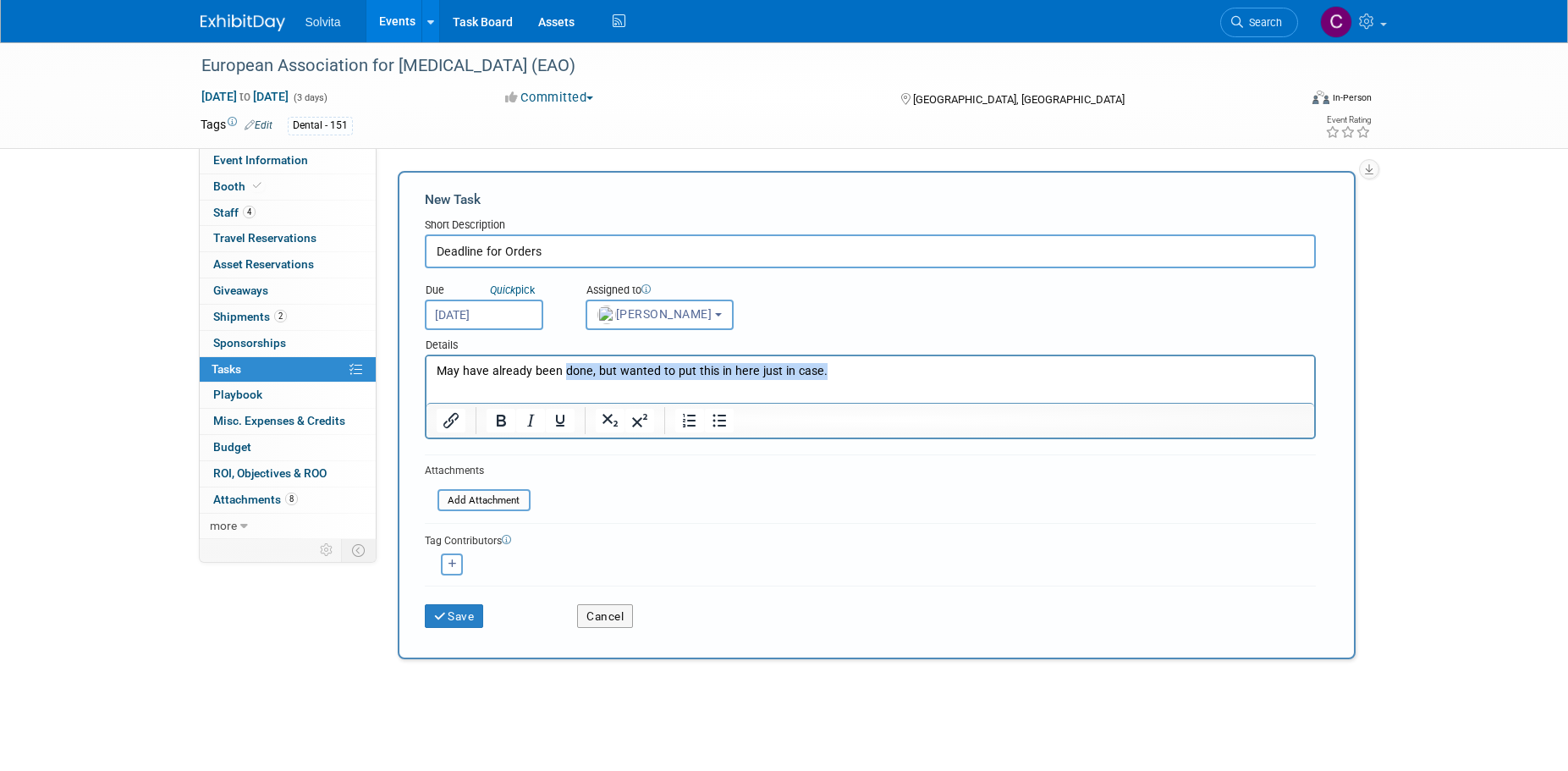
click at [961, 367] on p "May have already been done, but wanted to put this in here just in case." at bounding box center [869, 370] width 868 height 16
click at [467, 619] on button "Save" at bounding box center [454, 616] width 59 height 23
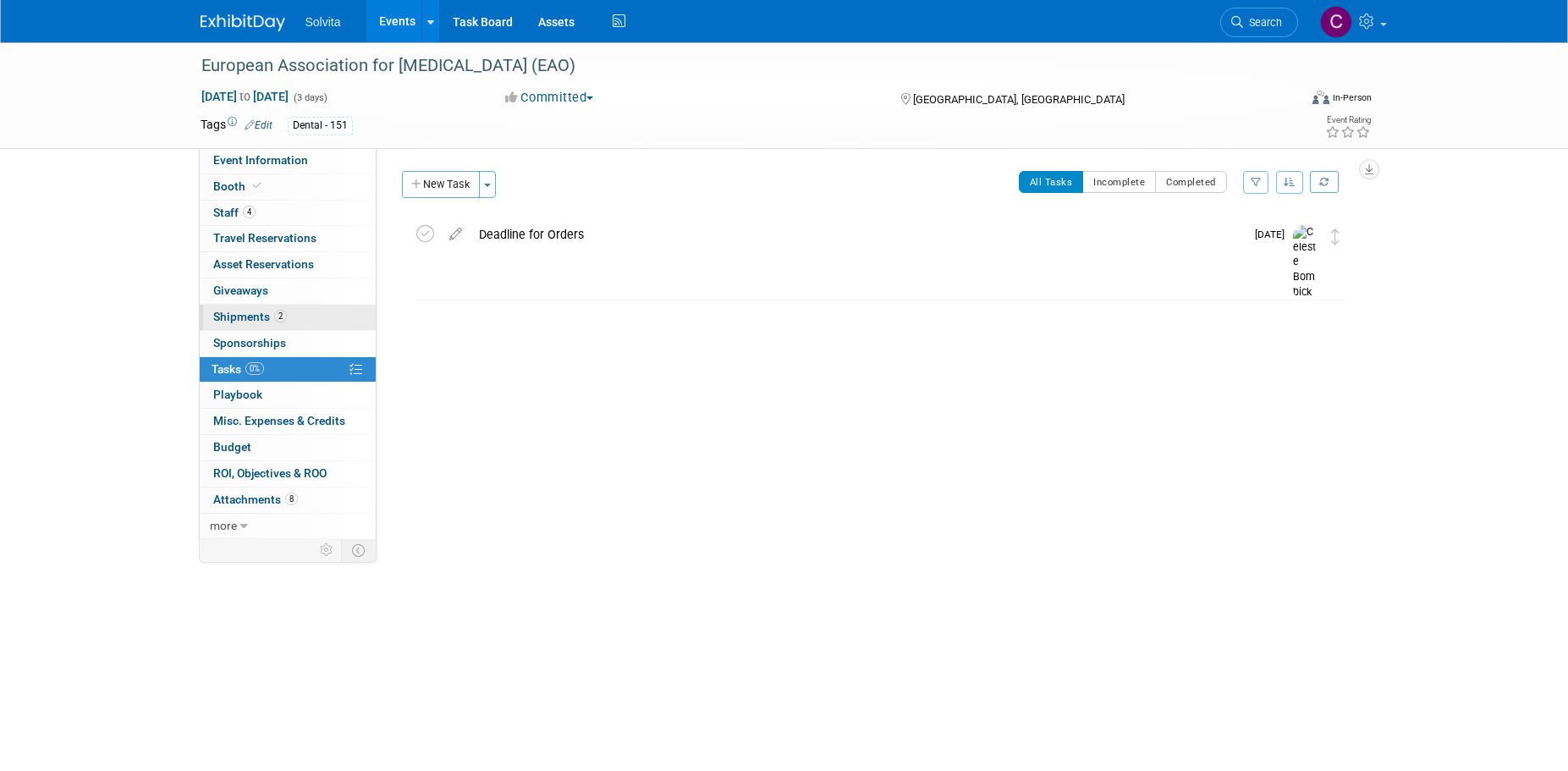
click at [232, 315] on span "Shipments 2" at bounding box center [250, 316] width 74 height 14
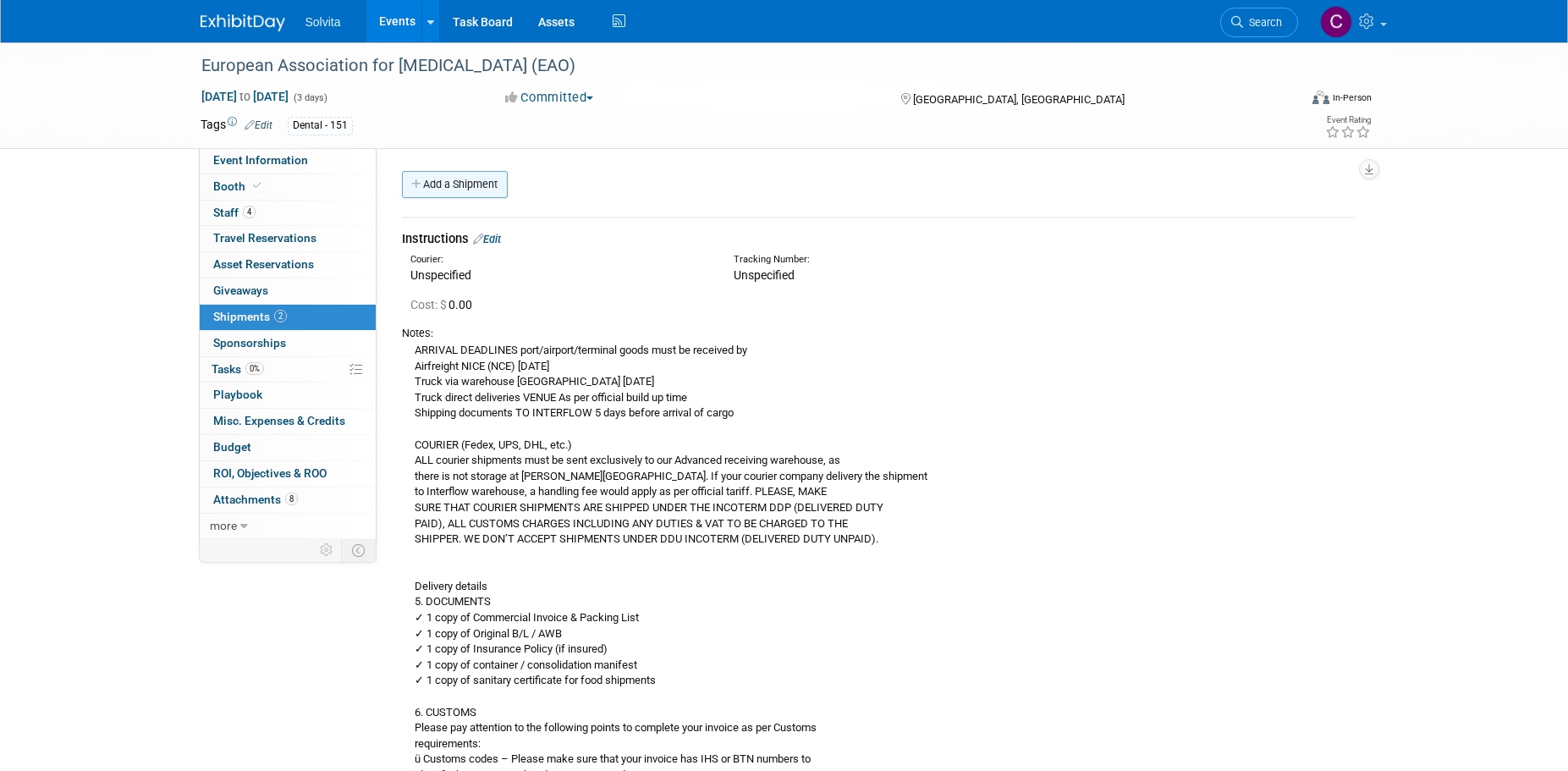
click at [455, 184] on link "Add a Shipment" at bounding box center [454, 184] width 106 height 27
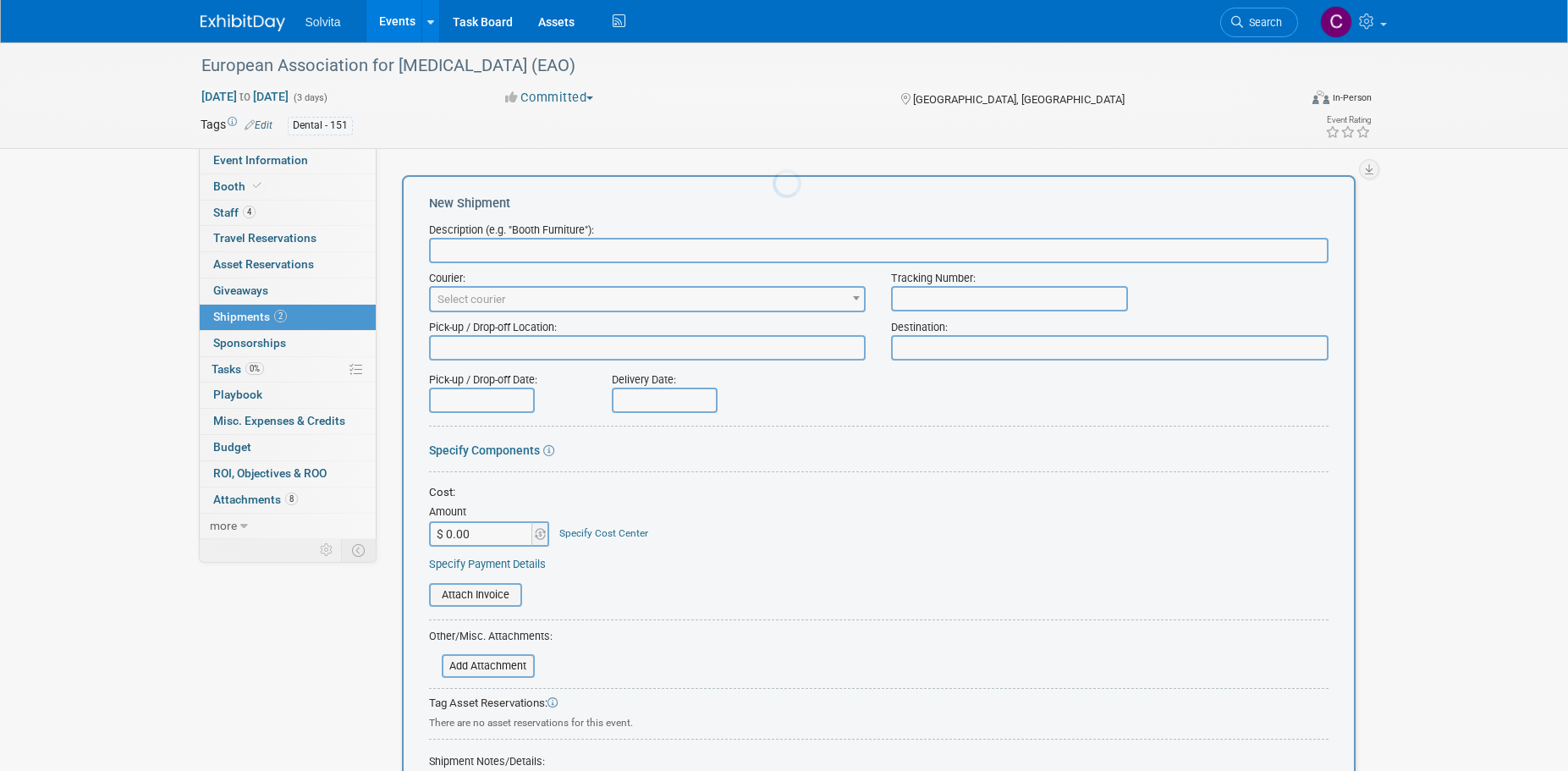
scroll to position [0, 0]
type input "d"
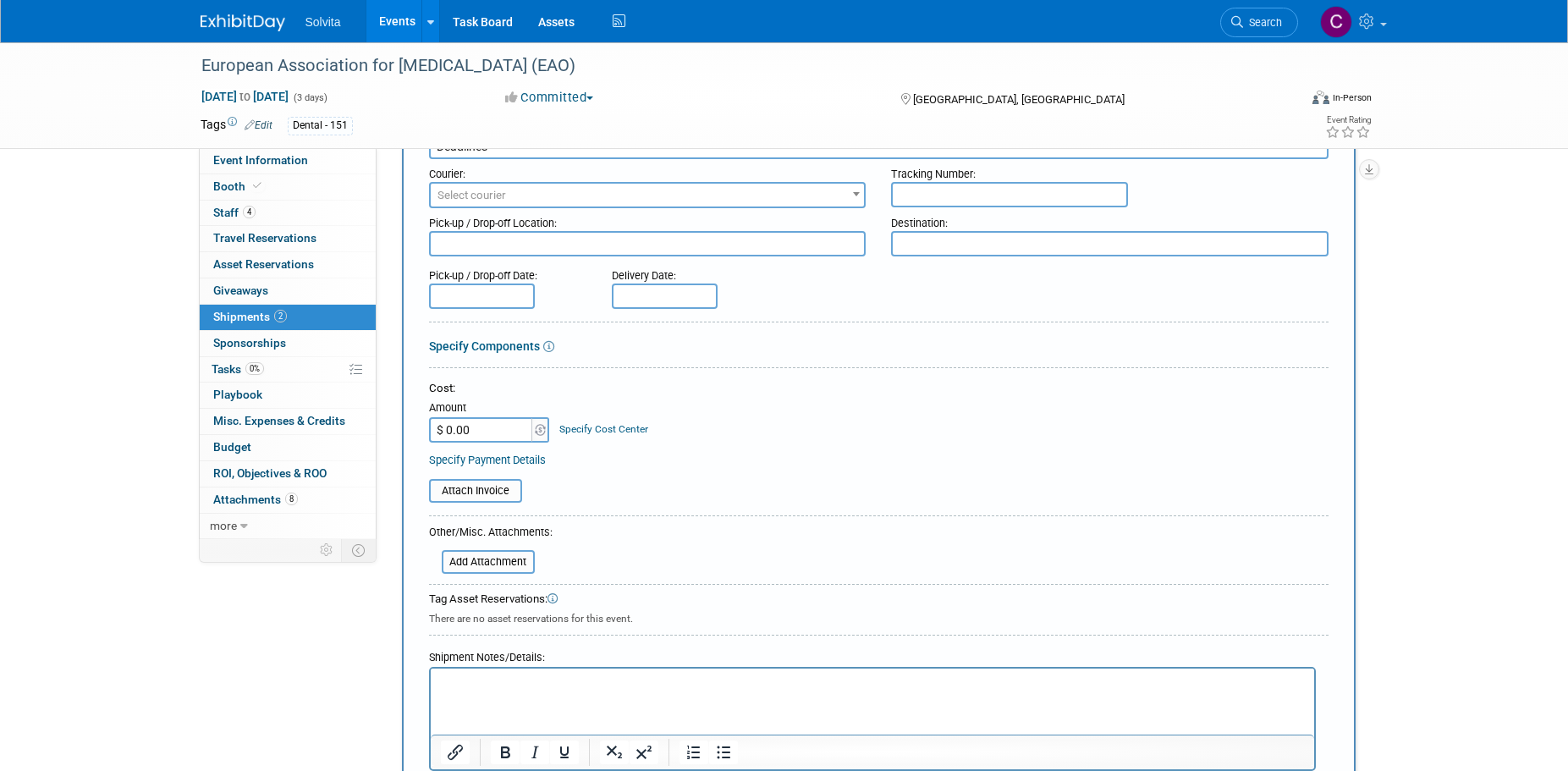
scroll to position [170, 0]
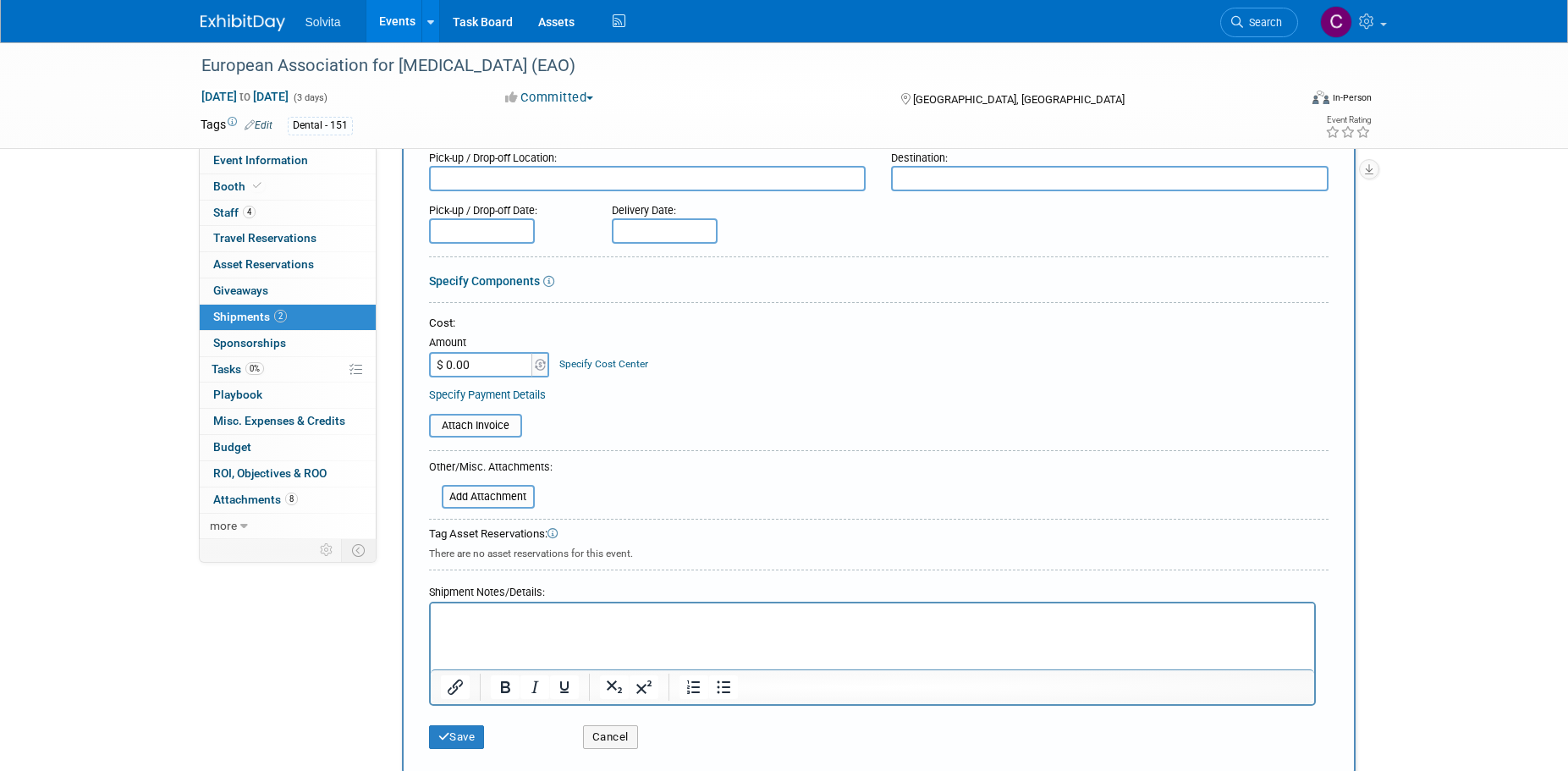
type input "Deadlines"
click at [496, 620] on p "Rich Text Area. Press ALT-0 for help." at bounding box center [872, 618] width 864 height 16
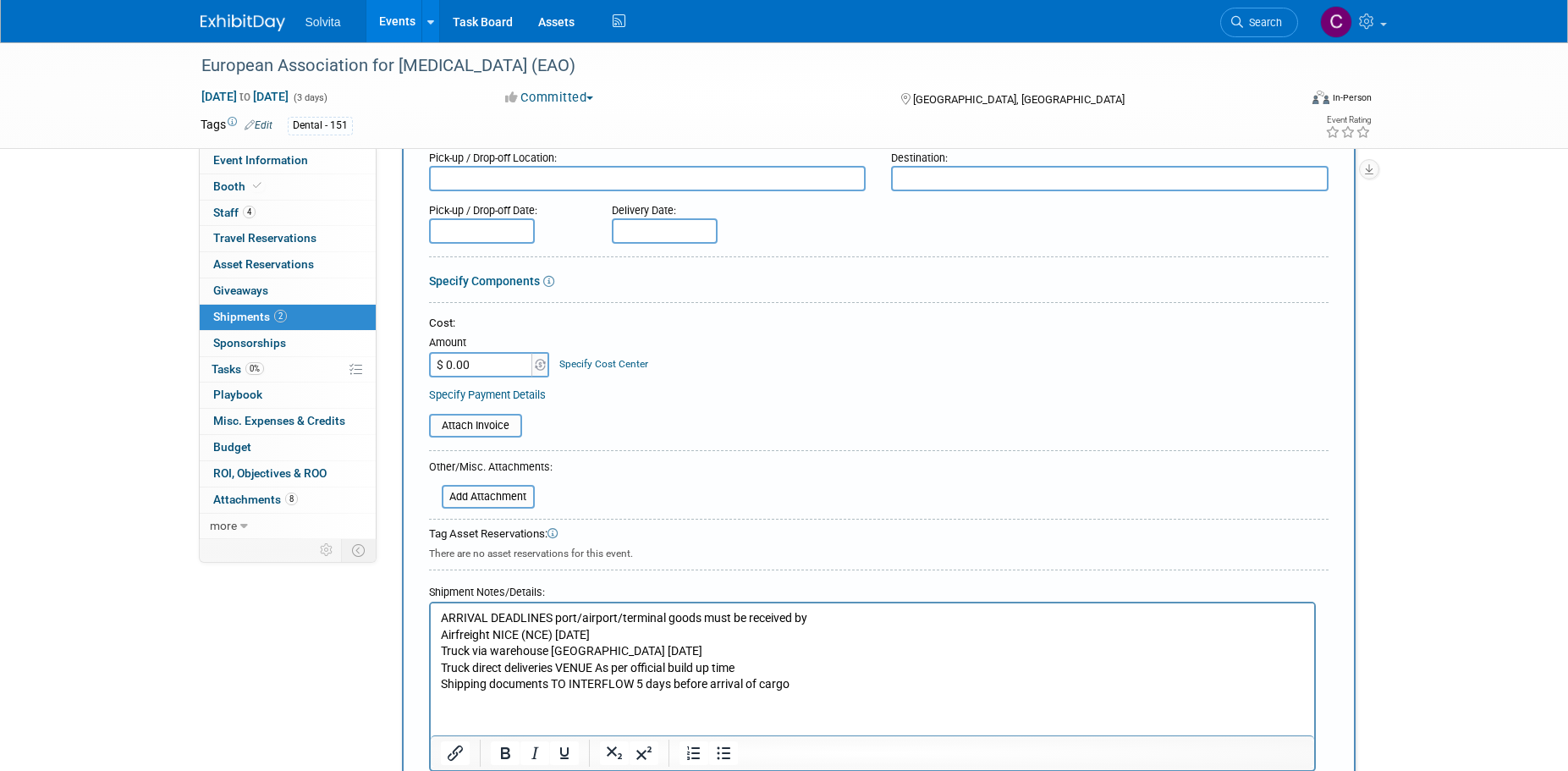
click at [442, 638] on p "ARRIVAL DEADLINES port/airport/terminal goods must be received by Airfreight NI…" at bounding box center [872, 652] width 864 height 83
click at [726, 758] on icon "Bullet list" at bounding box center [723, 754] width 14 height 13
click at [716, 755] on icon "Bullet list" at bounding box center [723, 753] width 20 height 20
click at [440, 641] on p "ARRIVAL DEADLINES port/airport/terminal goods must be received by Airfreight NI…" at bounding box center [872, 652] width 864 height 83
click at [441, 652] on p "ARRIVAL DEADLINES port/airport/terminal goods must be received by -Airfreight N…" at bounding box center [872, 652] width 864 height 83
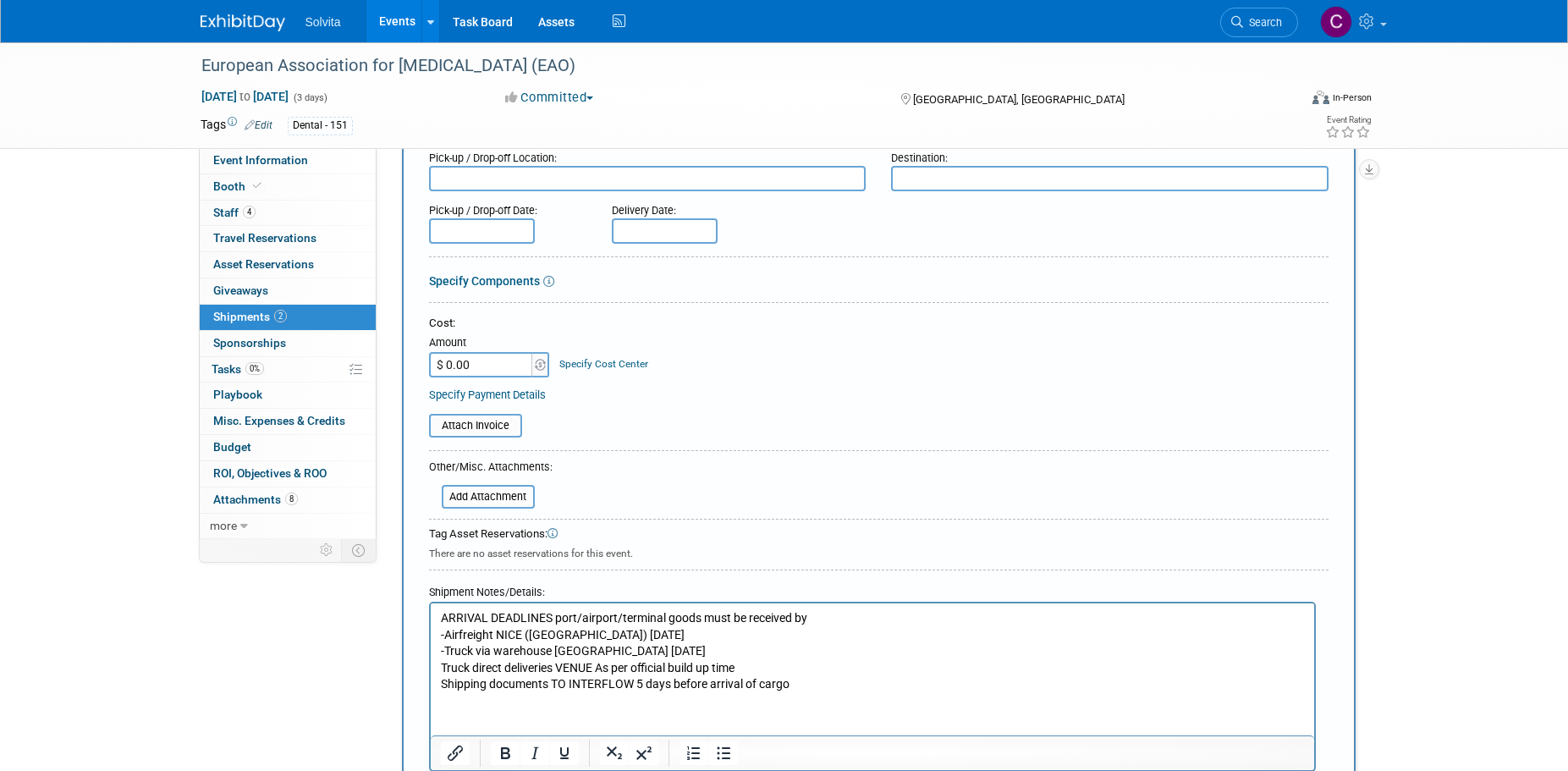
click at [440, 667] on p "ARRIVAL DEADLINES port/airport/terminal goods must be received by -Airfreight N…" at bounding box center [872, 652] width 864 height 83
click at [440, 686] on p "ARRIVAL DEADLINES port/airport/terminal goods must be received by -Airfreight N…" at bounding box center [872, 652] width 864 height 83
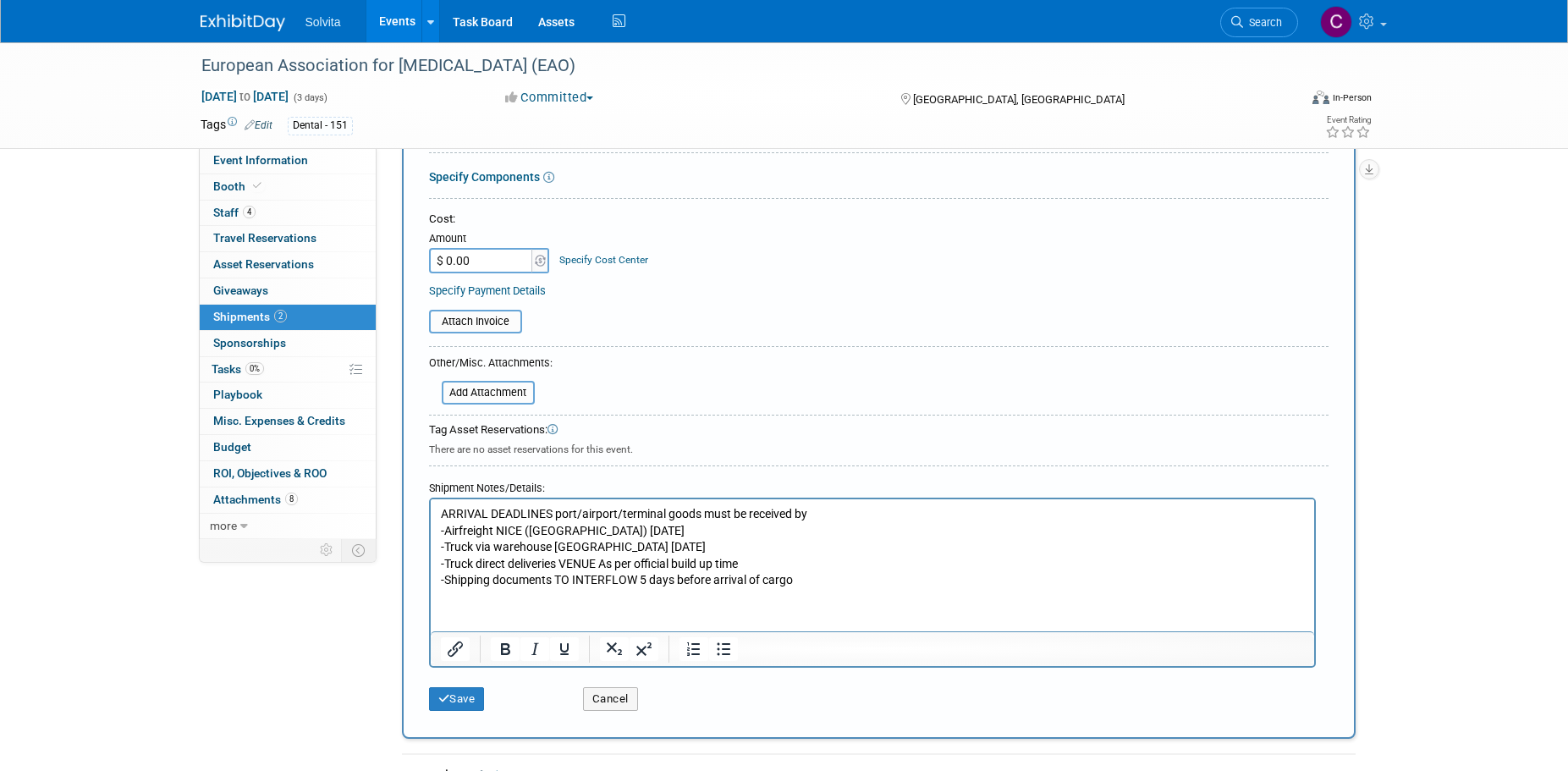
scroll to position [423, 0]
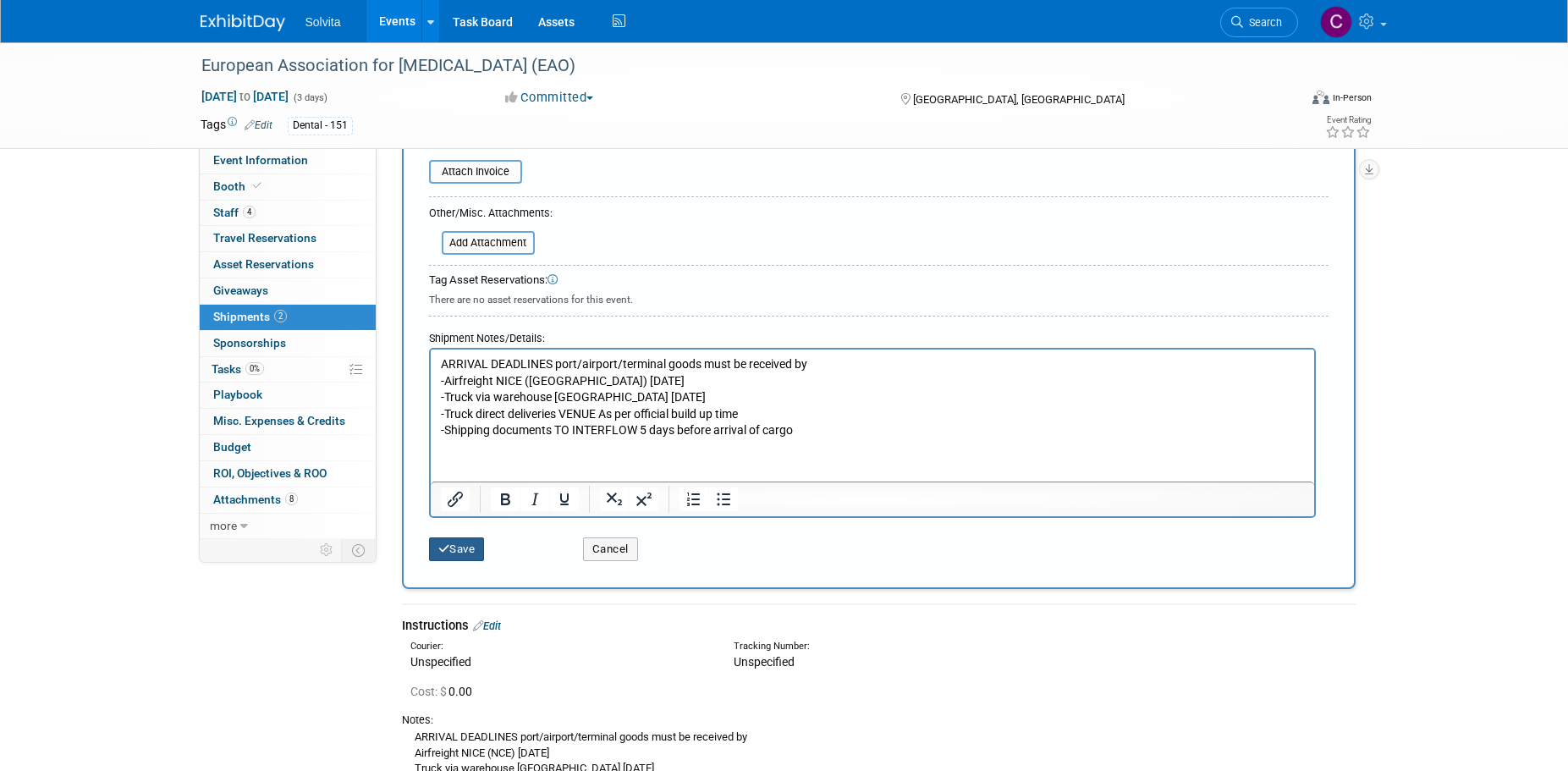
click at [459, 545] on button "Save" at bounding box center [457, 549] width 56 height 23
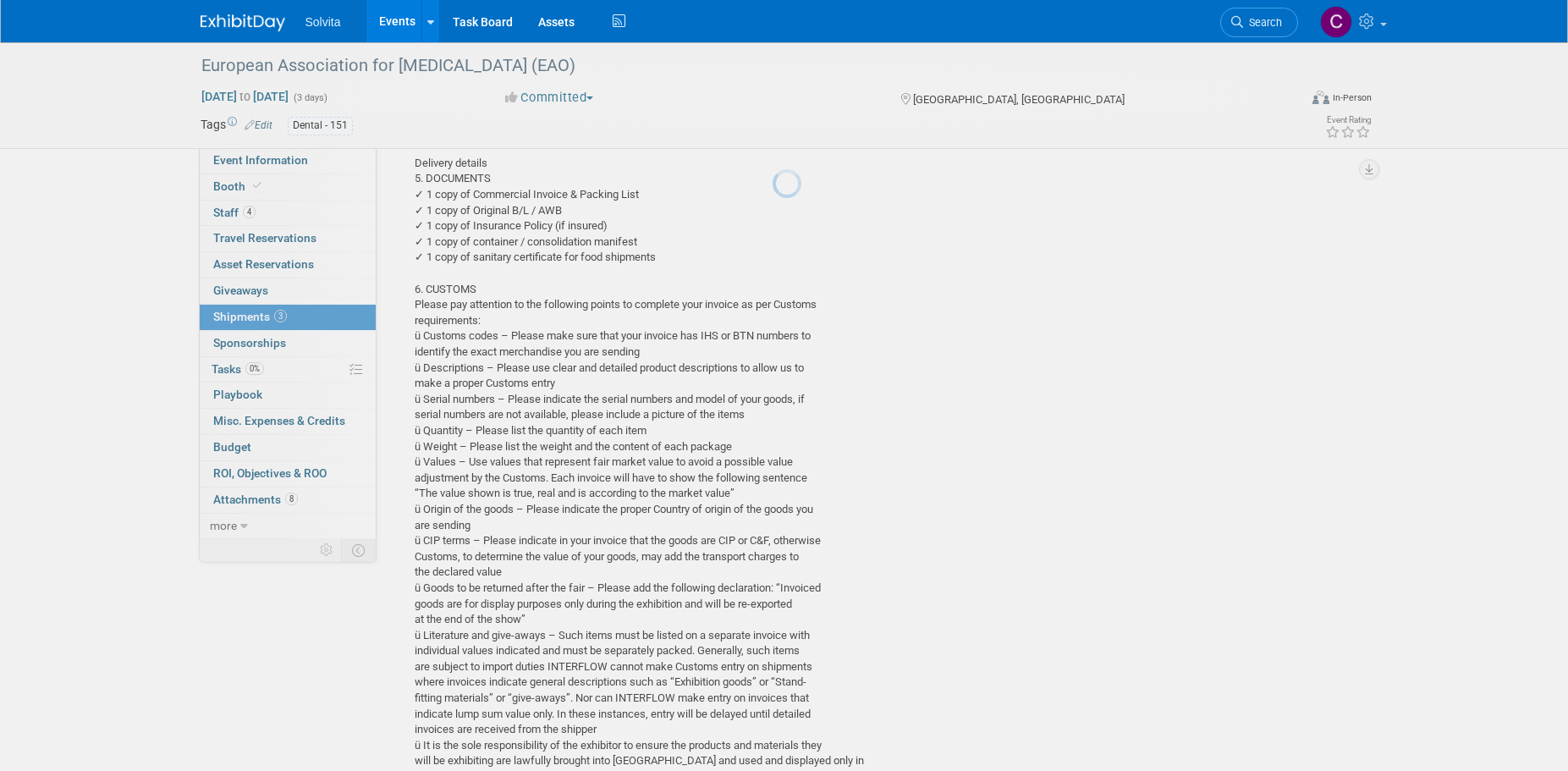
scroll to position [1564, 0]
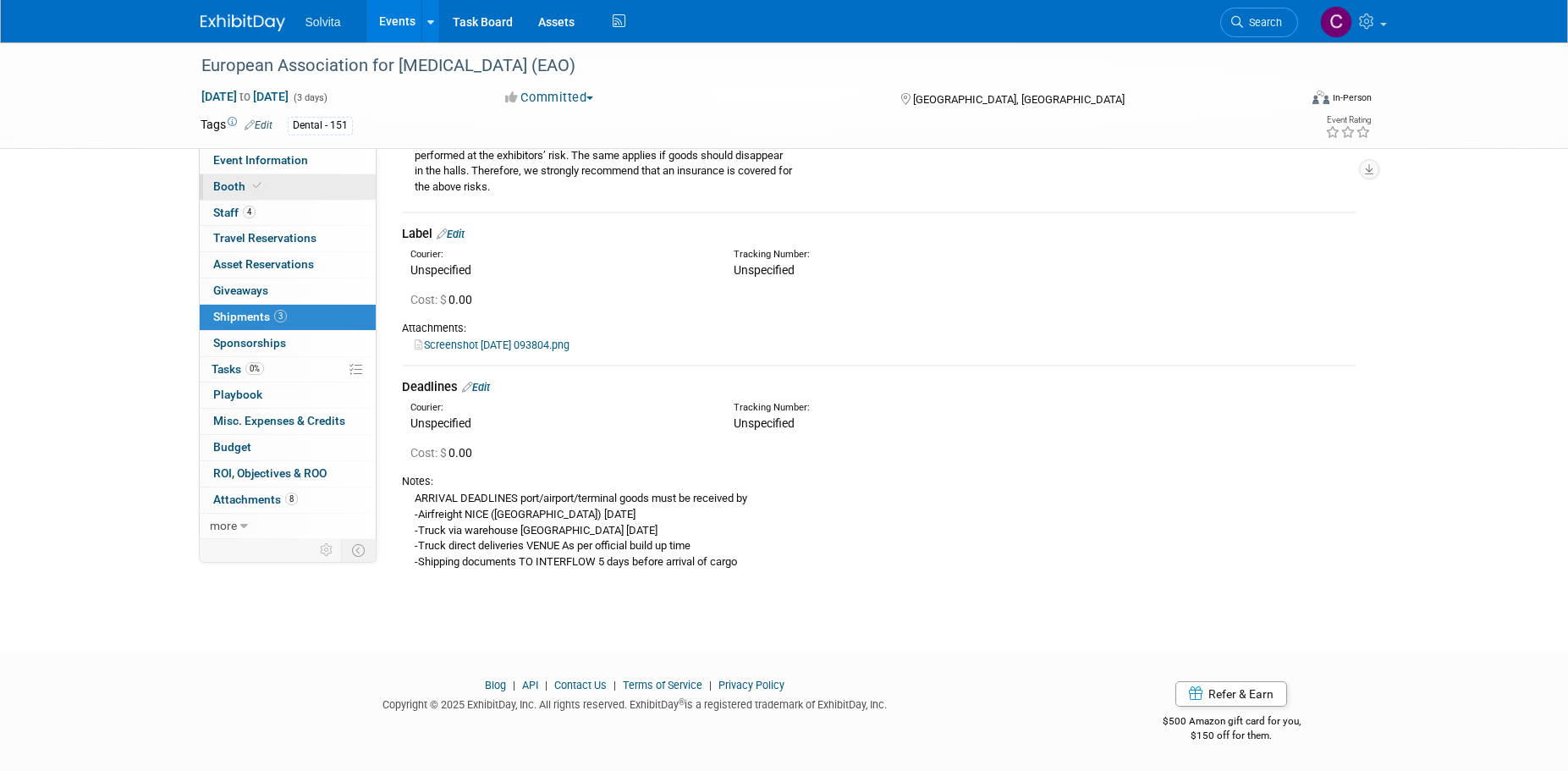
click at [241, 186] on span "Booth" at bounding box center [239, 186] width 51 height 14
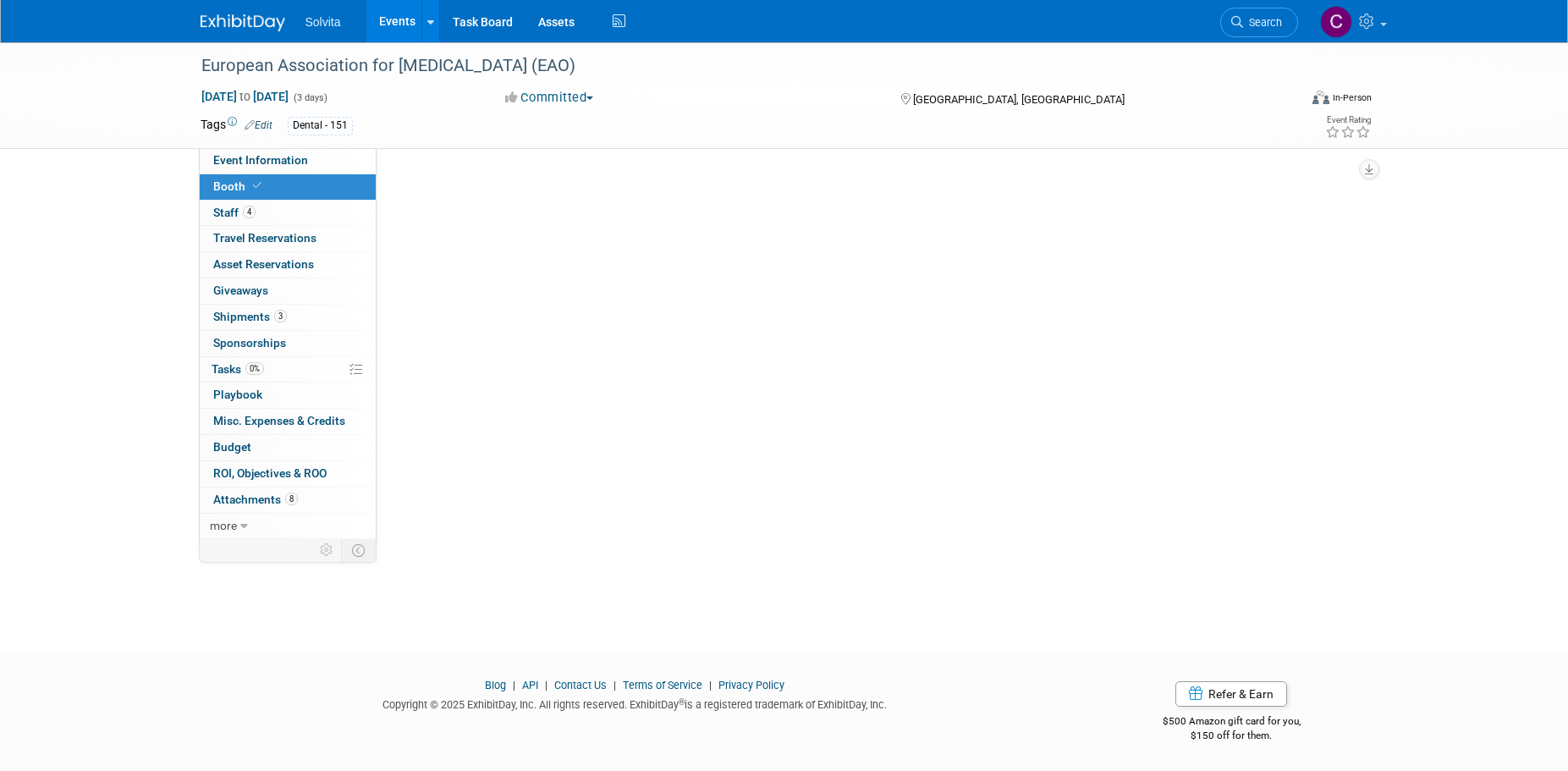
scroll to position [0, 0]
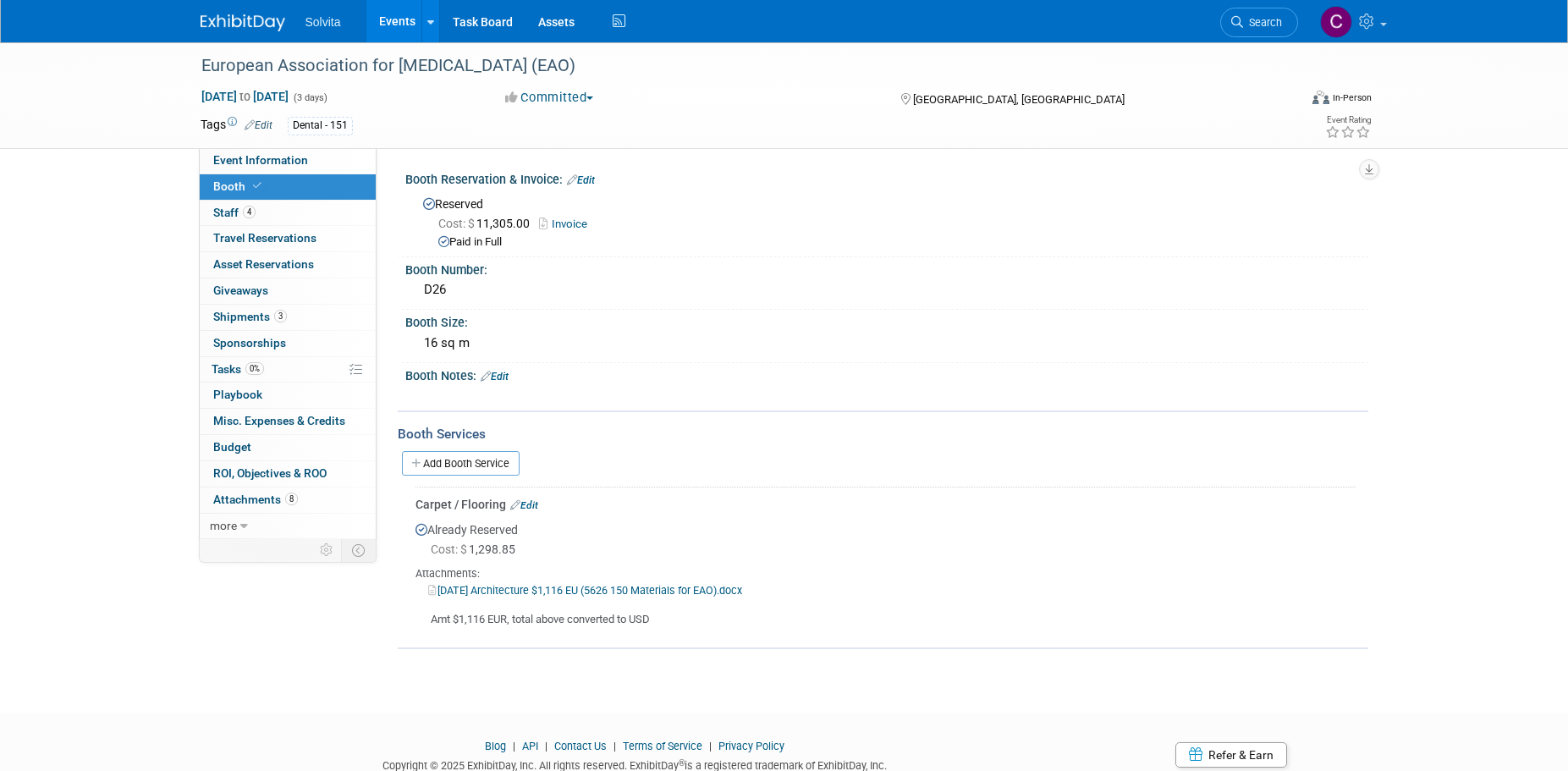
click at [506, 374] on link "Edit" at bounding box center [495, 376] width 28 height 12
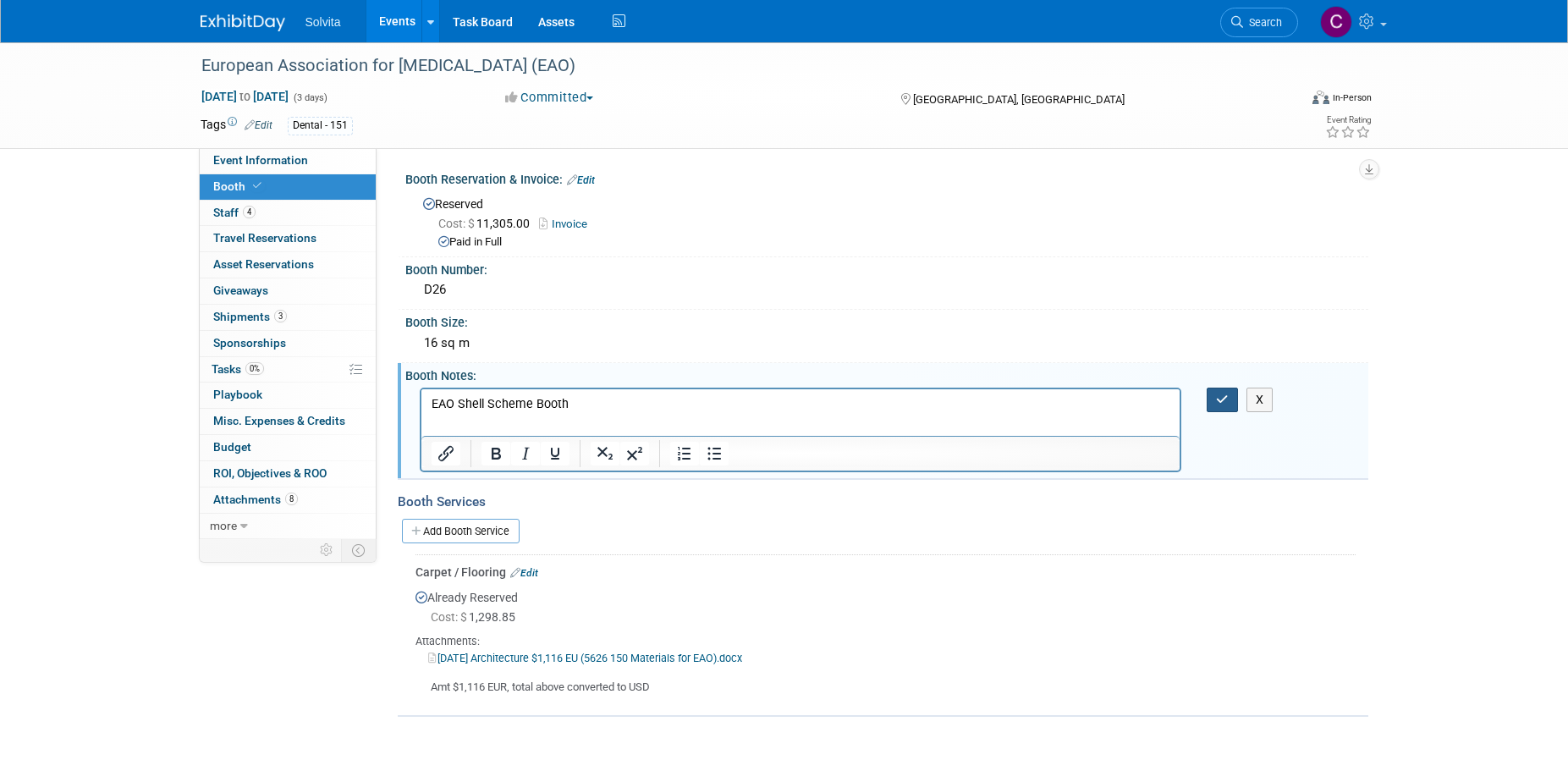
click at [1225, 401] on icon "button" at bounding box center [1222, 400] width 13 height 12
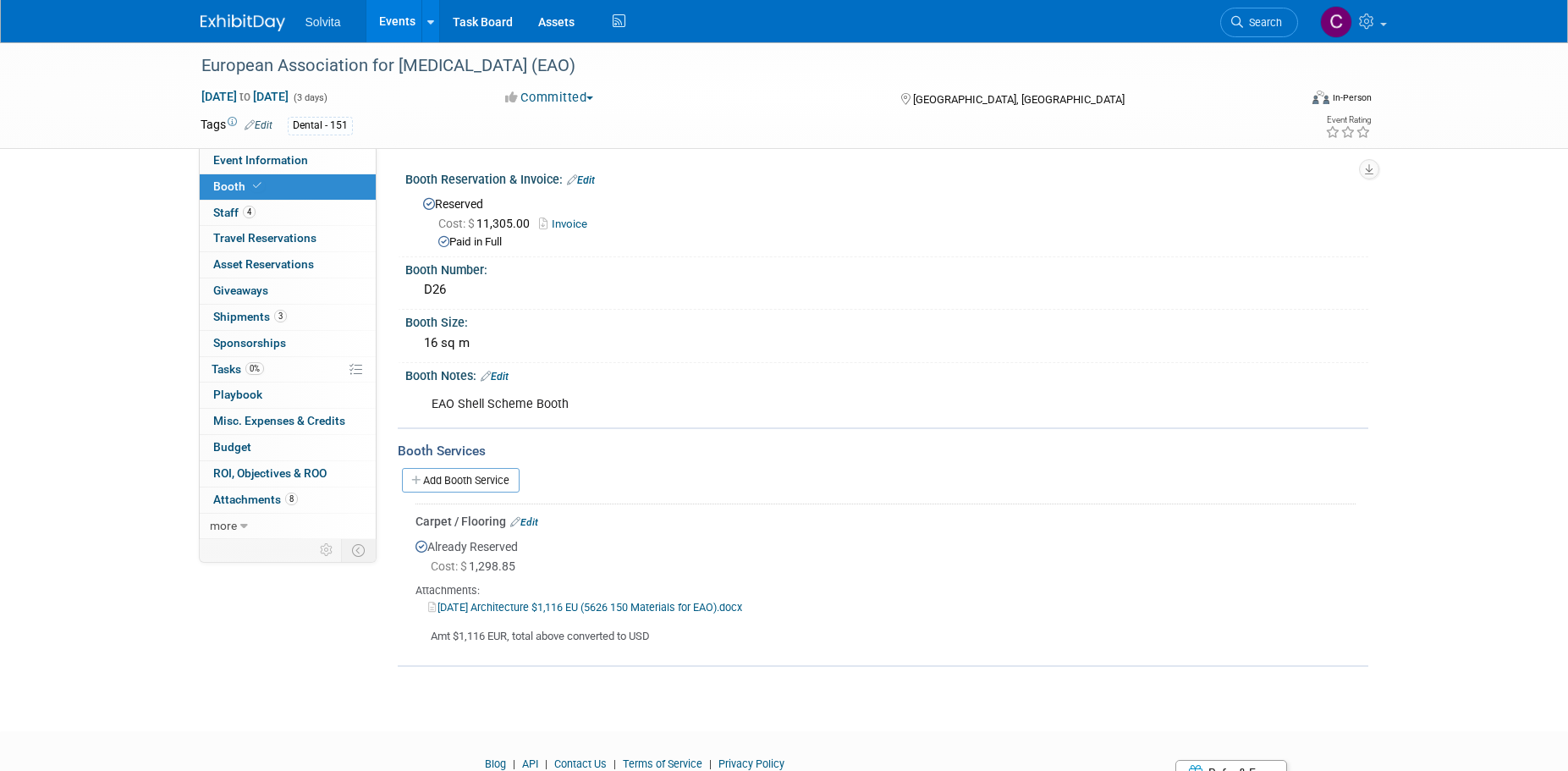
click at [74, 459] on div "European Association for Osseointegration (EAO) Sep 18, 2025 to Sep 20, 2025 (3…" at bounding box center [784, 371] width 1568 height 659
click at [235, 689] on div "European Association for Osseointegration (EAO) Sep 18, 2025 to Sep 20, 2025 (3…" at bounding box center [784, 371] width 1568 height 659
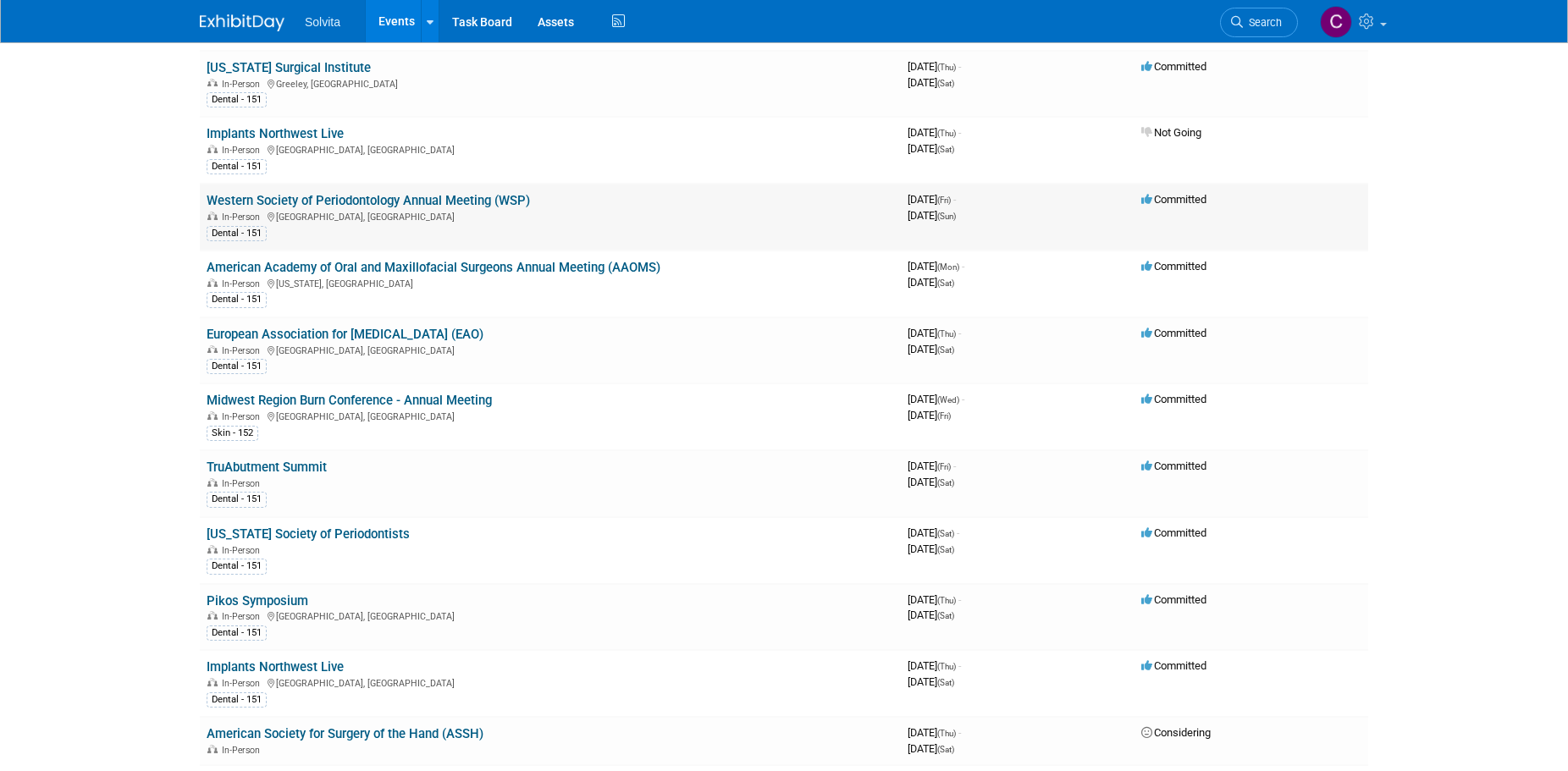
scroll to position [423, 0]
